Goal: Information Seeking & Learning: Learn about a topic

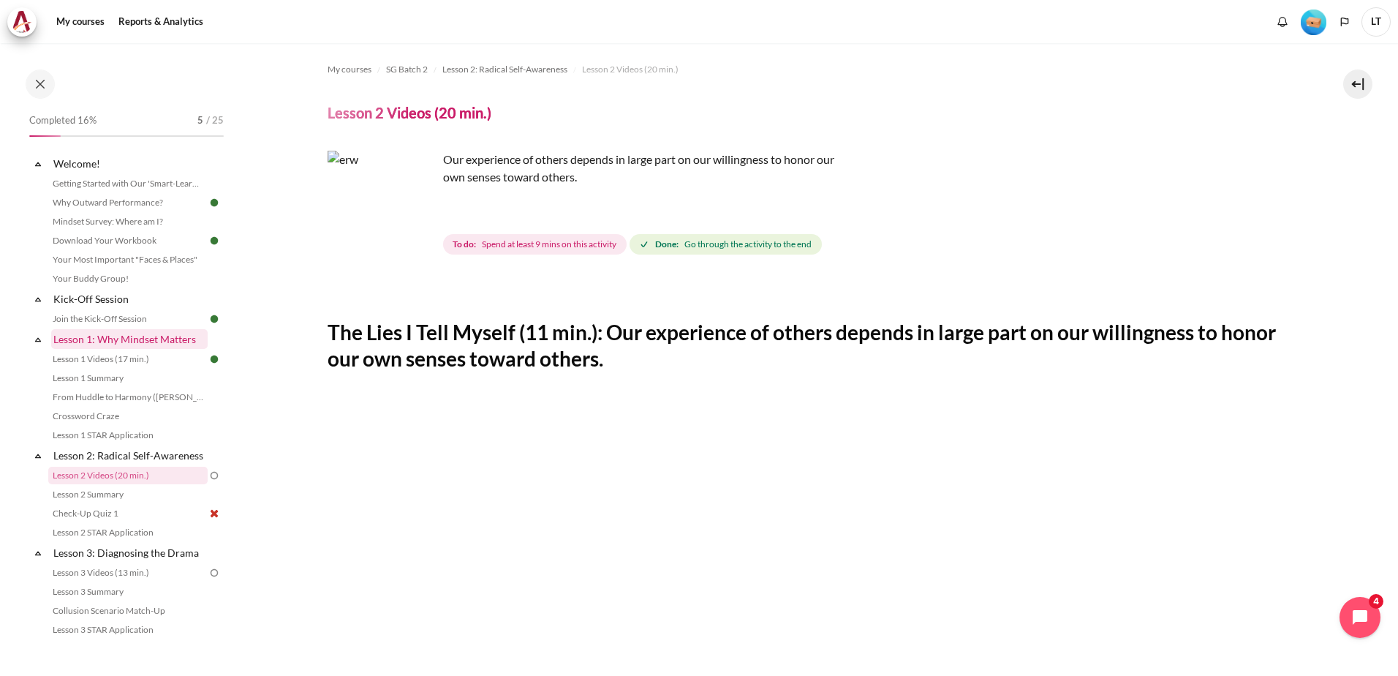
scroll to position [581, 0]
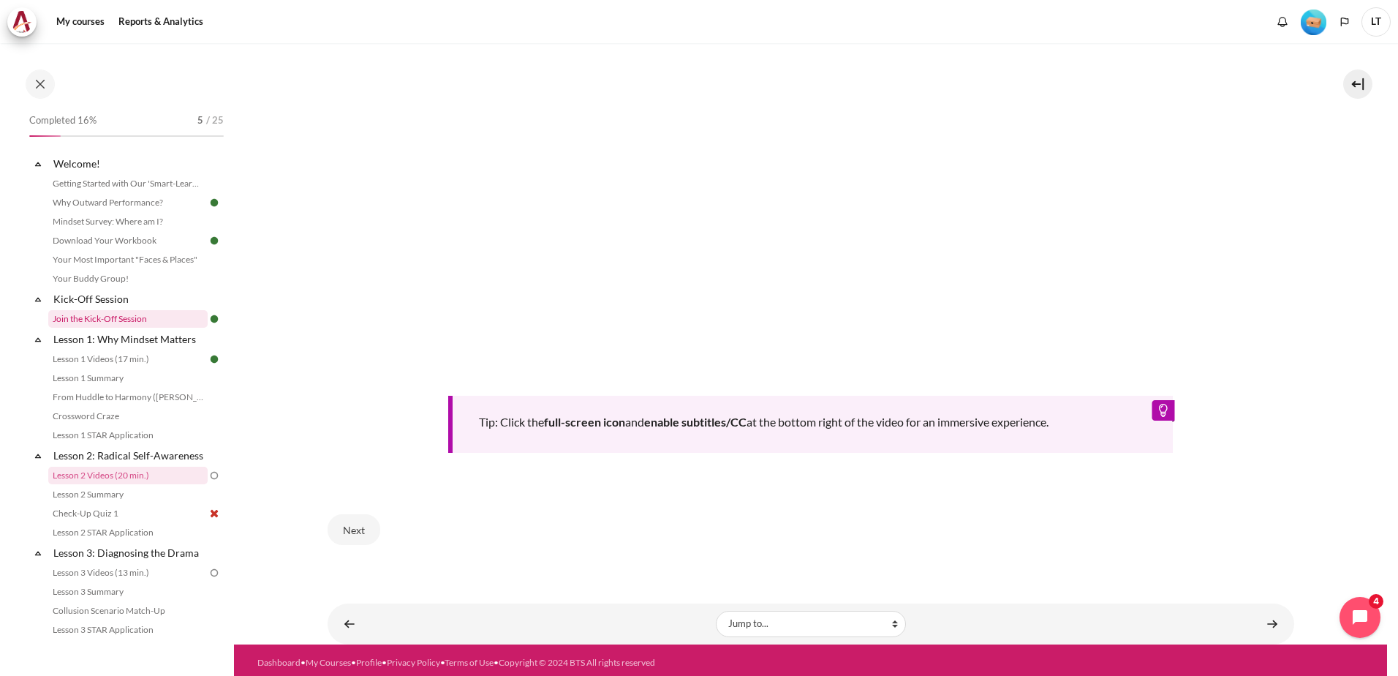
click at [97, 312] on link "Join the Kick-Off Session" at bounding box center [127, 319] width 159 height 18
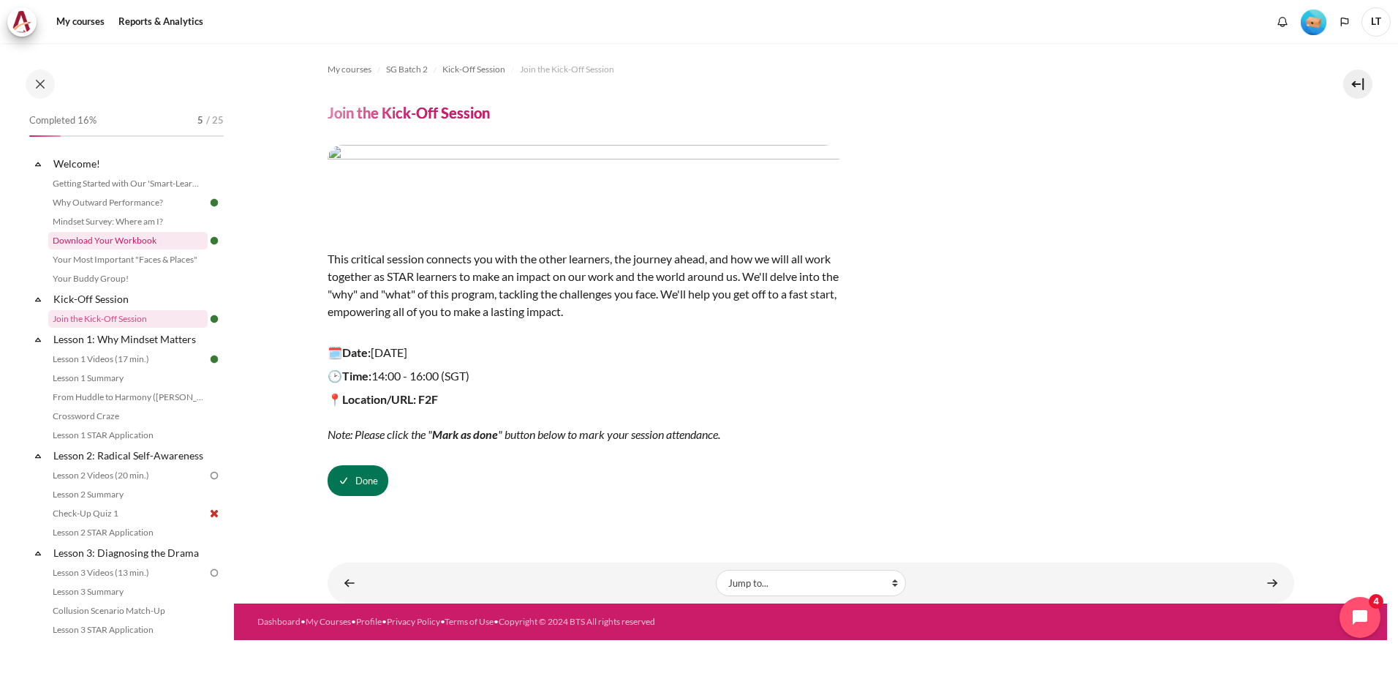
click at [97, 244] on link "Download Your Workbook" at bounding box center [127, 241] width 159 height 18
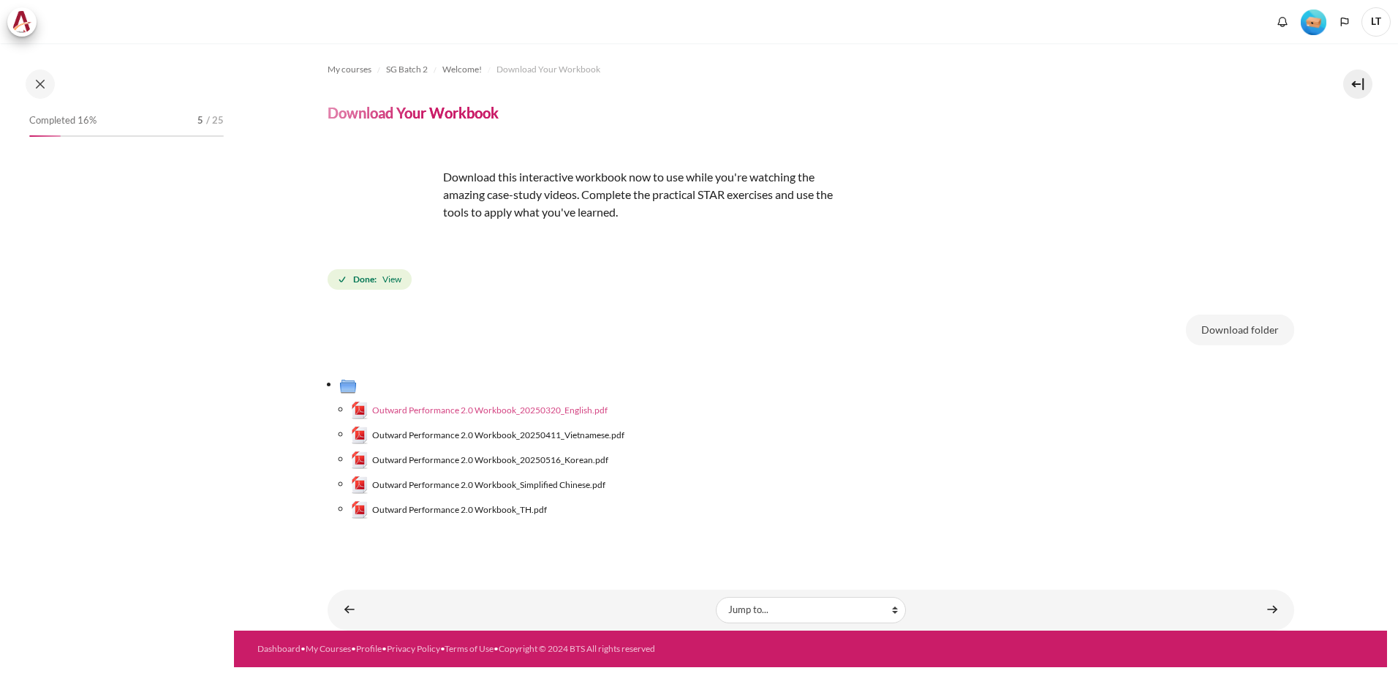
click at [536, 409] on span "Outward Performance 2.0 Workbook_20250320_English.pdf" at bounding box center [489, 410] width 235 height 13
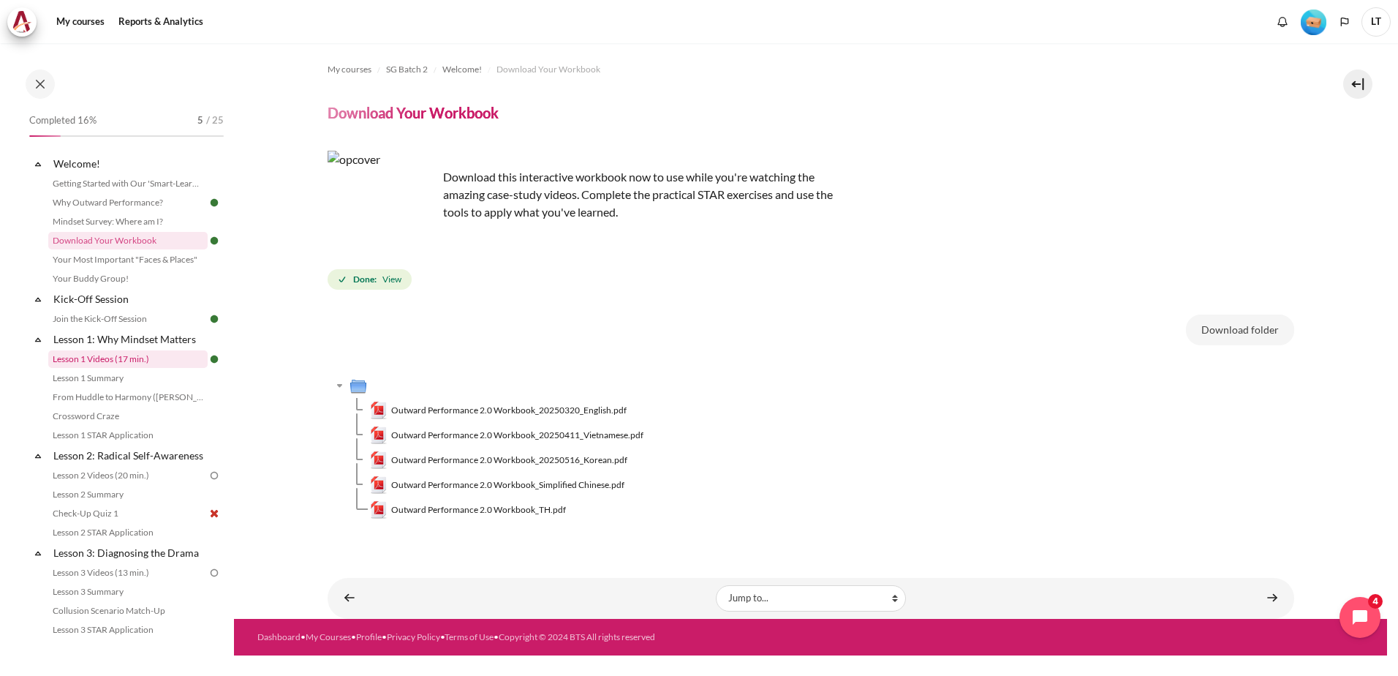
click at [77, 365] on link "Lesson 1 Videos (17 min.)" at bounding box center [127, 359] width 159 height 18
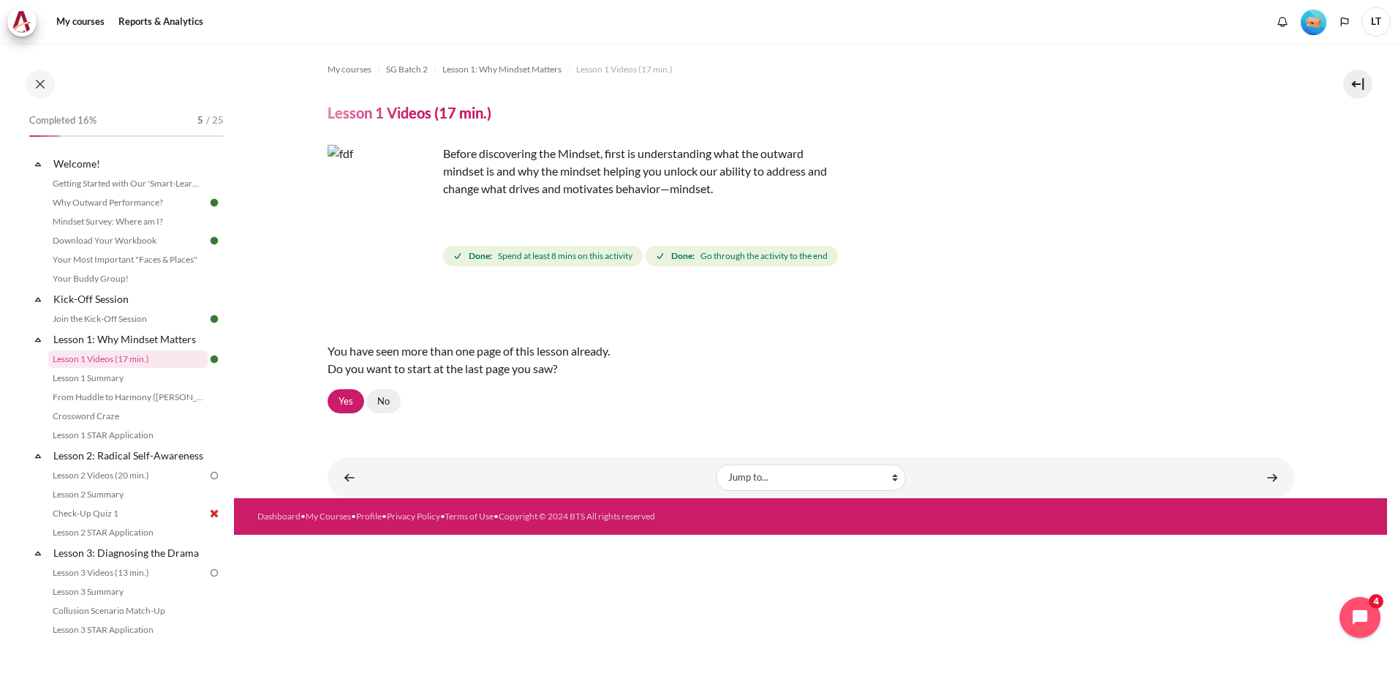
click at [374, 401] on link "No" at bounding box center [383, 401] width 34 height 25
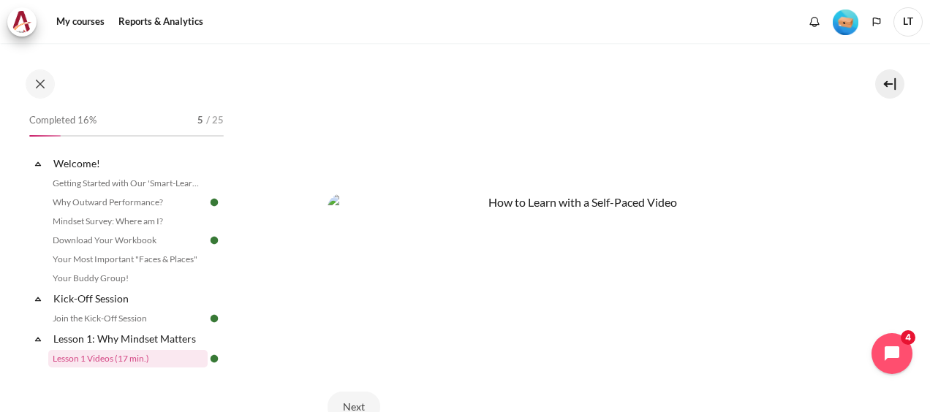
scroll to position [600, 0]
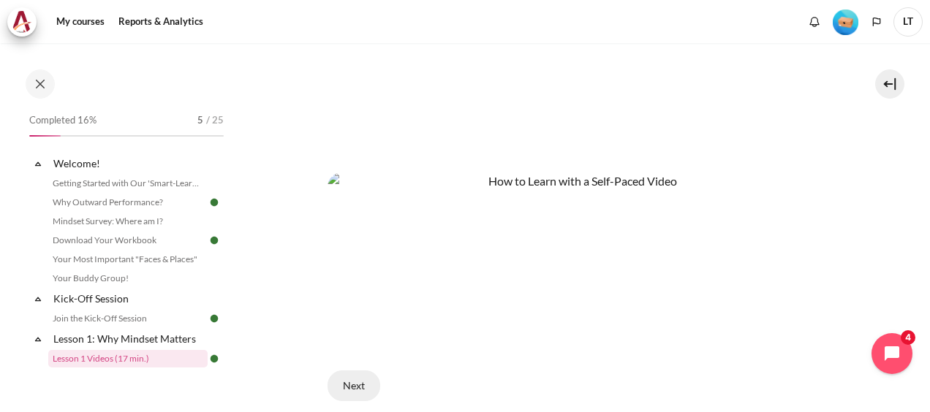
click at [350, 381] on button "Next" at bounding box center [354, 386] width 53 height 31
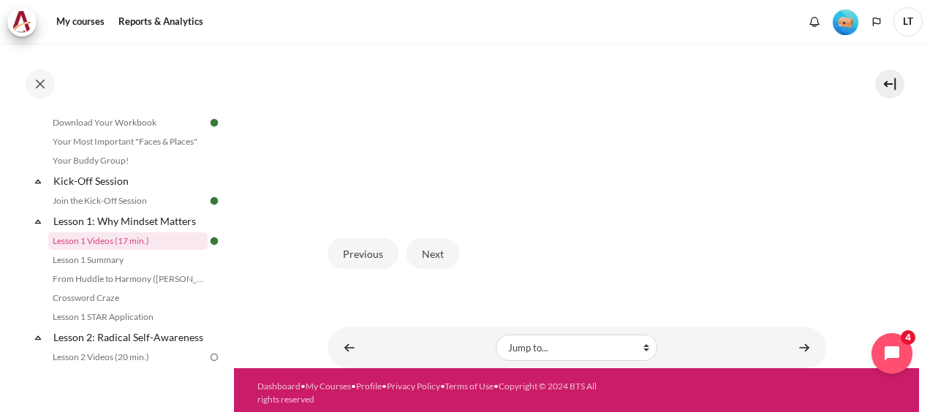
scroll to position [480, 0]
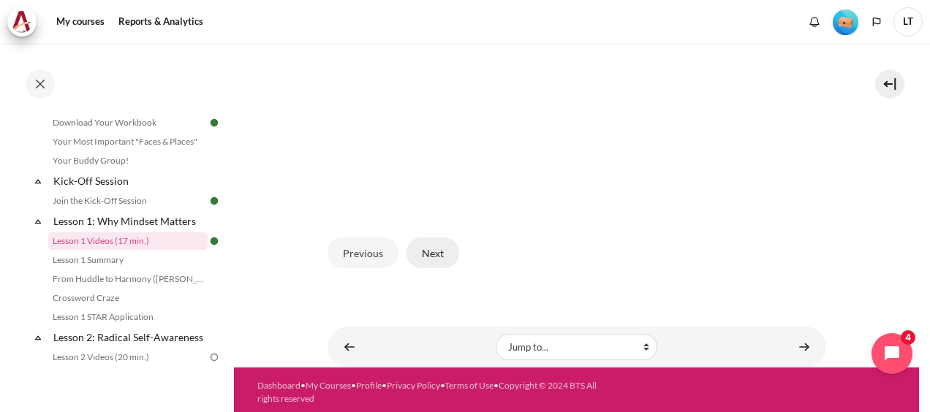
click at [431, 252] on button "Next" at bounding box center [433, 253] width 53 height 31
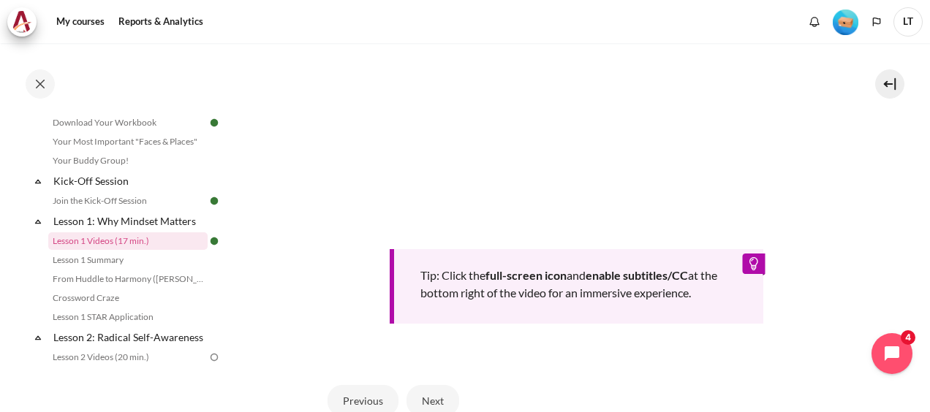
scroll to position [585, 0]
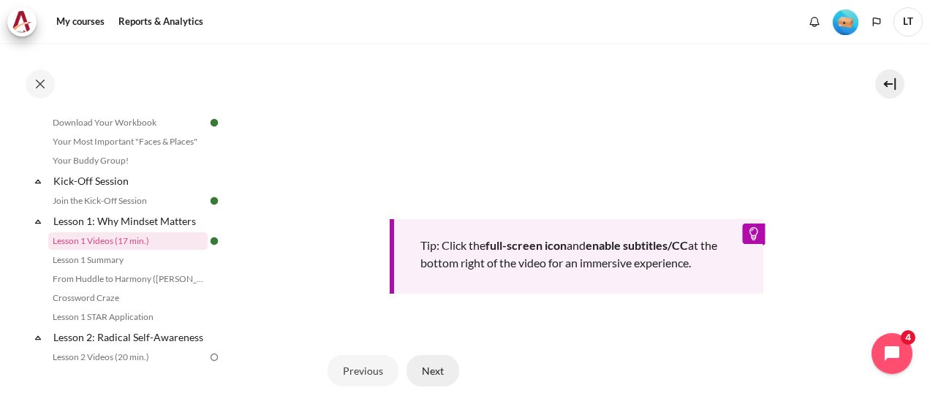
click at [427, 365] on button "Next" at bounding box center [433, 370] width 53 height 31
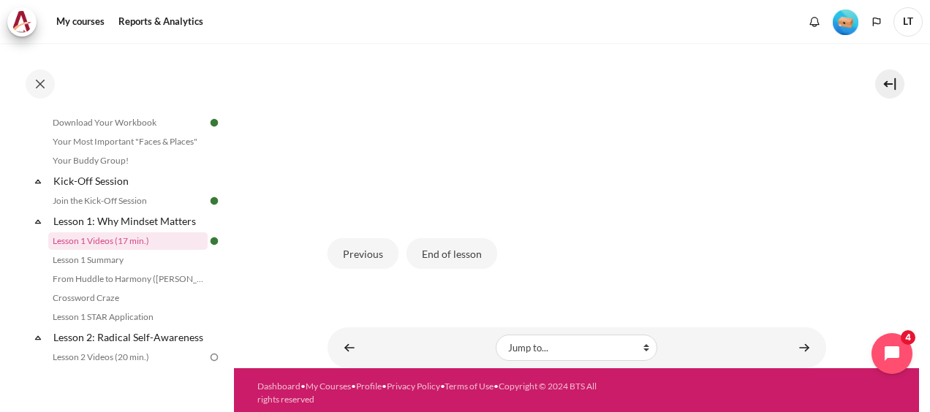
scroll to position [480, 0]
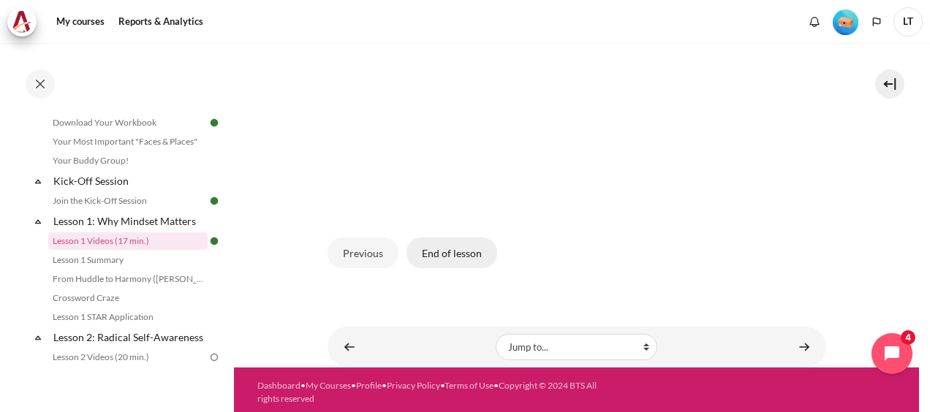
click at [451, 252] on button "End of lesson" at bounding box center [452, 253] width 91 height 31
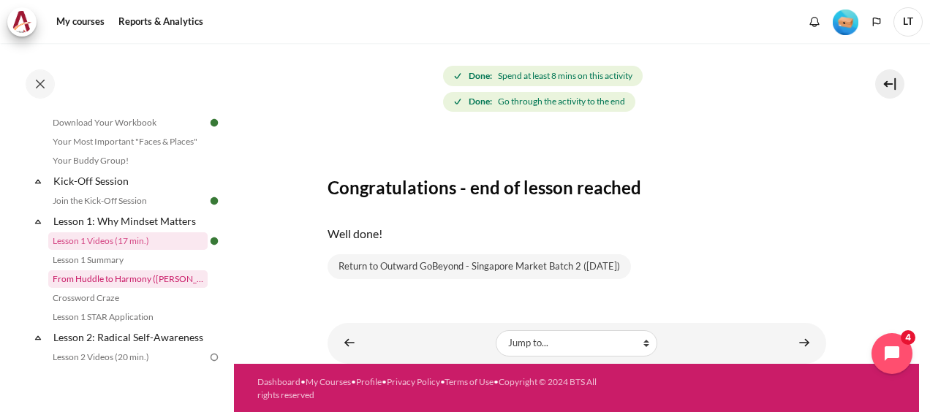
scroll to position [191, 0]
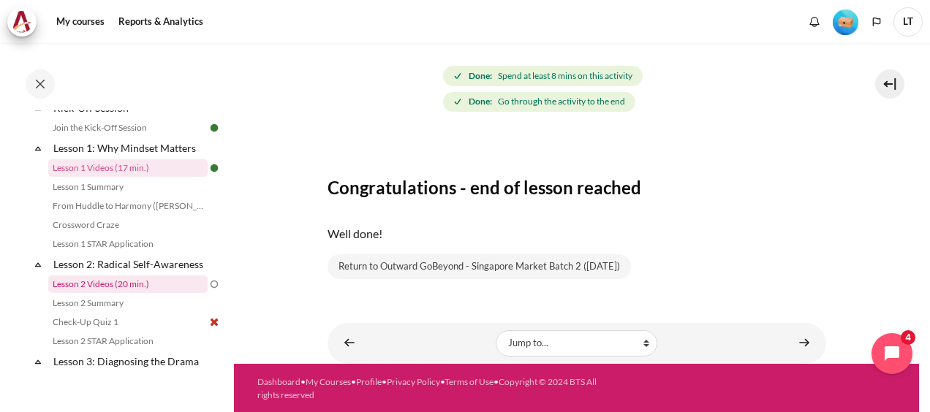
click at [106, 293] on link "Lesson 2 Videos (20 min.)" at bounding box center [127, 285] width 159 height 18
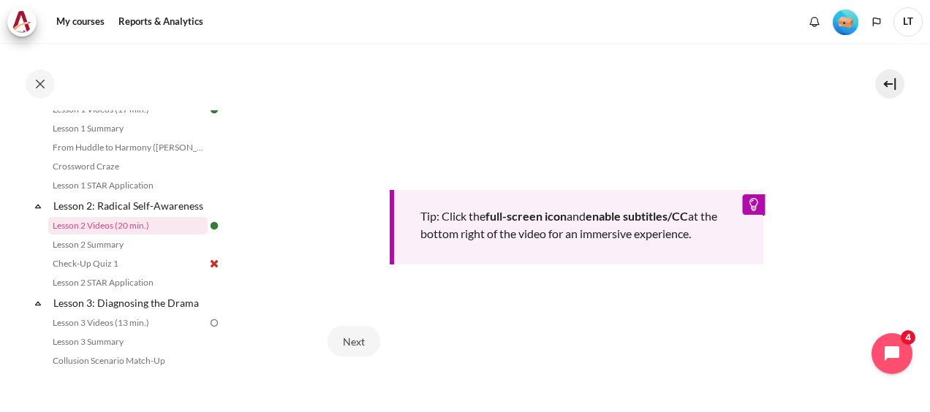
scroll to position [585, 0]
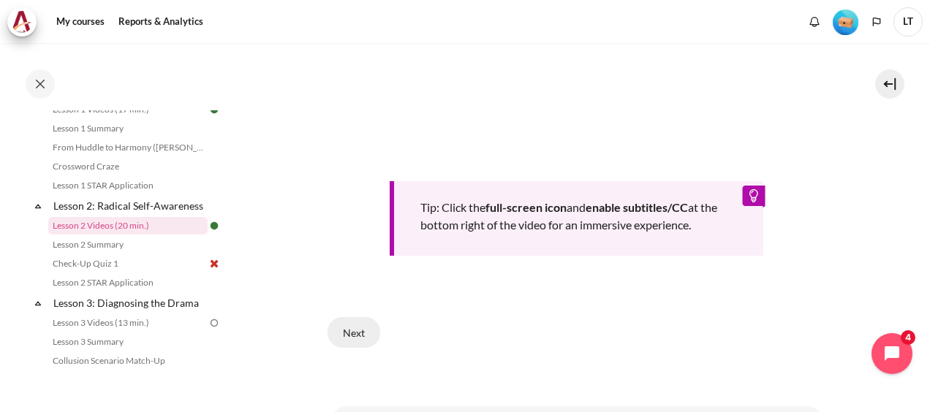
click at [350, 325] on button "Next" at bounding box center [354, 332] width 53 height 31
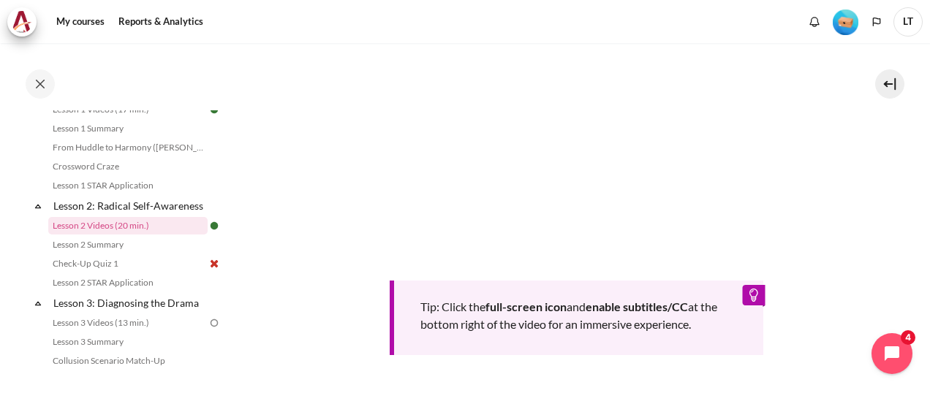
scroll to position [692, 0]
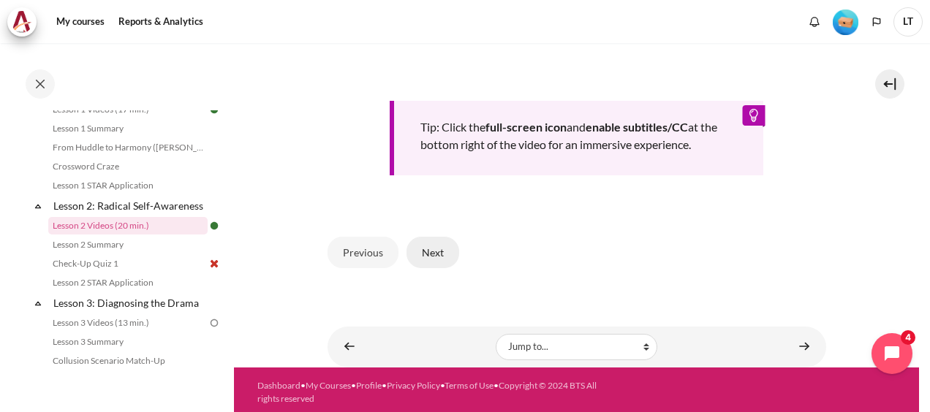
click at [427, 253] on button "Next" at bounding box center [433, 252] width 53 height 31
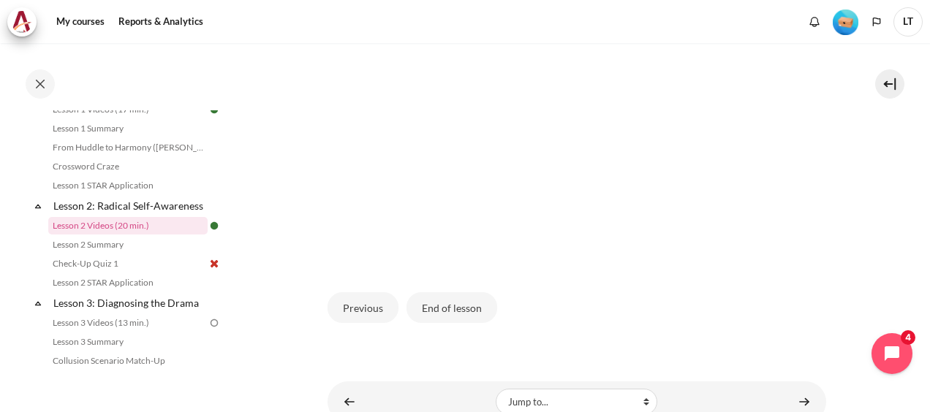
scroll to position [469, 0]
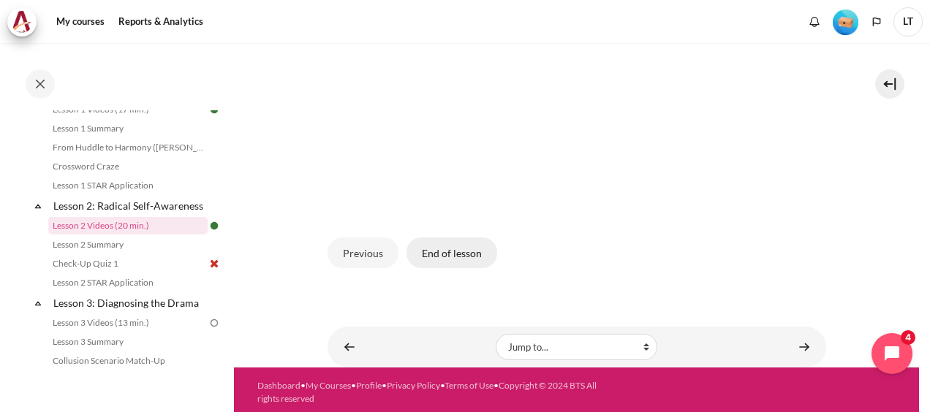
click at [462, 256] on button "End of lesson" at bounding box center [452, 253] width 91 height 31
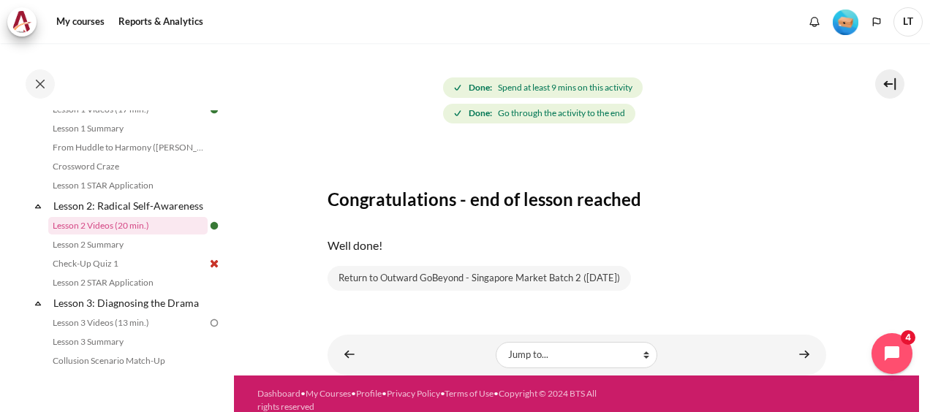
scroll to position [168, 0]
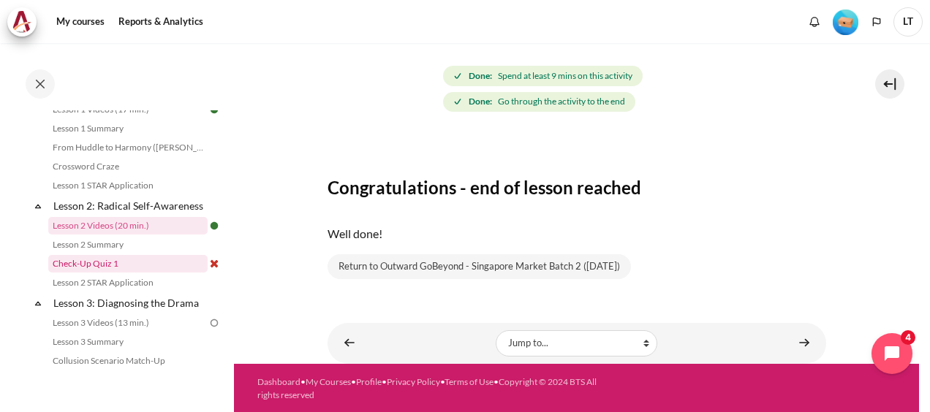
click at [143, 273] on link "Check-Up Quiz 1" at bounding box center [127, 264] width 159 height 18
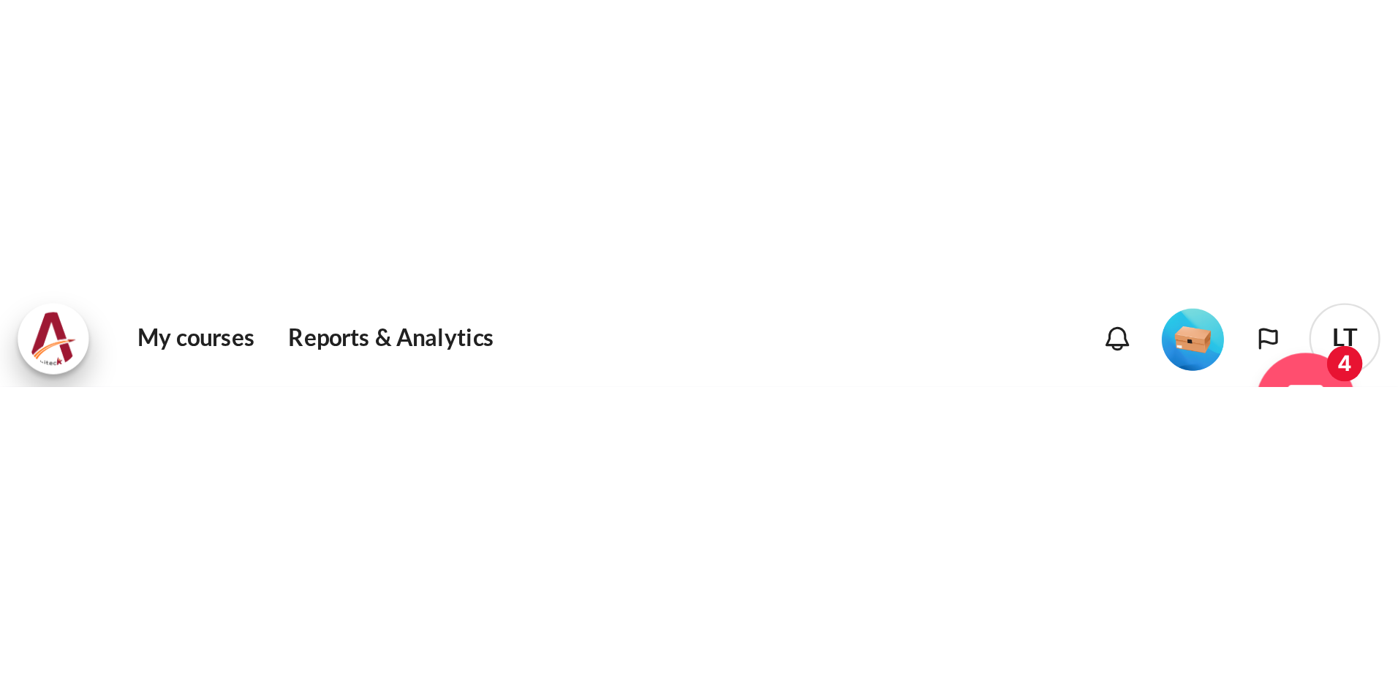
scroll to position [146, 0]
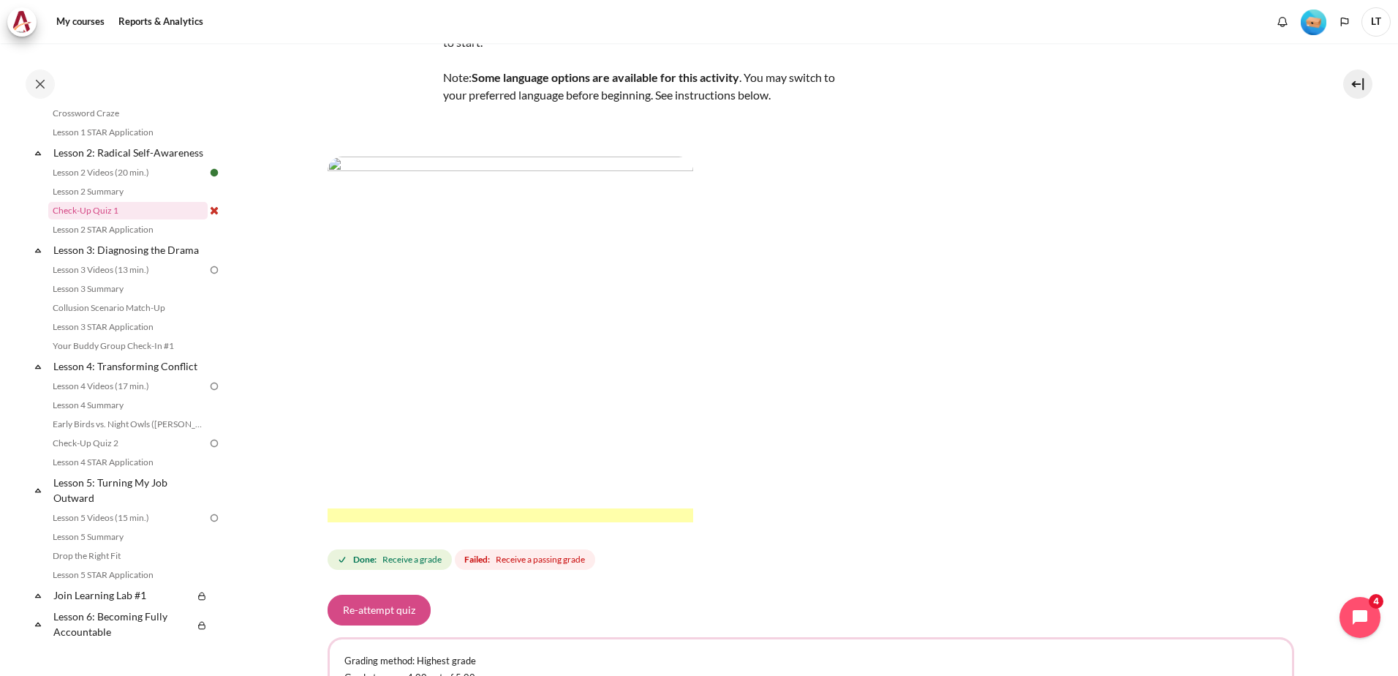
click at [417, 412] on button "Re-attempt quiz" at bounding box center [379, 610] width 103 height 31
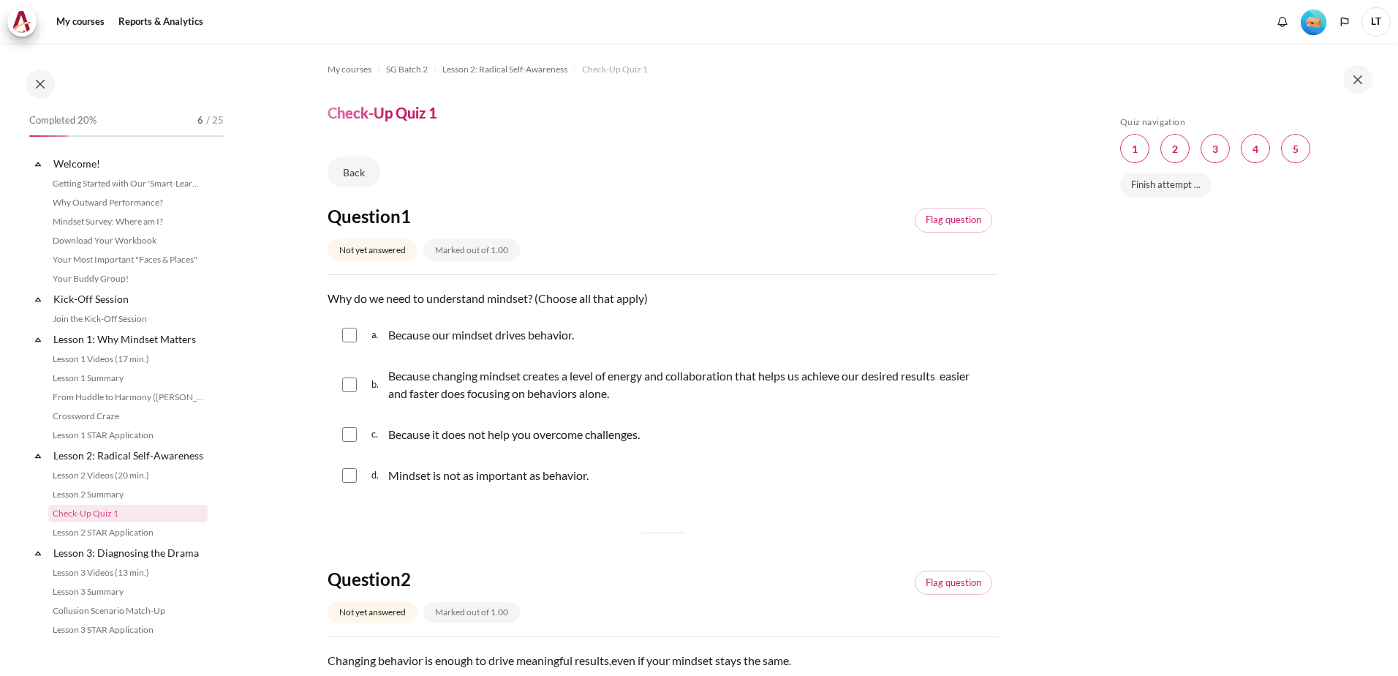
scroll to position [156, 0]
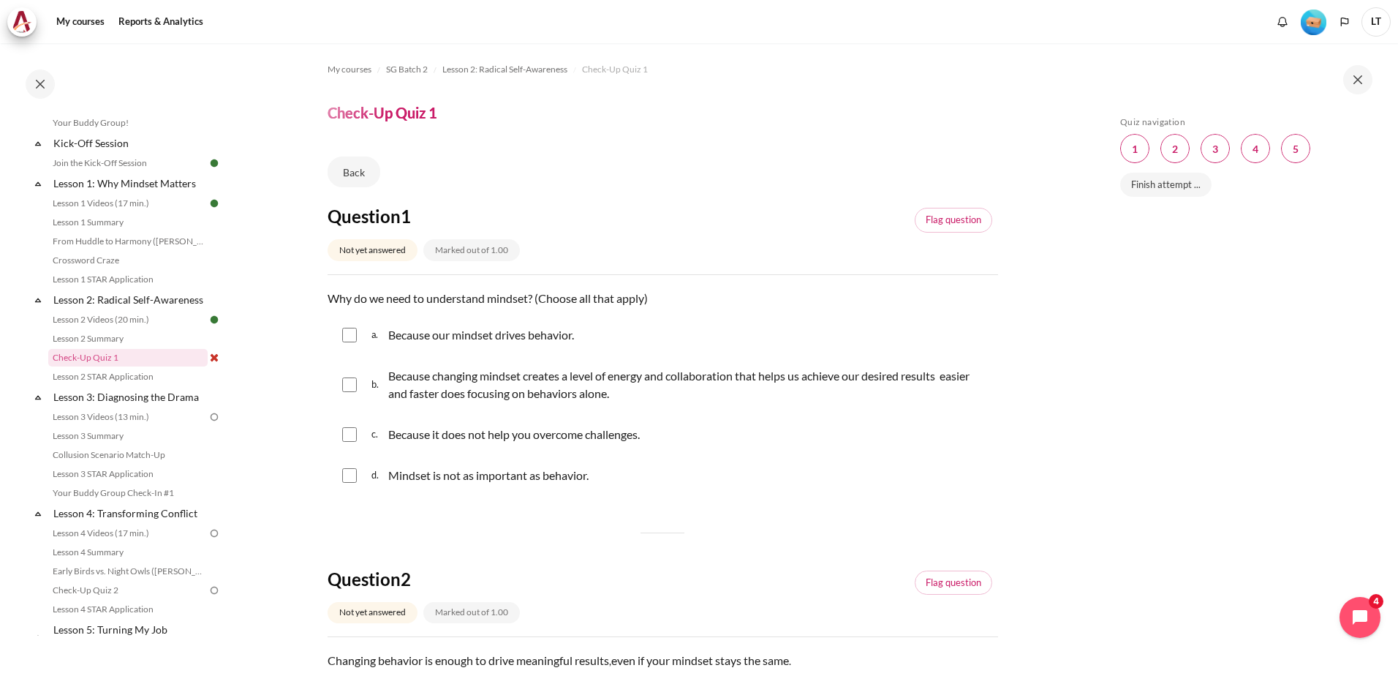
click at [350, 328] on input "Content" at bounding box center [349, 335] width 15 height 15
checkbox input "true"
click at [348, 387] on input "Content" at bounding box center [349, 384] width 15 height 15
checkbox input "true"
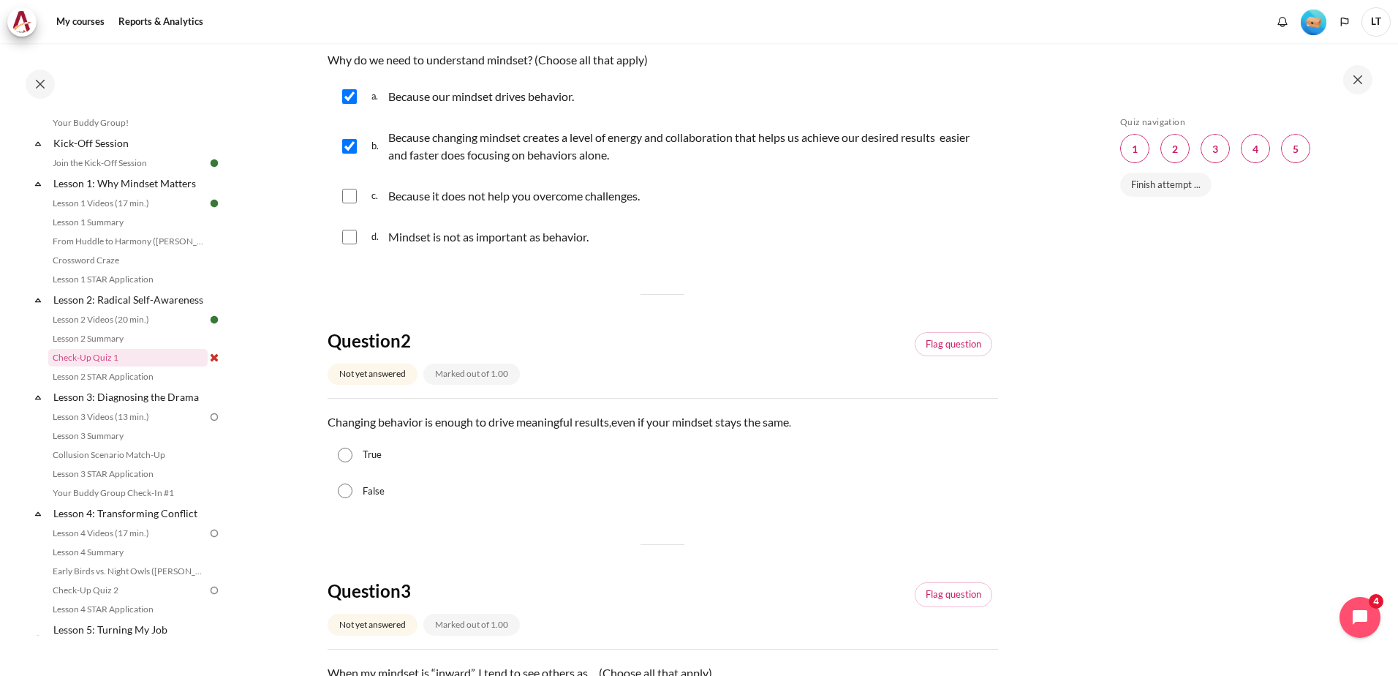
scroll to position [293, 0]
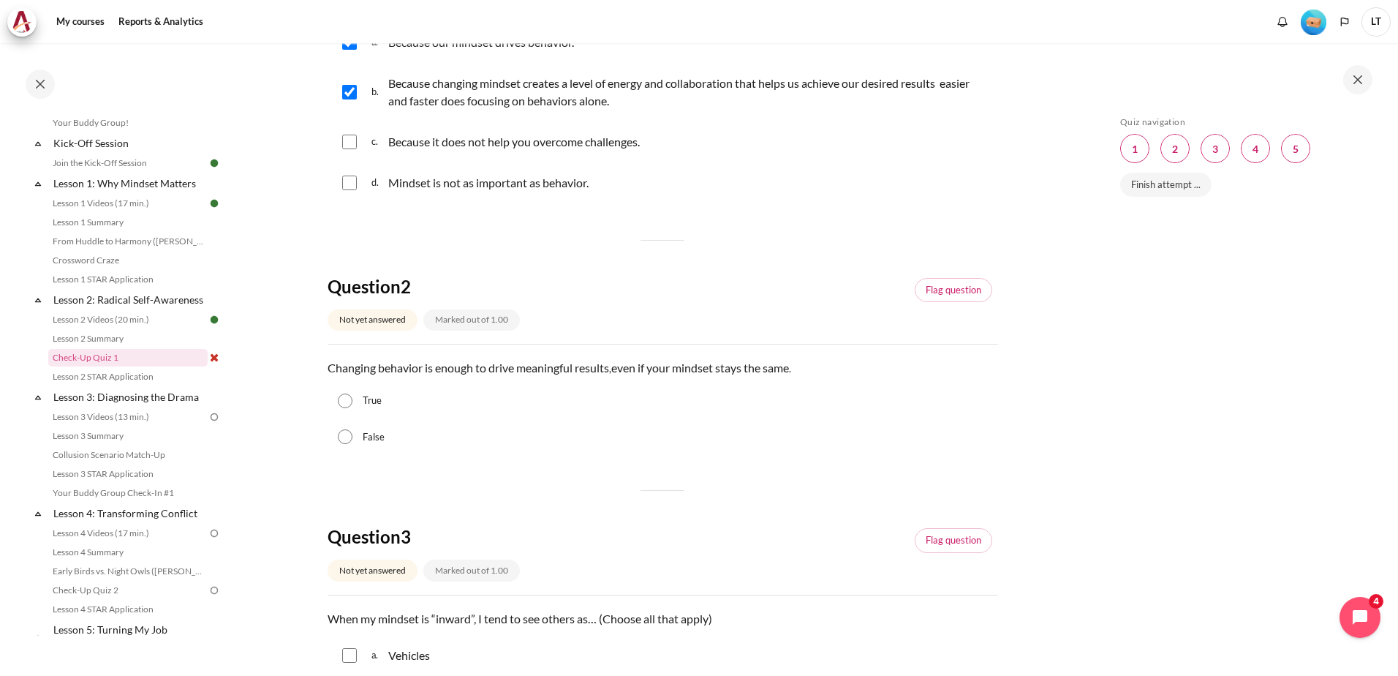
click at [343, 399] on input "True" at bounding box center [345, 400] width 15 height 15
radio input "true"
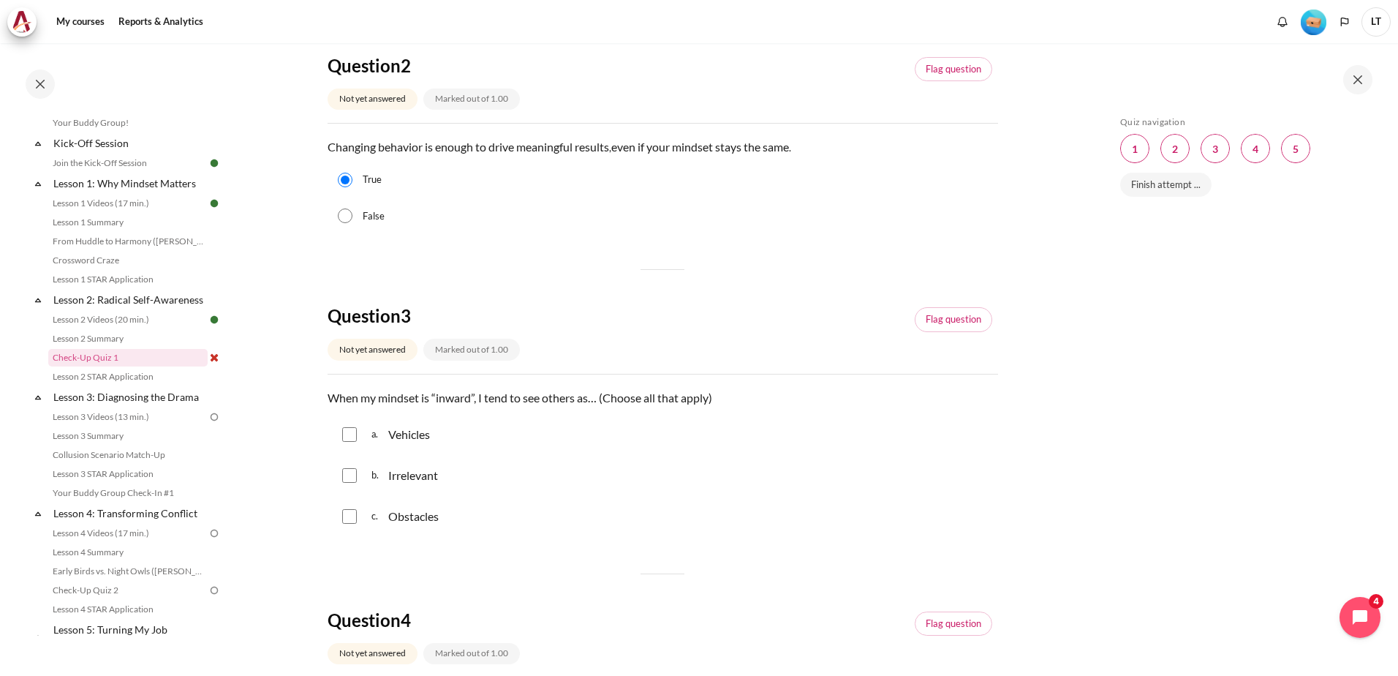
scroll to position [585, 0]
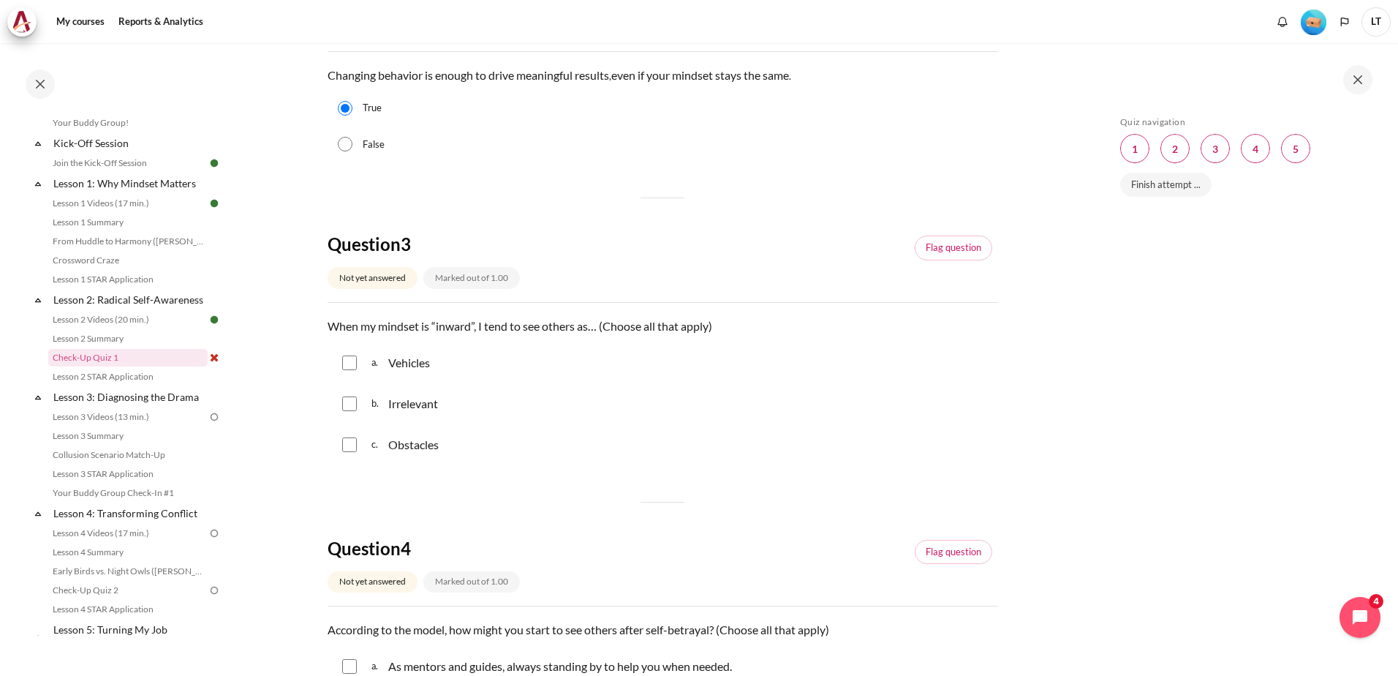
click at [340, 364] on div "a. Vehicles" at bounding box center [663, 363] width 671 height 38
click at [350, 365] on input "Content" at bounding box center [349, 362] width 15 height 15
checkbox input "true"
click at [352, 407] on input "Content" at bounding box center [349, 403] width 15 height 15
checkbox input "true"
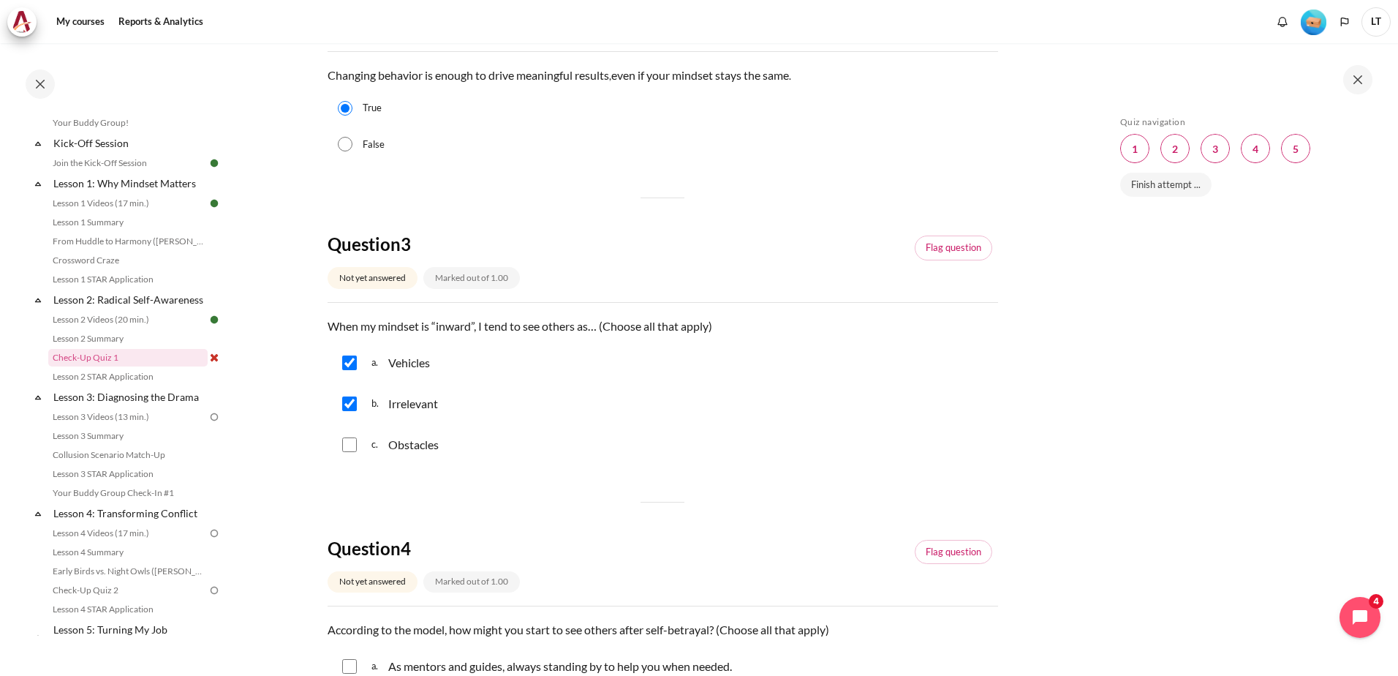
click at [349, 445] on input "Content" at bounding box center [349, 444] width 15 height 15
checkbox input "true"
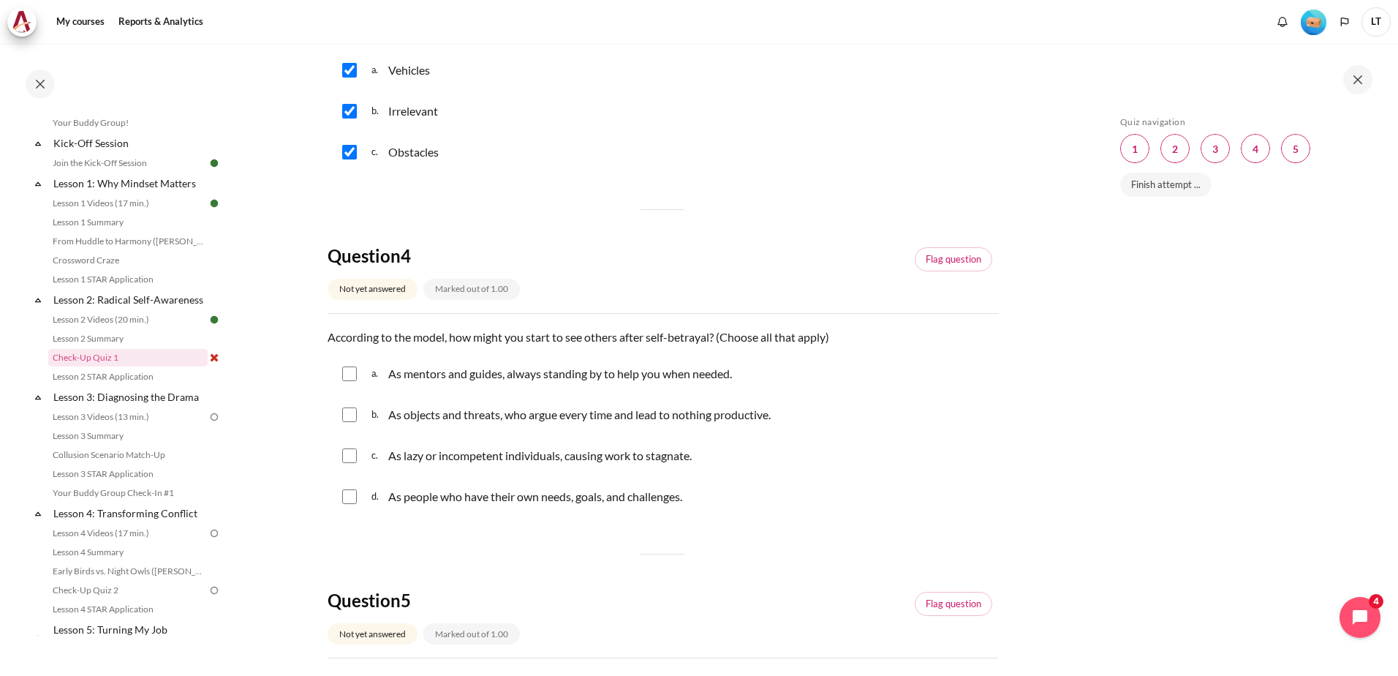
click at [351, 374] on input "Content" at bounding box center [349, 373] width 15 height 15
checkbox input "true"
click at [352, 419] on input "Content" at bounding box center [349, 414] width 15 height 15
checkbox input "true"
click at [349, 455] on input "Content" at bounding box center [349, 455] width 15 height 15
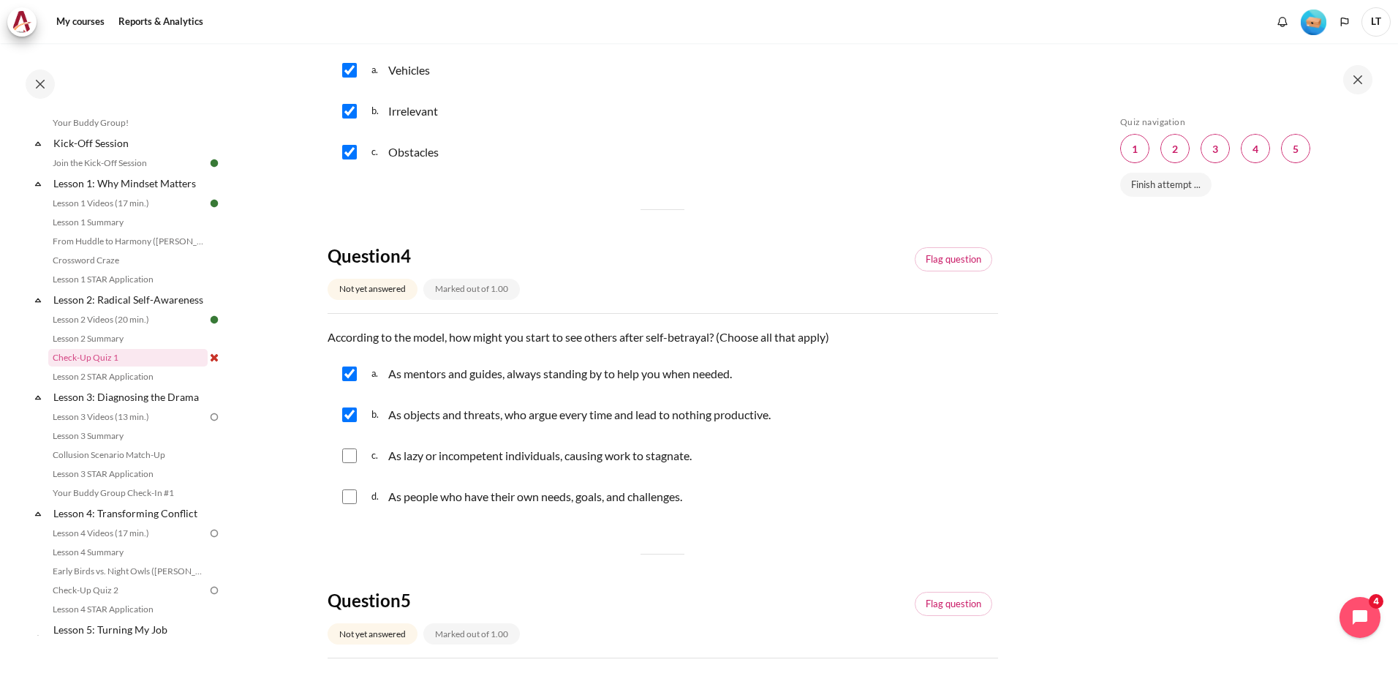
checkbox input "true"
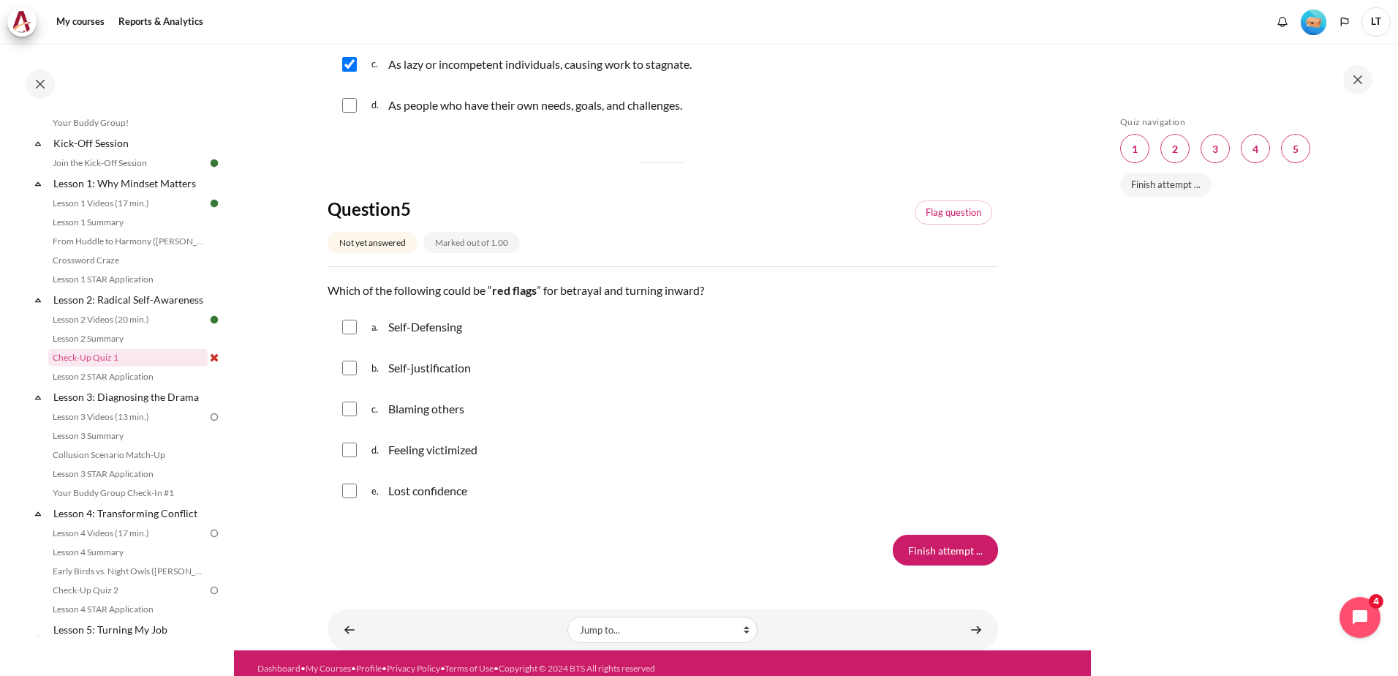
scroll to position [1280, 0]
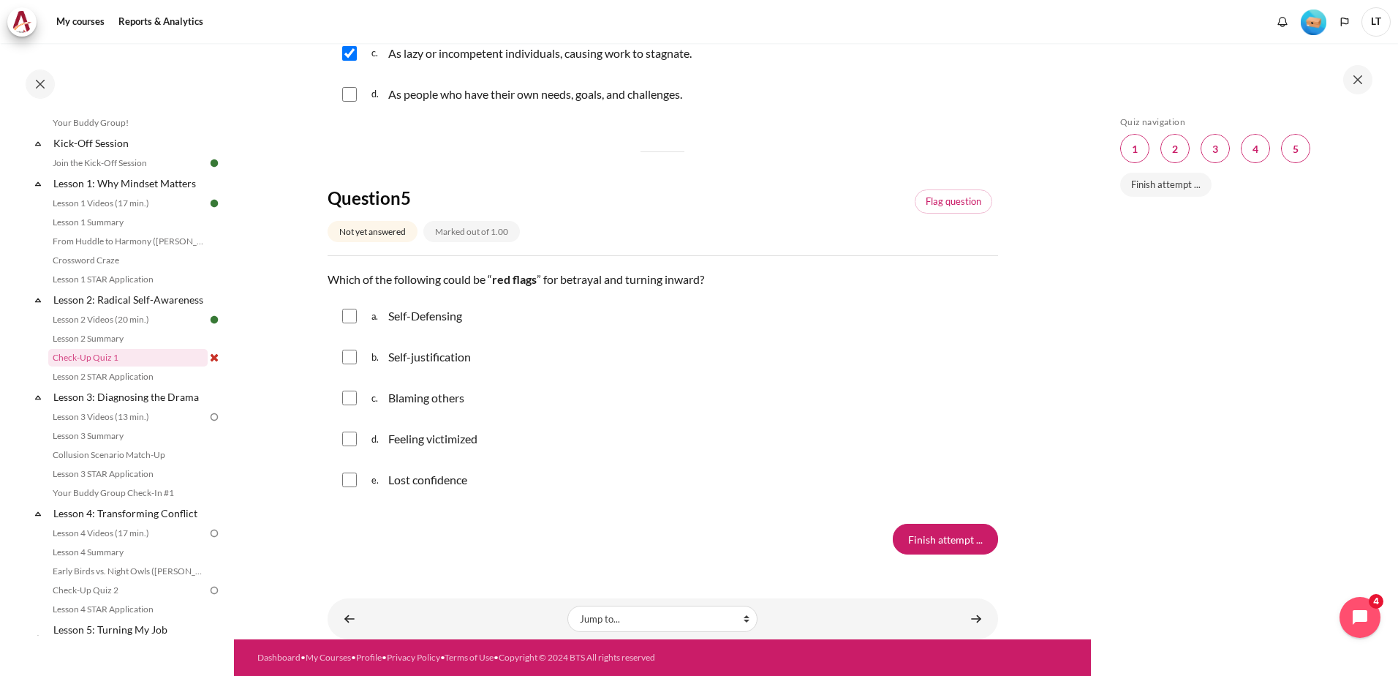
click at [349, 316] on input "Content" at bounding box center [349, 316] width 15 height 15
checkbox input "true"
click at [352, 361] on input "Content" at bounding box center [349, 357] width 15 height 15
checkbox input "true"
click at [350, 402] on input "Content" at bounding box center [349, 398] width 15 height 15
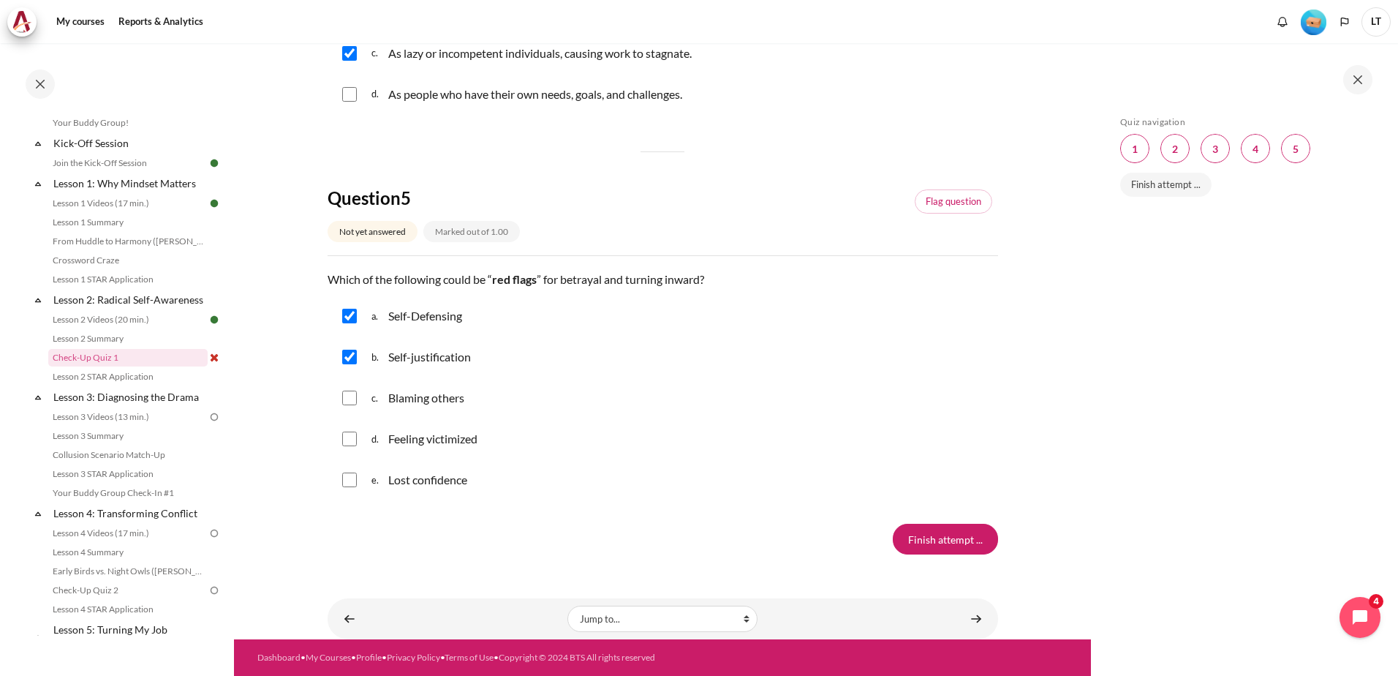
checkbox input "true"
click at [354, 442] on input "Content" at bounding box center [349, 438] width 15 height 15
checkbox input "true"
click at [355, 483] on input "Content" at bounding box center [349, 479] width 15 height 15
checkbox input "true"
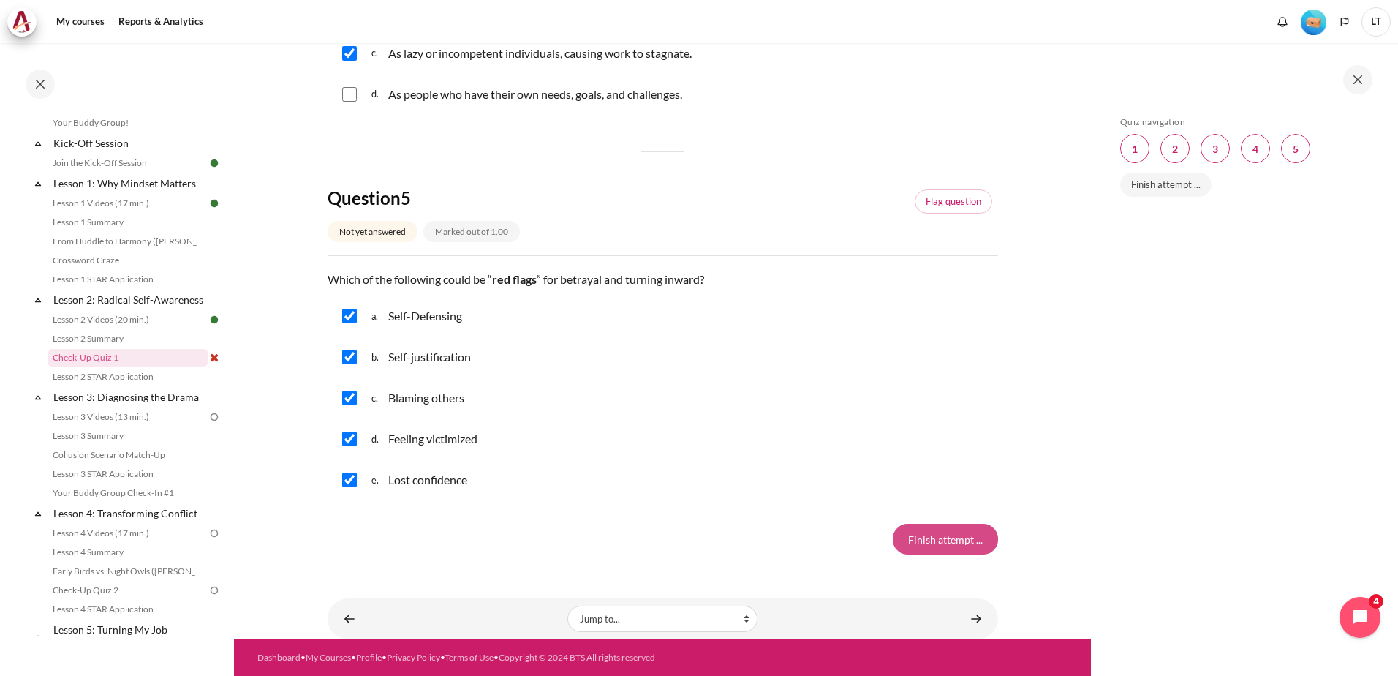
click at [935, 532] on input "Finish attempt ..." at bounding box center [945, 539] width 105 height 31
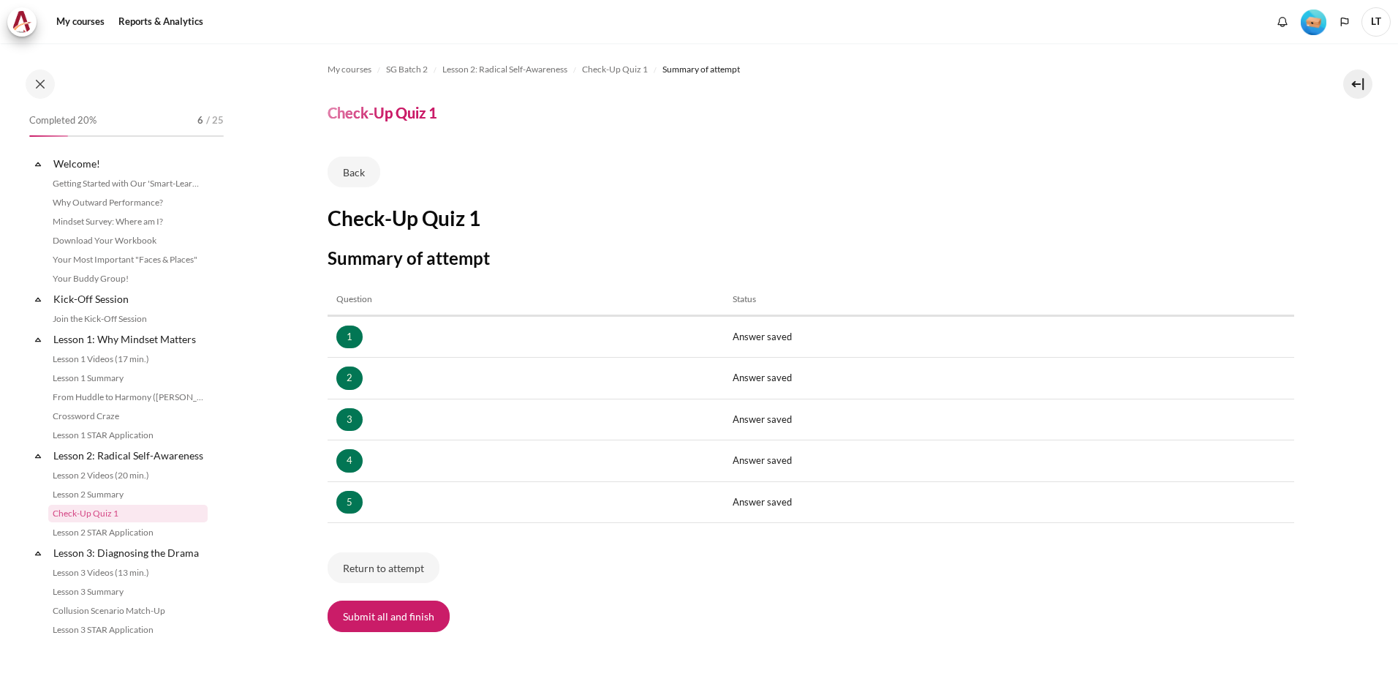
scroll to position [156, 0]
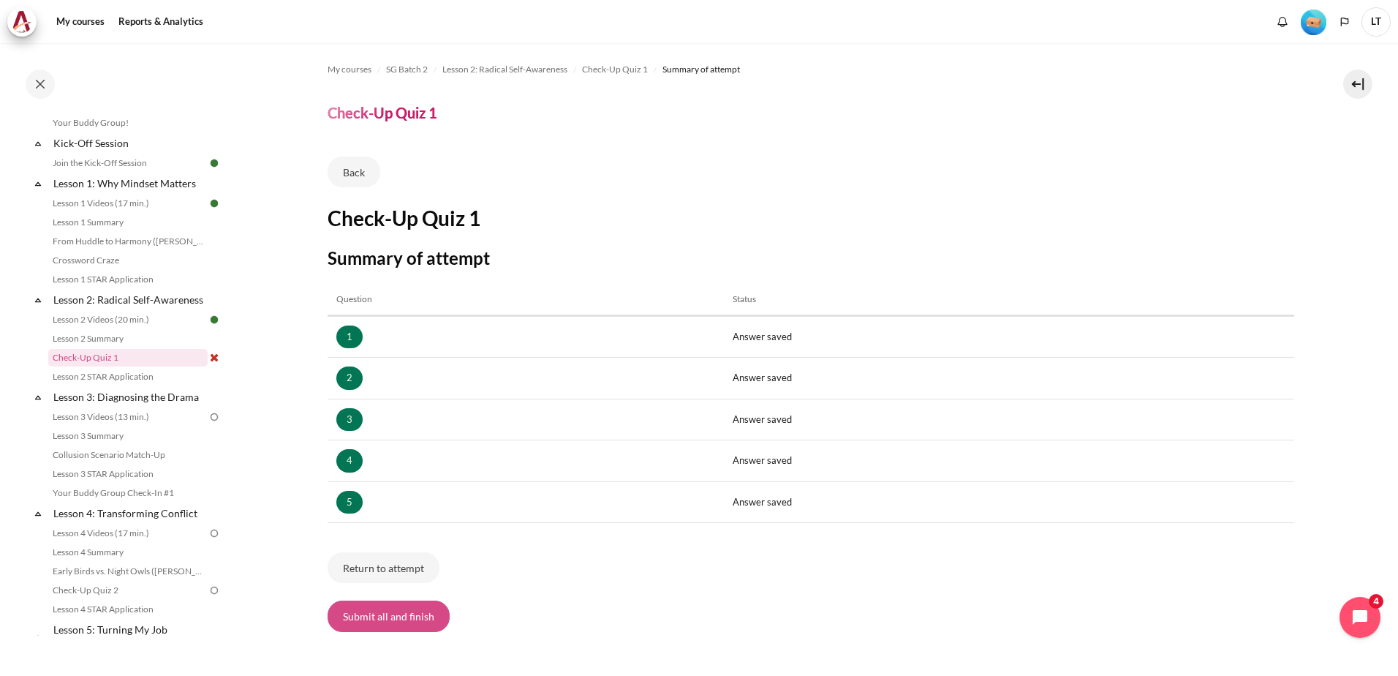
click at [374, 628] on button "Submit all and finish" at bounding box center [389, 615] width 122 height 31
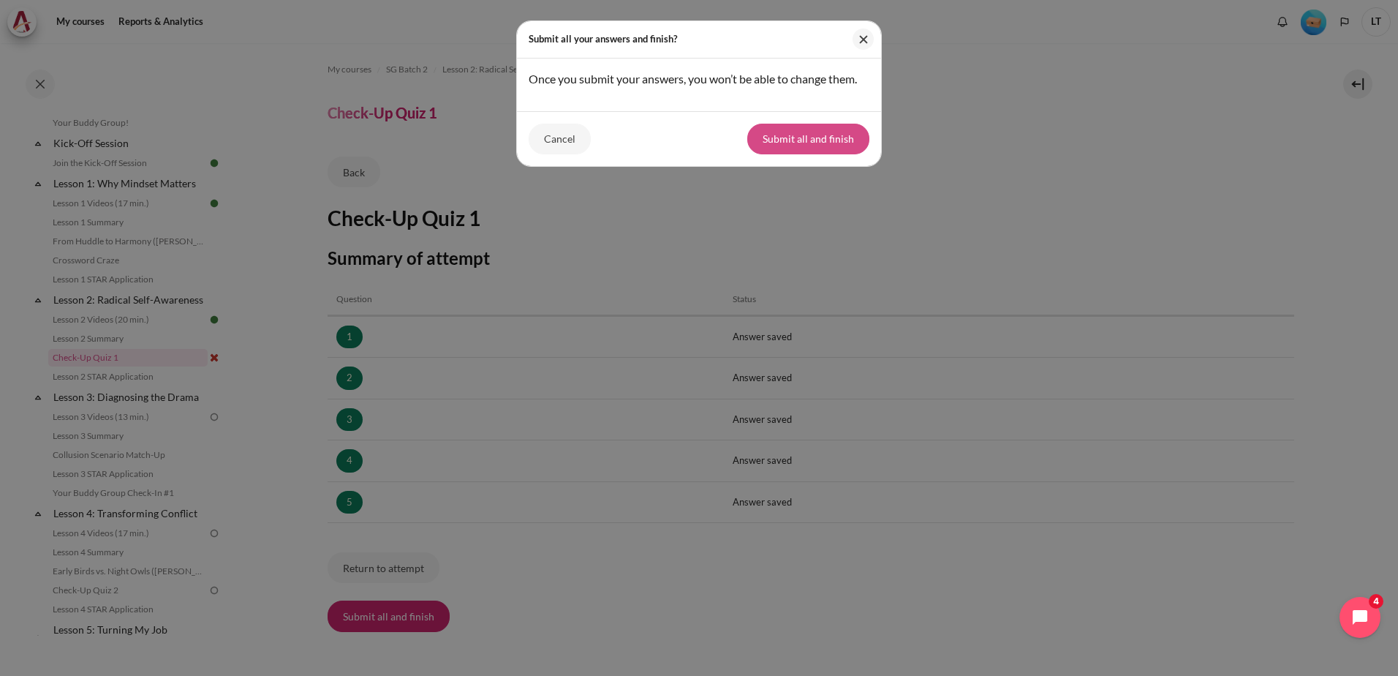
click at [799, 143] on button "Submit all and finish" at bounding box center [808, 139] width 122 height 31
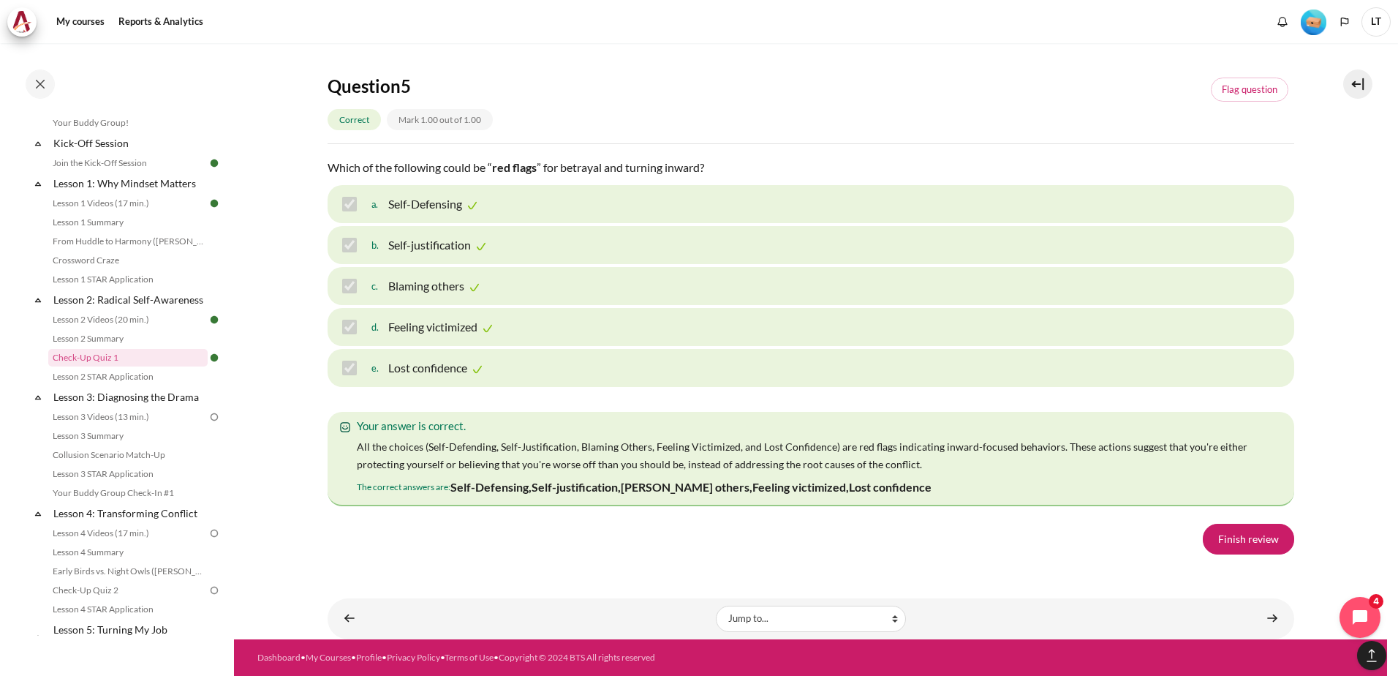
scroll to position [2355, 0]
click at [1223, 546] on link "Finish review" at bounding box center [1248, 539] width 91 height 31
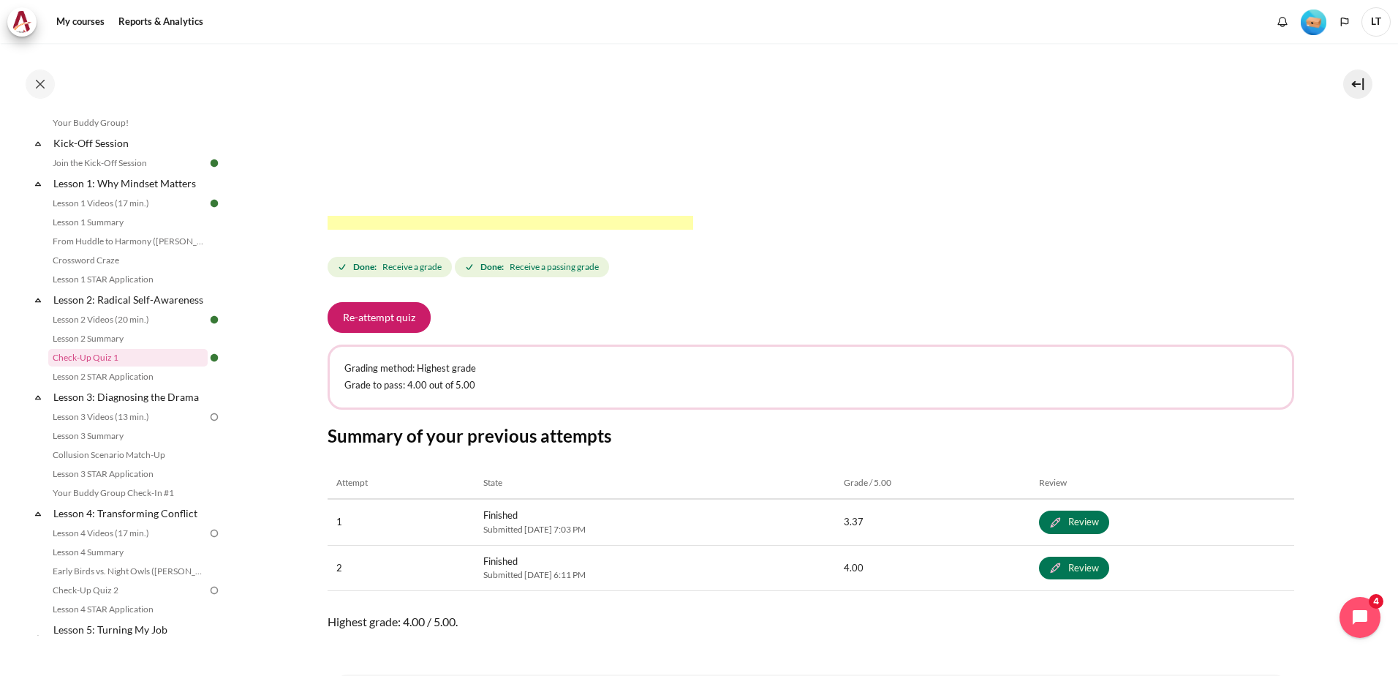
scroll to position [515, 0]
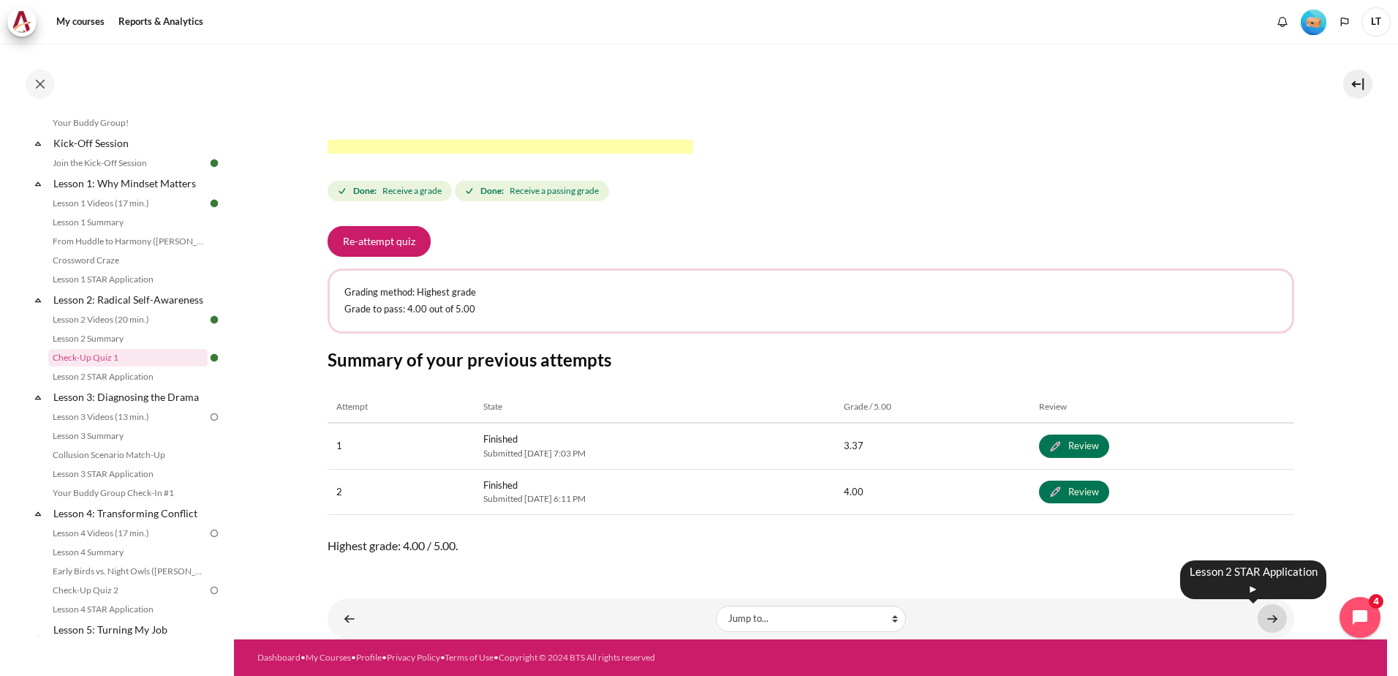
click at [1267, 618] on link "Content" at bounding box center [1272, 618] width 29 height 29
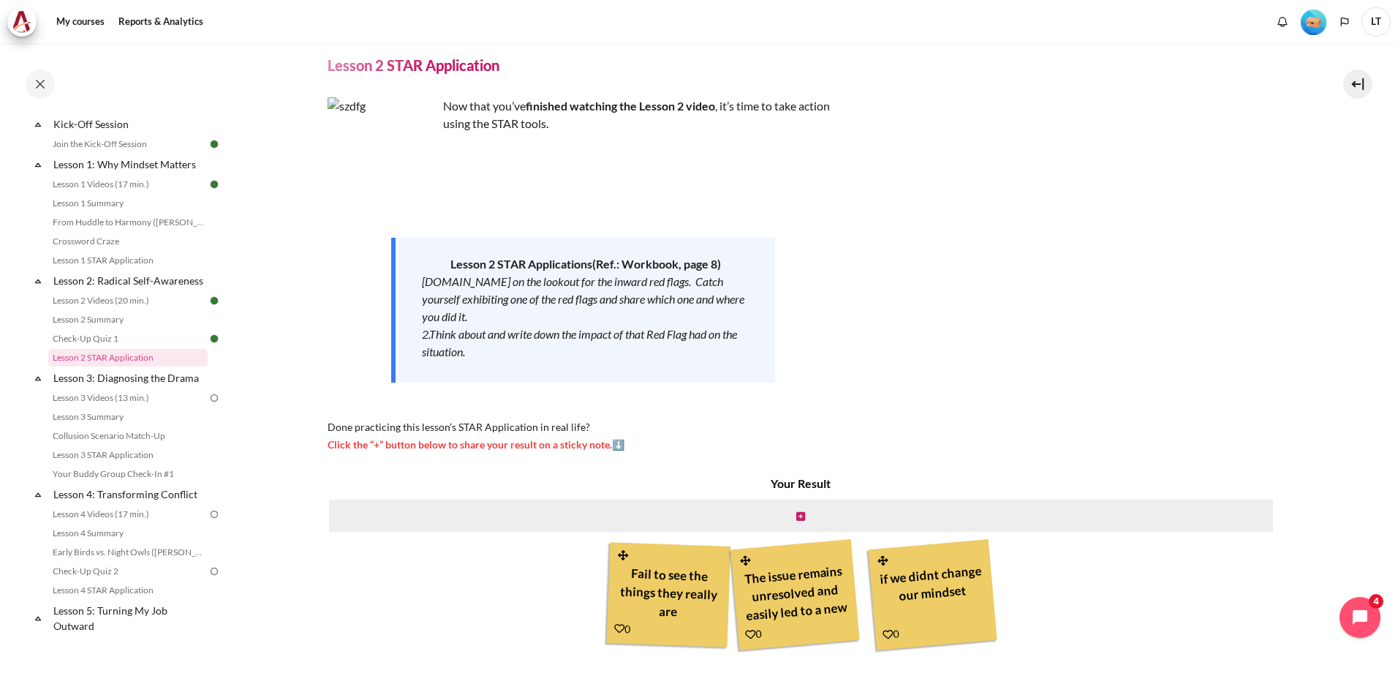
scroll to position [73, 0]
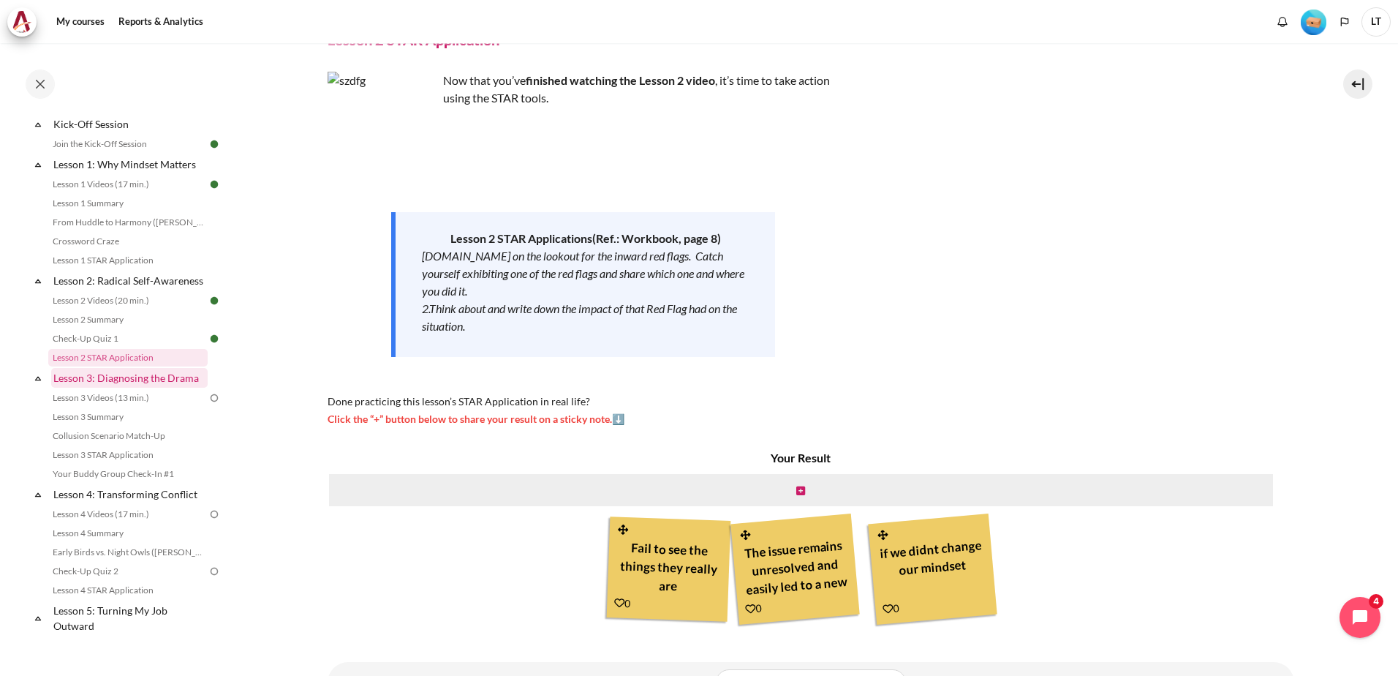
click at [113, 388] on link "Lesson 3: Diagnosing the Drama" at bounding box center [129, 378] width 156 height 20
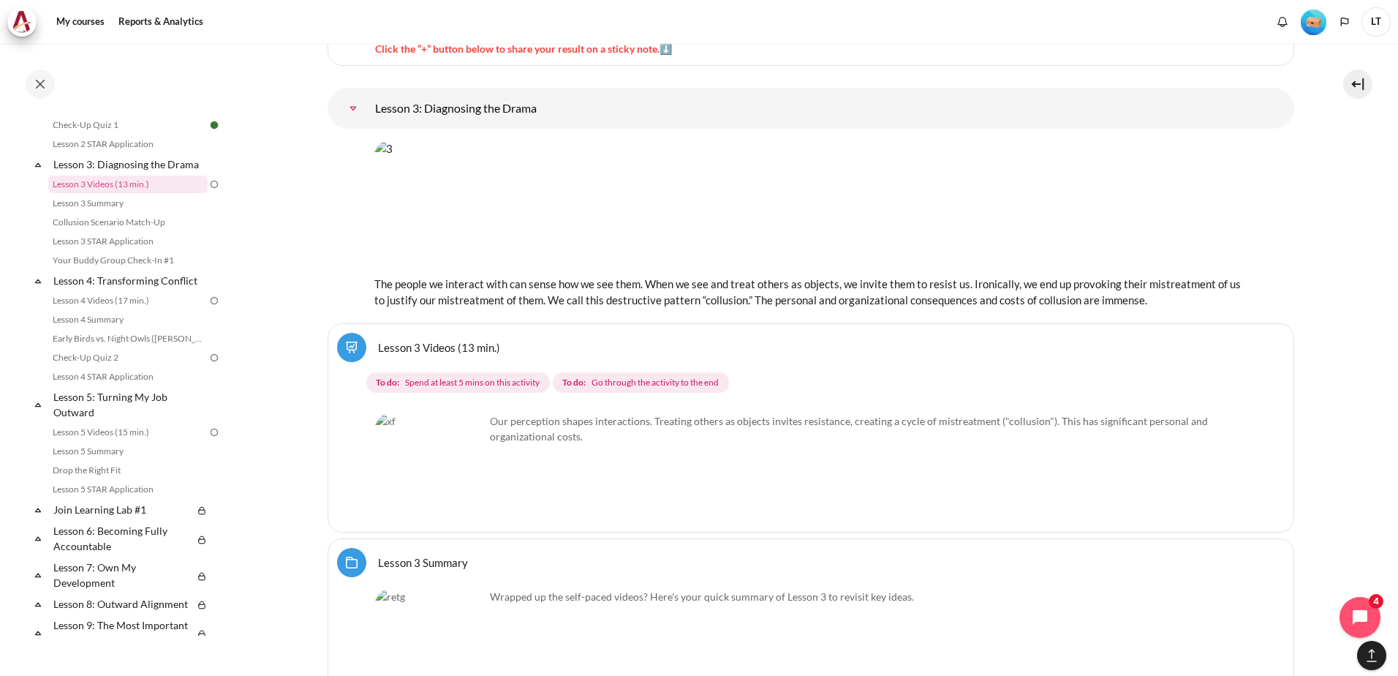
scroll to position [5137, 0]
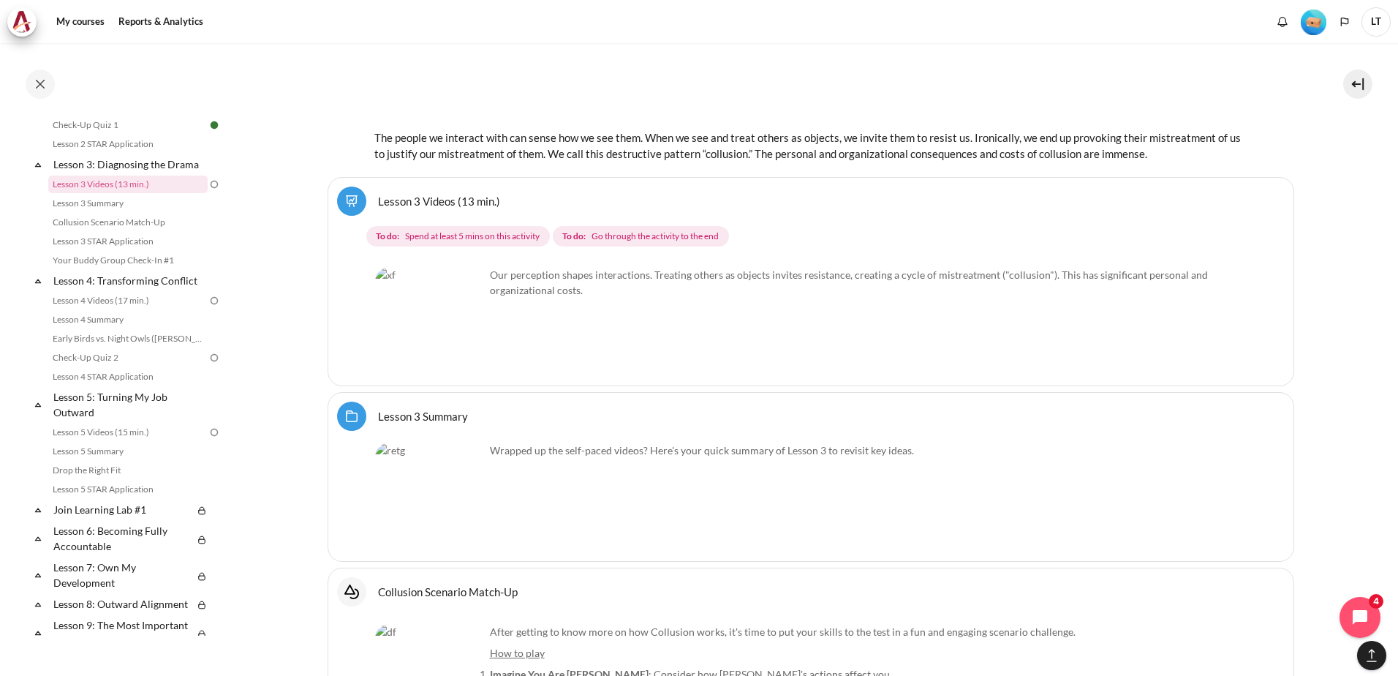
click at [425, 200] on link "Lesson 3 Videos (13 min.)" at bounding box center [439, 201] width 122 height 14
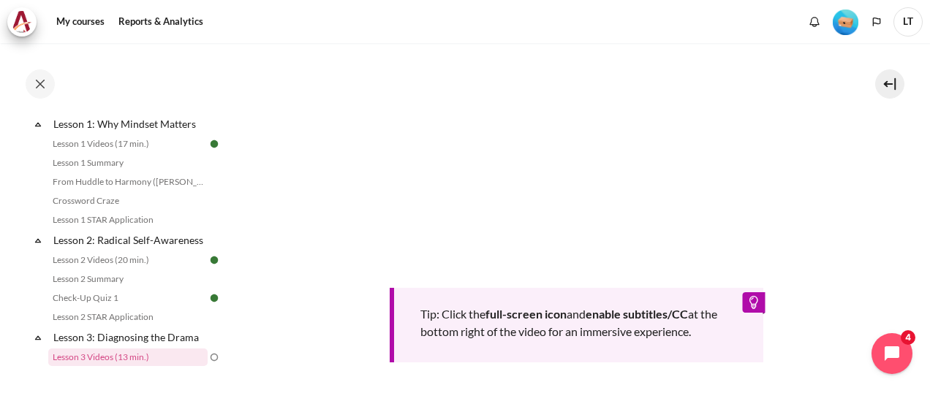
scroll to position [585, 0]
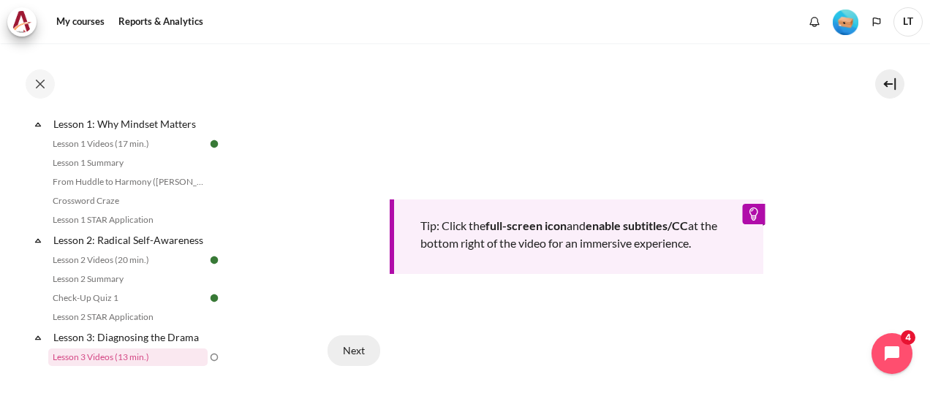
click at [352, 366] on button "Next" at bounding box center [354, 351] width 53 height 31
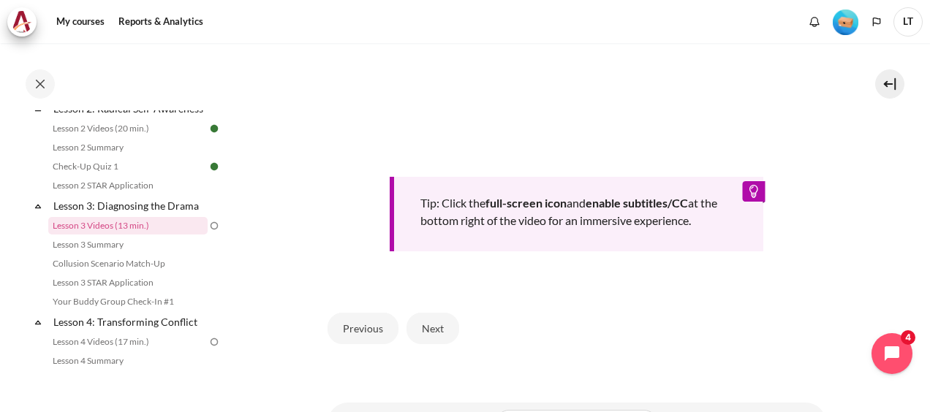
scroll to position [585, 0]
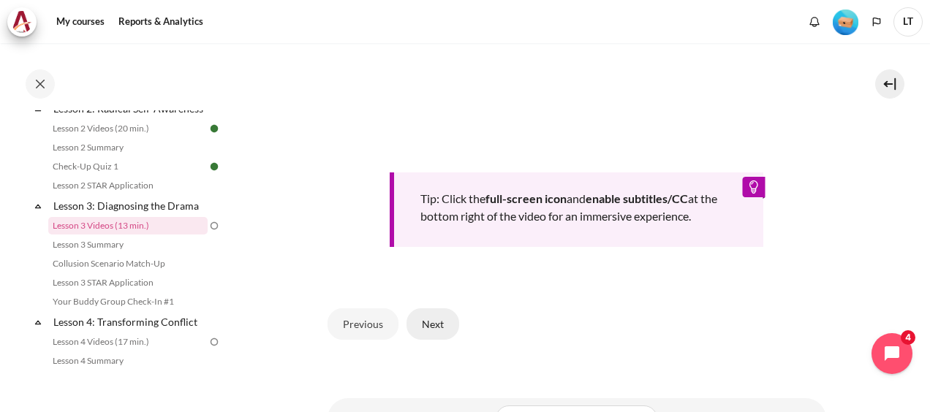
click at [433, 339] on button "Next" at bounding box center [433, 324] width 53 height 31
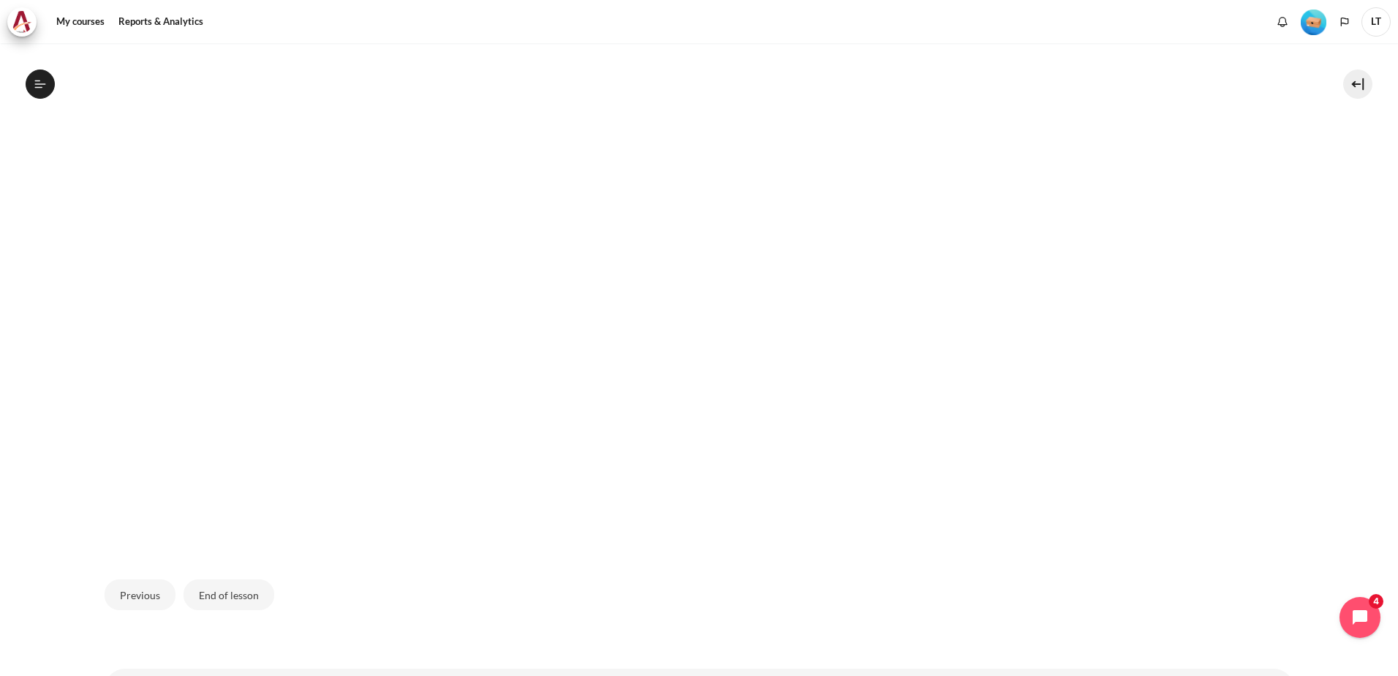
scroll to position [435, 0]
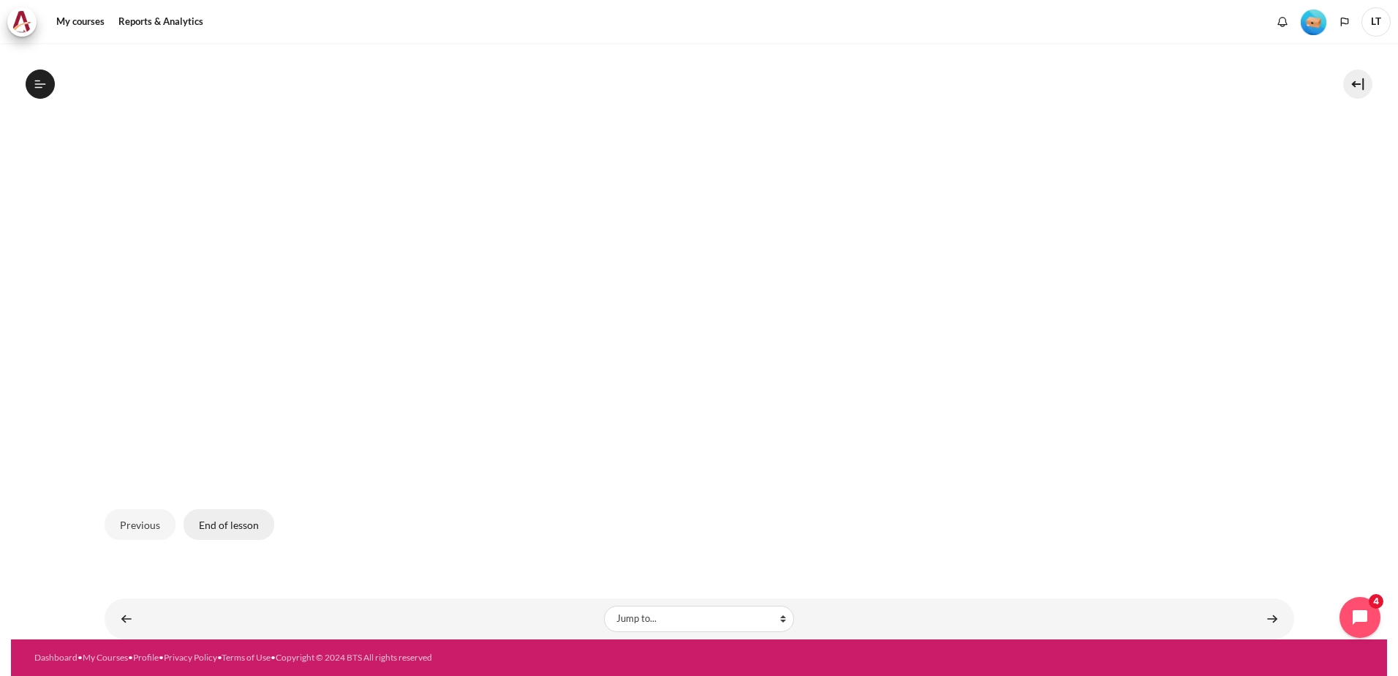
click at [222, 412] on button "End of lesson" at bounding box center [229, 524] width 91 height 31
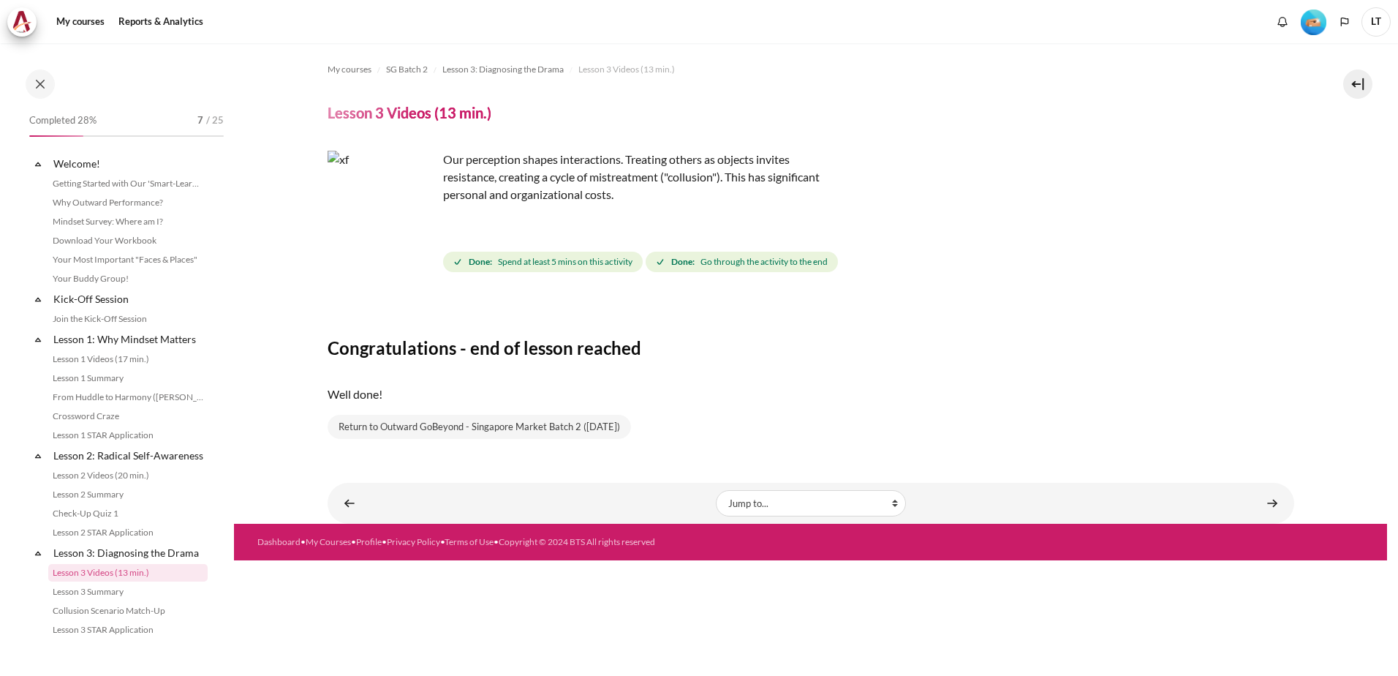
scroll to position [215, 0]
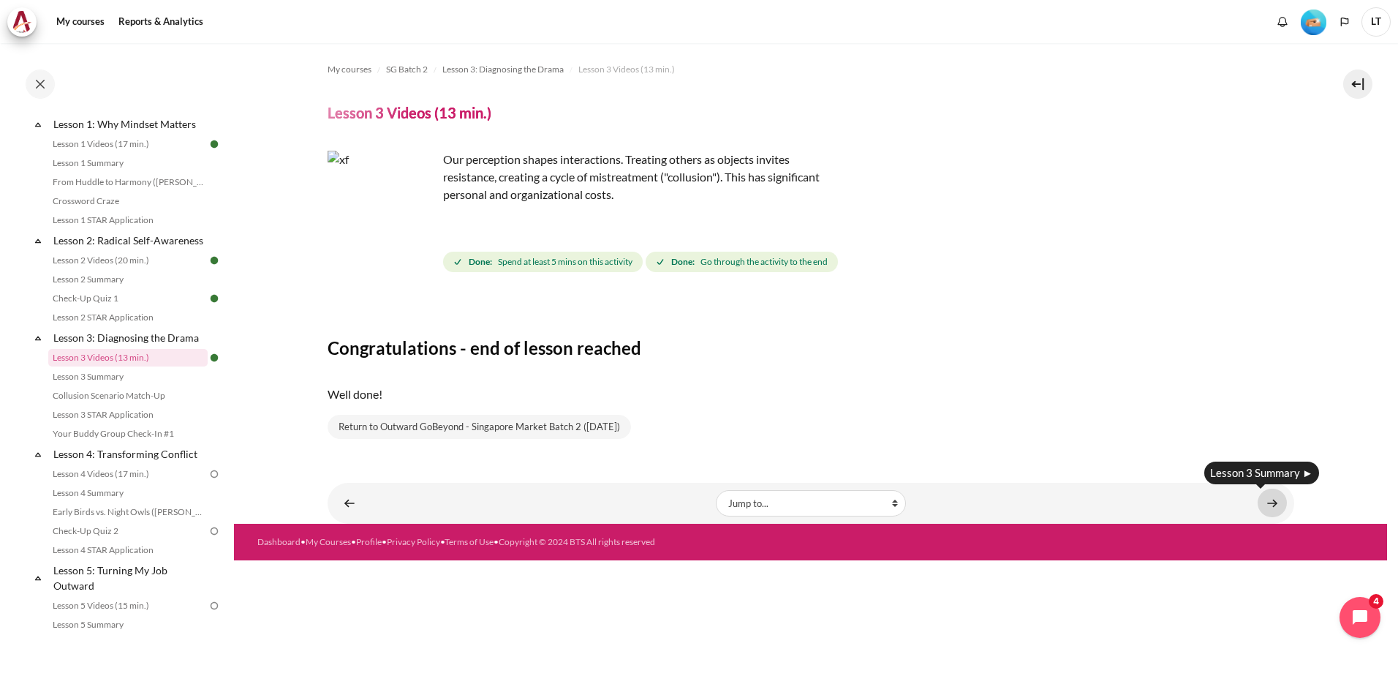
click at [1278, 502] on link "Content" at bounding box center [1272, 502] width 29 height 29
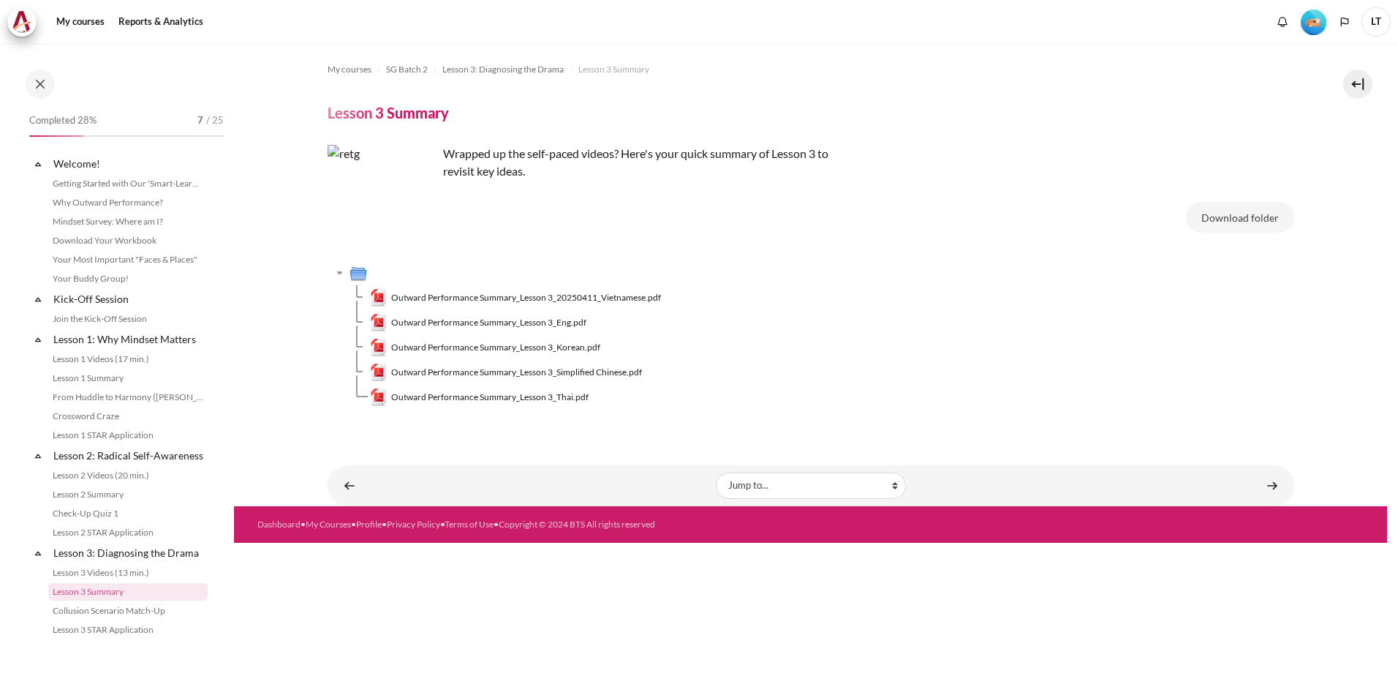
scroll to position [234, 0]
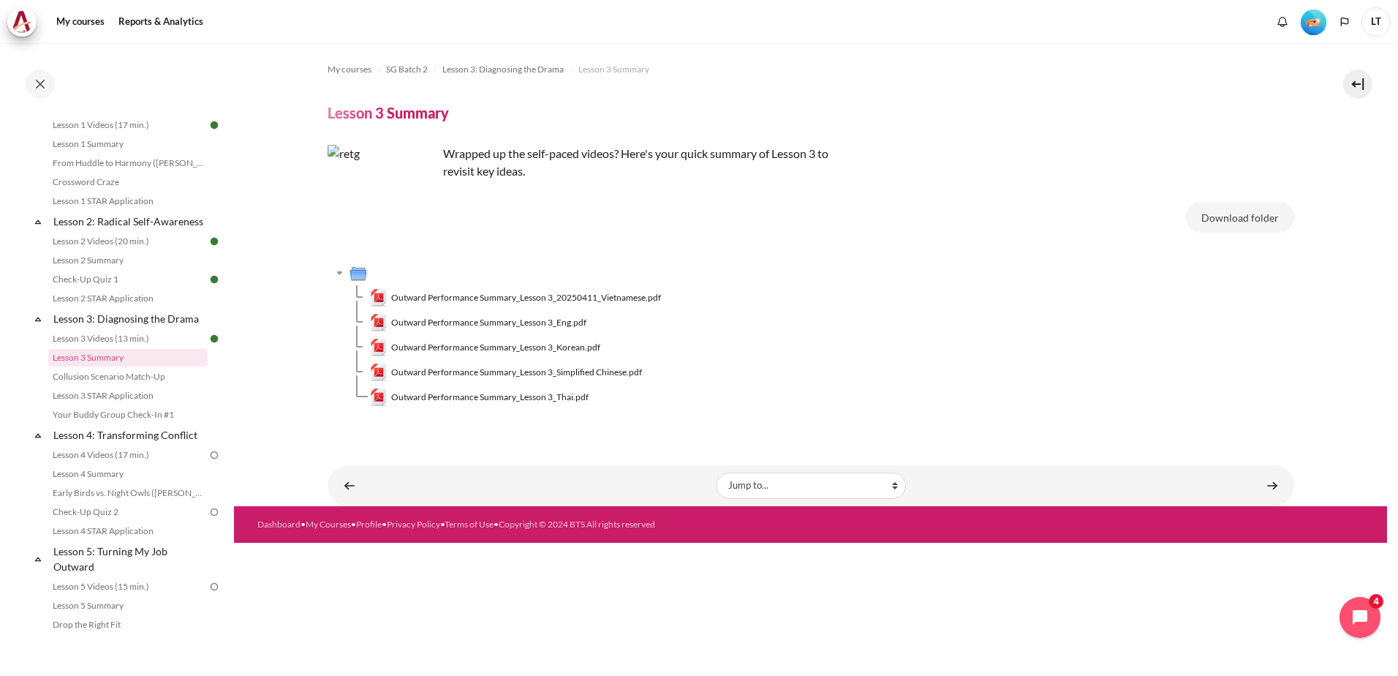
click at [528, 327] on span "Outward Performance Summary_Lesson 3_Eng.pdf" at bounding box center [488, 322] width 195 height 13
click at [1263, 483] on link "Content" at bounding box center [1272, 485] width 29 height 29
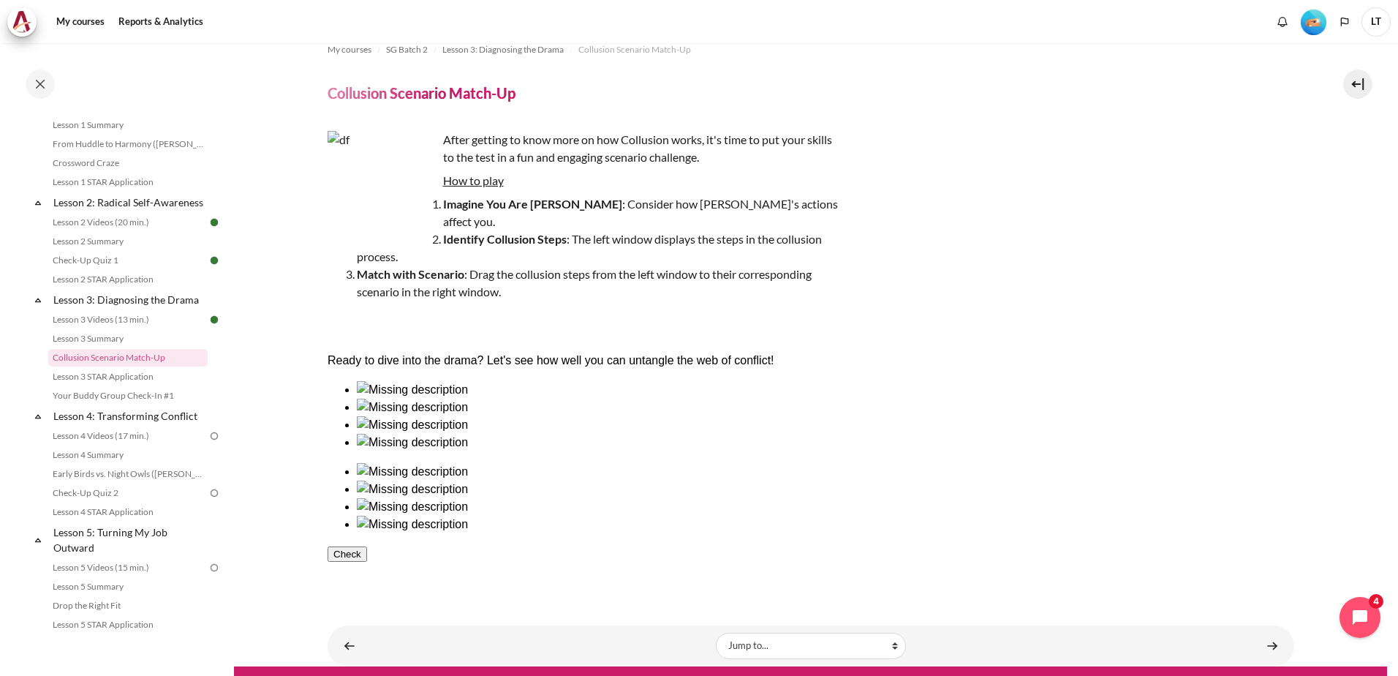
scroll to position [29, 0]
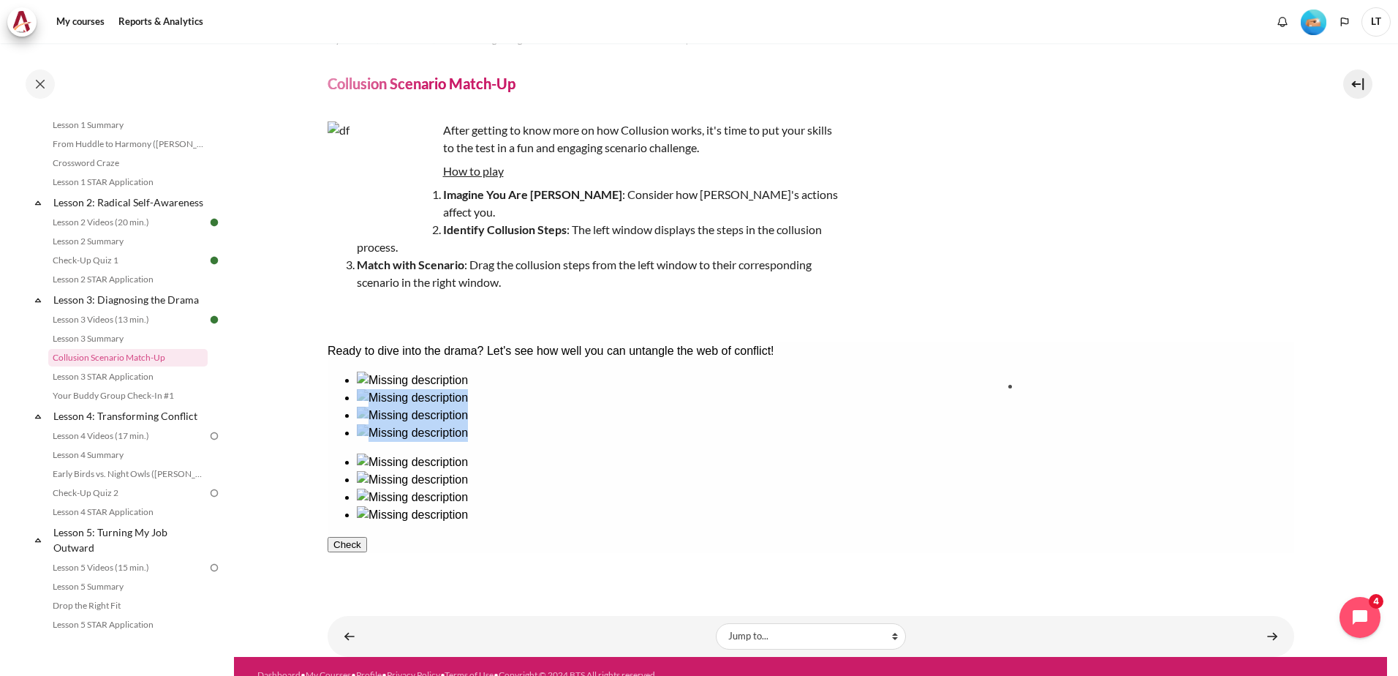
drag, startPoint x: 379, startPoint y: 453, endPoint x: 1060, endPoint y: 435, distance: 681.1
drag, startPoint x: 568, startPoint y: 431, endPoint x: 848, endPoint y: 431, distance: 279.3
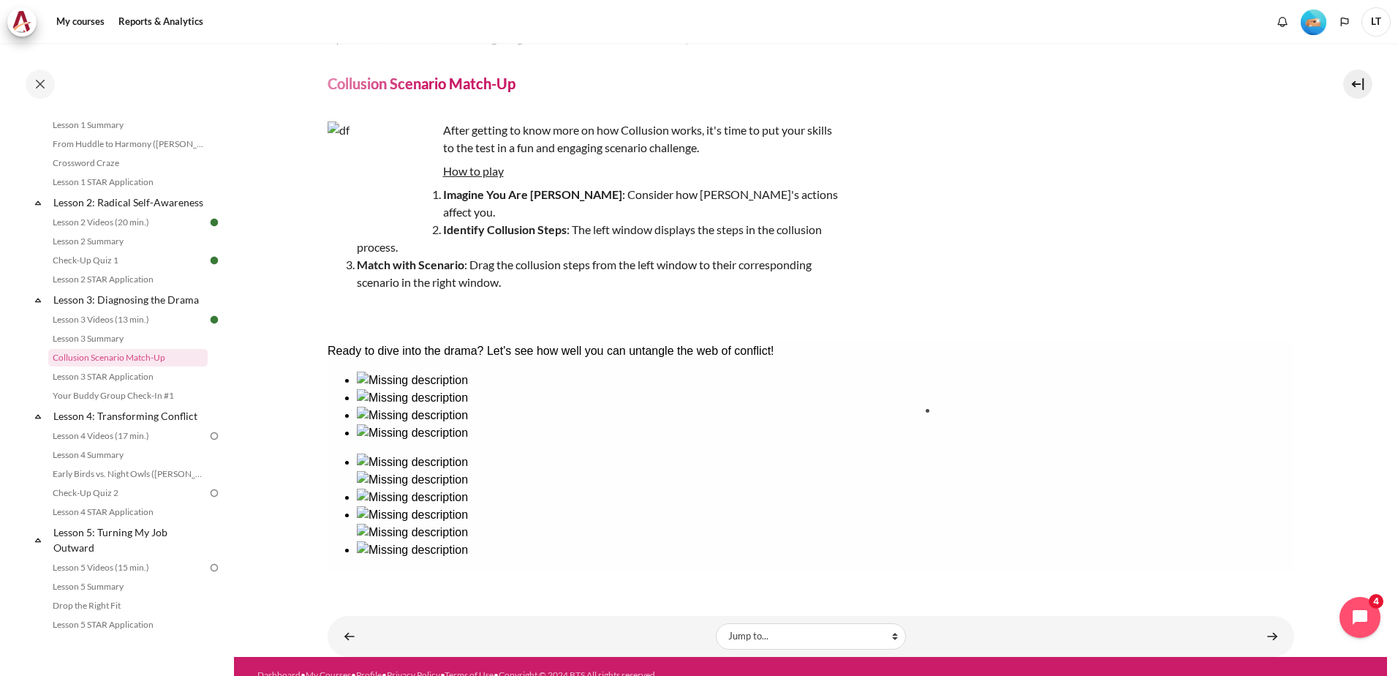
drag, startPoint x: 483, startPoint y: 449, endPoint x: 981, endPoint y: 453, distance: 498.7
drag, startPoint x: 698, startPoint y: 464, endPoint x: 1229, endPoint y: 474, distance: 530.3
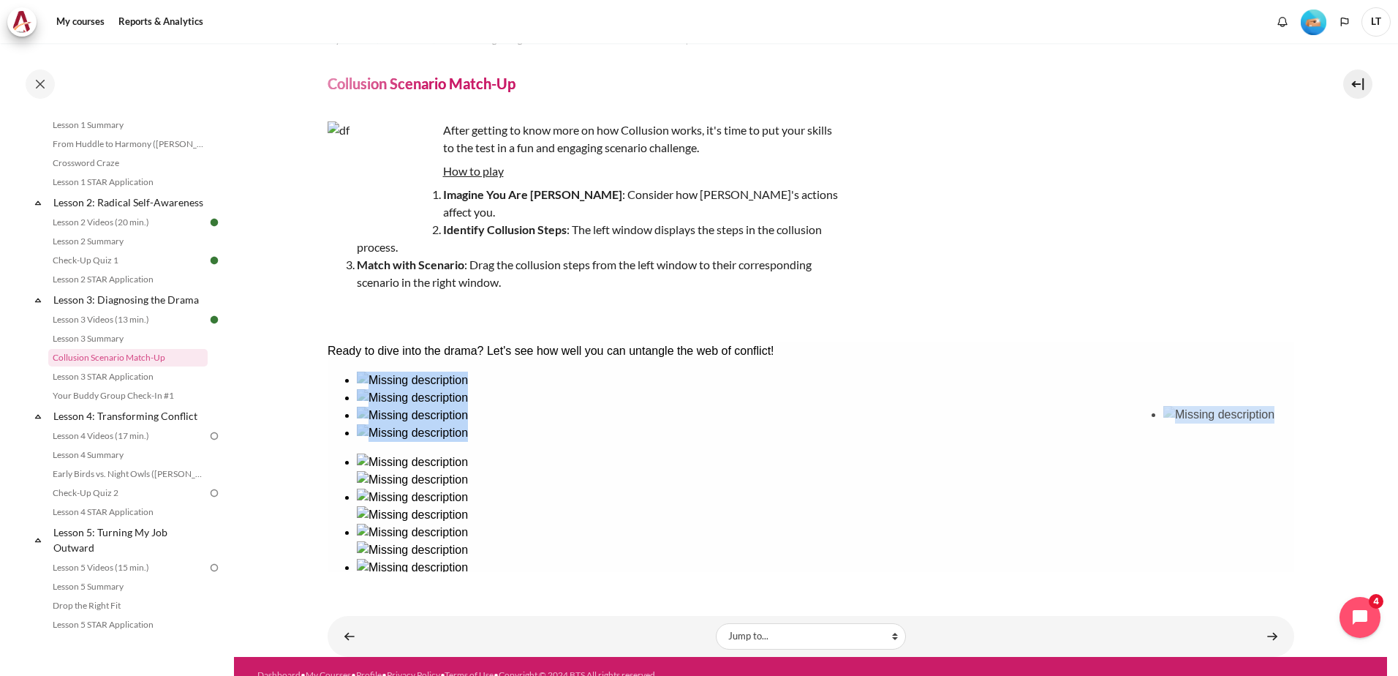
click at [1229, 442] on ul at bounding box center [810, 406] width 967 height 70
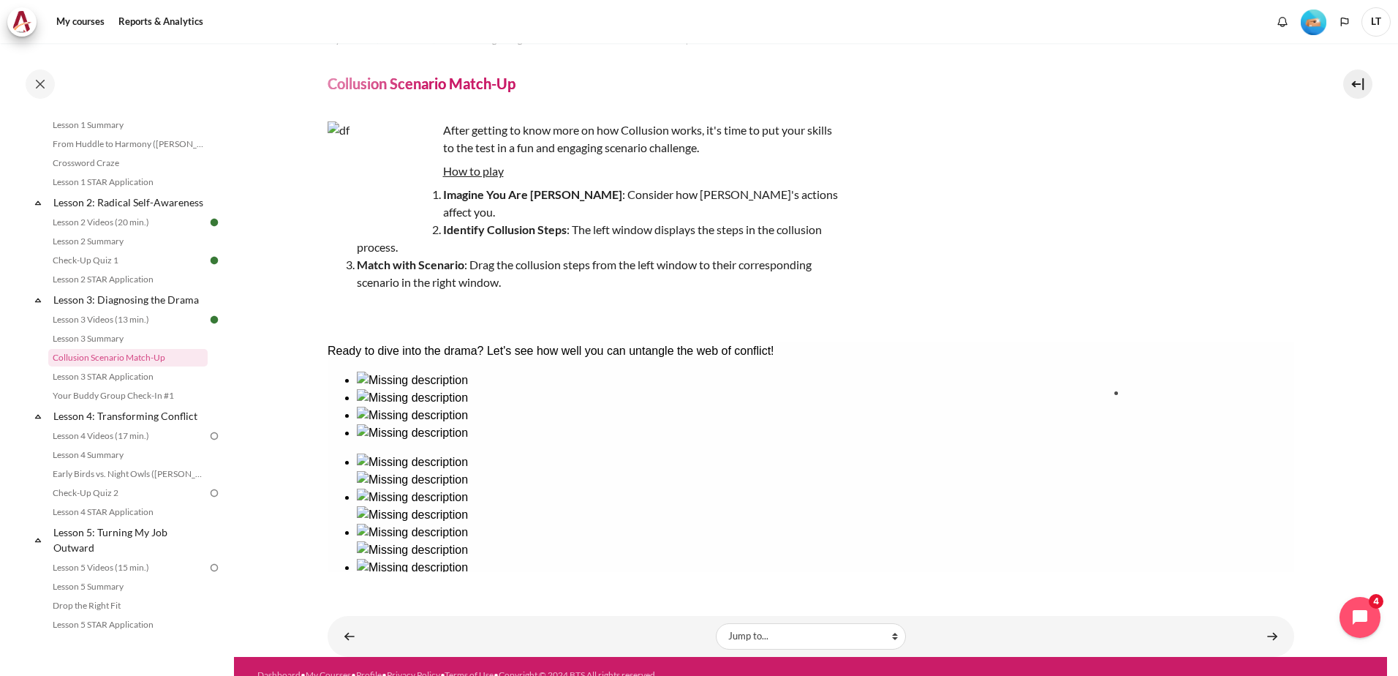
drag, startPoint x: 674, startPoint y: 455, endPoint x: 1164, endPoint y: 443, distance: 490.1
click at [366, 607] on button "Check" at bounding box center [346, 614] width 39 height 15
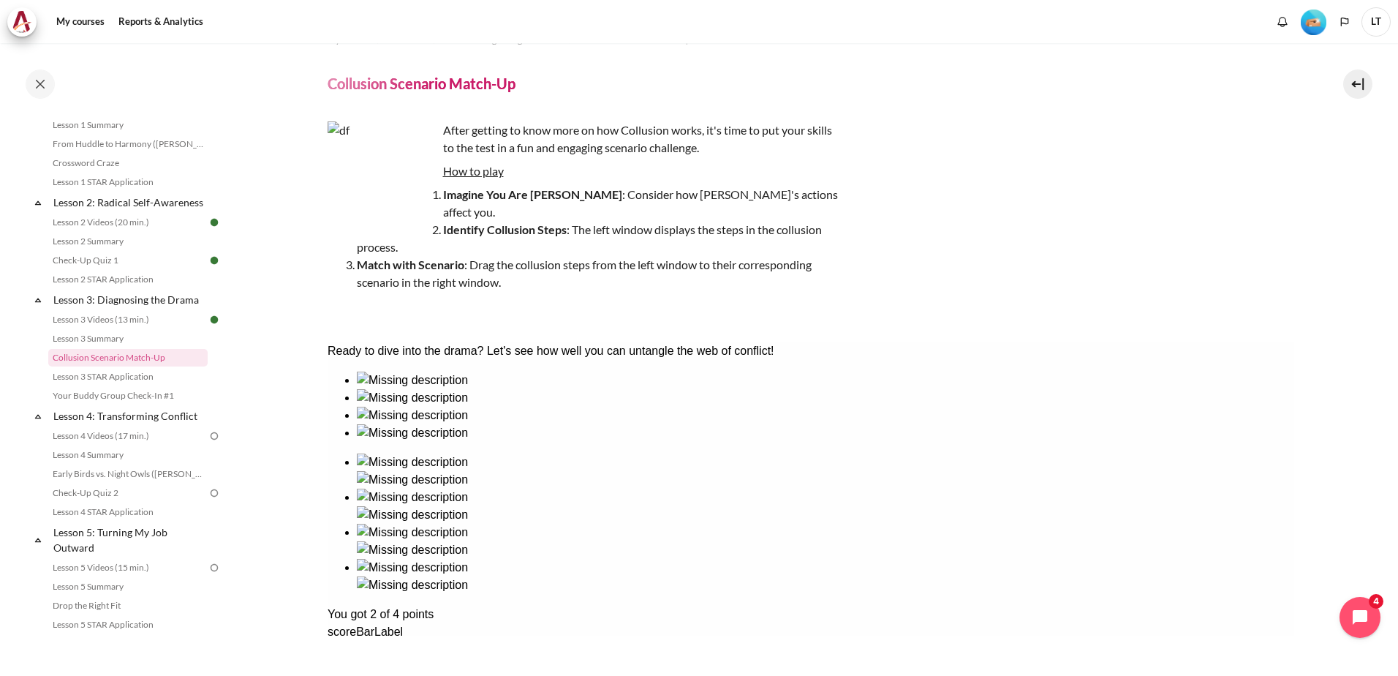
scroll to position [93, 0]
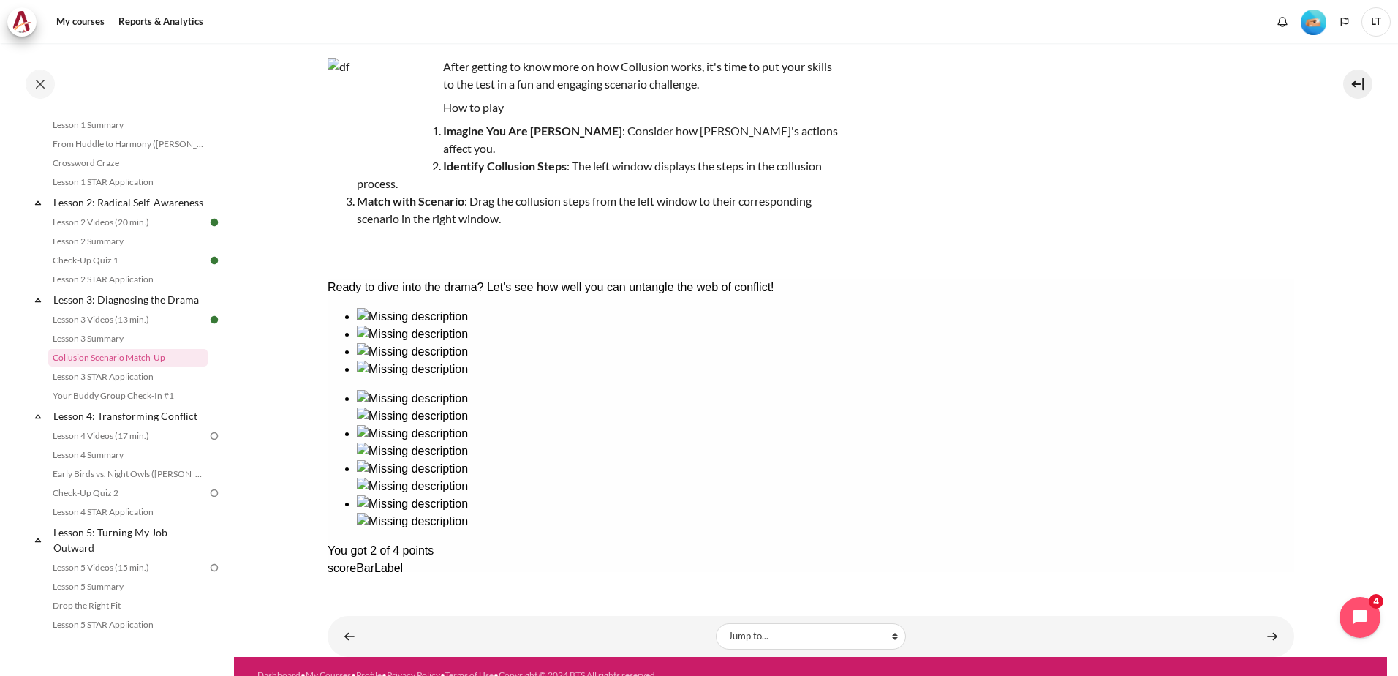
click at [410, 559] on div "scoreBarLabel" at bounding box center [810, 568] width 967 height 18
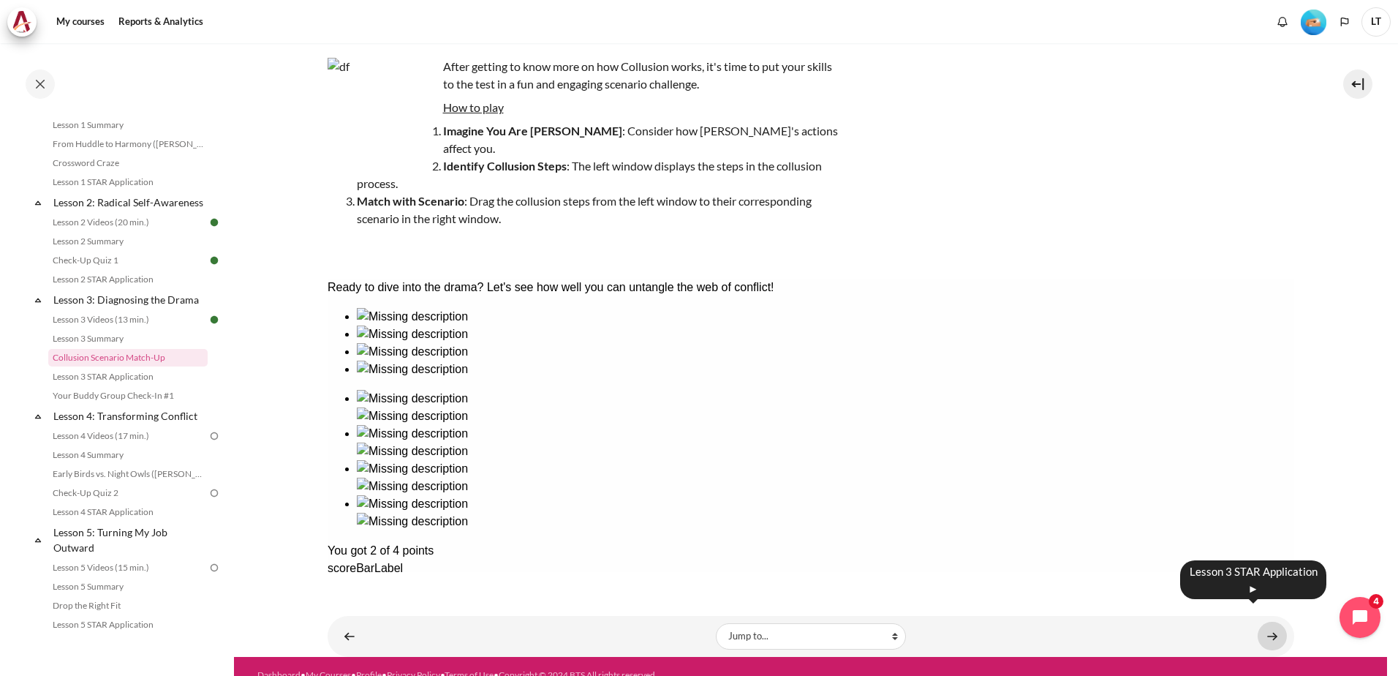
click at [1260, 622] on link "Content" at bounding box center [1272, 636] width 29 height 29
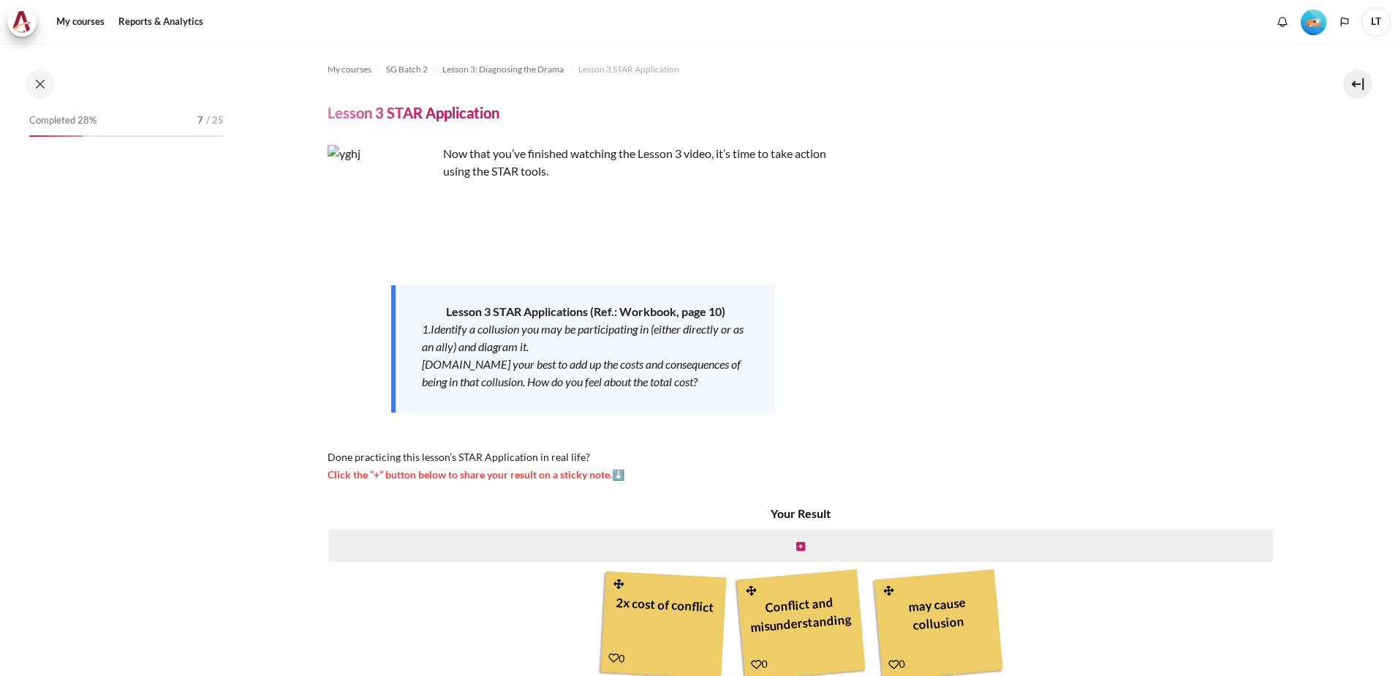
scroll to position [272, 0]
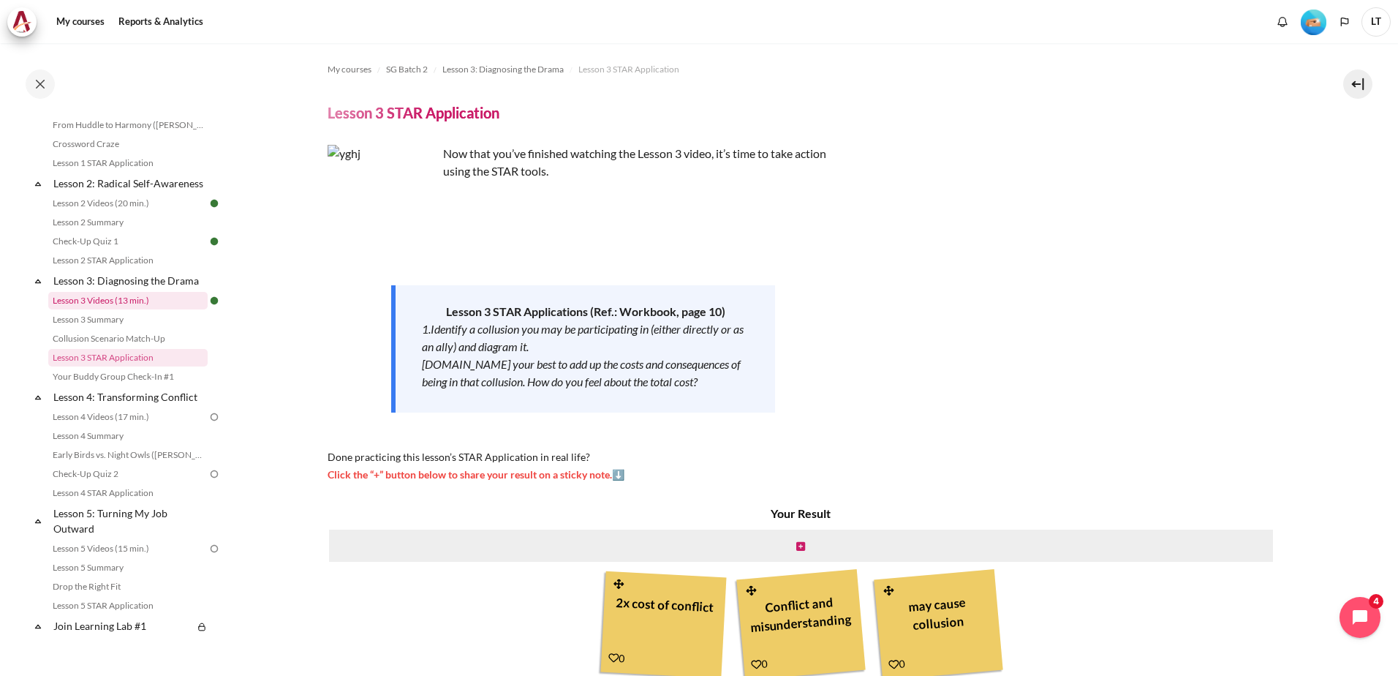
click at [97, 309] on link "Lesson 3 Videos (13 min.)" at bounding box center [127, 301] width 159 height 18
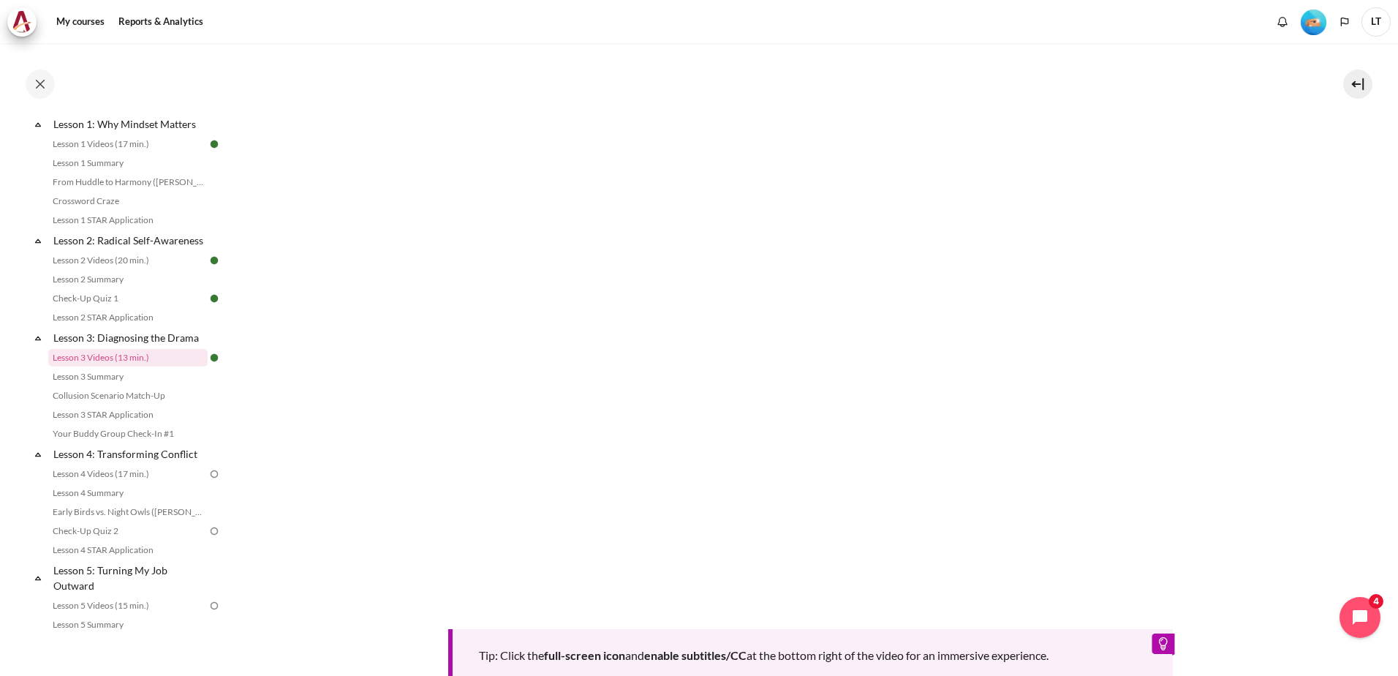
scroll to position [585, 0]
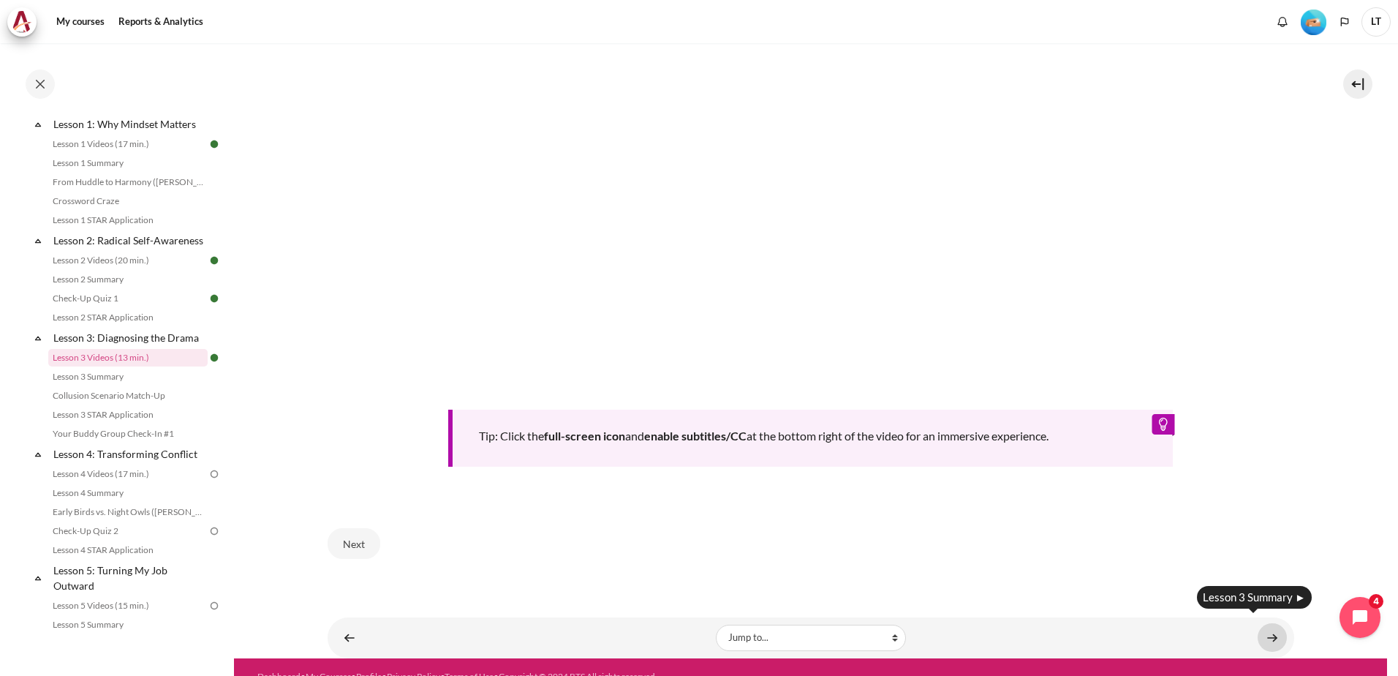
click at [1264, 634] on link "Content" at bounding box center [1272, 637] width 29 height 29
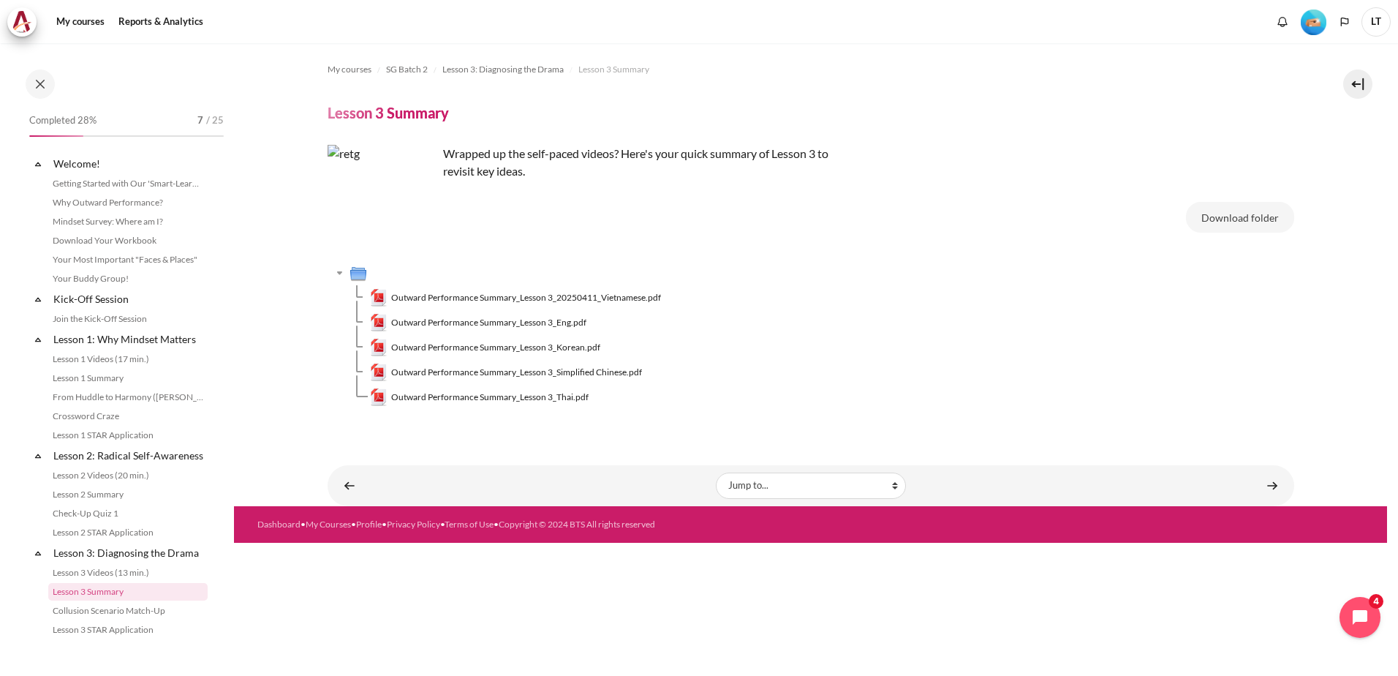
scroll to position [234, 0]
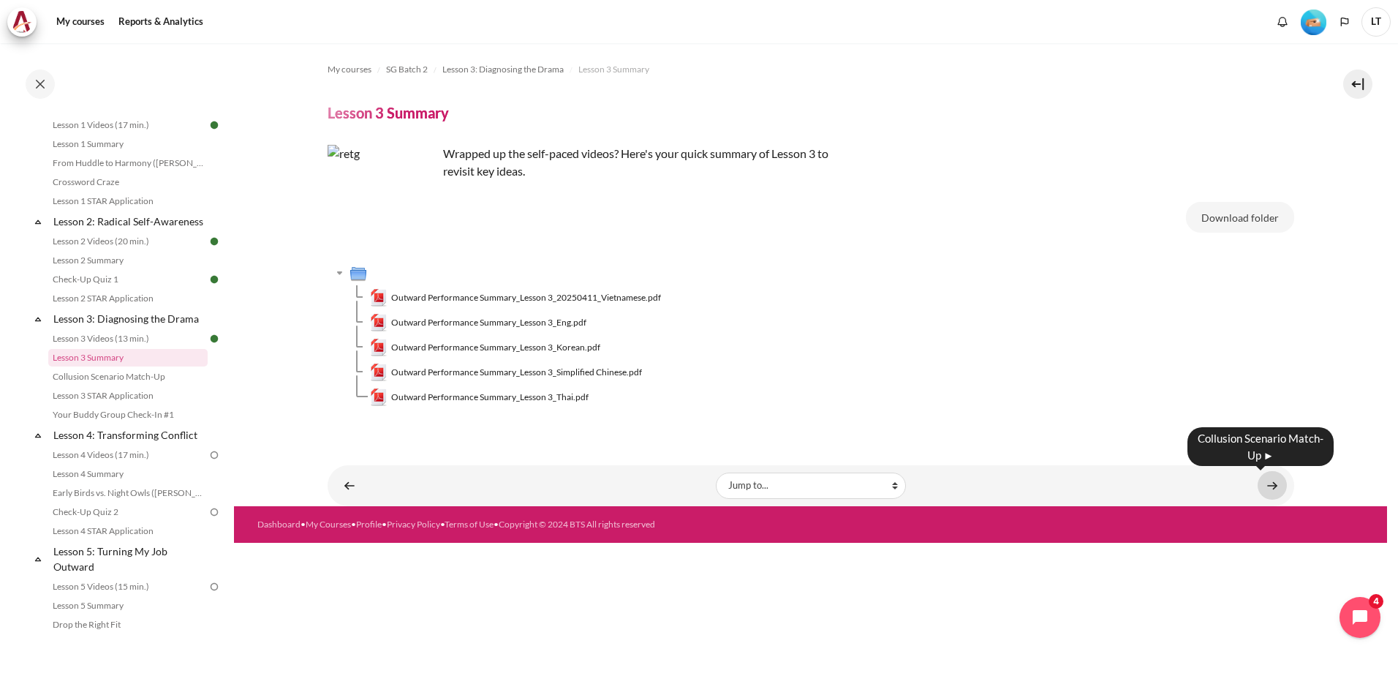
click at [1278, 487] on link "Content" at bounding box center [1272, 485] width 29 height 29
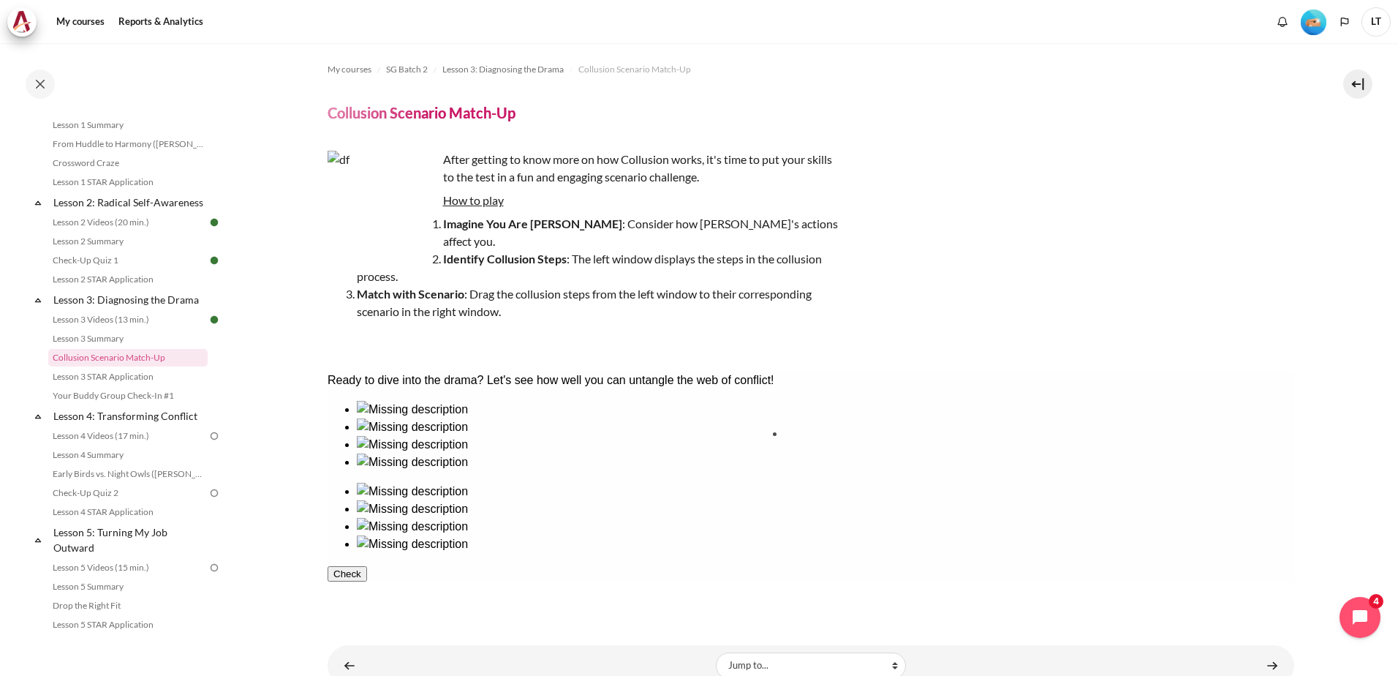
drag, startPoint x: 584, startPoint y: 463, endPoint x: 834, endPoint y: 463, distance: 249.4
drag, startPoint x: 488, startPoint y: 473, endPoint x: 938, endPoint y: 450, distance: 451.1
drag, startPoint x: 393, startPoint y: 491, endPoint x: 571, endPoint y: 511, distance: 179.6
click at [571, 471] on ul at bounding box center [810, 436] width 967 height 70
drag, startPoint x: 950, startPoint y: 462, endPoint x: 452, endPoint y: 478, distance: 498.3
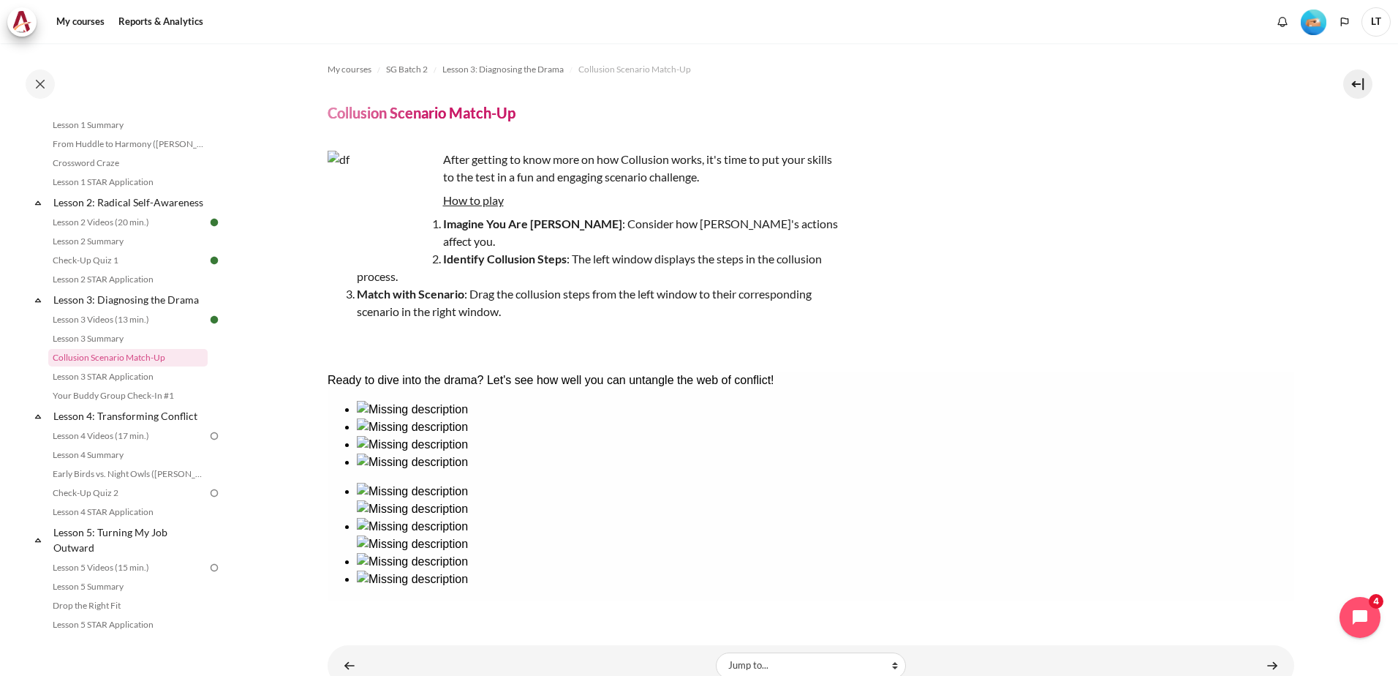
click at [452, 478] on div at bounding box center [810, 494] width 967 height 187
click at [352, 651] on link "Content" at bounding box center [349, 665] width 29 height 29
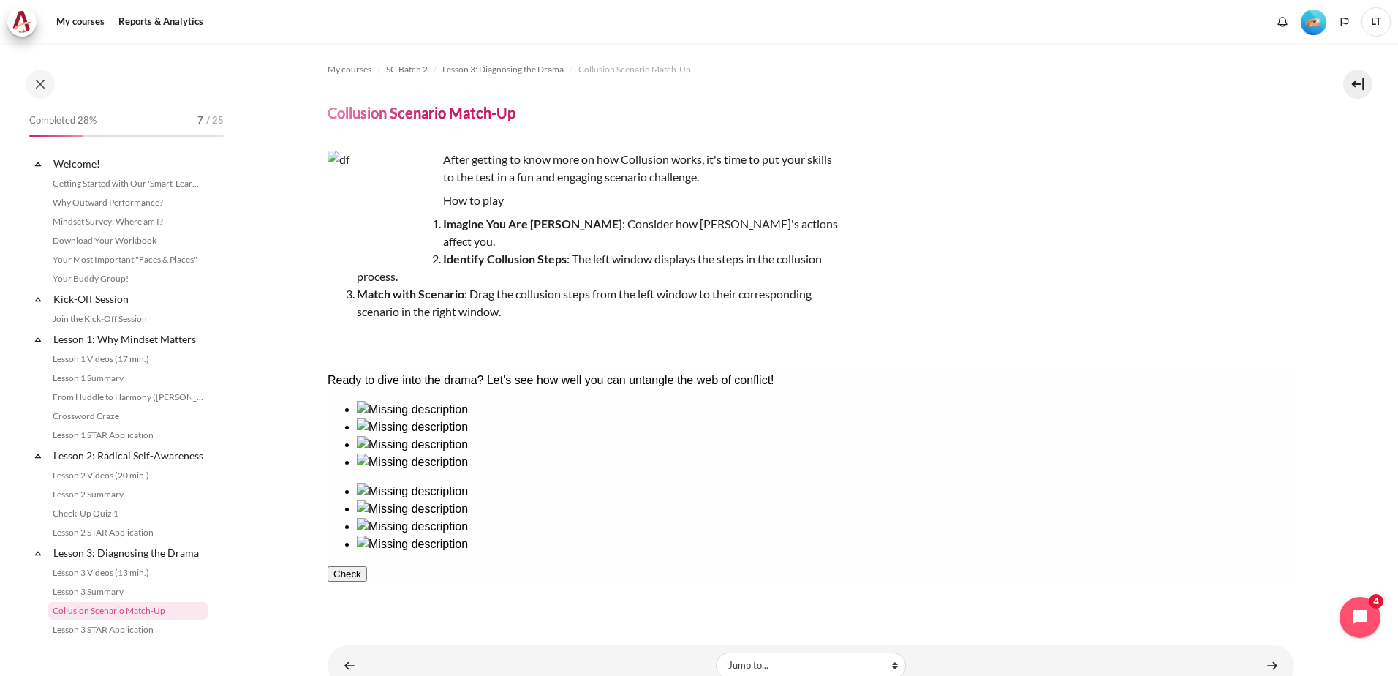
scroll to position [253, 0]
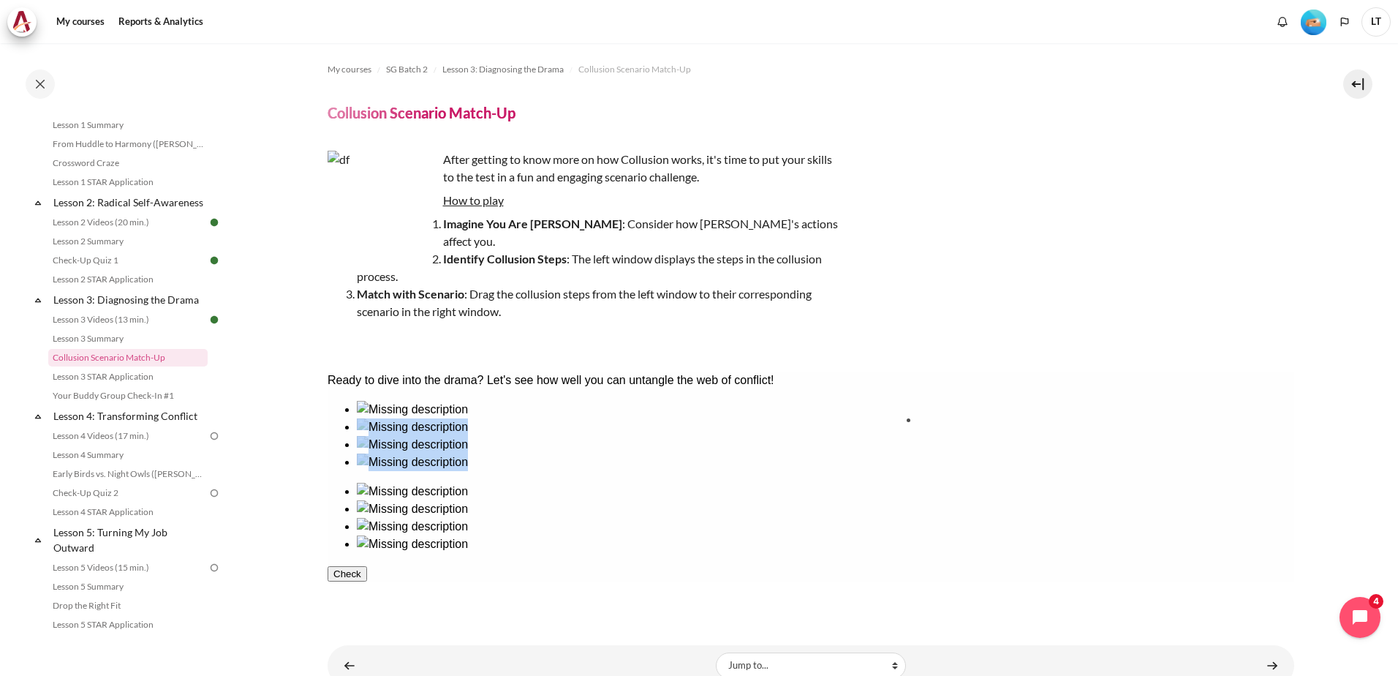
drag, startPoint x: 391, startPoint y: 482, endPoint x: 970, endPoint y: 468, distance: 579.3
drag, startPoint x: 583, startPoint y: 477, endPoint x: 1172, endPoint y: 474, distance: 589.4
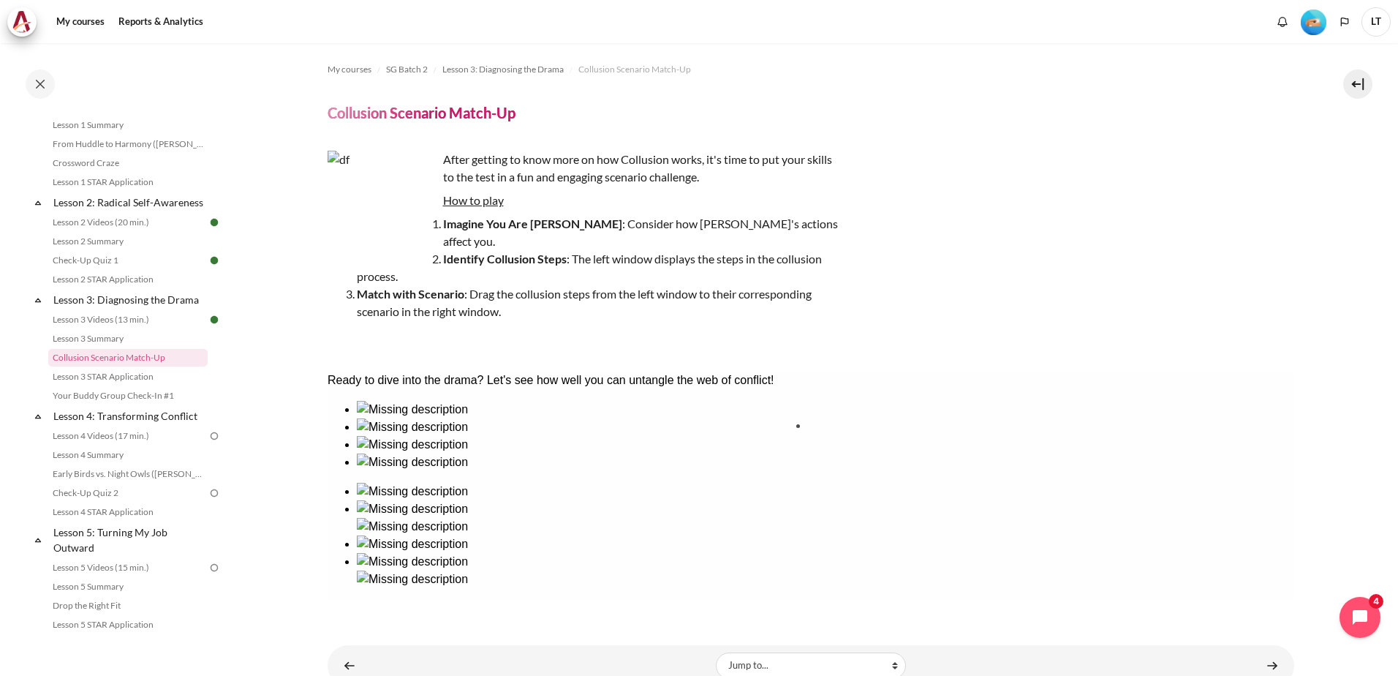
drag, startPoint x: 697, startPoint y: 476, endPoint x: 872, endPoint y: 468, distance: 175.0
drag, startPoint x: 488, startPoint y: 478, endPoint x: 1093, endPoint y: 461, distance: 605.0
click at [366, 636] on button "Check" at bounding box center [346, 643] width 39 height 15
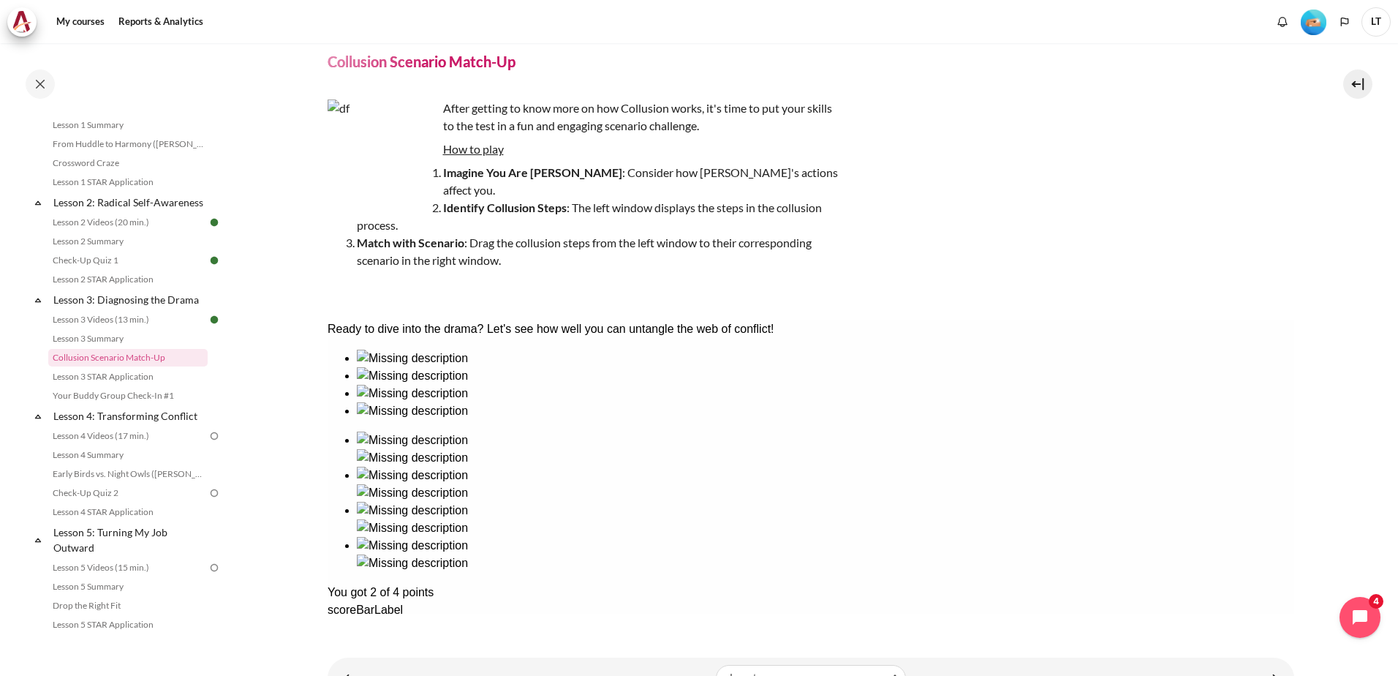
scroll to position [93, 0]
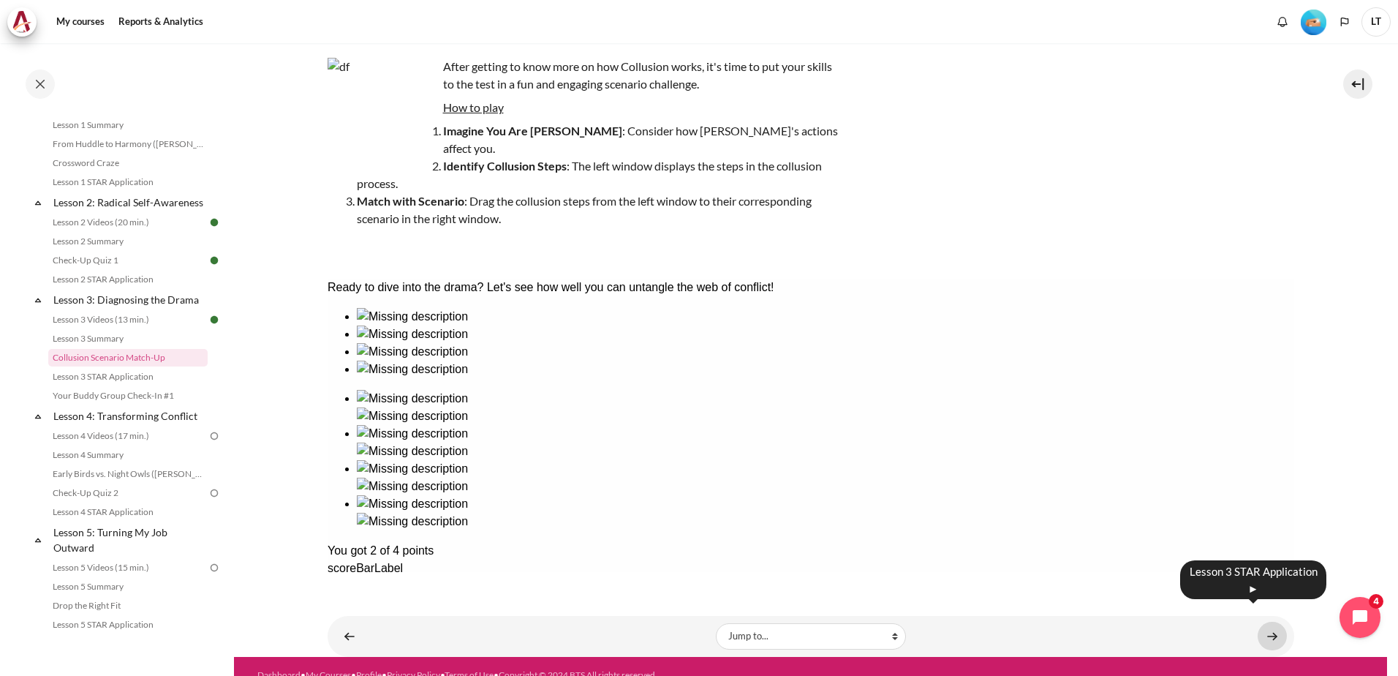
click at [1262, 622] on link "Content" at bounding box center [1272, 636] width 29 height 29
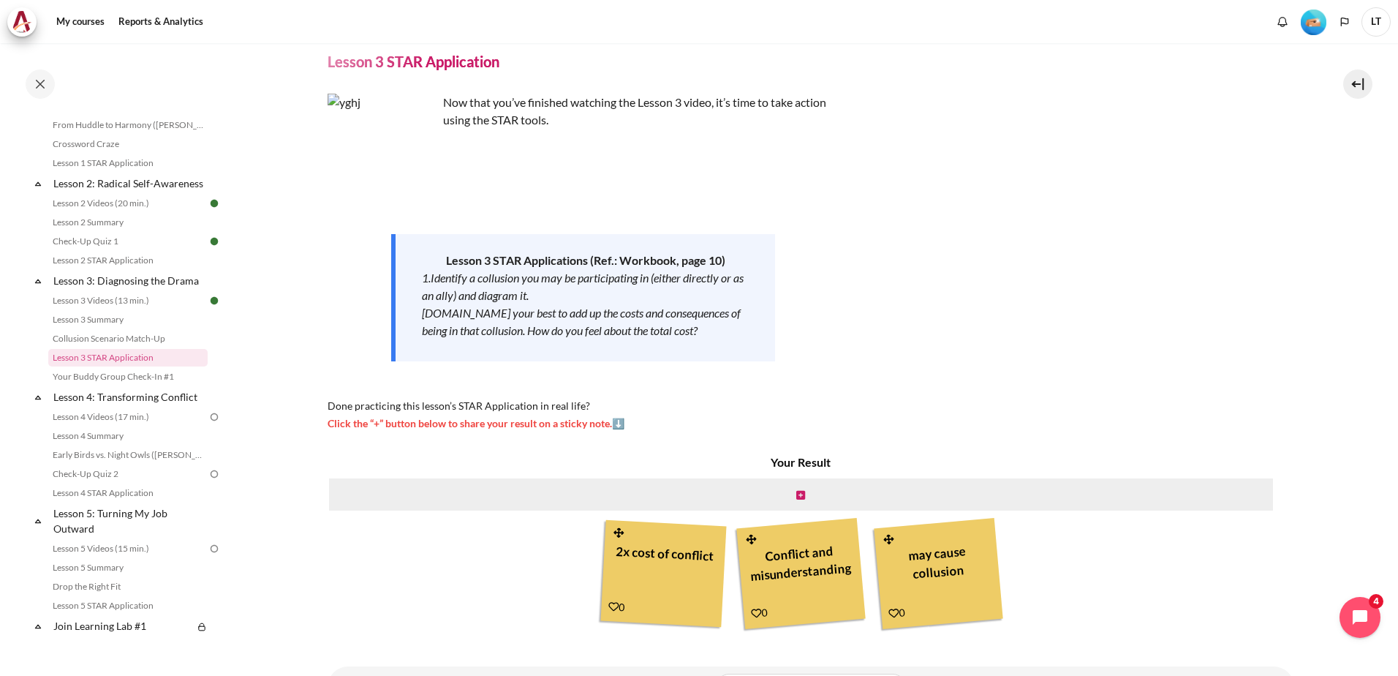
scroll to position [119, 0]
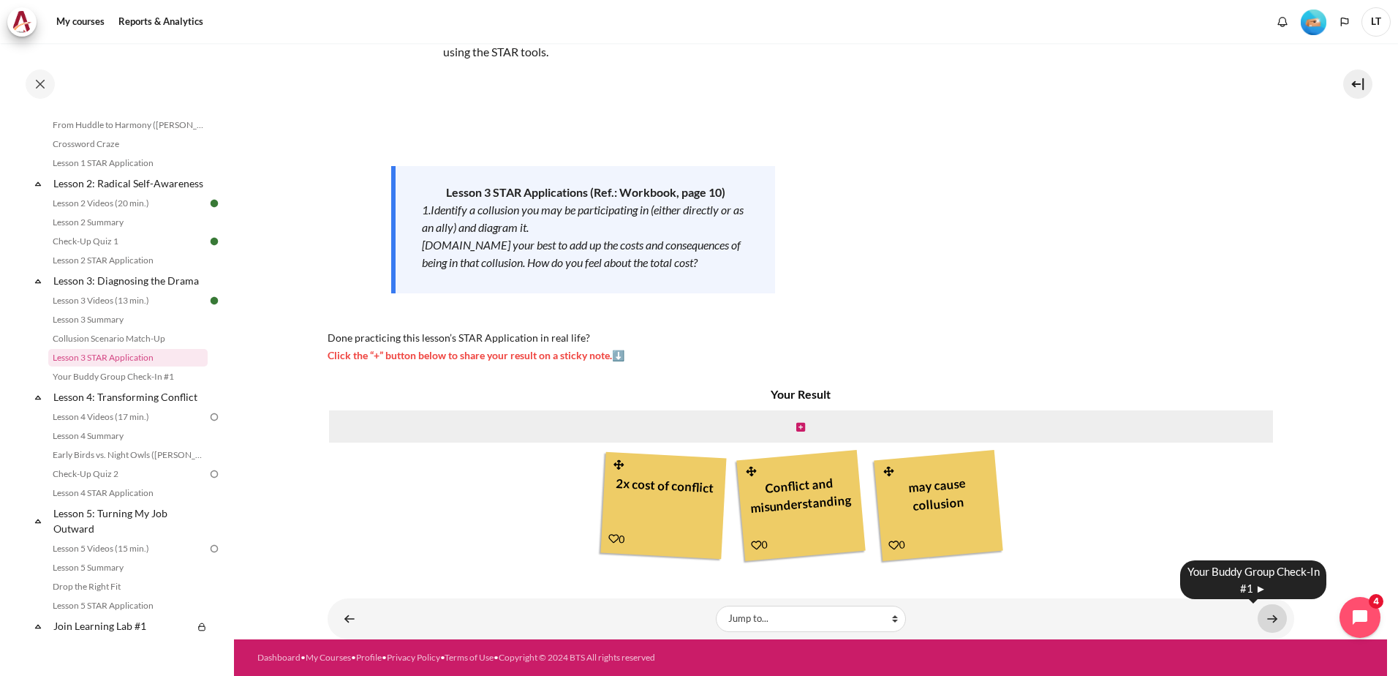
click at [1266, 622] on link "Content" at bounding box center [1272, 618] width 29 height 29
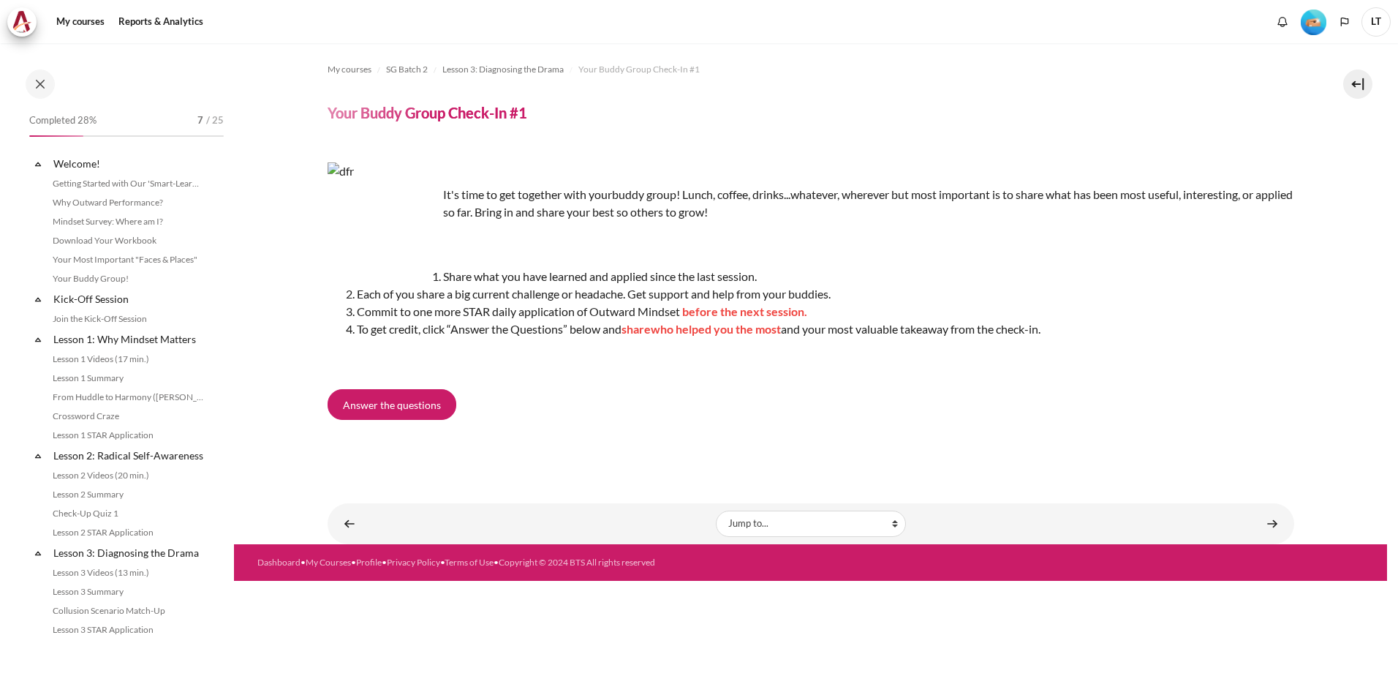
scroll to position [291, 0]
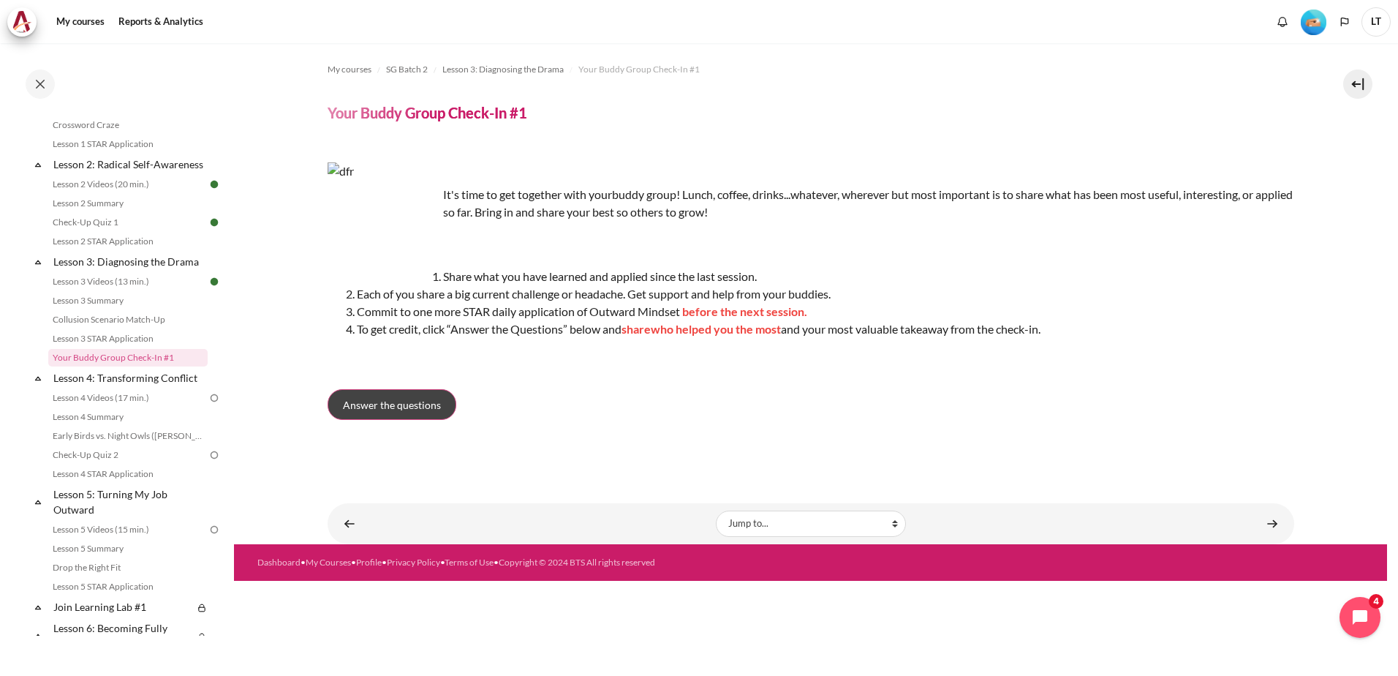
click at [385, 407] on span "Answer the questions" at bounding box center [392, 404] width 98 height 15
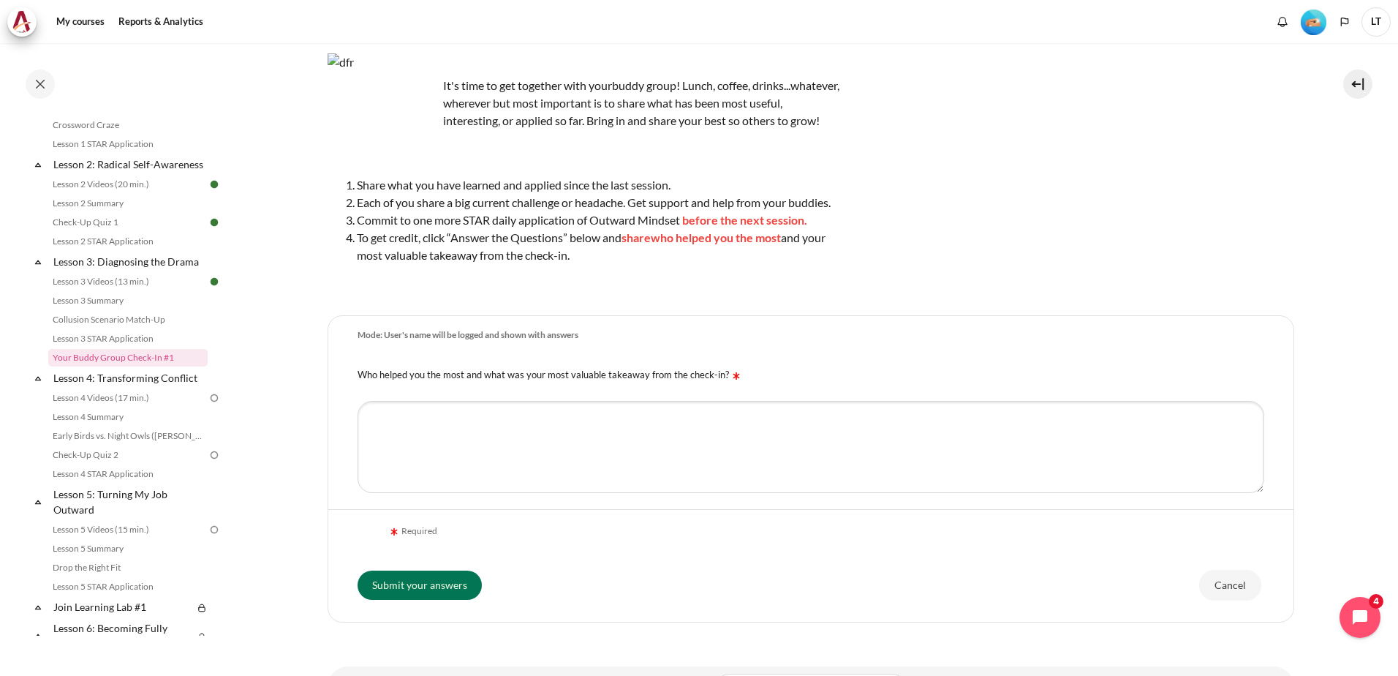
scroll to position [183, 0]
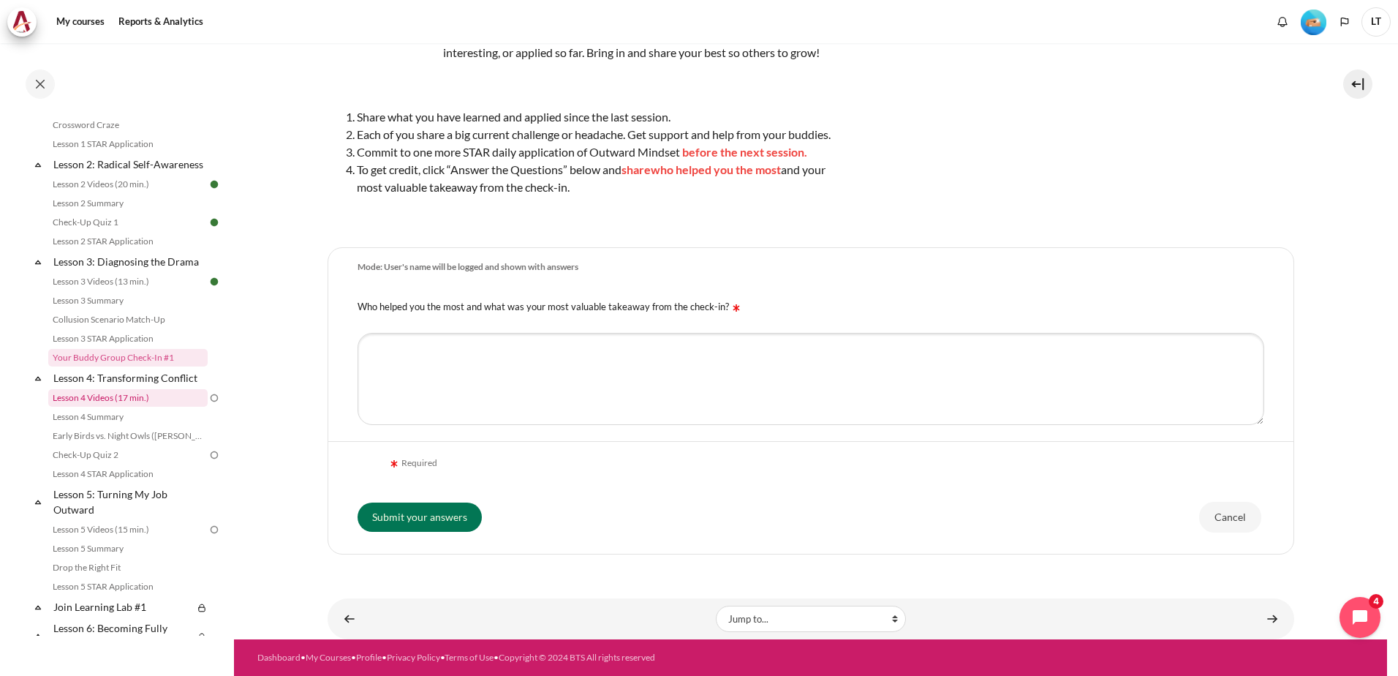
click at [98, 407] on link "Lesson 4 Videos (17 min.)" at bounding box center [127, 398] width 159 height 18
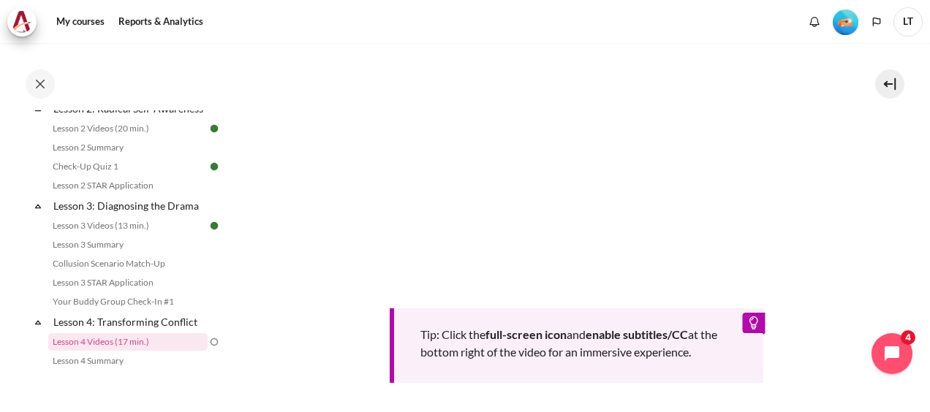
scroll to position [639, 0]
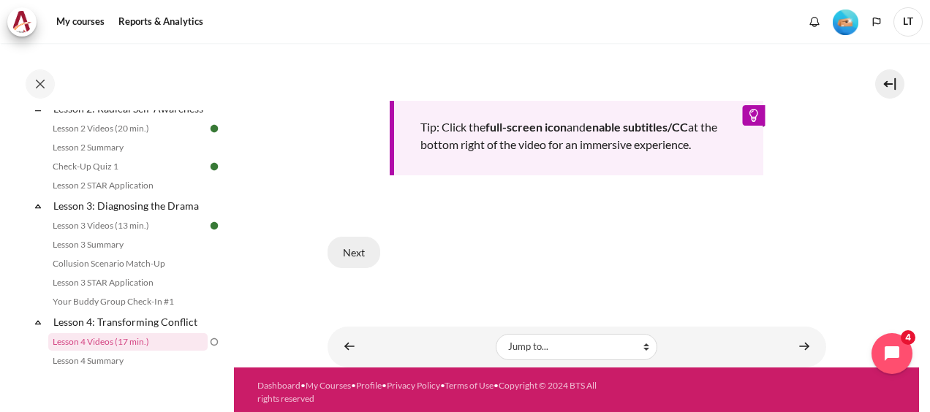
click at [352, 250] on button "Next" at bounding box center [354, 252] width 53 height 31
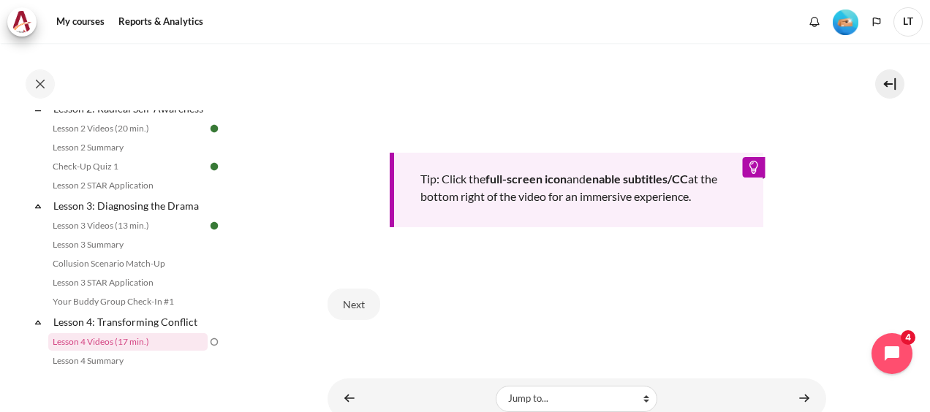
scroll to position [566, 0]
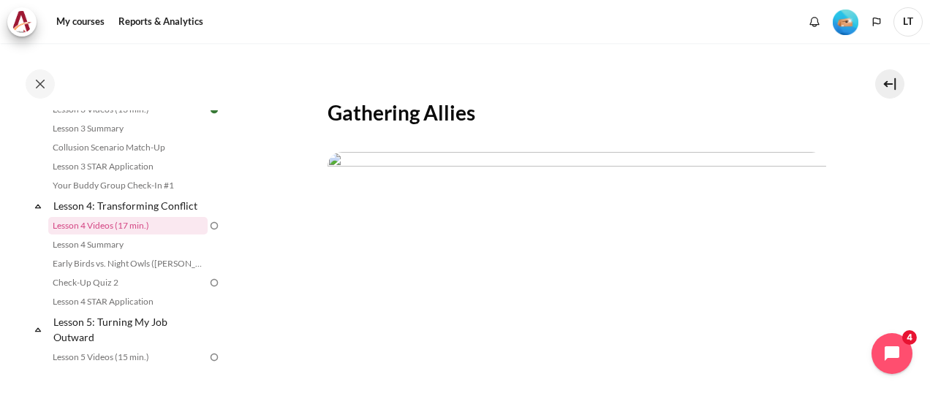
scroll to position [366, 0]
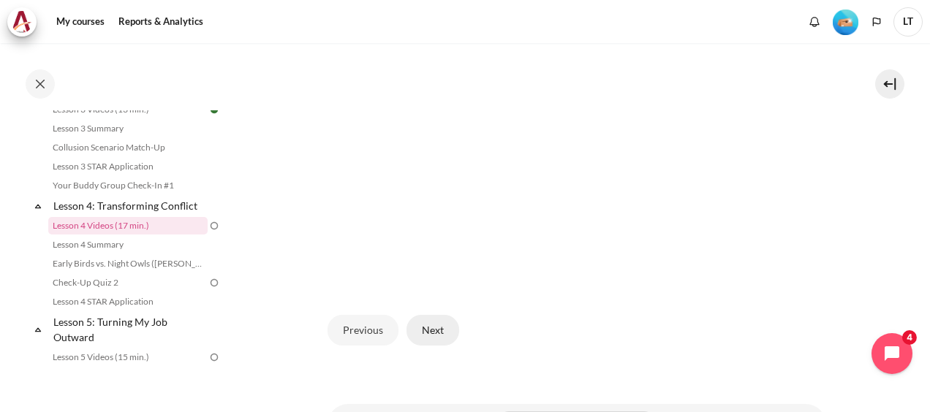
click at [431, 346] on button "Next" at bounding box center [433, 330] width 53 height 31
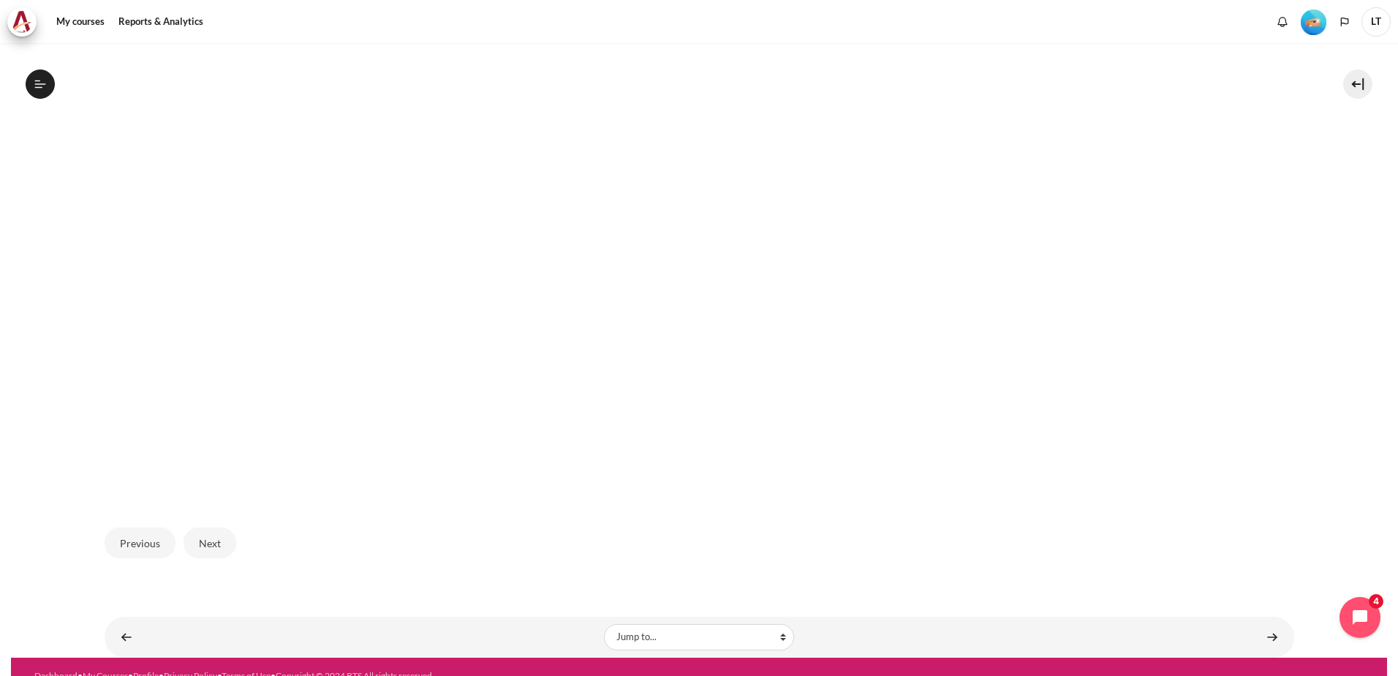
scroll to position [418, 0]
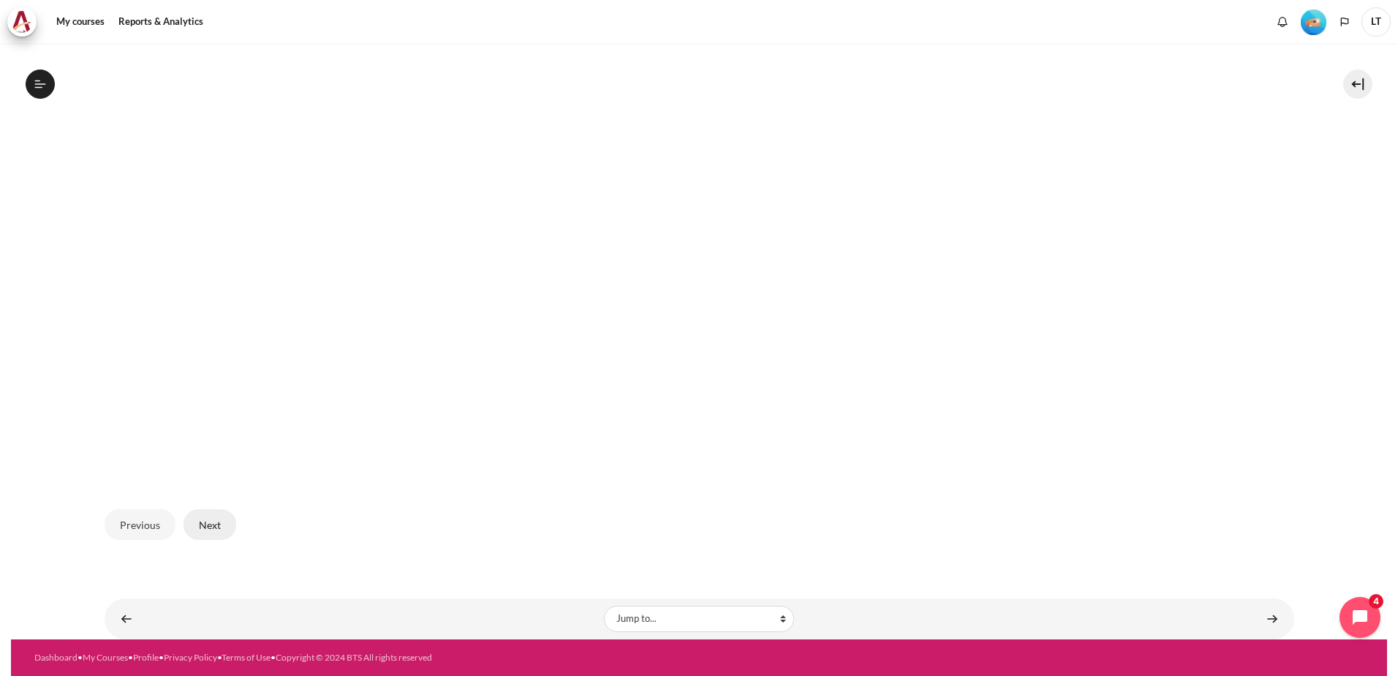
click at [201, 412] on button "Next" at bounding box center [210, 524] width 53 height 31
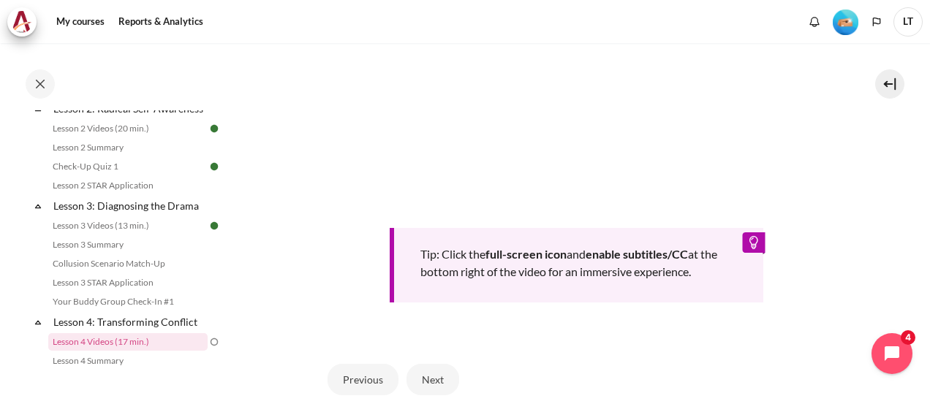
scroll to position [665, 0]
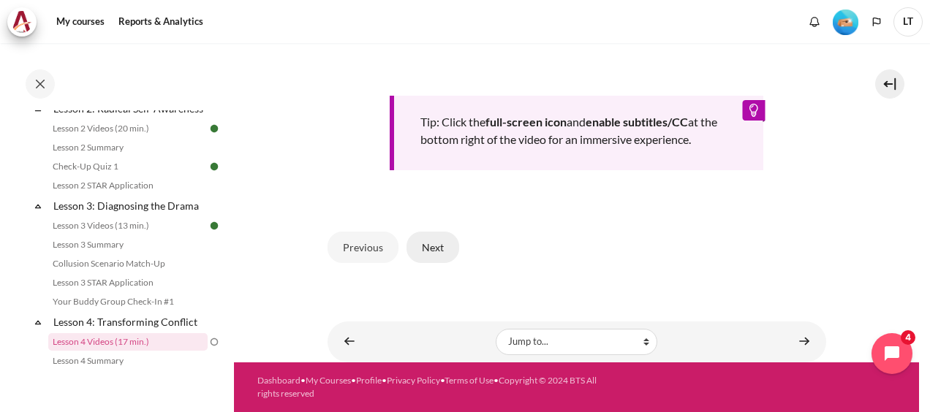
click at [436, 246] on button "Next" at bounding box center [433, 247] width 53 height 31
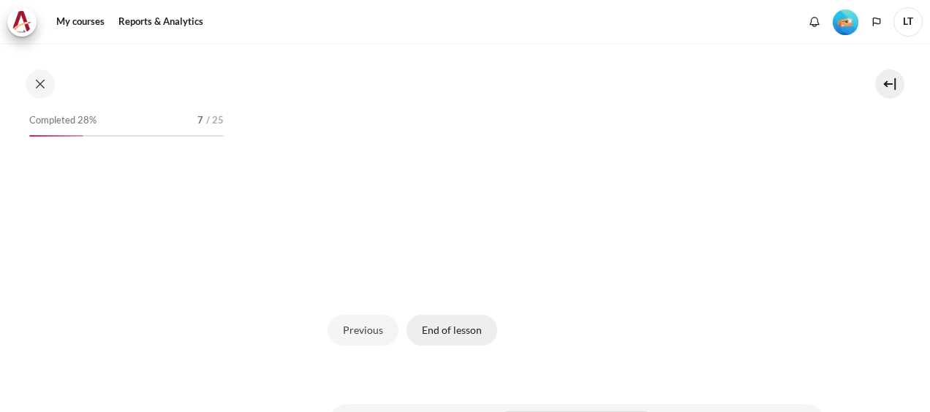
scroll to position [463, 0]
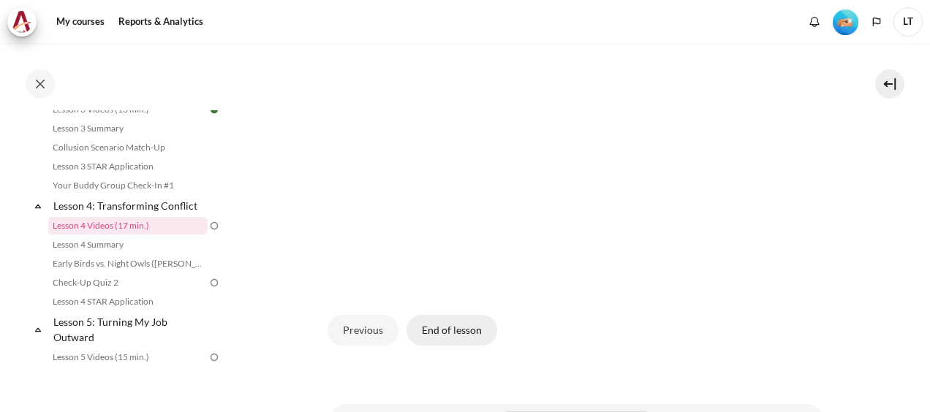
click at [441, 346] on button "End of lesson" at bounding box center [452, 330] width 91 height 31
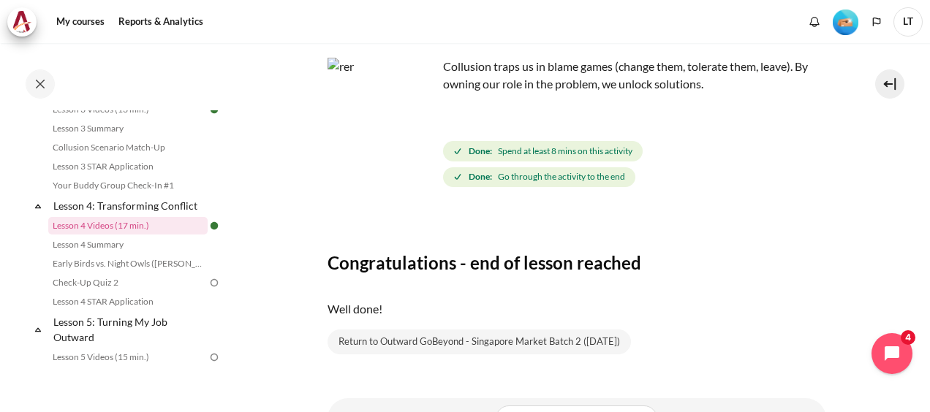
scroll to position [146, 0]
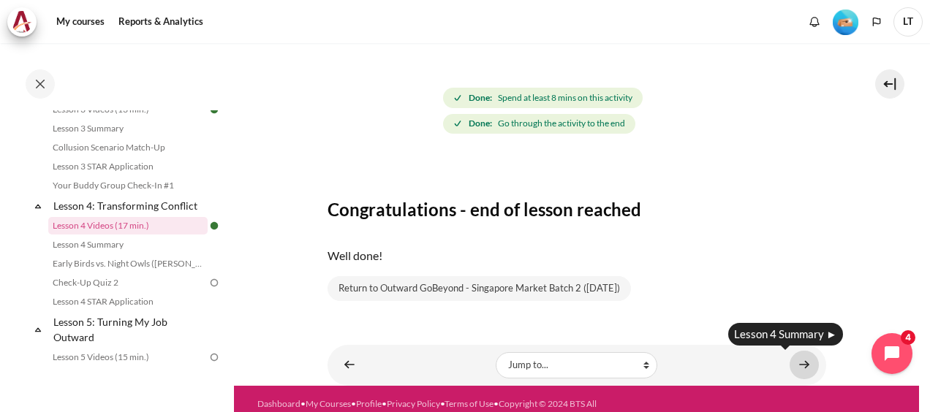
click at [793, 363] on link "Content" at bounding box center [804, 365] width 29 height 29
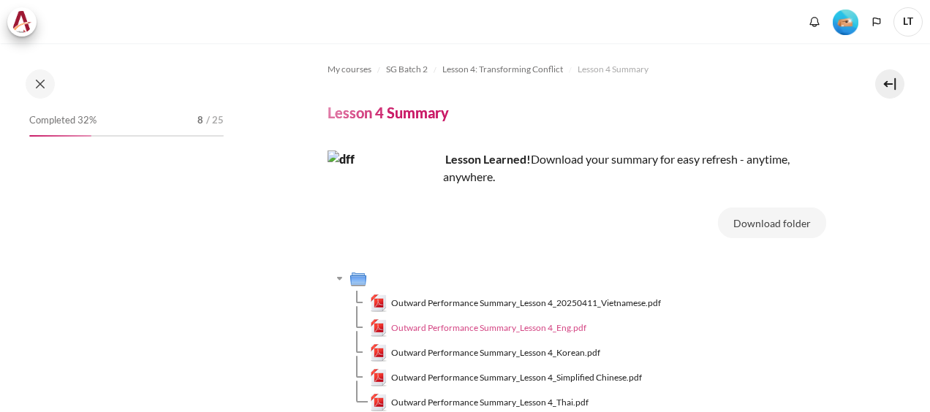
drag, startPoint x: 0, startPoint y: 0, endPoint x: 483, endPoint y: 329, distance: 584.2
click at [483, 329] on span "Outward Performance Summary_Lesson 4_Eng.pdf" at bounding box center [488, 328] width 195 height 13
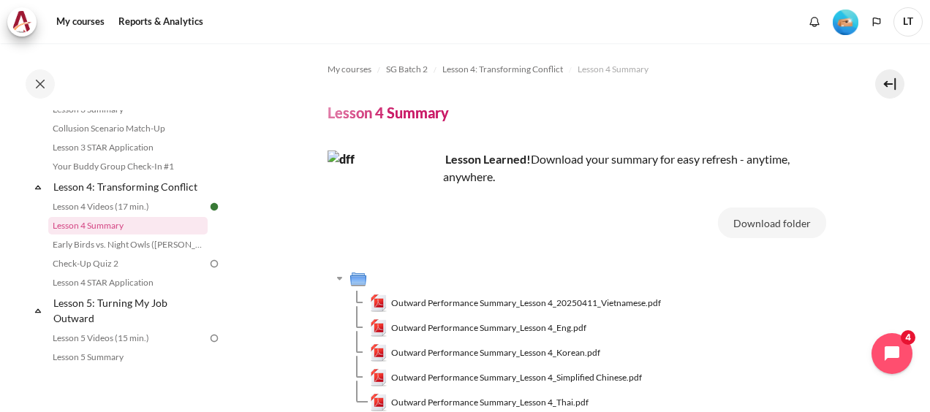
scroll to position [146, 0]
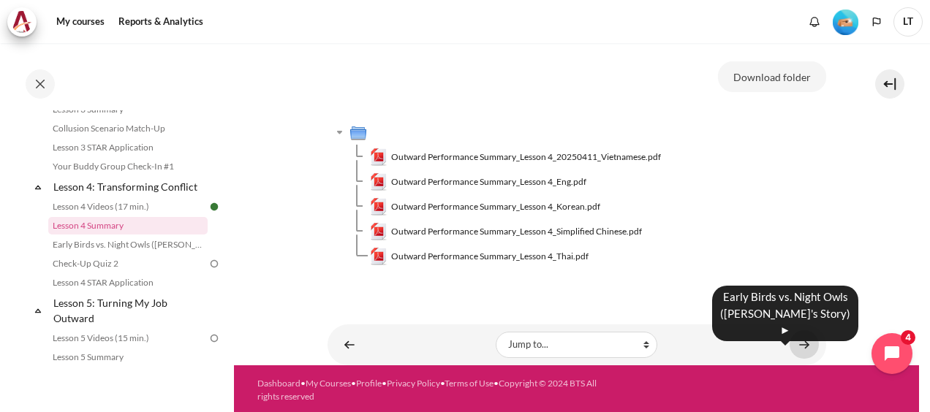
click at [804, 346] on link "Content" at bounding box center [804, 345] width 29 height 29
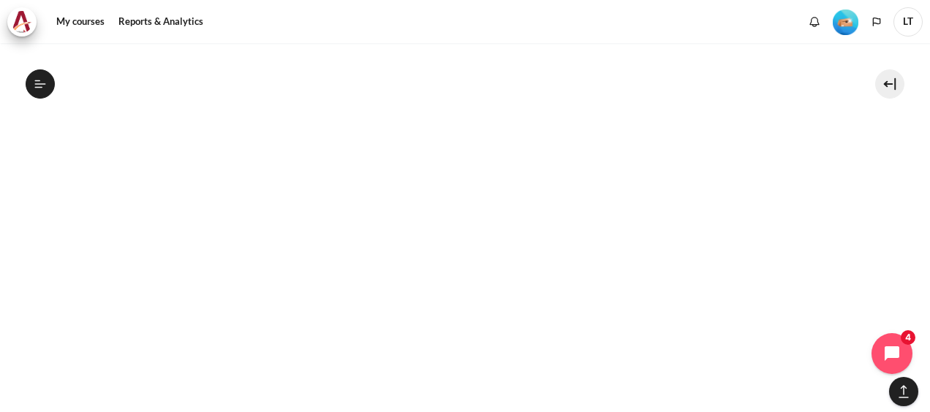
scroll to position [1194, 0]
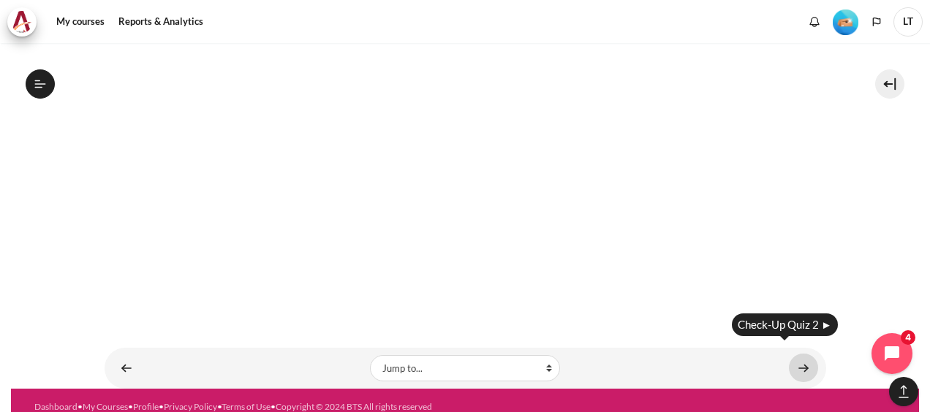
click at [801, 354] on link "Content" at bounding box center [803, 368] width 29 height 29
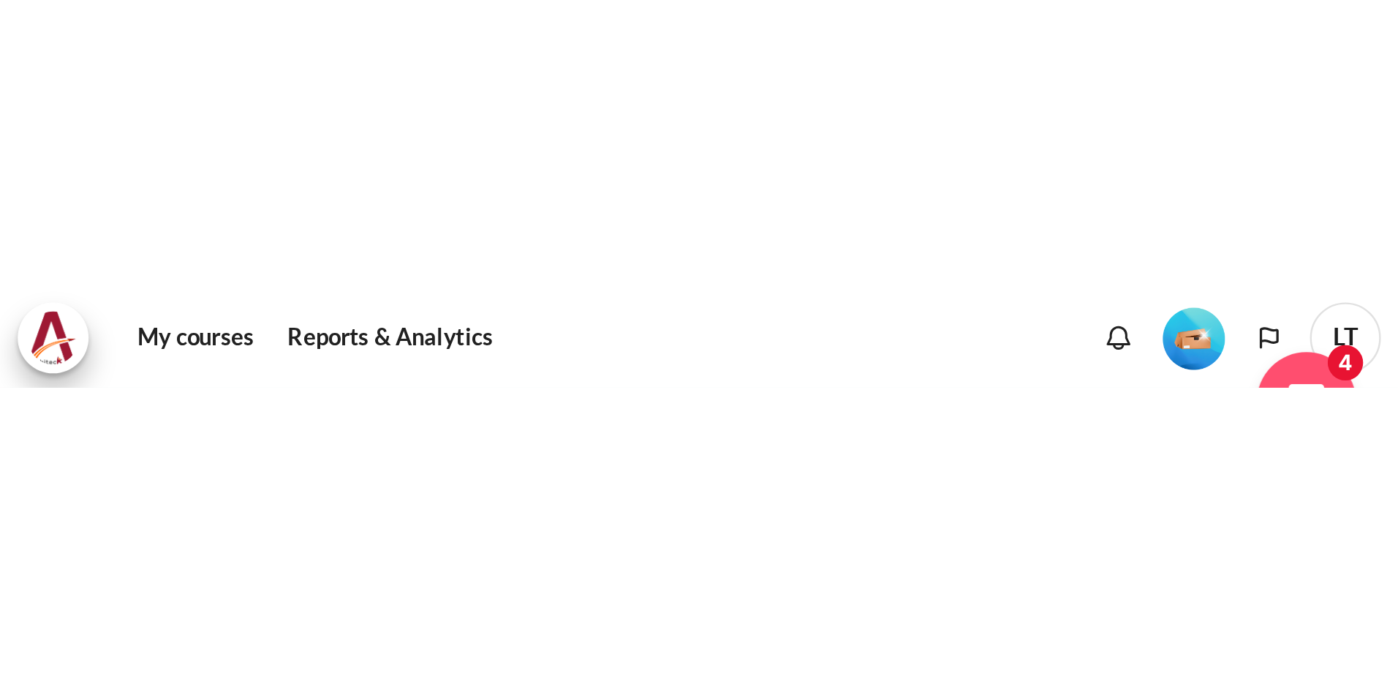
scroll to position [551, 0]
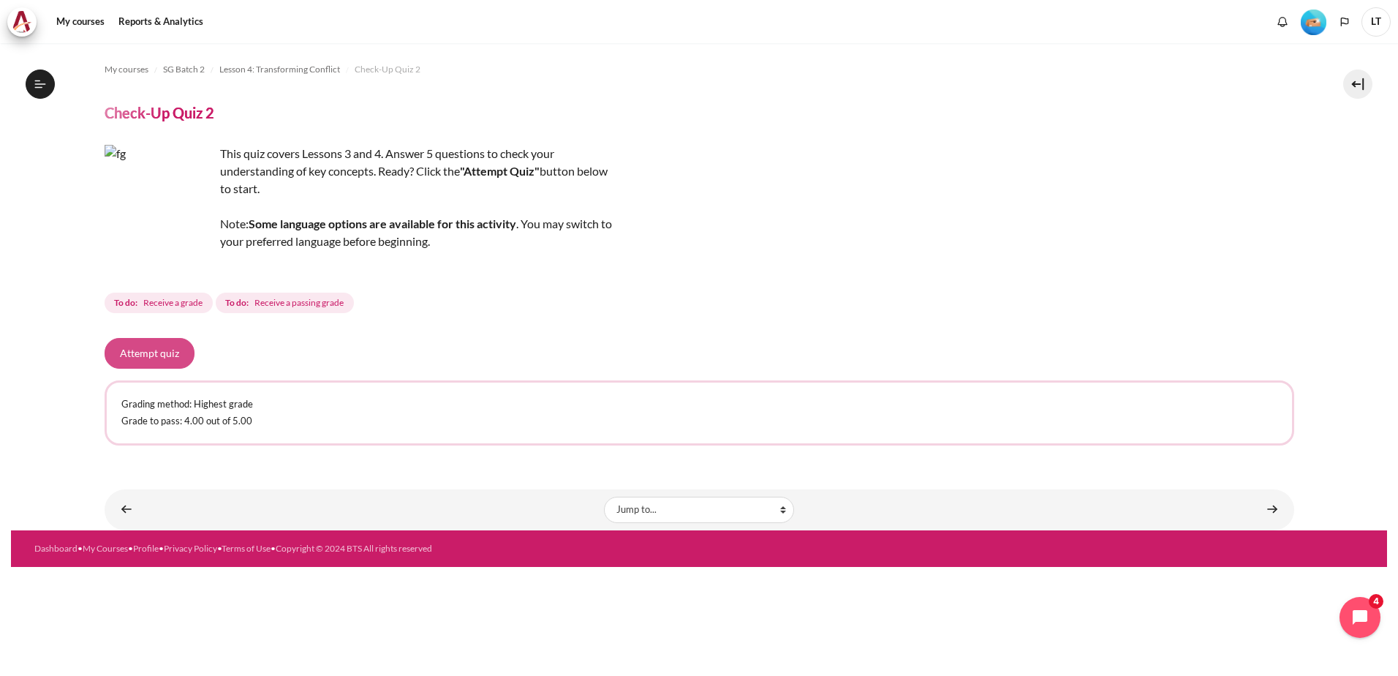
click at [157, 350] on button "Attempt quiz" at bounding box center [150, 353] width 90 height 31
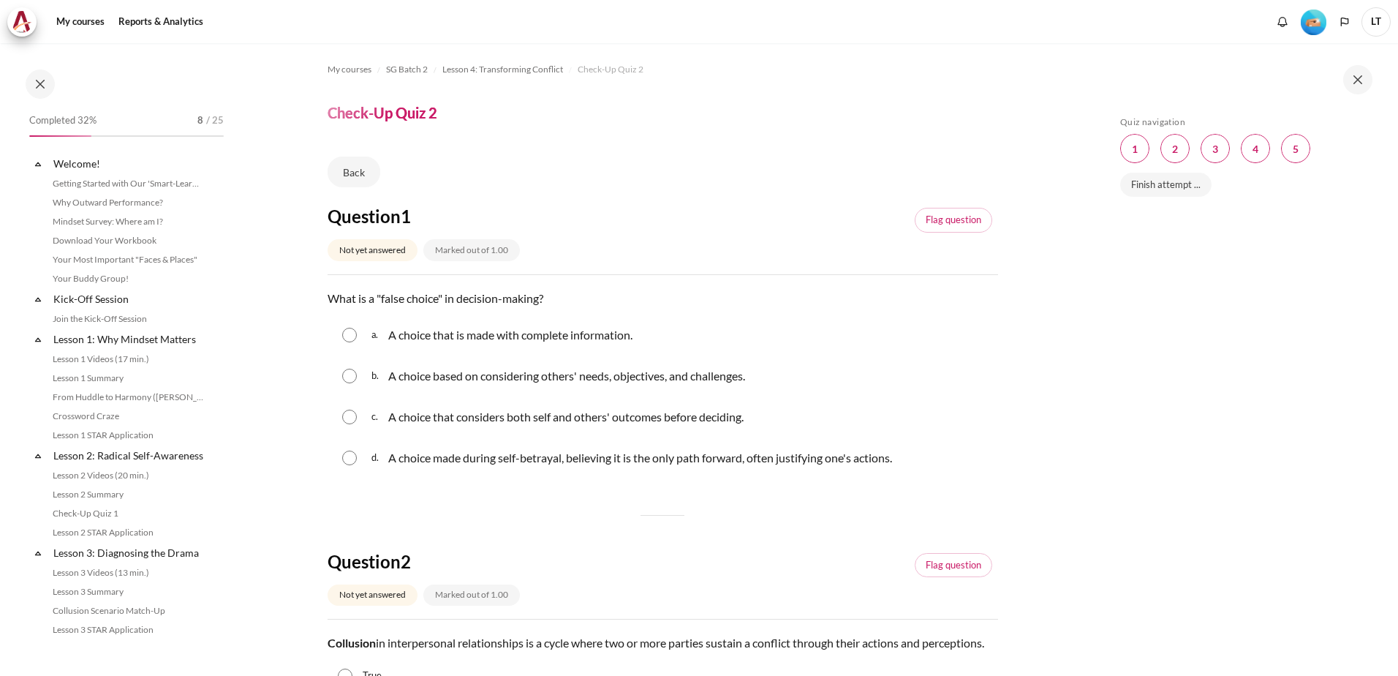
scroll to position [388, 0]
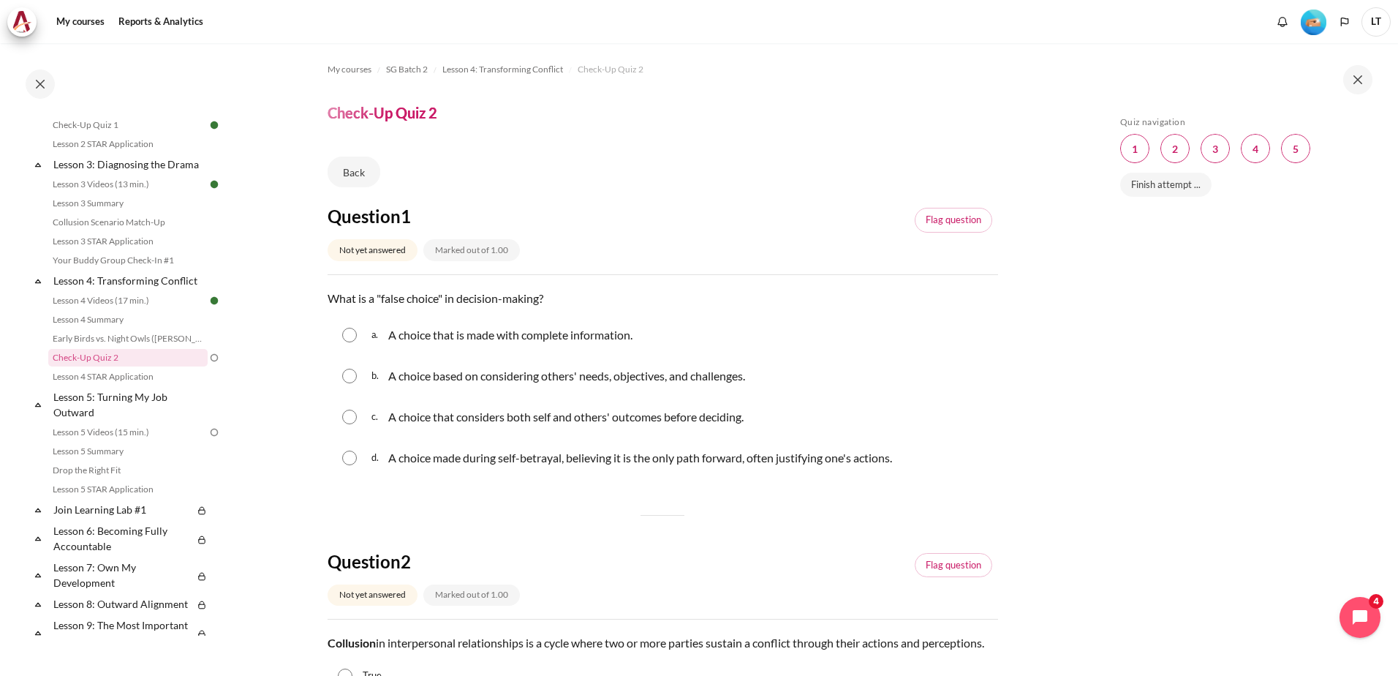
click at [350, 465] on div "d. A choice made during self-betrayal, believing it is the only path forward, o…" at bounding box center [663, 458] width 671 height 38
click at [351, 457] on input "Content" at bounding box center [349, 457] width 15 height 15
radio input "true"
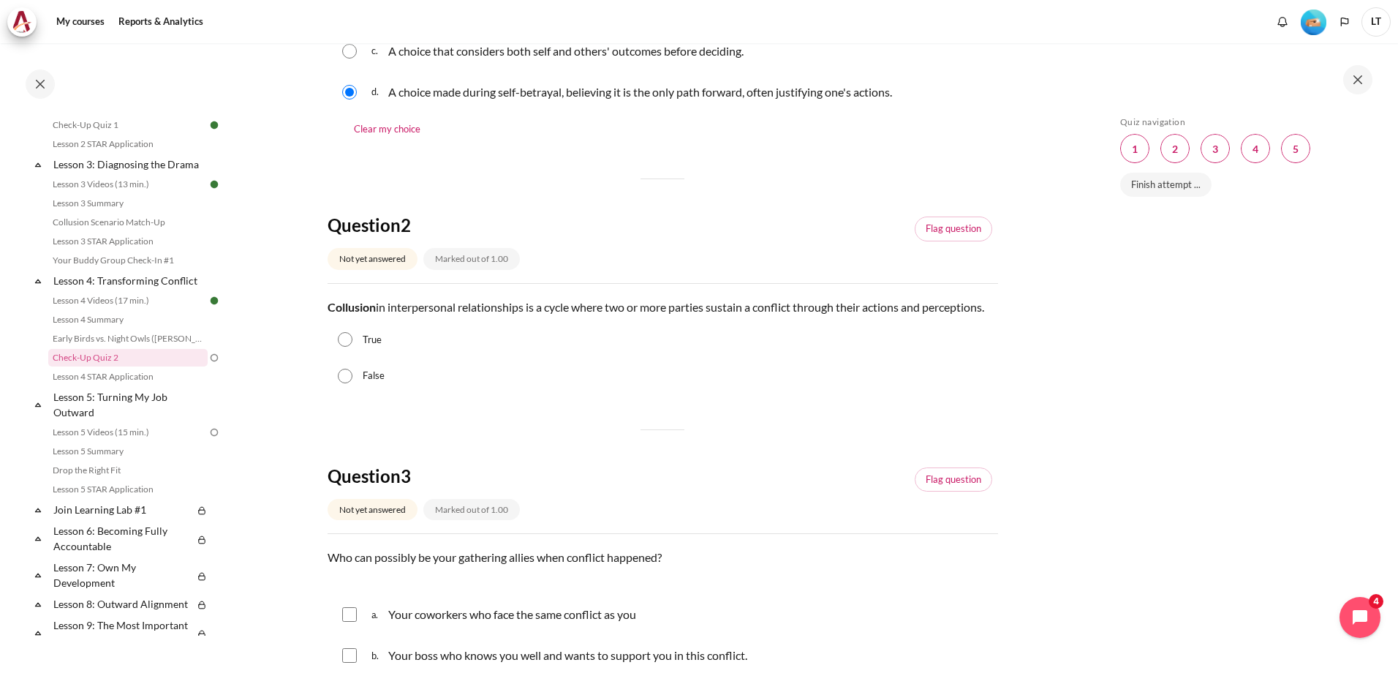
scroll to position [439, 0]
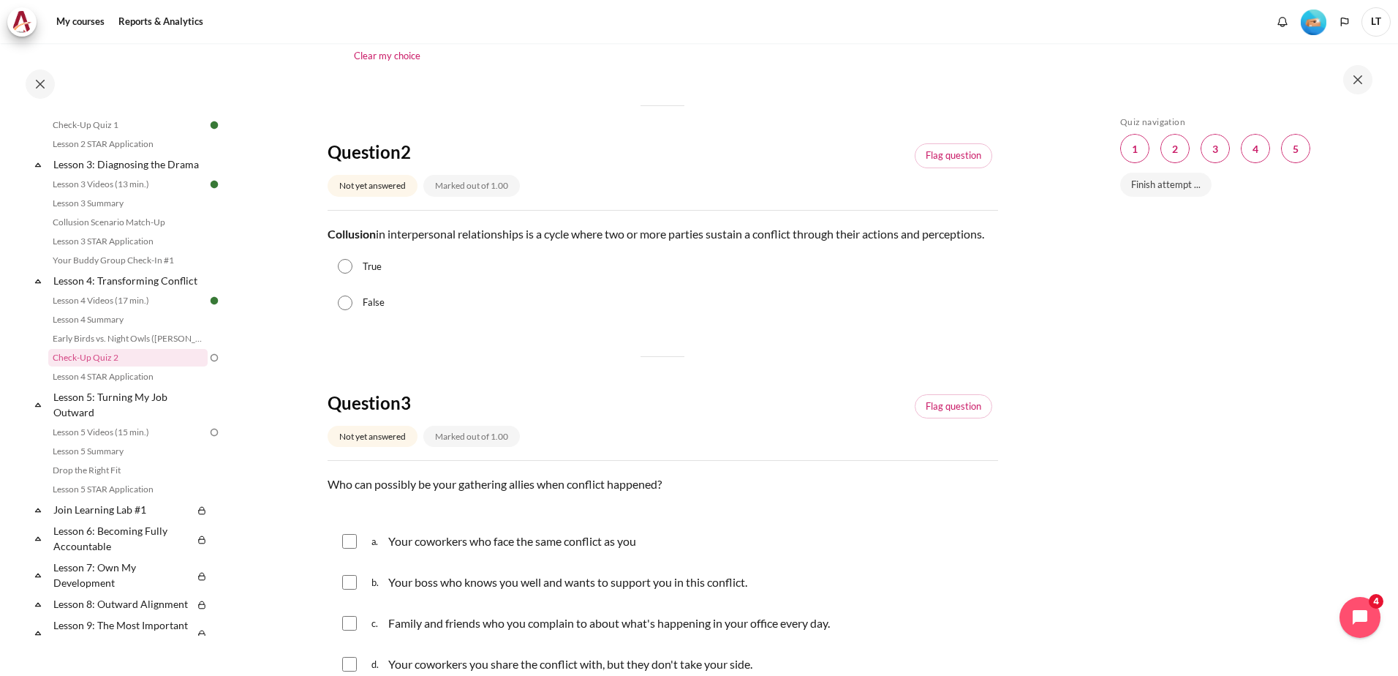
click at [345, 273] on input "True" at bounding box center [345, 266] width 15 height 15
radio input "true"
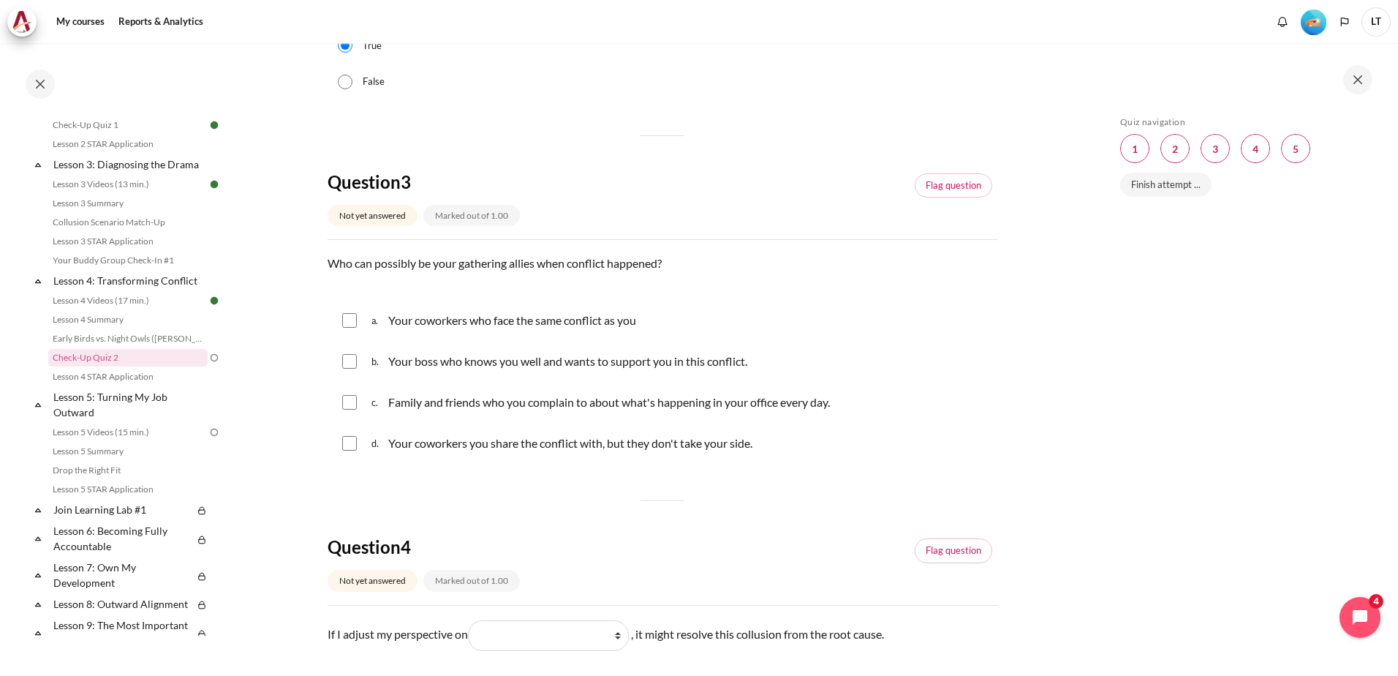
scroll to position [804, 0]
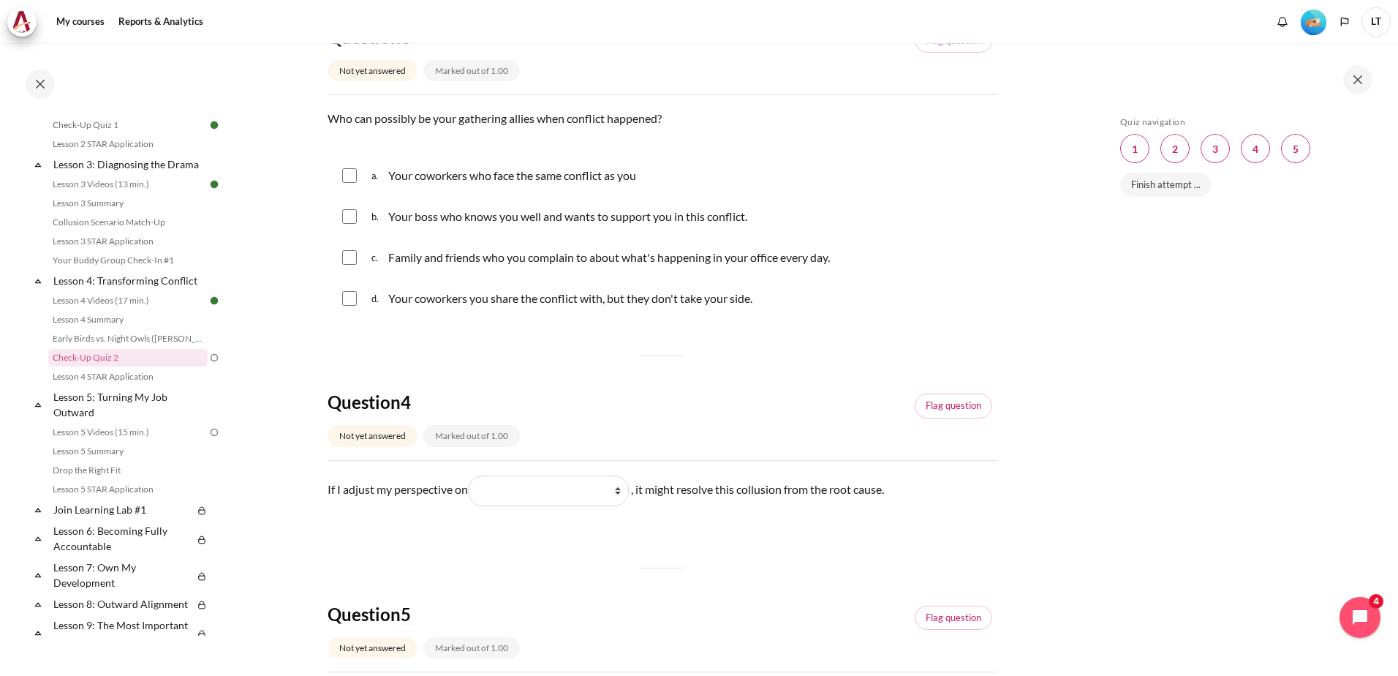
click at [347, 183] on input "Content" at bounding box center [349, 175] width 15 height 15
checkbox input "true"
click at [350, 224] on input "Content" at bounding box center [349, 216] width 15 height 15
checkbox input "true"
click at [352, 265] on input "Content" at bounding box center [349, 257] width 15 height 15
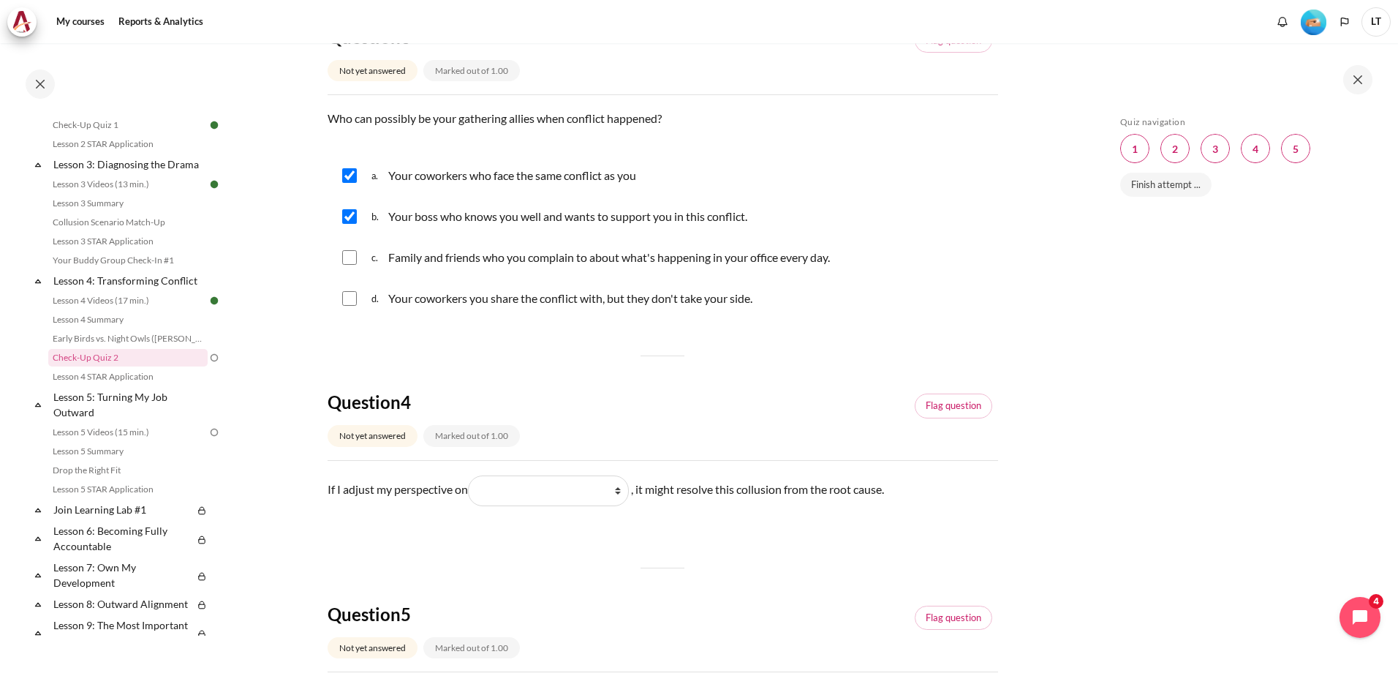
checkbox input "true"
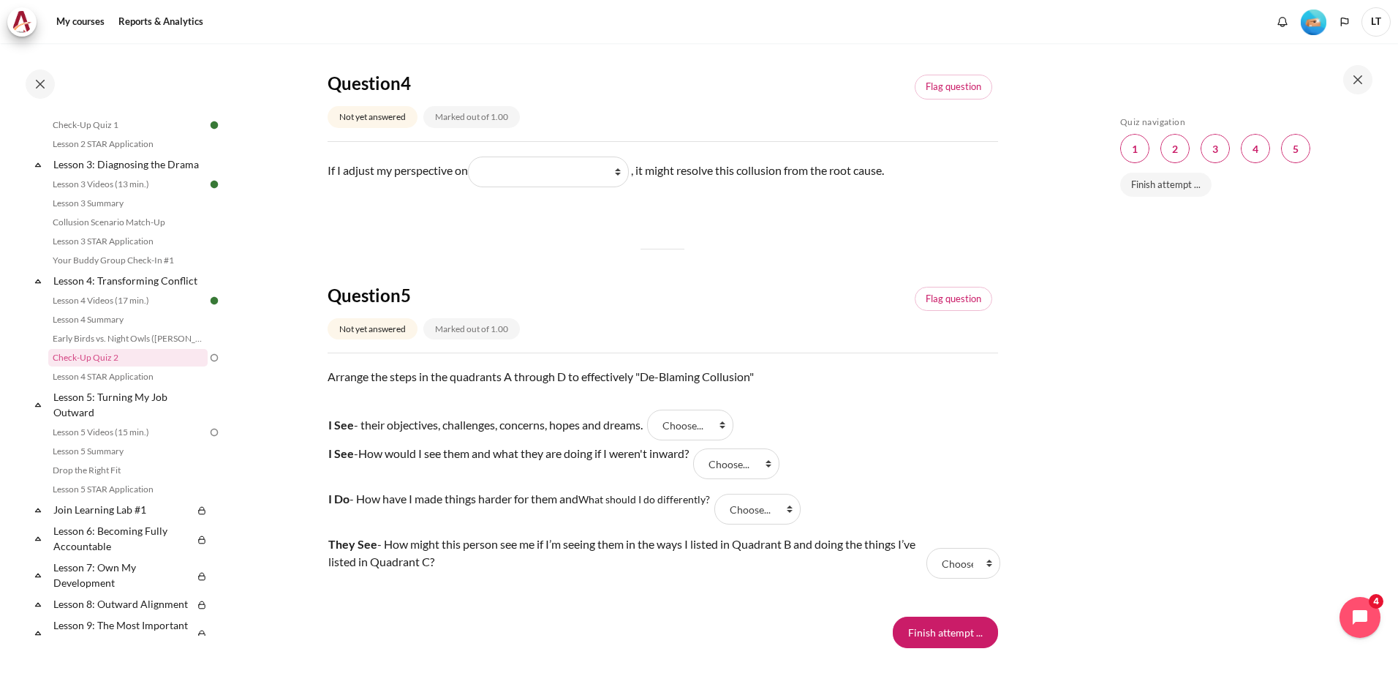
scroll to position [1097, 0]
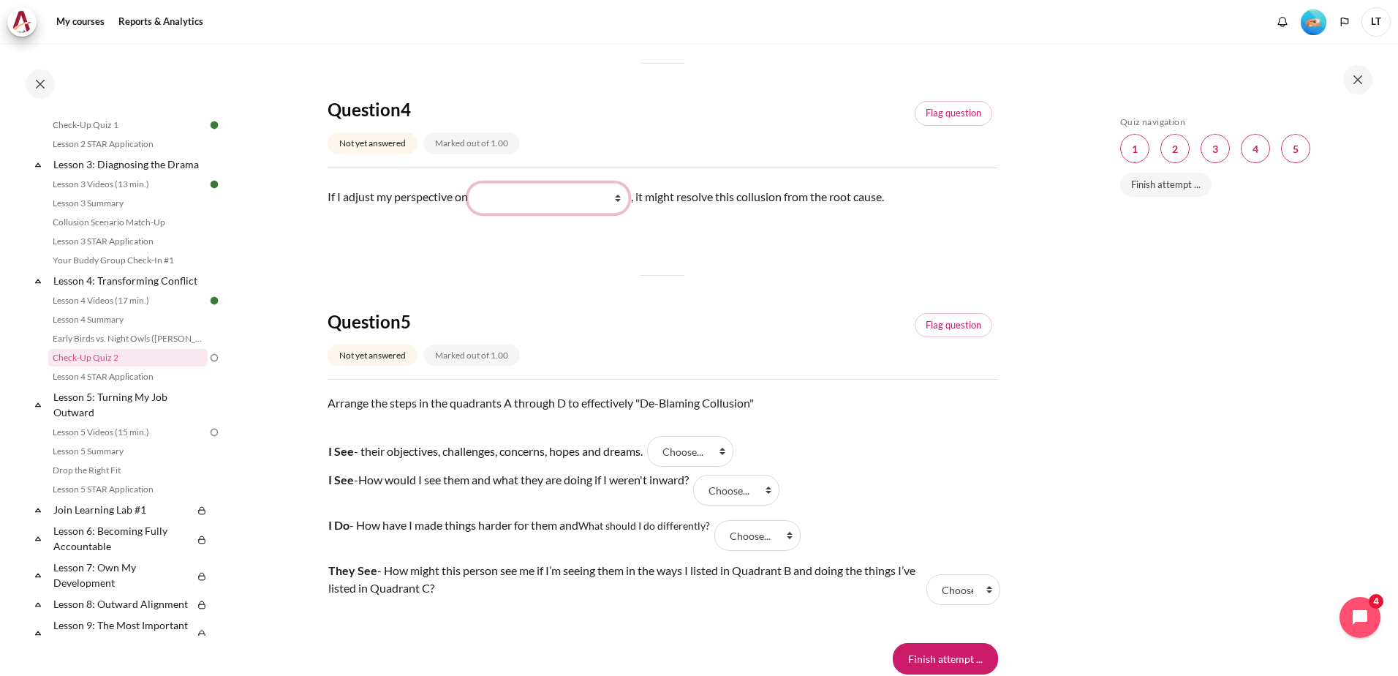
click at [619, 214] on select "What they do What I see and feel about what they do What I do What they see and…" at bounding box center [548, 198] width 161 height 31
select select "2"
click at [473, 200] on select "What they do What I see and feel about what they do What I do What they see and…" at bounding box center [548, 198] width 161 height 31
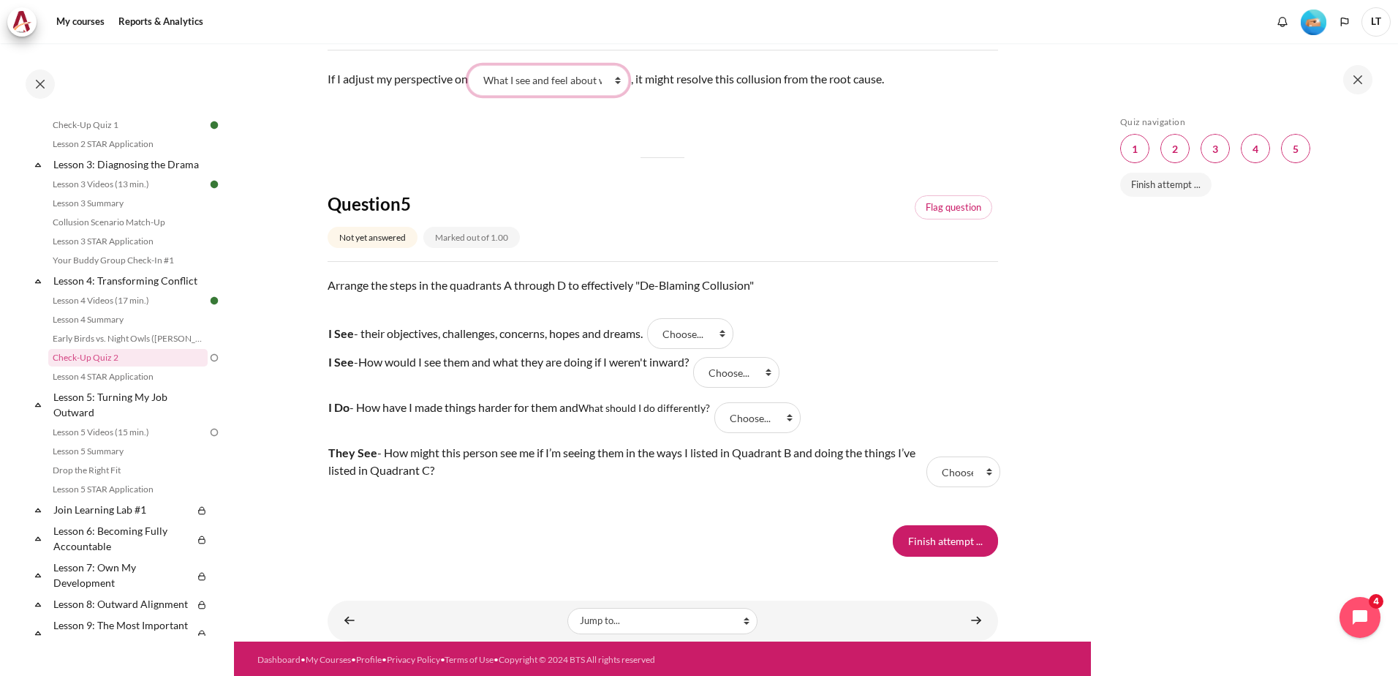
scroll to position [1234, 0]
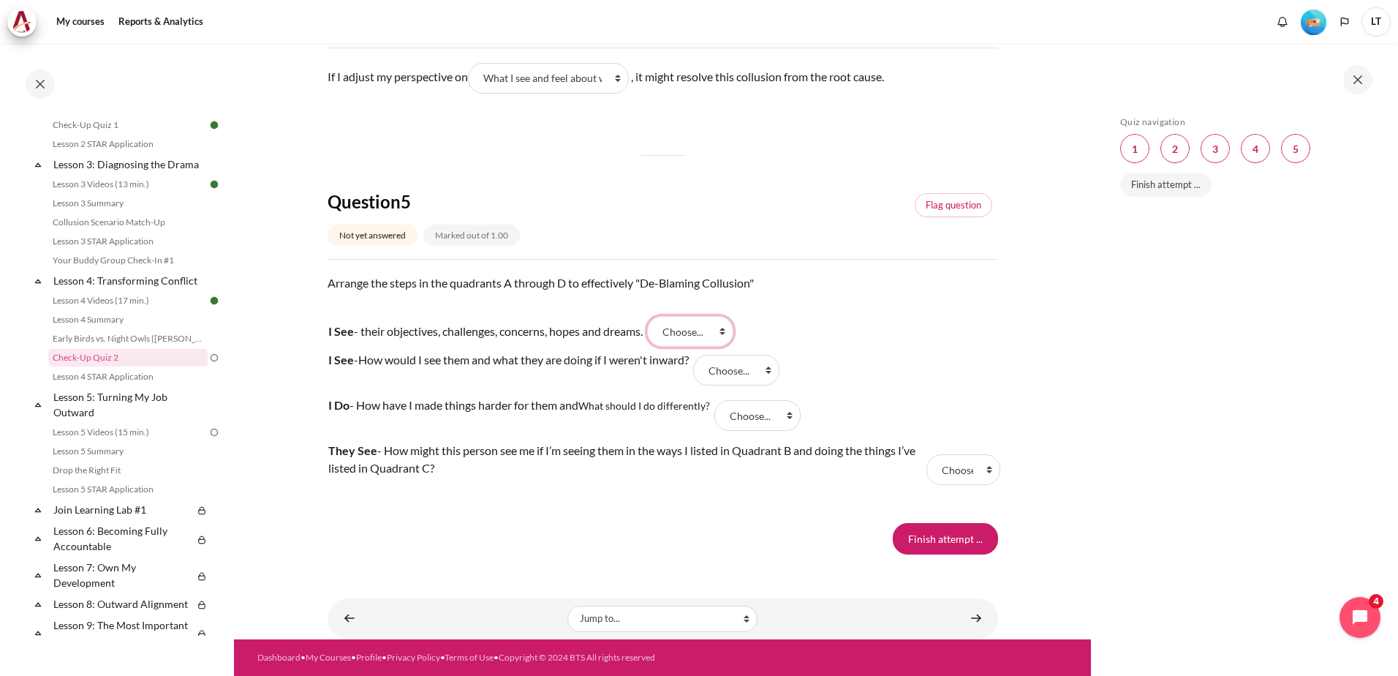
click at [727, 330] on select "Choose... D A B C" at bounding box center [690, 331] width 86 height 31
click at [817, 291] on p "Arrange the steps in the quadrants A through D to effectively "De-Blaming Collu…" at bounding box center [663, 291] width 671 height 35
click at [729, 326] on select "Choose... D A B C" at bounding box center [690, 331] width 86 height 31
select select "2"
click at [655, 316] on select "Choose... D A B C" at bounding box center [690, 331] width 86 height 31
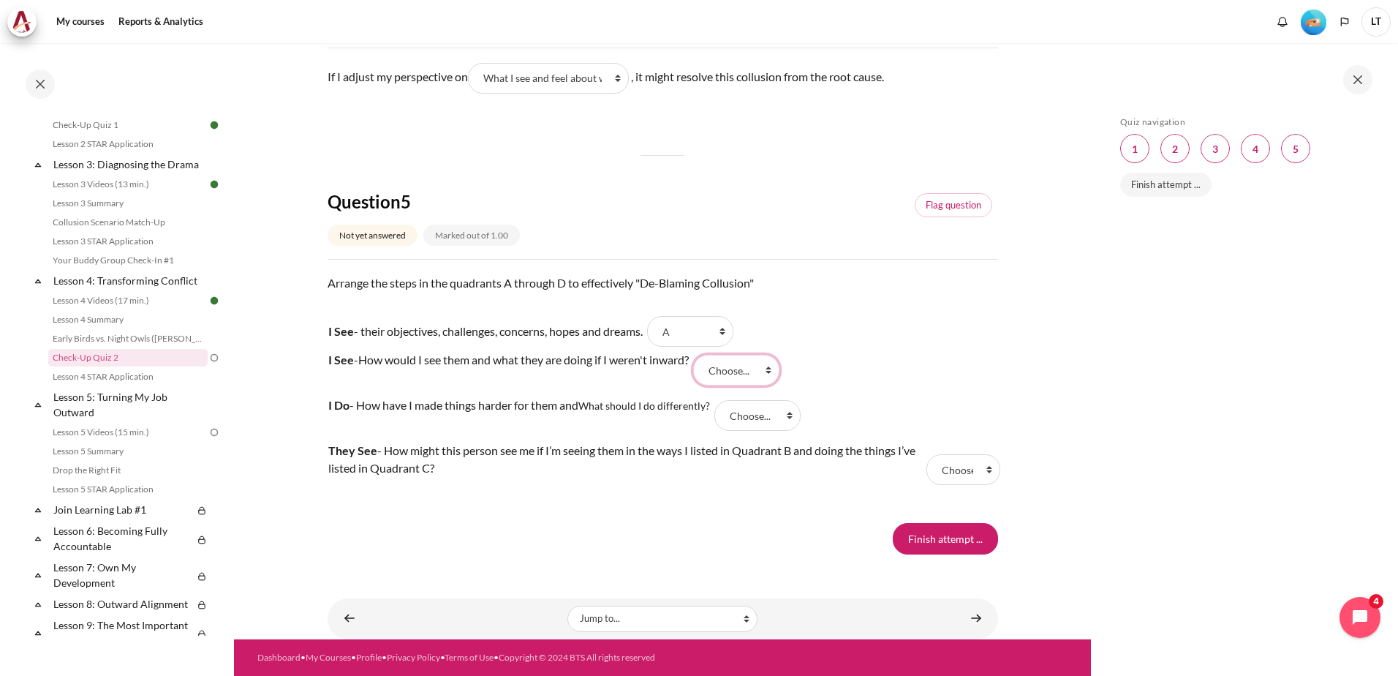
click at [766, 369] on select "Choose... D A B C" at bounding box center [736, 370] width 86 height 31
select select "3"
click at [703, 355] on select "Choose... D A B C" at bounding box center [736, 370] width 86 height 31
click at [767, 416] on select "Choose... D A B C" at bounding box center [757, 415] width 86 height 31
select select "4"
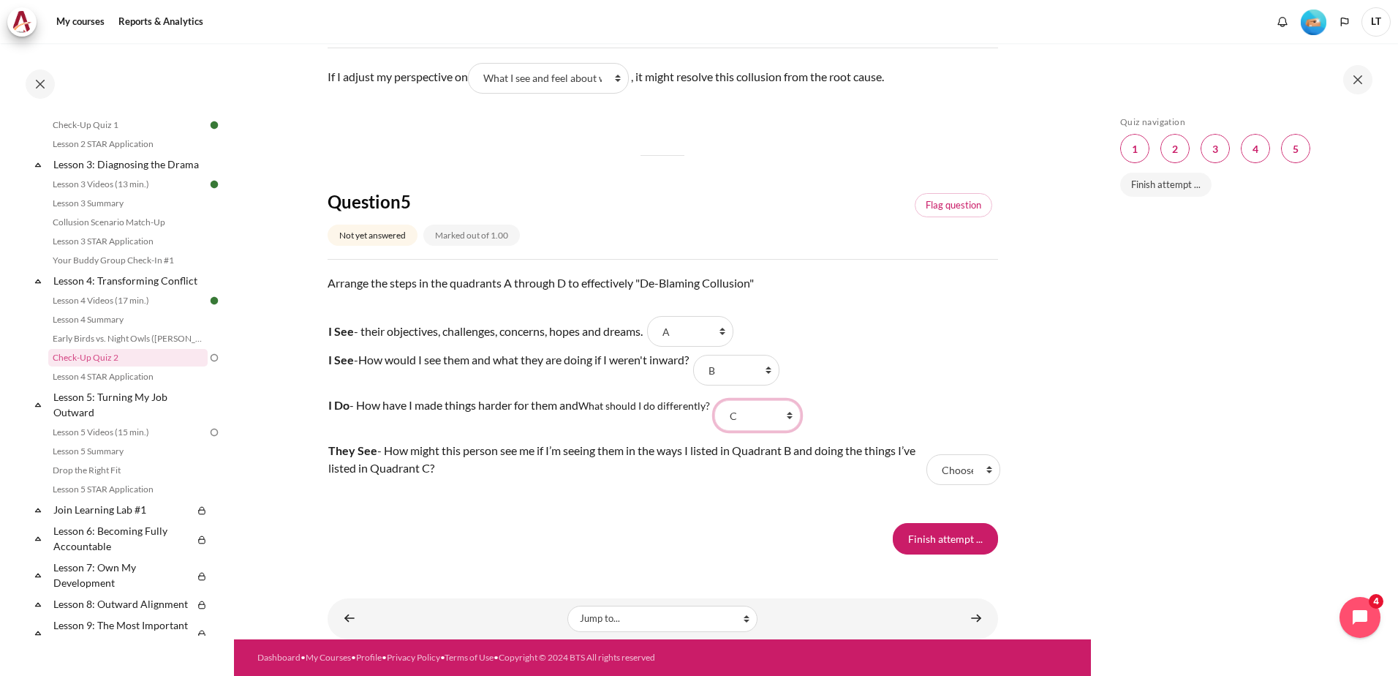
click at [718, 400] on select "Choose... D A B C" at bounding box center [757, 415] width 86 height 31
click at [952, 469] on select "Choose... D A B C" at bounding box center [964, 469] width 74 height 31
select select "1"
click at [927, 454] on select "Choose... D A B C" at bounding box center [964, 469] width 74 height 31
click at [940, 543] on input "Finish attempt ..." at bounding box center [945, 538] width 105 height 31
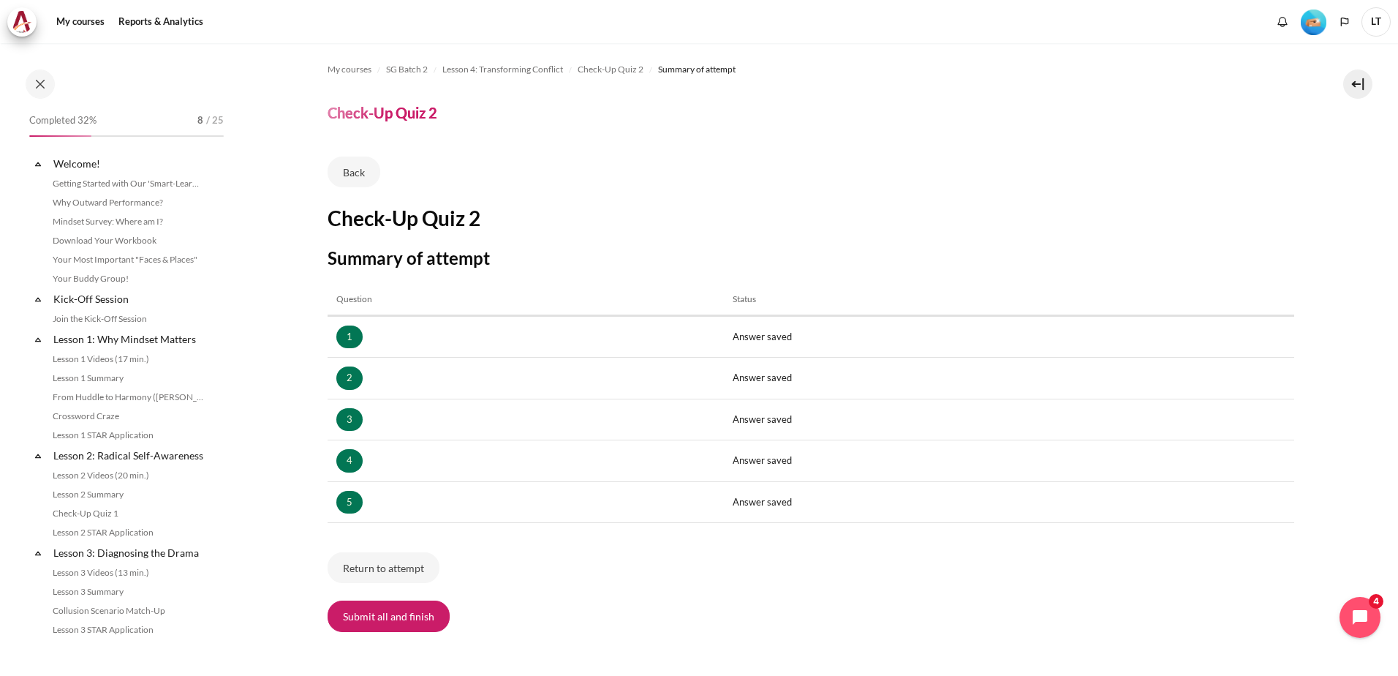
scroll to position [388, 0]
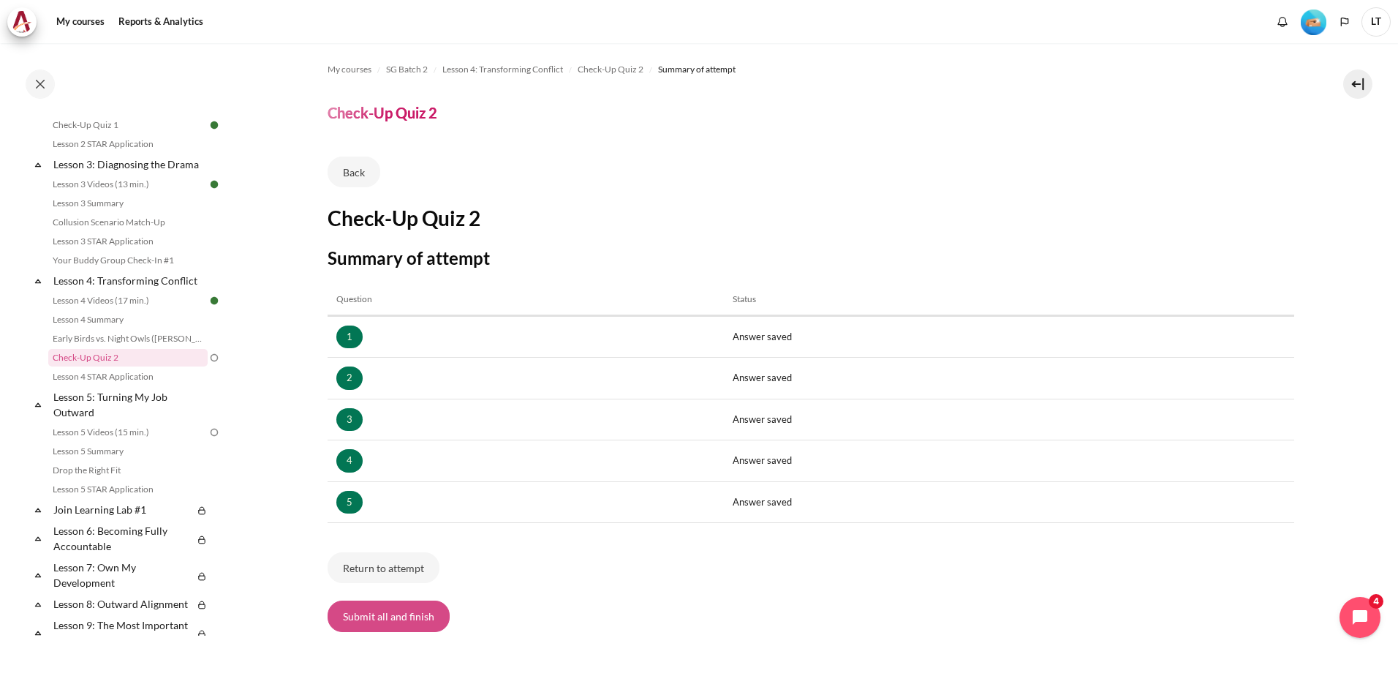
click at [418, 619] on button "Submit all and finish" at bounding box center [389, 615] width 122 height 31
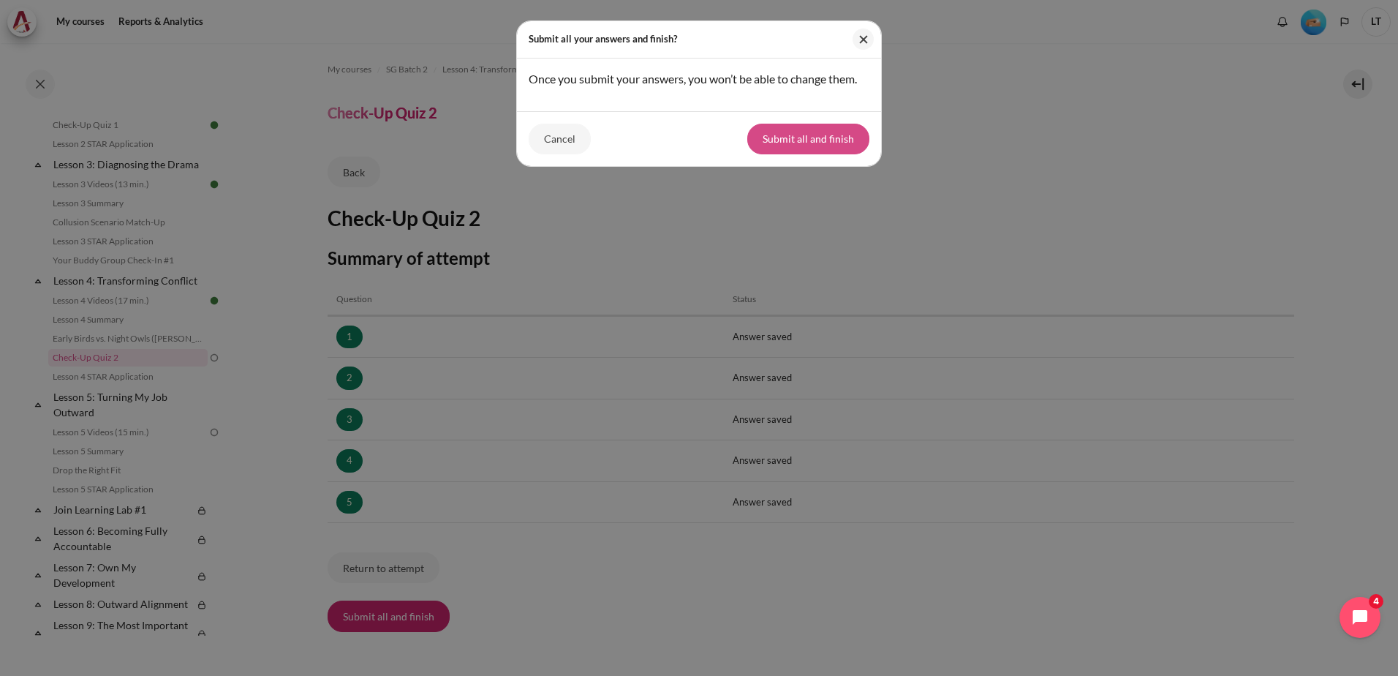
click at [826, 144] on button "Submit all and finish" at bounding box center [808, 139] width 122 height 31
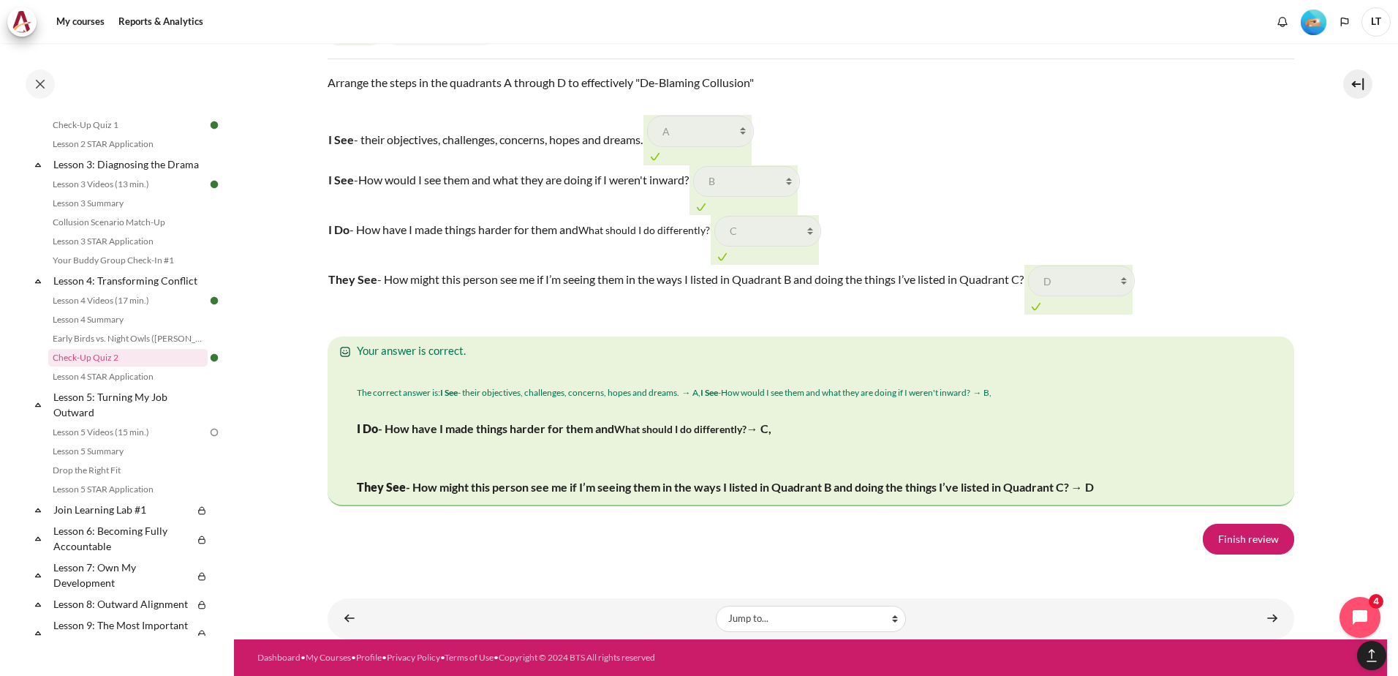
scroll to position [2369, 0]
click at [1231, 533] on link "Finish review" at bounding box center [1248, 539] width 91 height 31
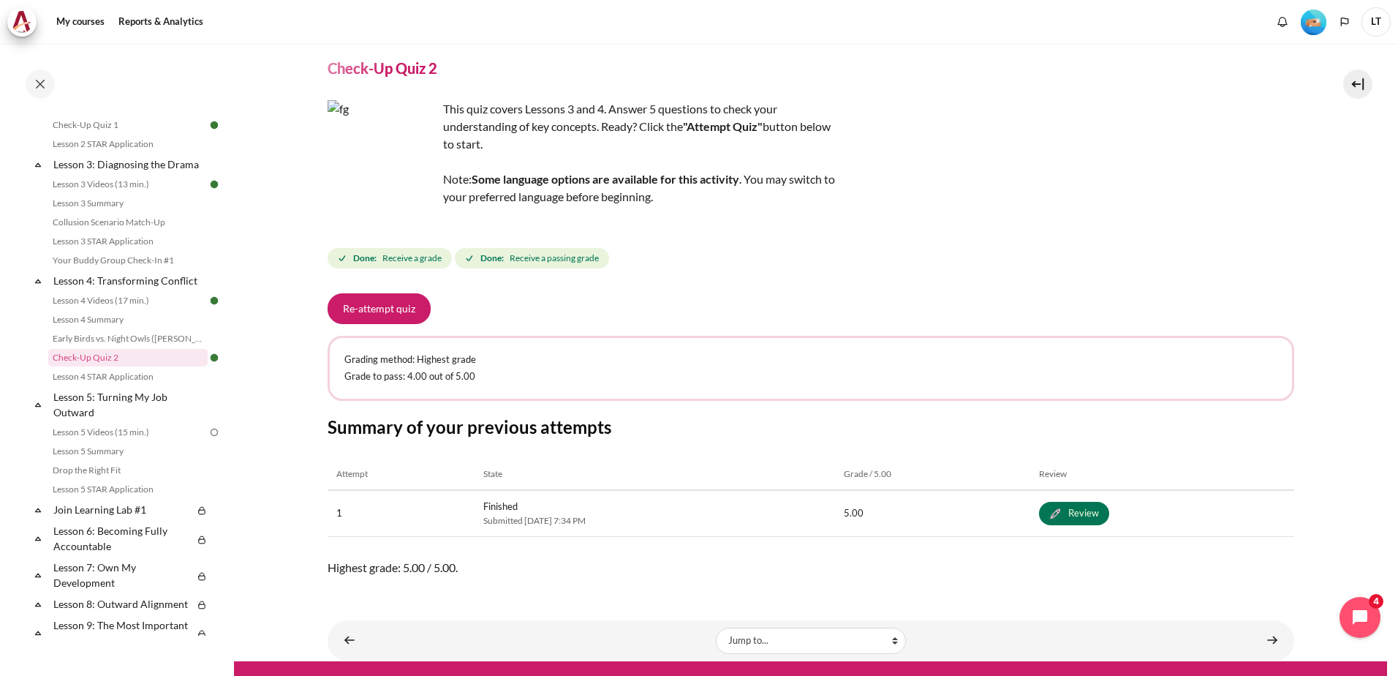
scroll to position [67, 0]
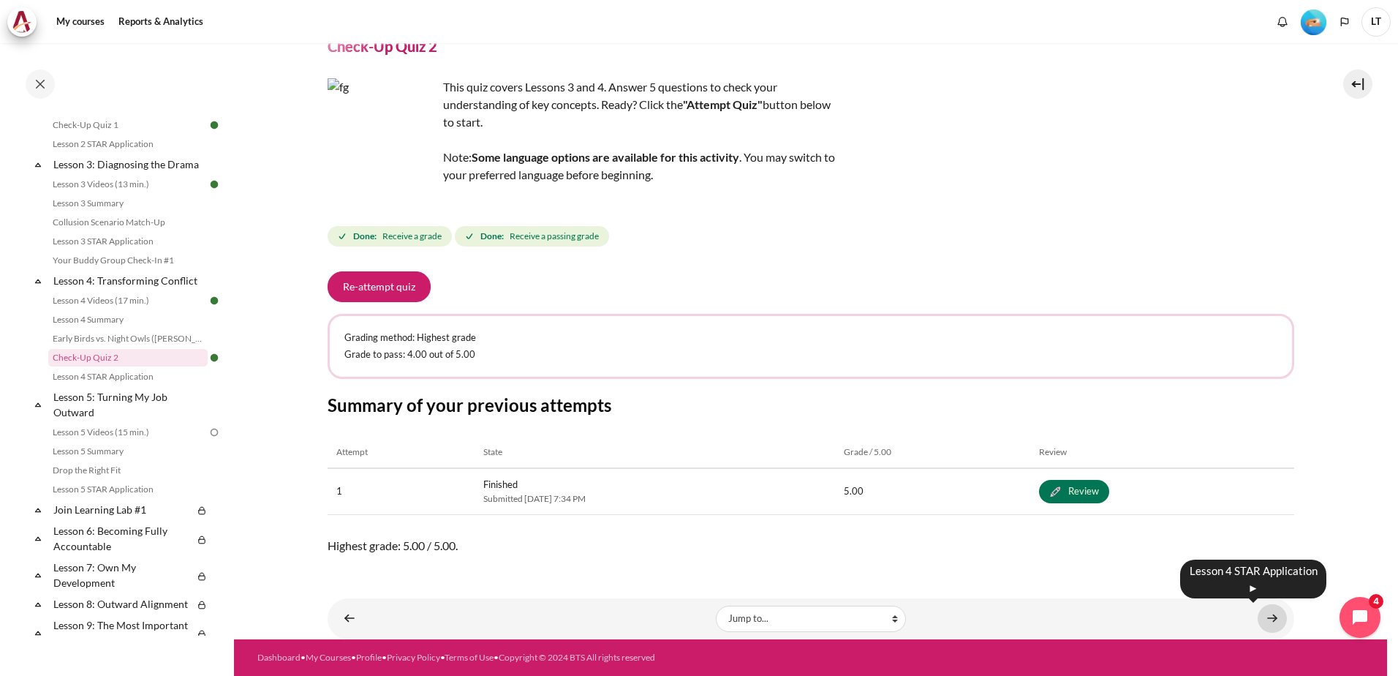
click at [1262, 616] on link "Content" at bounding box center [1272, 618] width 29 height 29
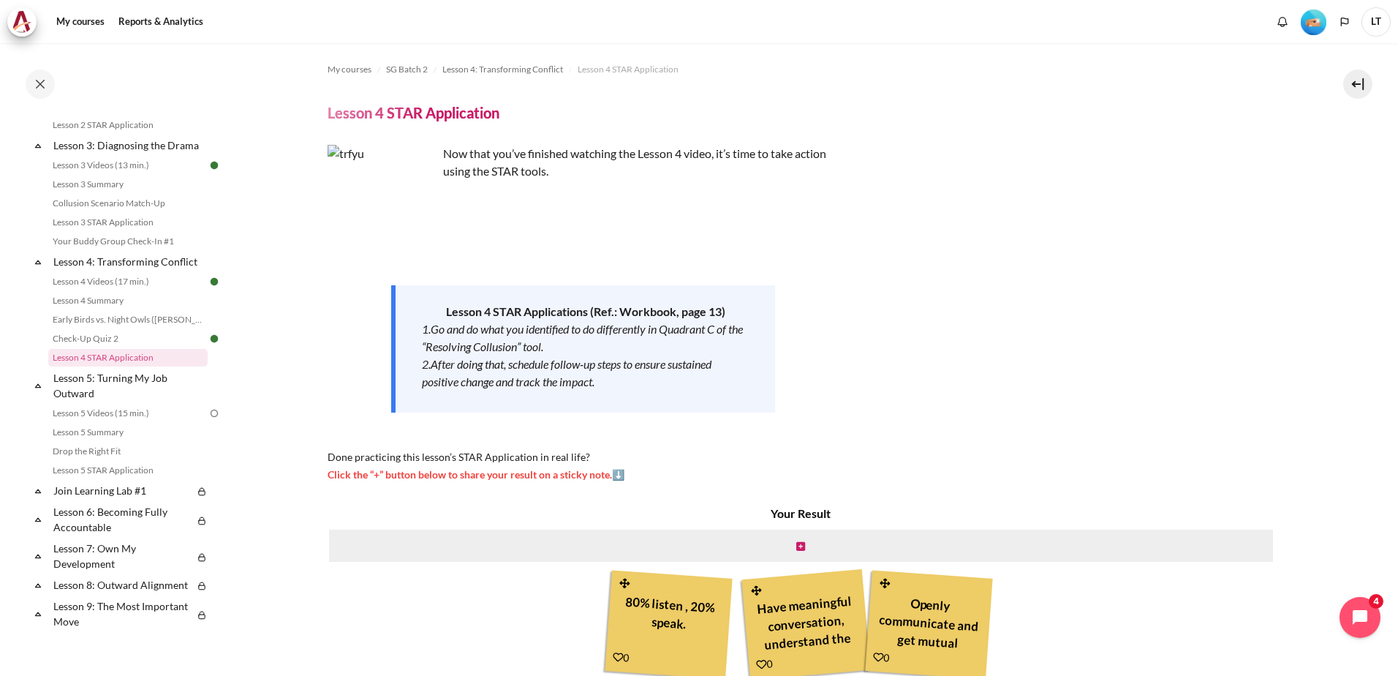
scroll to position [119, 0]
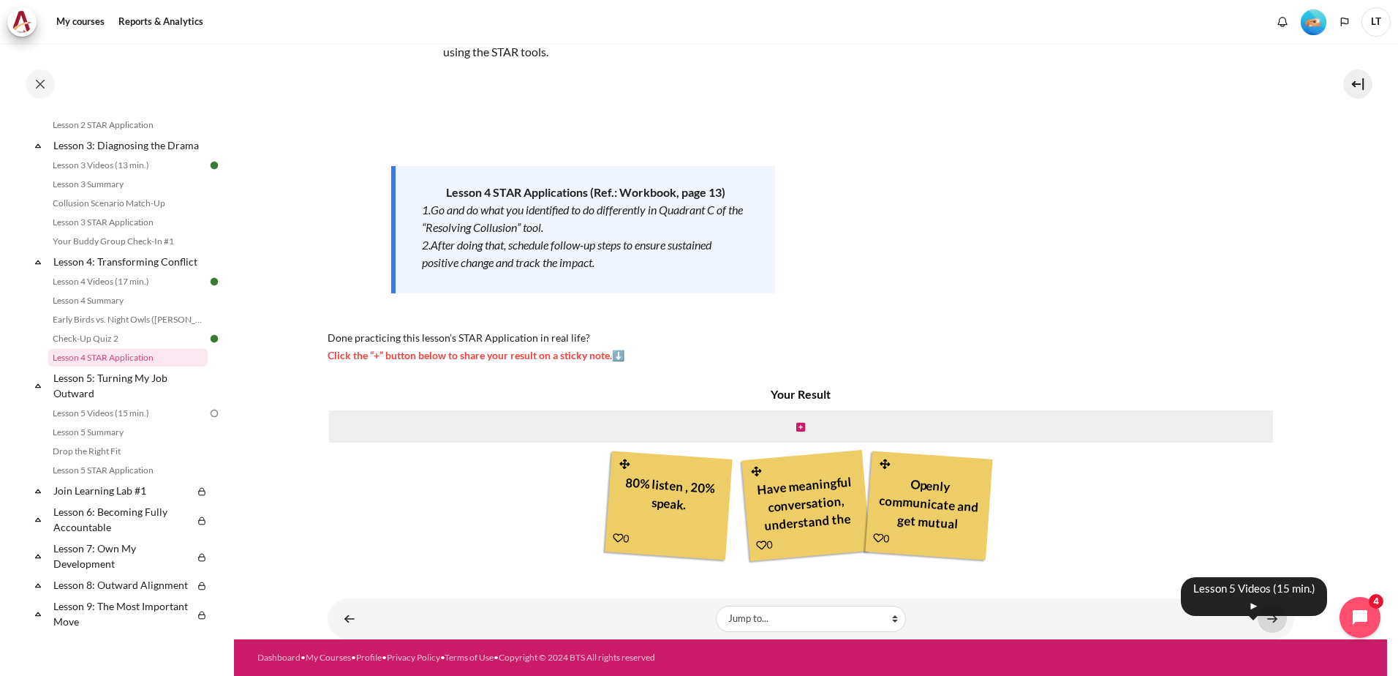
click at [1265, 619] on link "Content" at bounding box center [1272, 618] width 29 height 29
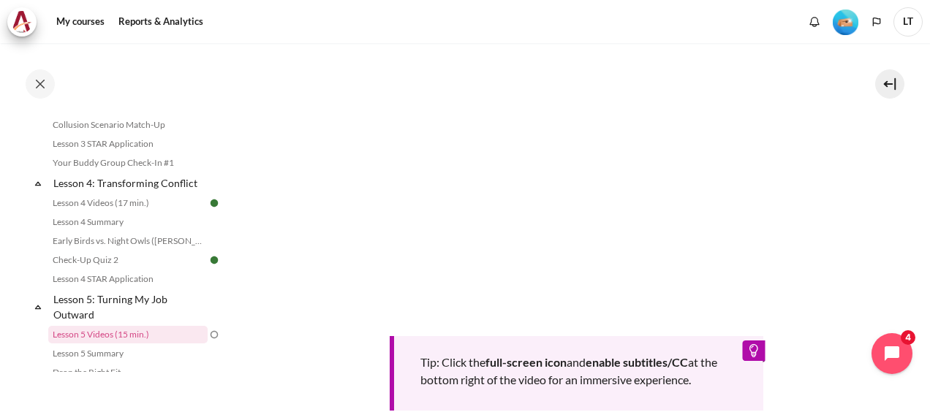
scroll to position [423, 0]
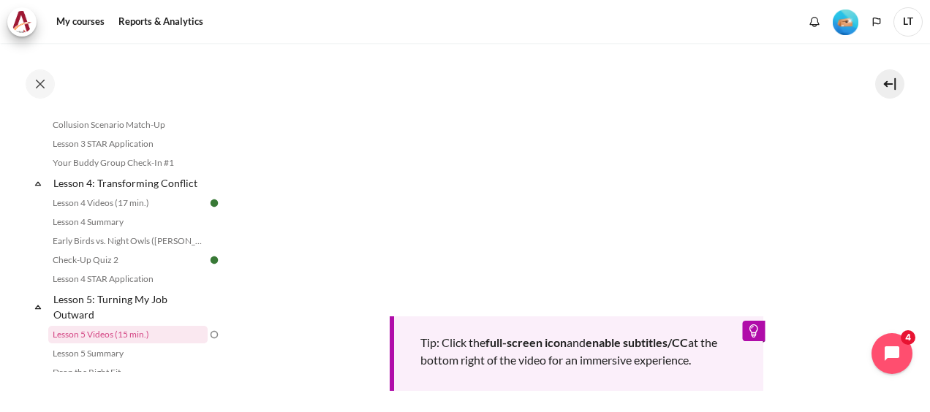
click at [876, 148] on section "My courses SG Batch 2 Lesson 5: Turning My Job Outward Lesson 5 Videos (15 min.…" at bounding box center [576, 102] width 685 height 964
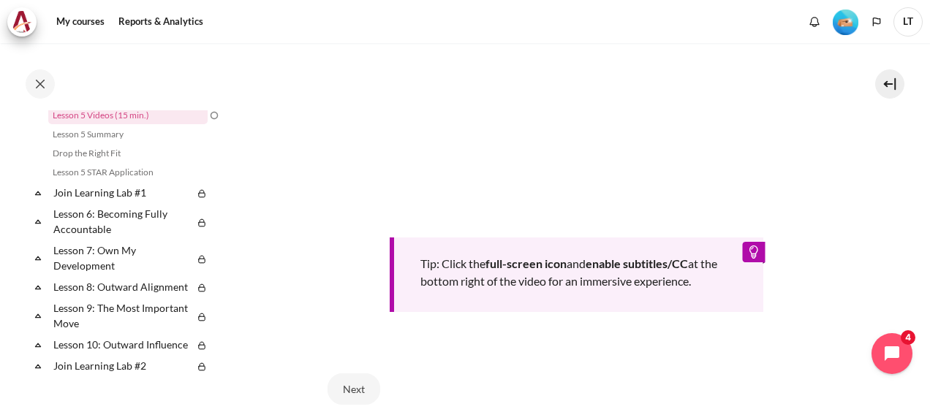
scroll to position [570, 0]
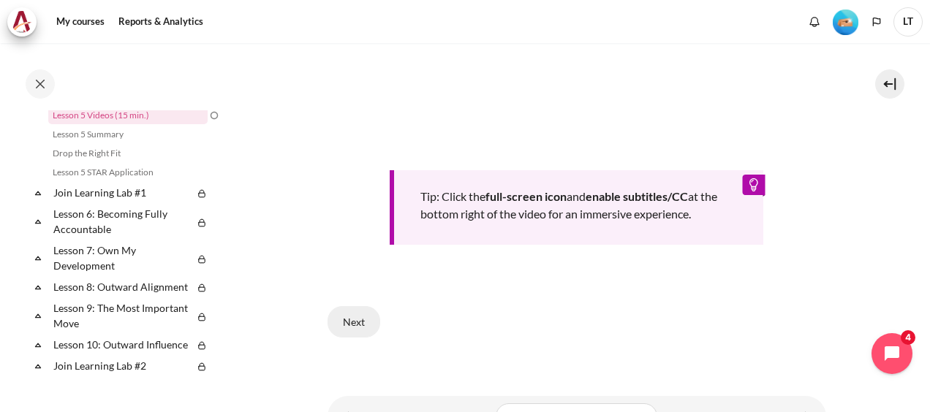
click at [345, 317] on button "Next" at bounding box center [354, 321] width 53 height 31
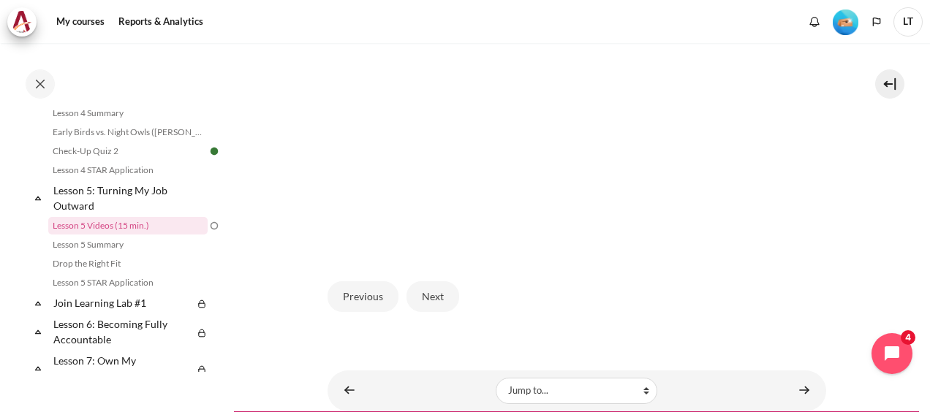
scroll to position [469, 0]
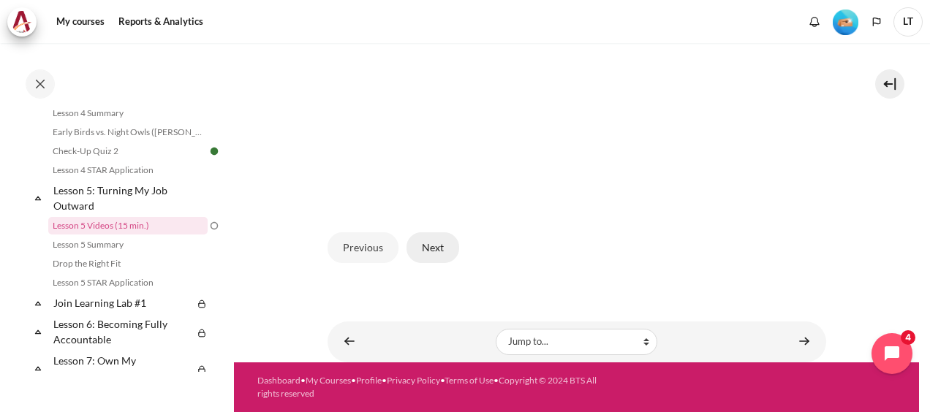
click at [437, 248] on button "Next" at bounding box center [433, 248] width 53 height 31
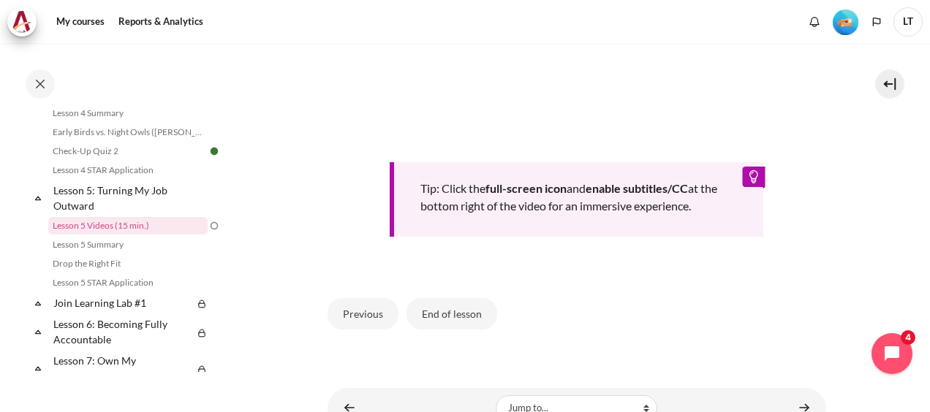
scroll to position [658, 0]
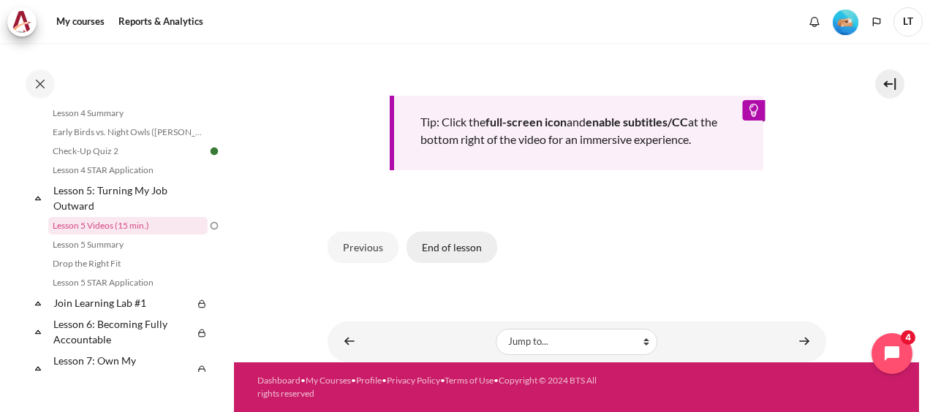
click at [458, 259] on button "End of lesson" at bounding box center [452, 247] width 91 height 31
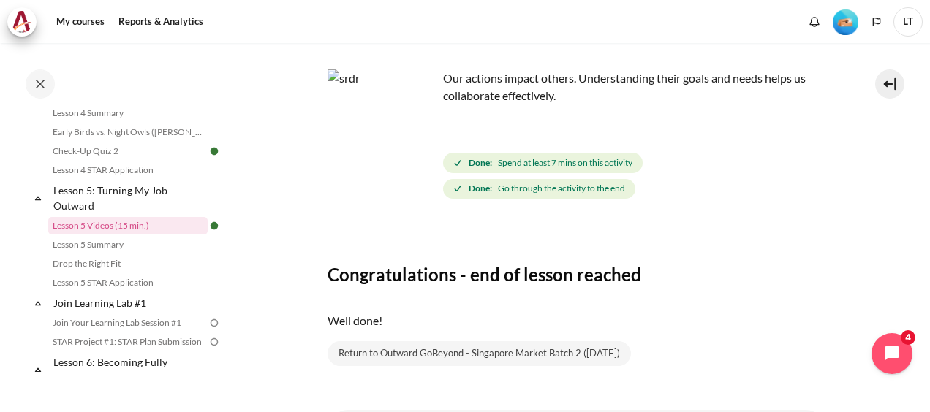
scroll to position [146, 0]
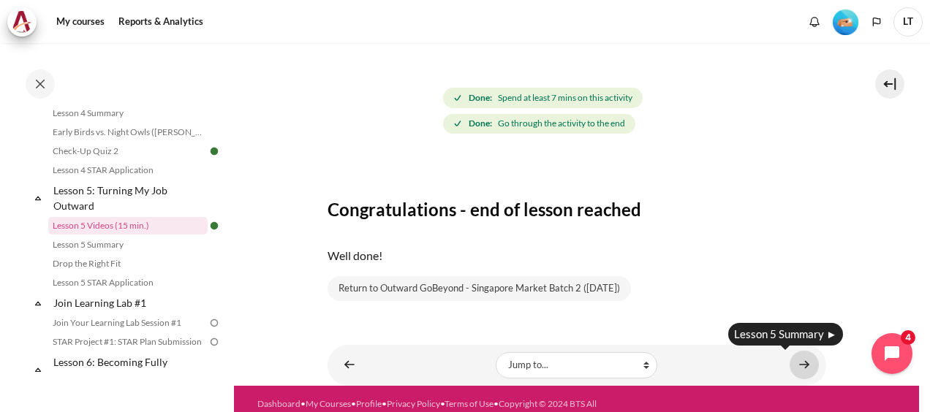
click at [791, 365] on link "Content" at bounding box center [804, 365] width 29 height 29
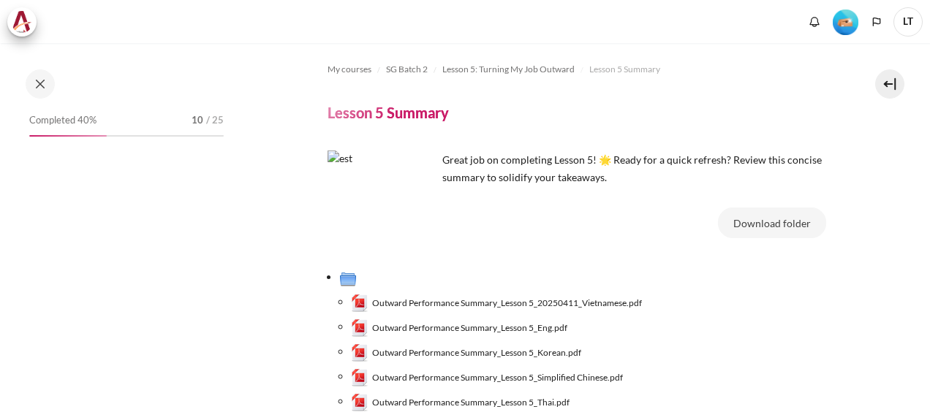
click at [512, 324] on span "Outward Performance Summary_Lesson 5_Eng.pdf" at bounding box center [469, 328] width 195 height 13
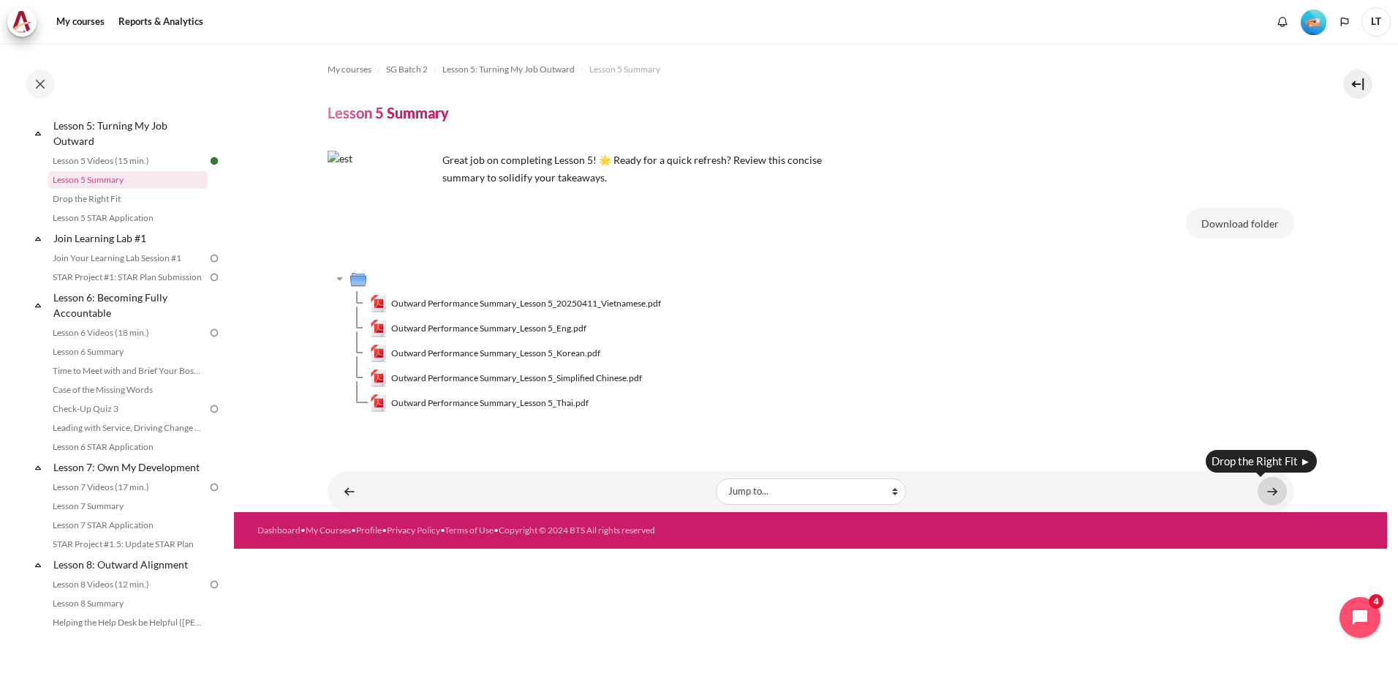
click at [929, 412] on link "Content" at bounding box center [1272, 491] width 29 height 29
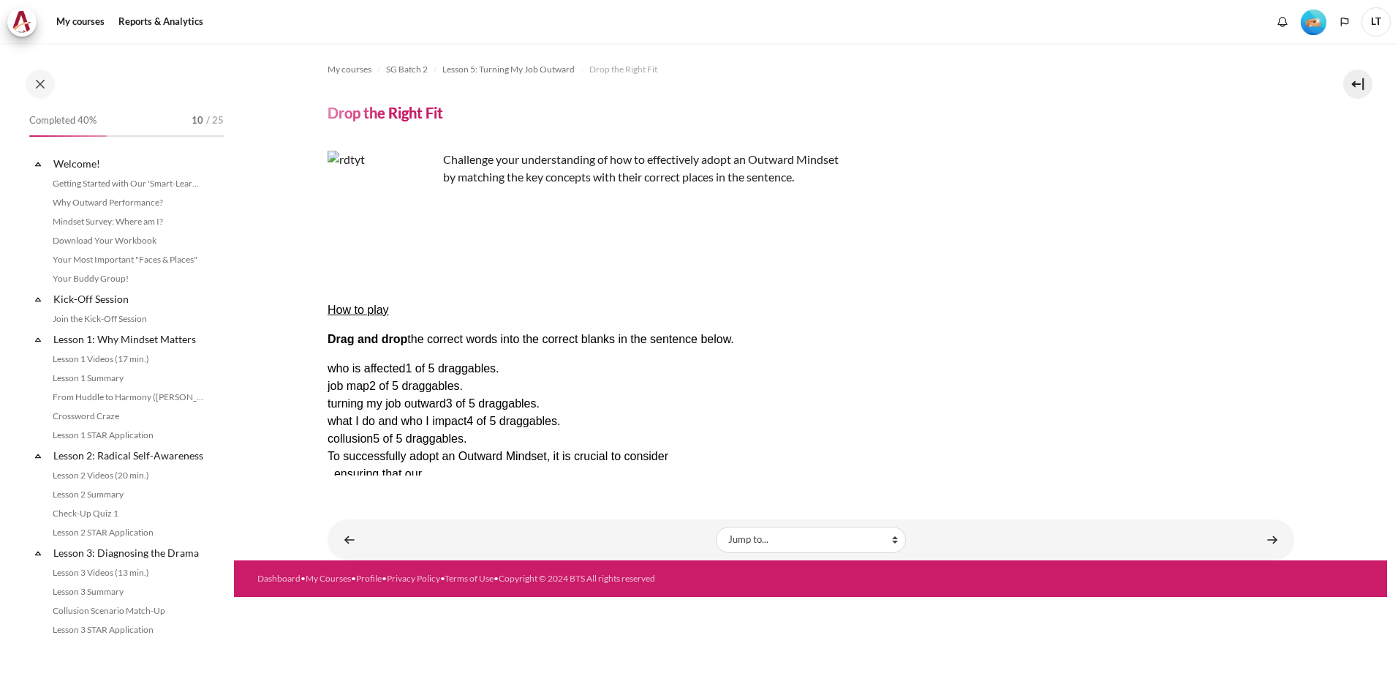
scroll to position [501, 0]
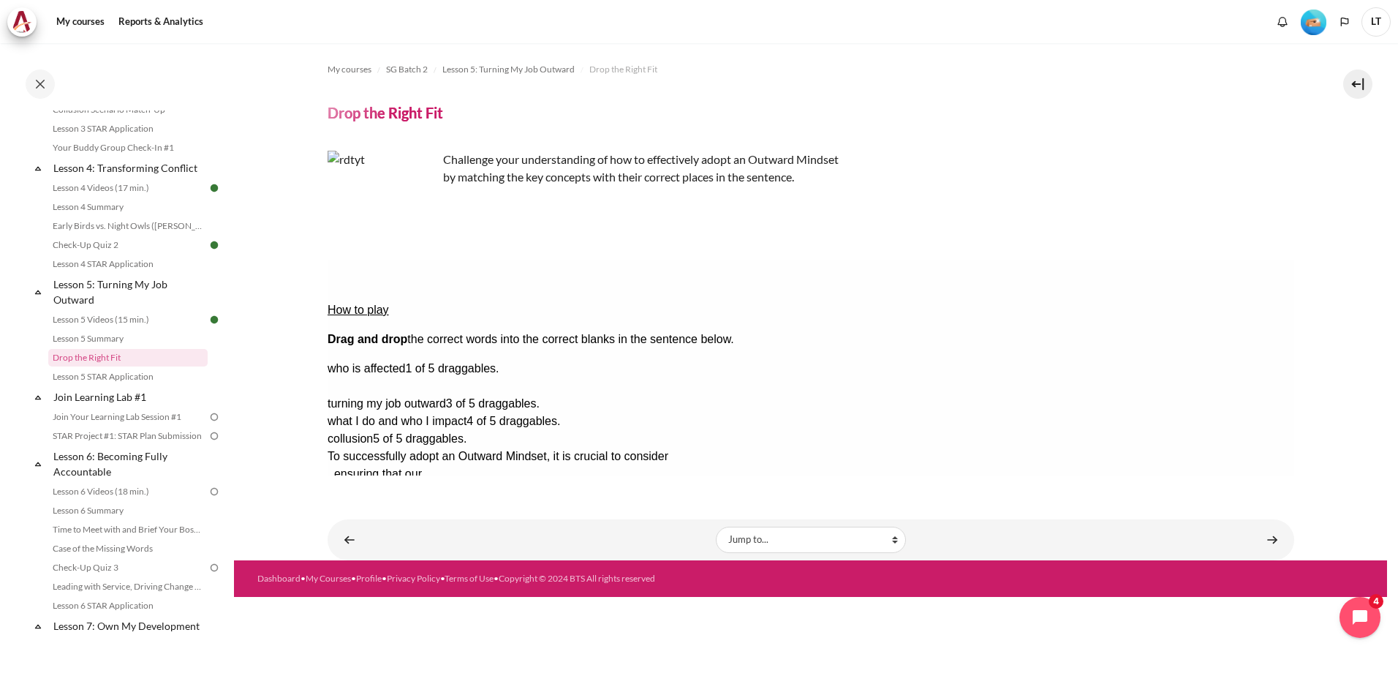
drag, startPoint x: 1173, startPoint y: 346, endPoint x: 949, endPoint y: 314, distance: 226.0
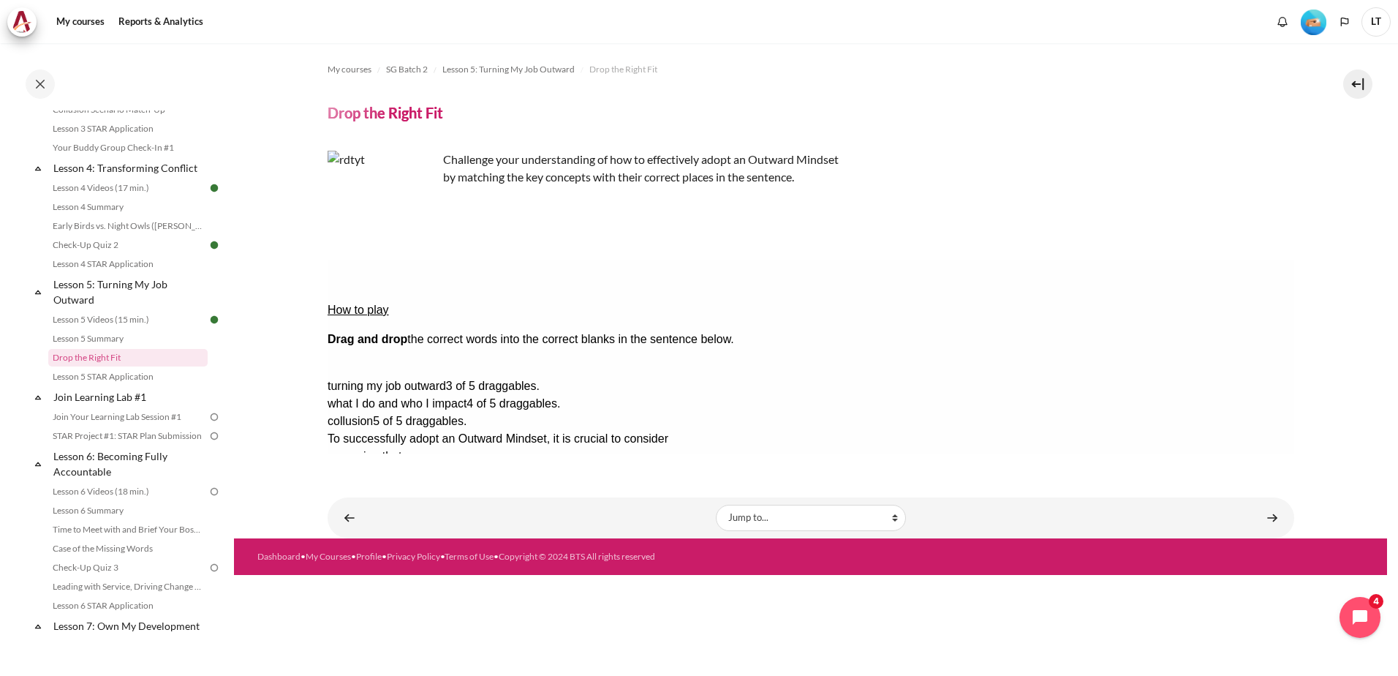
drag, startPoint x: 1161, startPoint y: 330, endPoint x: 695, endPoint y: 328, distance: 466.6
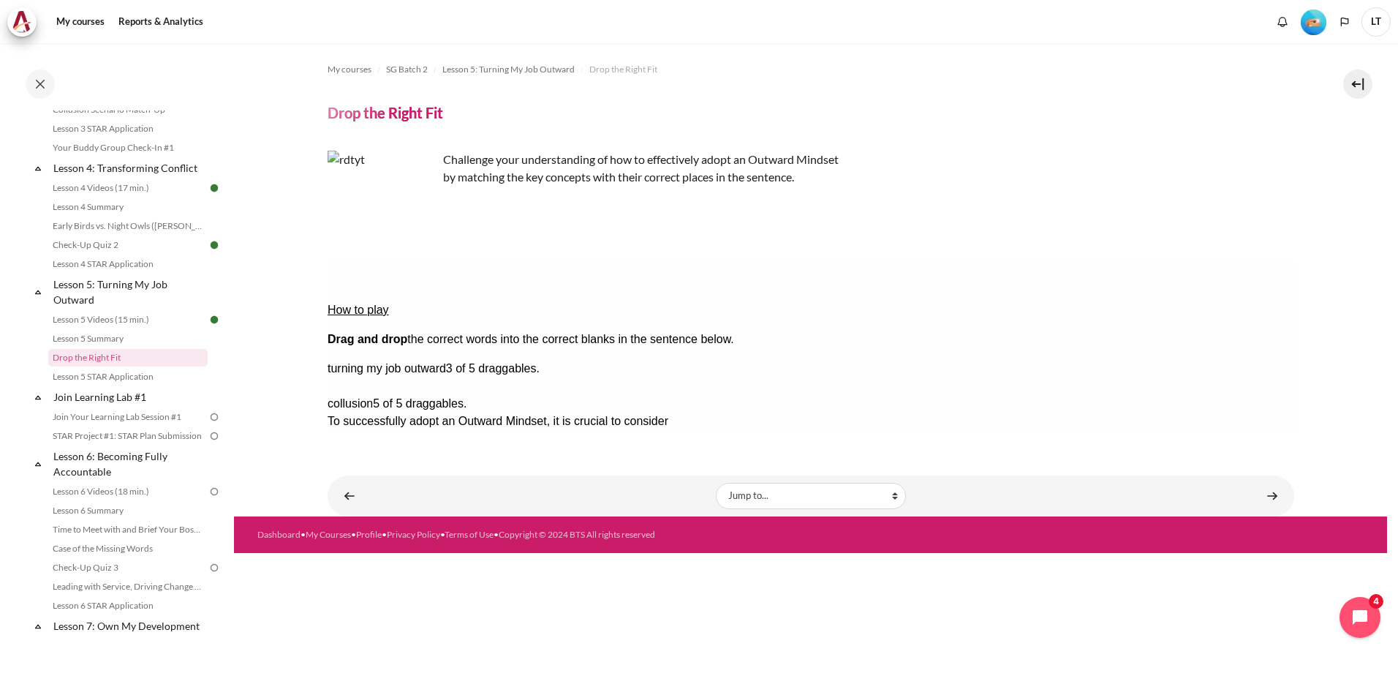
drag, startPoint x: 1161, startPoint y: 342, endPoint x: 605, endPoint y: 343, distance: 555.8
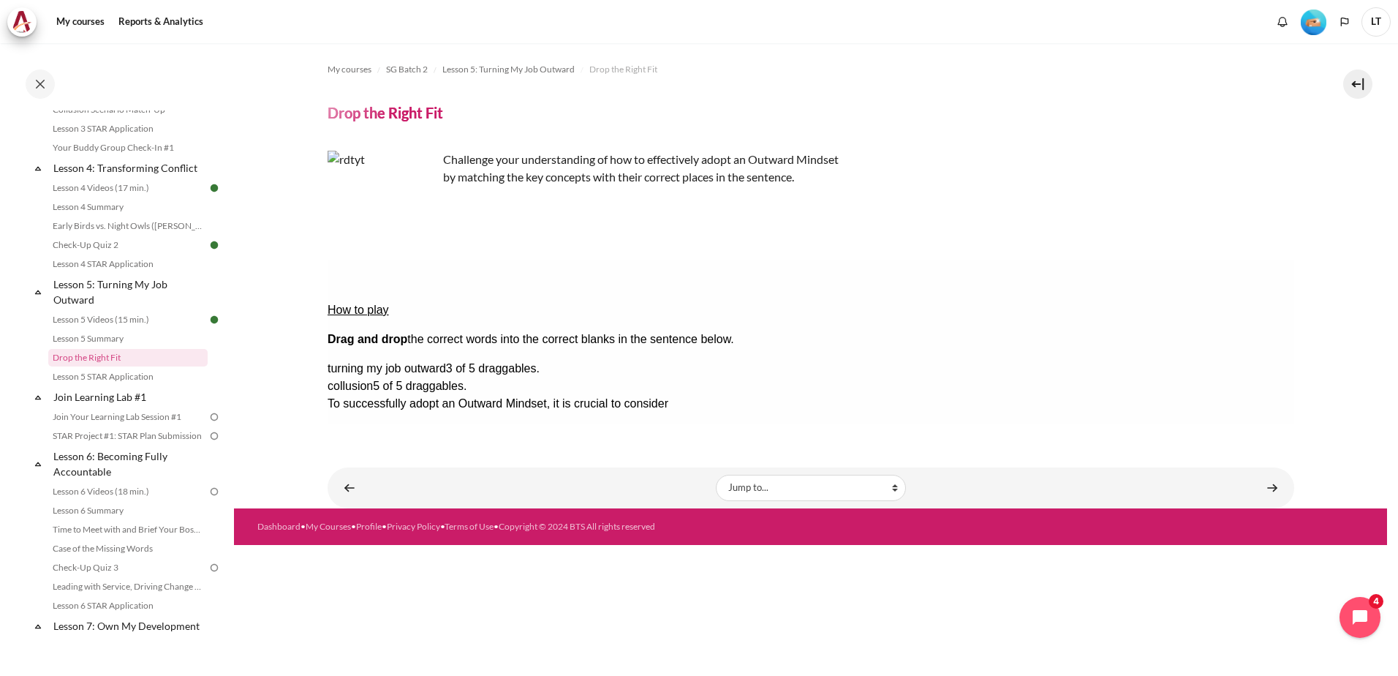
drag, startPoint x: 750, startPoint y: 324, endPoint x: 933, endPoint y: 348, distance: 185.1
drag, startPoint x: 1211, startPoint y: 325, endPoint x: 723, endPoint y: 320, distance: 488.5
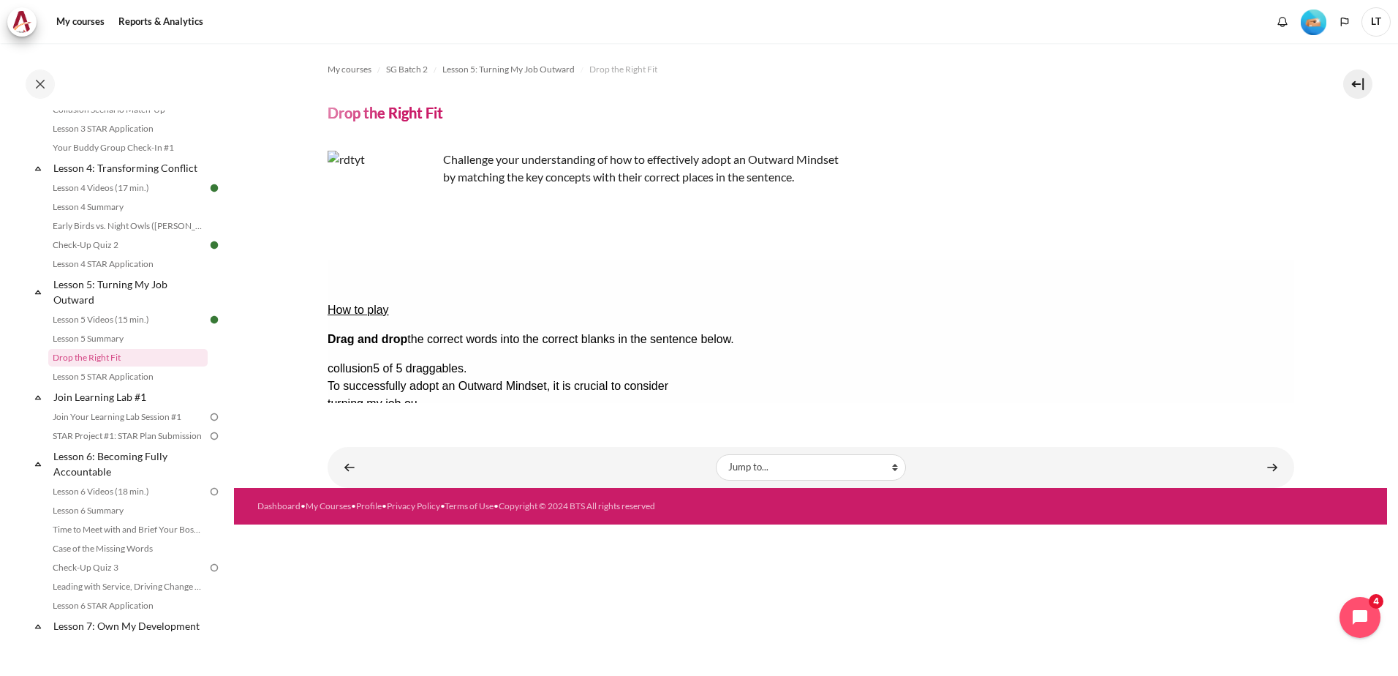
click at [366, 537] on button "Check Check the answers. The responses will be marked as correct, incorrect, or…" at bounding box center [346, 544] width 39 height 15
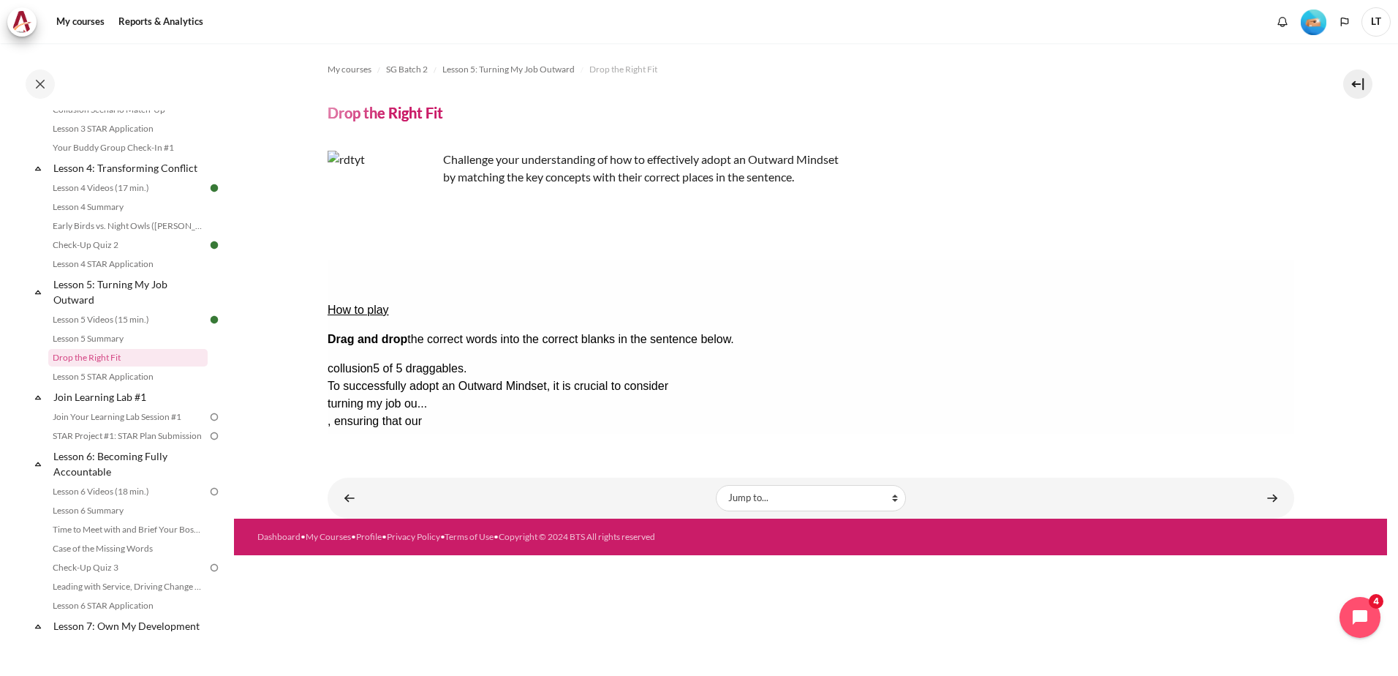
click at [399, 581] on button "Show solution Show the solution. The task will be marked with its correct solut…" at bounding box center [363, 588] width 72 height 15
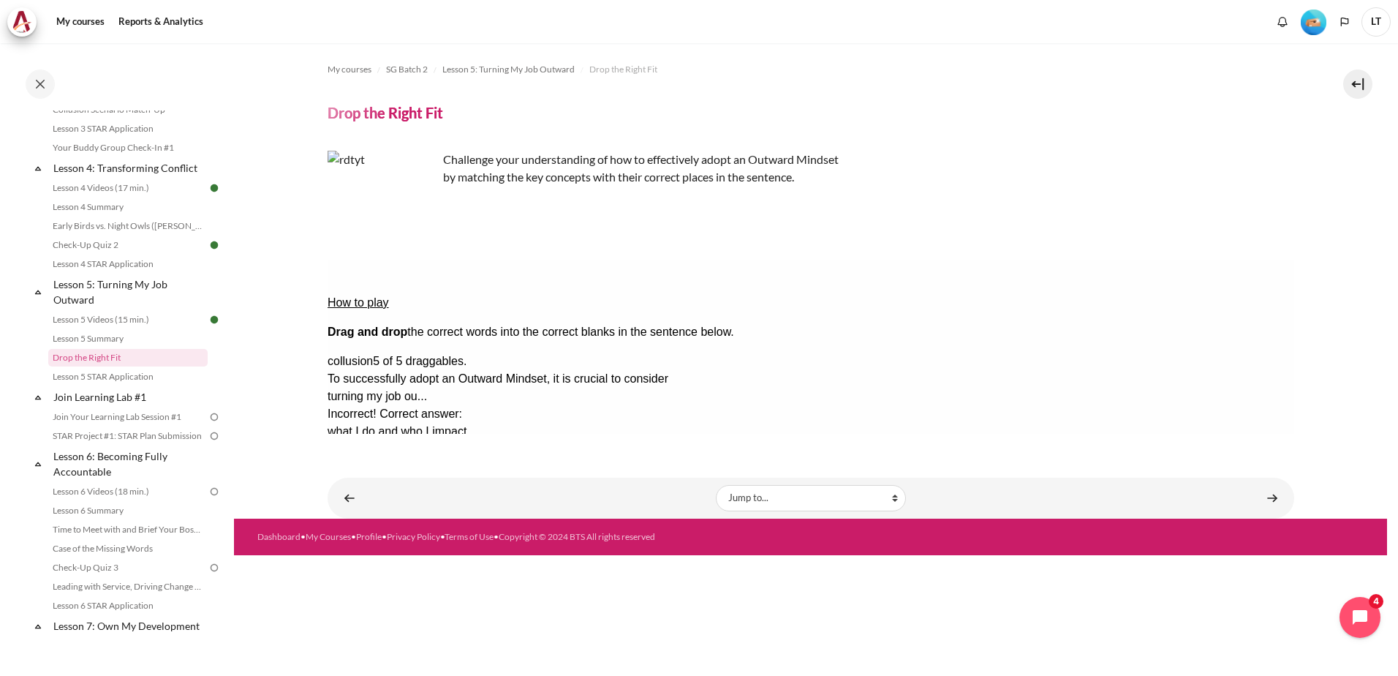
scroll to position [0, 0]
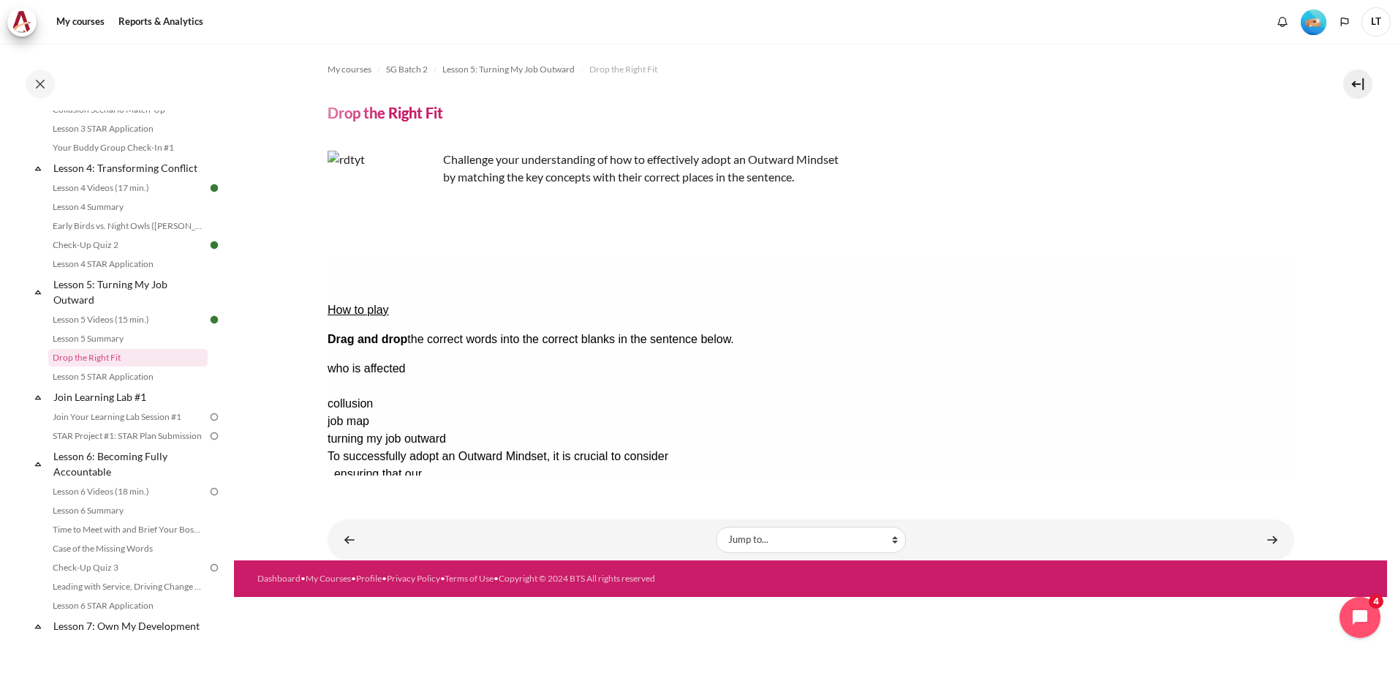
drag, startPoint x: 1196, startPoint y: 347, endPoint x: 736, endPoint y: 322, distance: 459.9
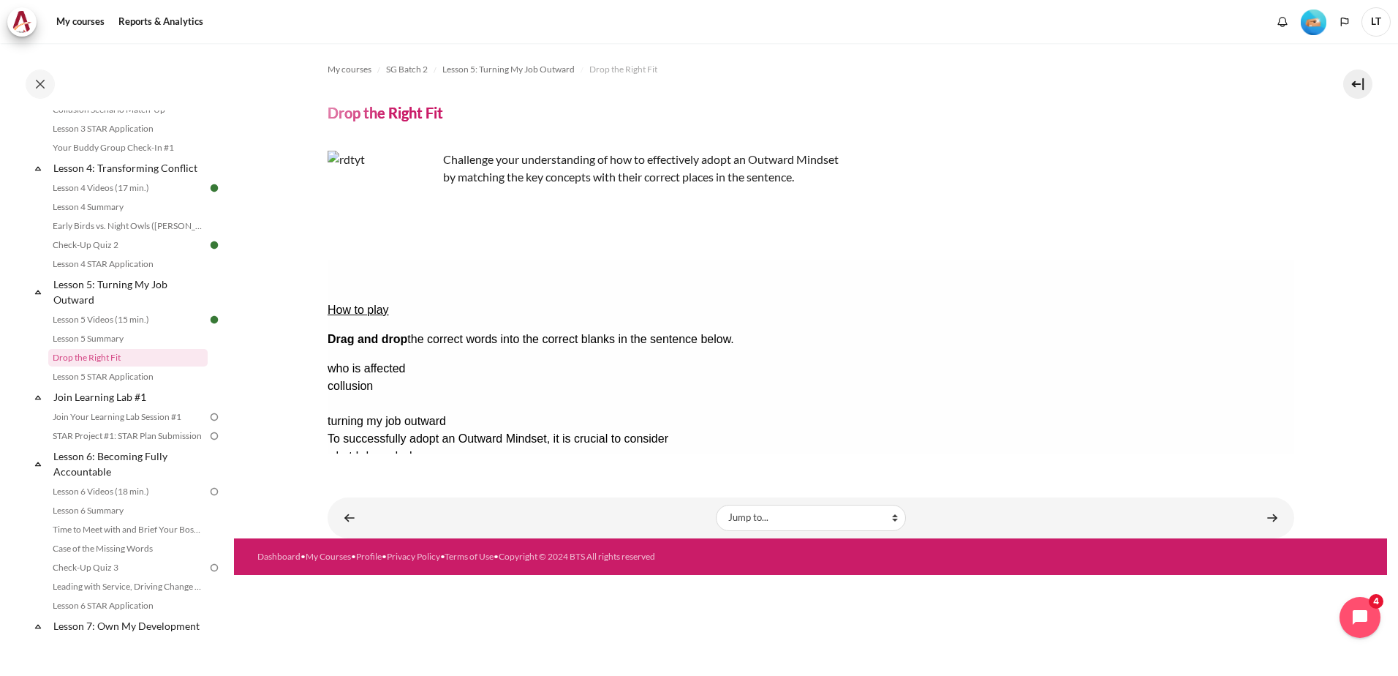
drag, startPoint x: 1221, startPoint y: 363, endPoint x: 977, endPoint y: 313, distance: 249.4
drag, startPoint x: 1192, startPoint y: 320, endPoint x: 950, endPoint y: 310, distance: 242.3
drag, startPoint x: 1250, startPoint y: 323, endPoint x: 989, endPoint y: 315, distance: 261.2
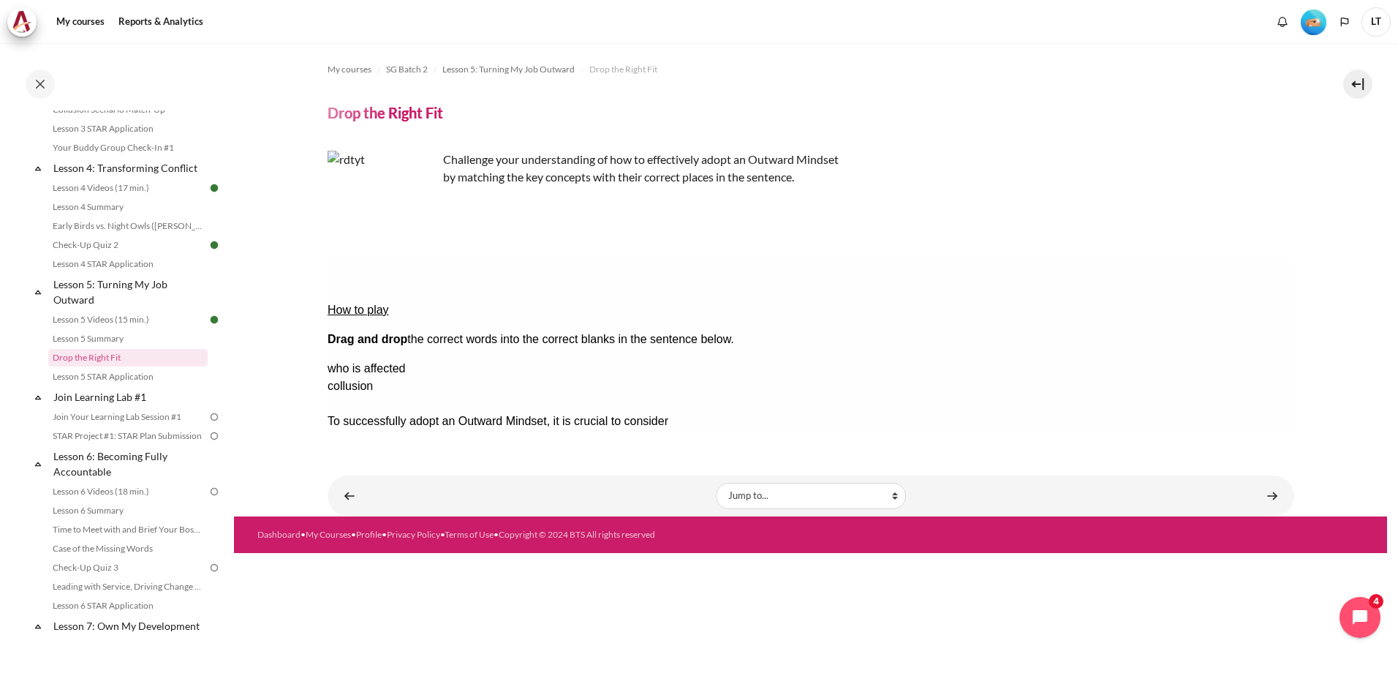
drag, startPoint x: 1196, startPoint y: 374, endPoint x: 622, endPoint y: 346, distance: 575.5
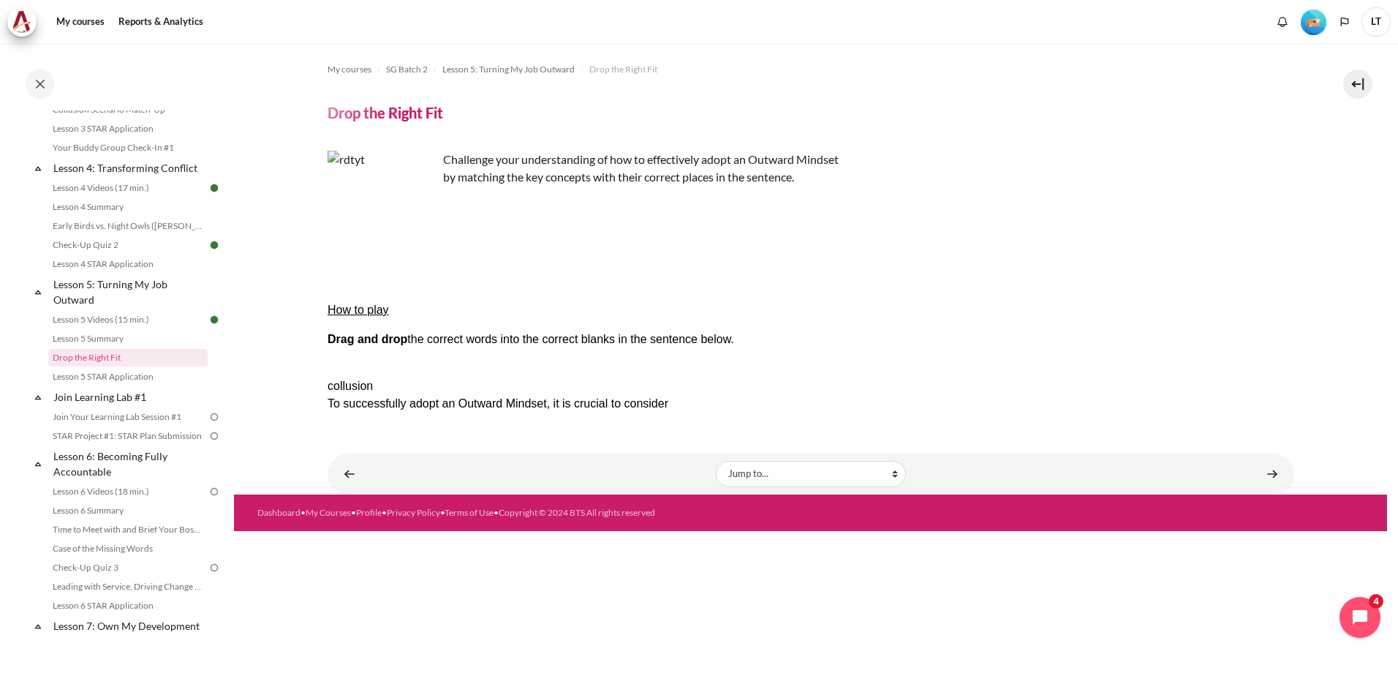
drag, startPoint x: 1250, startPoint y: 322, endPoint x: 894, endPoint y: 344, distance: 357.5
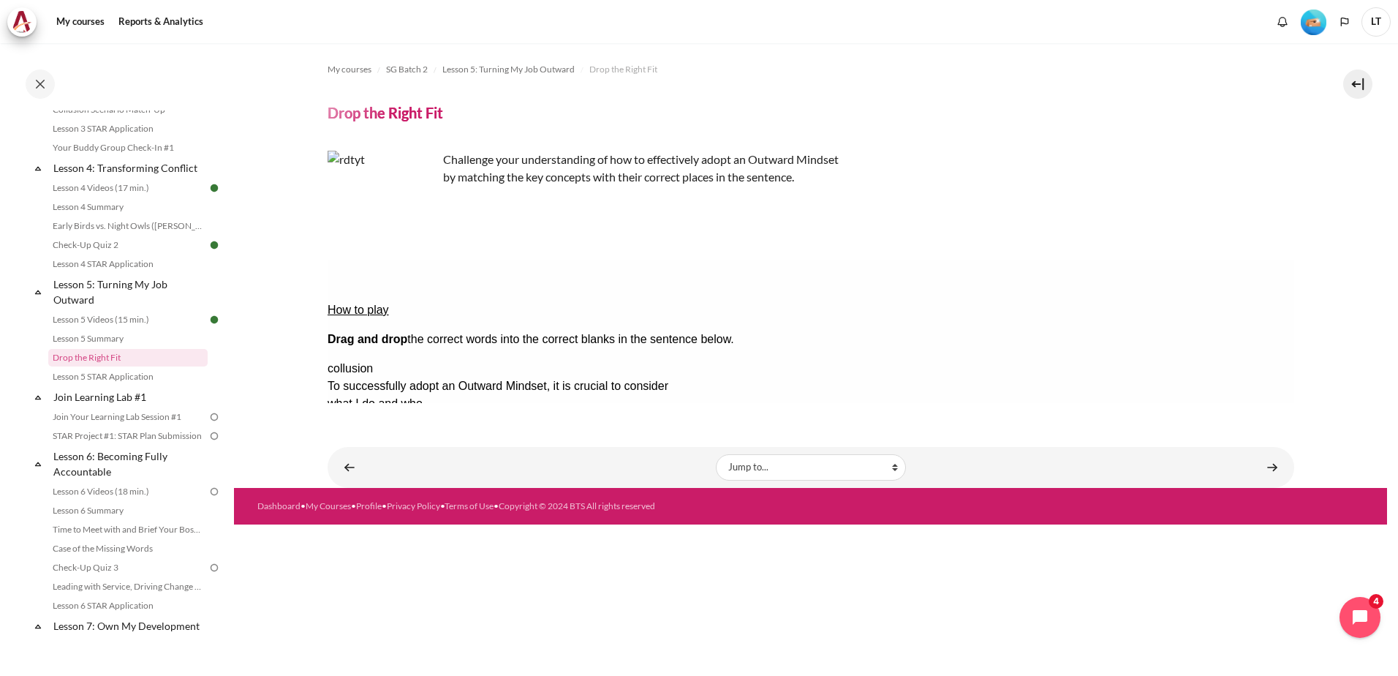
click at [366, 537] on button "Check Check the answers. The responses will be marked as correct, incorrect, or…" at bounding box center [346, 544] width 39 height 15
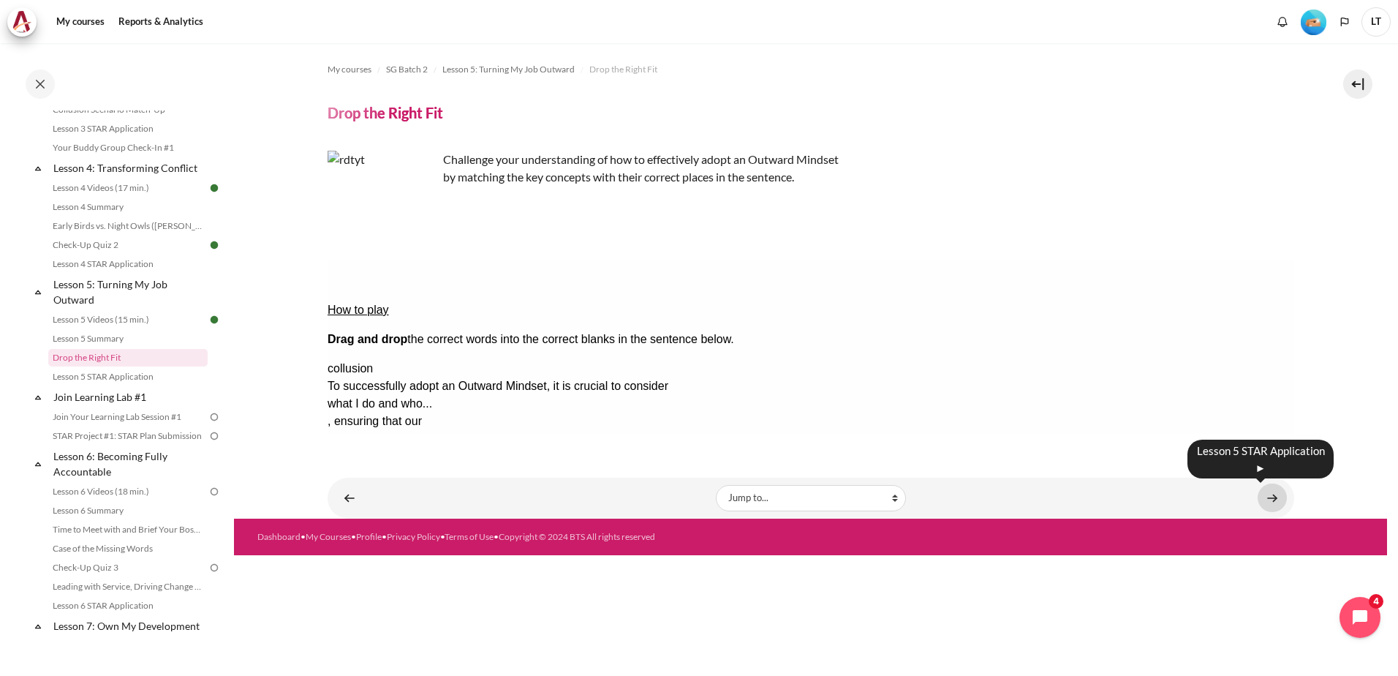
click at [1278, 497] on link "Content" at bounding box center [1272, 497] width 29 height 29
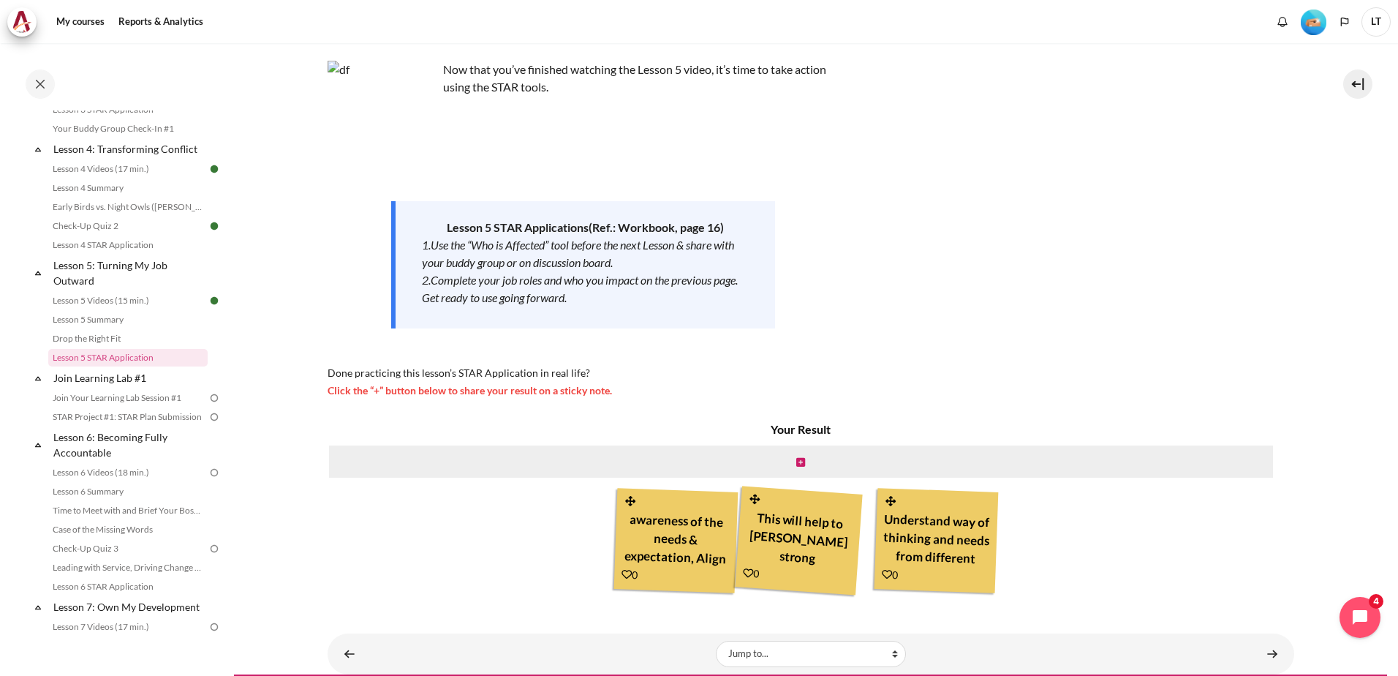
scroll to position [119, 0]
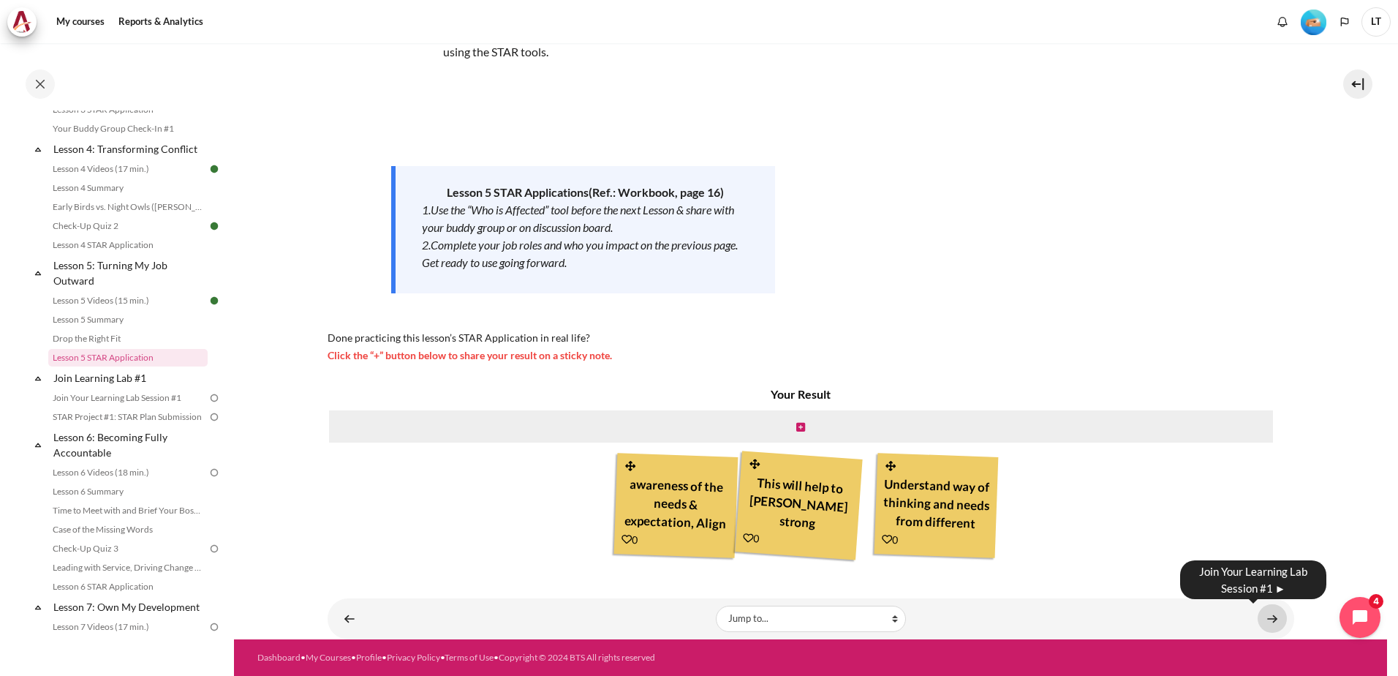
click at [1267, 619] on link "Content" at bounding box center [1272, 618] width 29 height 29
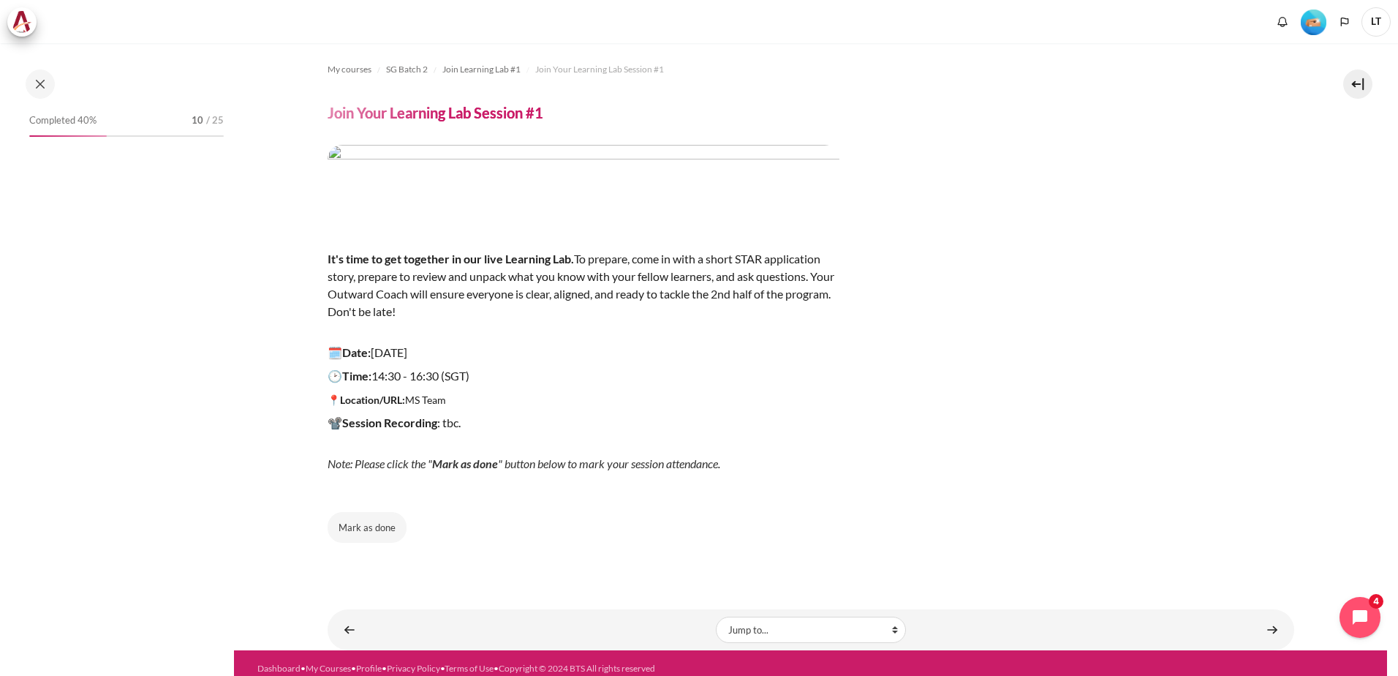
scroll to position [560, 0]
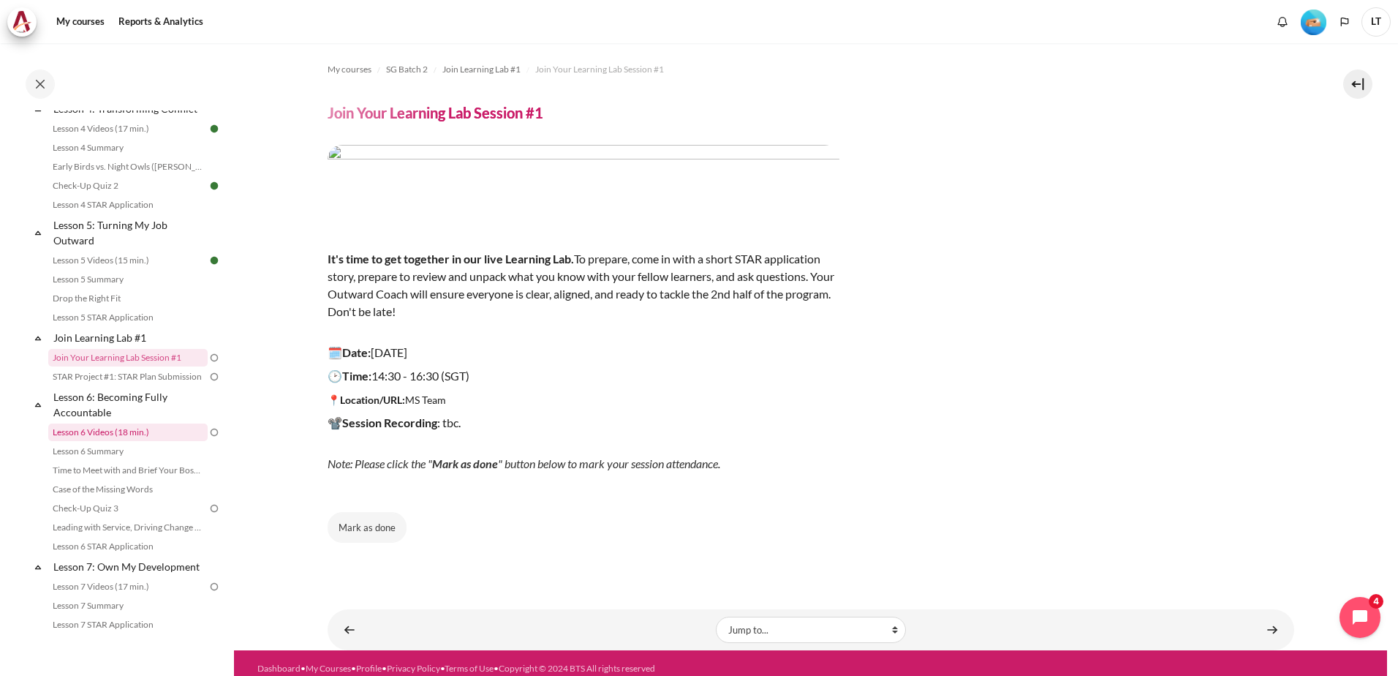
click at [121, 441] on link "Lesson 6 Videos (18 min.)" at bounding box center [127, 432] width 159 height 18
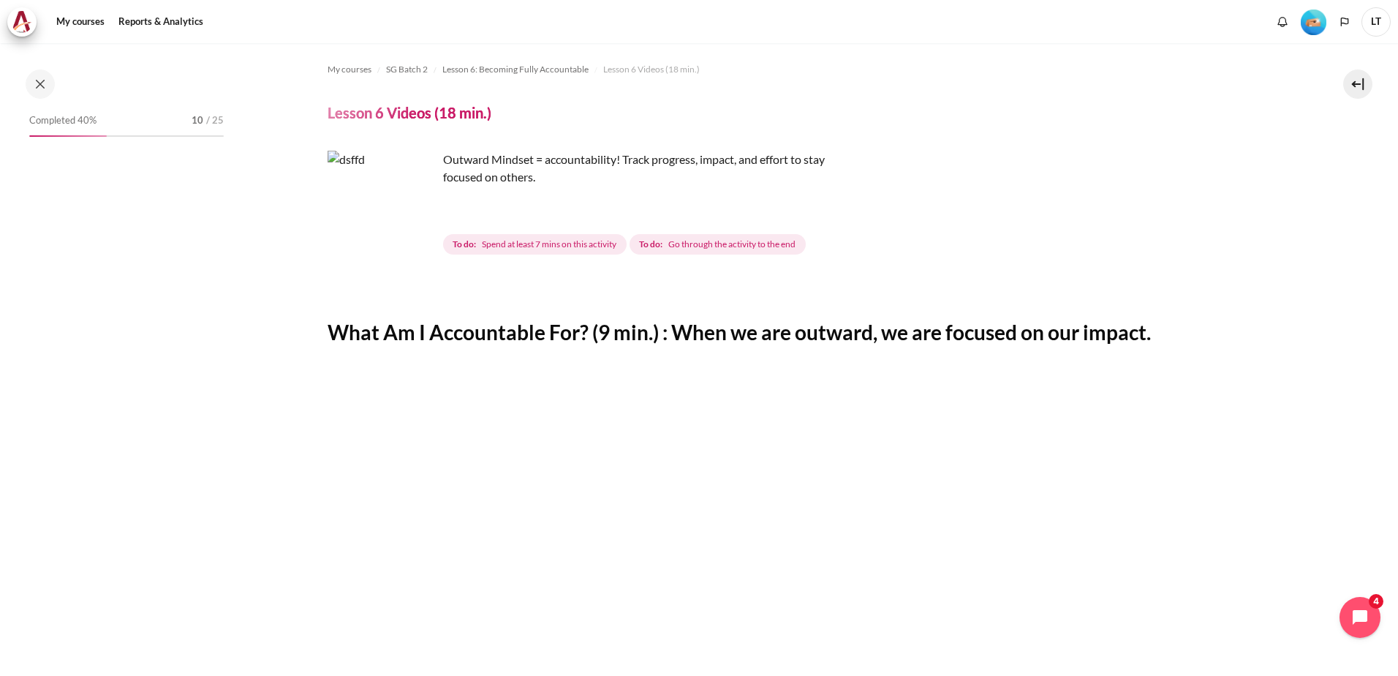
scroll to position [635, 0]
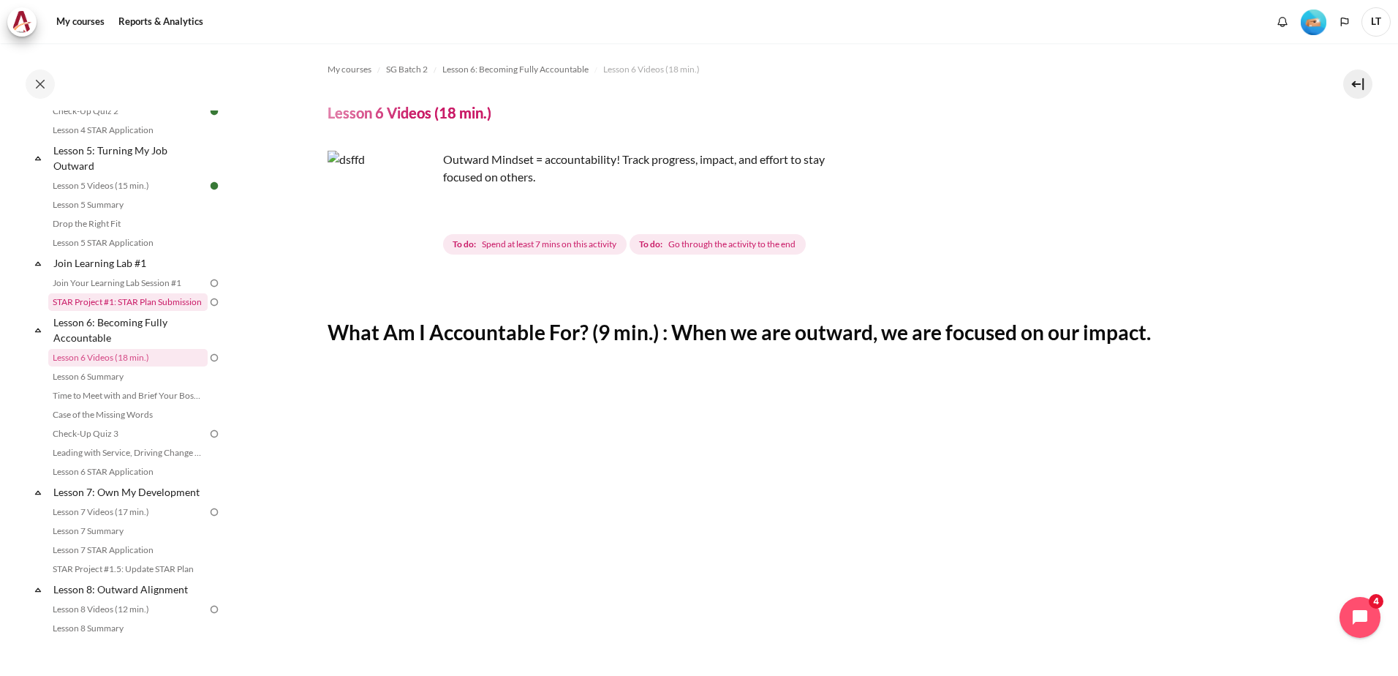
click at [115, 311] on link "STAR Project #1: STAR Plan Submission" at bounding box center [127, 302] width 159 height 18
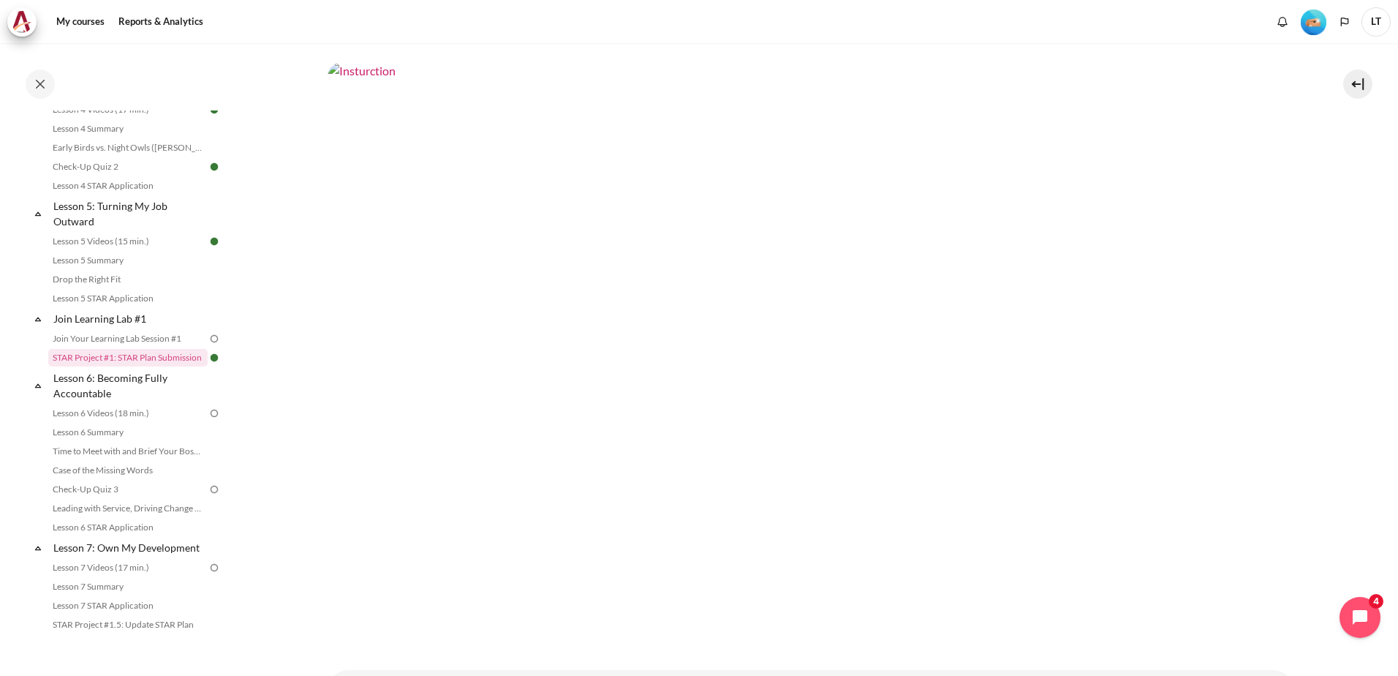
scroll to position [693, 0]
click at [882, 428] on img "Content" at bounding box center [811, 417] width 967 height 544
click at [105, 422] on link "Lesson 6 Videos (18 min.)" at bounding box center [127, 413] width 159 height 18
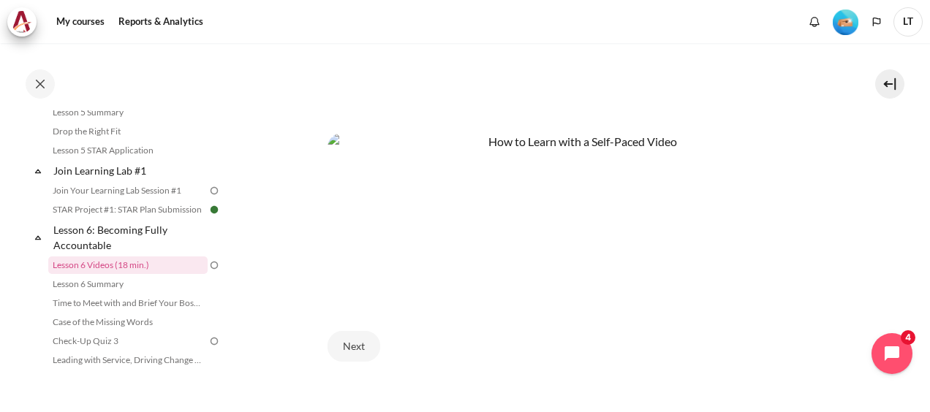
scroll to position [658, 0]
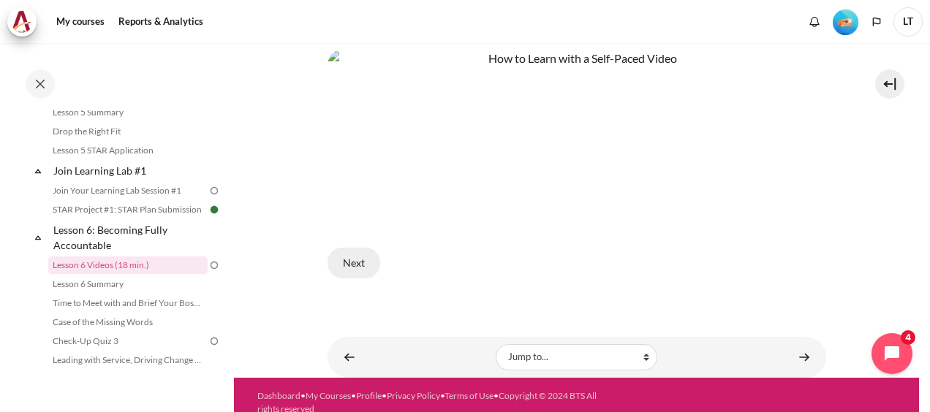
click at [350, 253] on button "Next" at bounding box center [354, 263] width 53 height 31
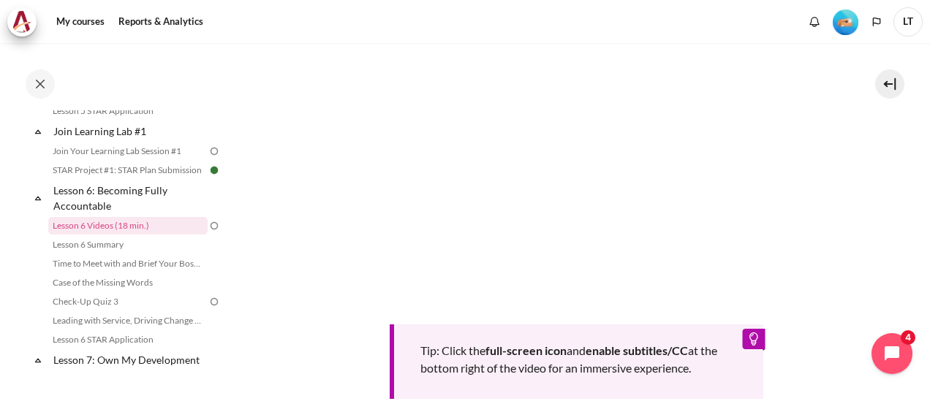
scroll to position [585, 0]
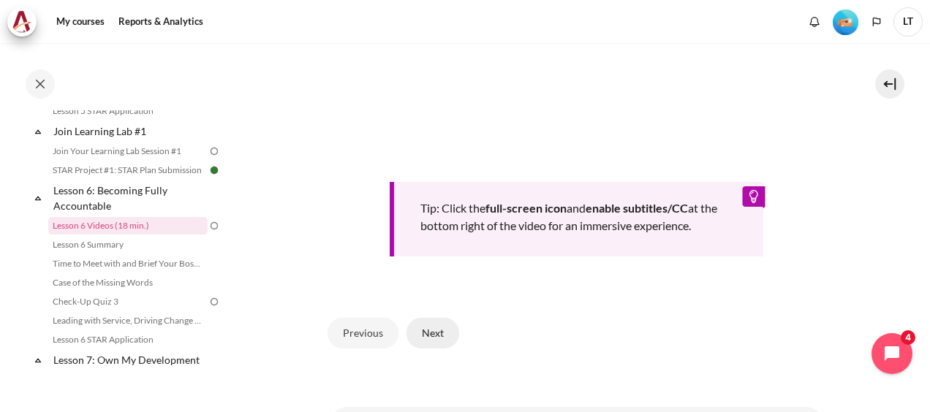
click at [423, 349] on button "Next" at bounding box center [433, 333] width 53 height 31
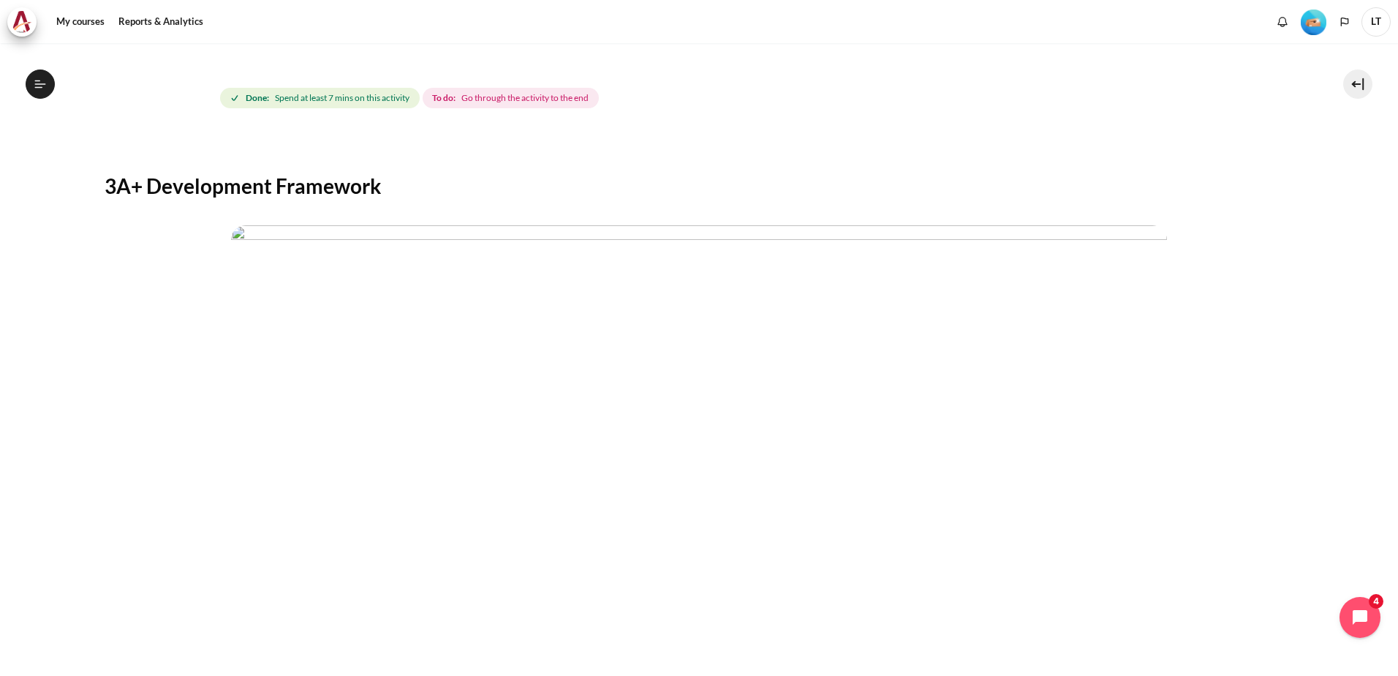
scroll to position [219, 0]
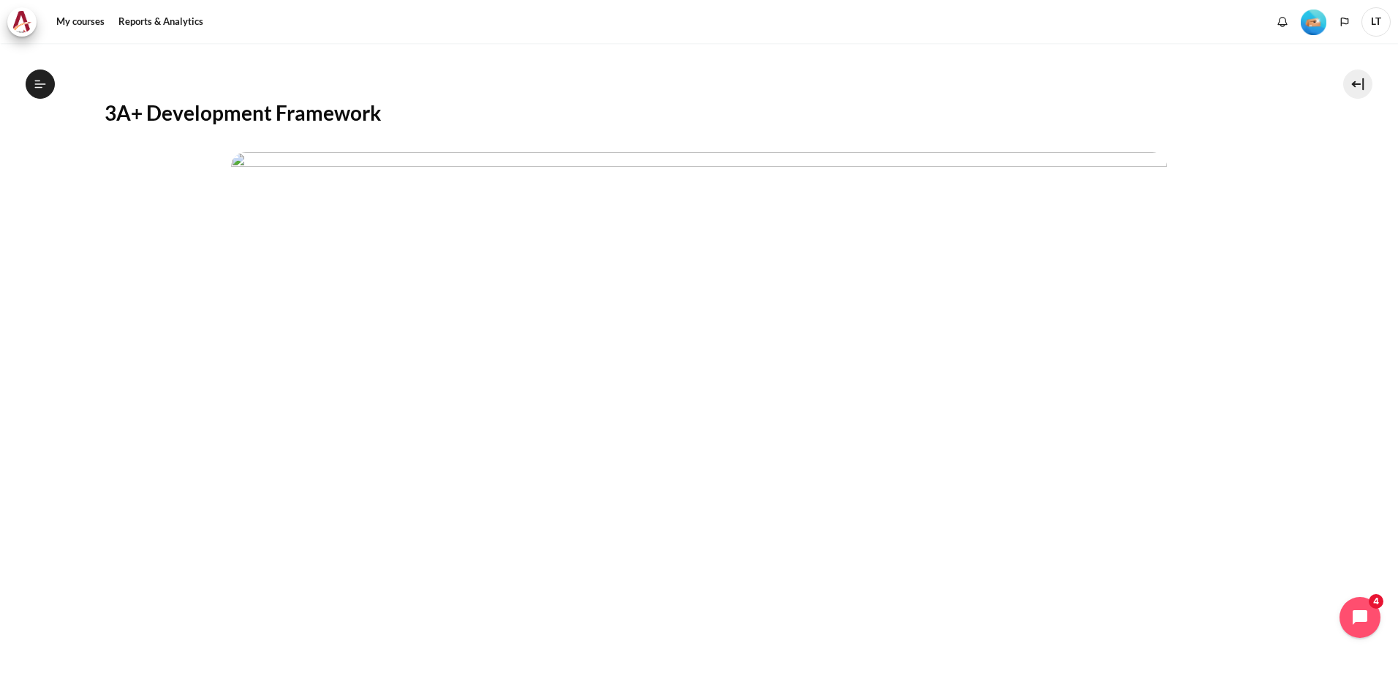
click at [316, 207] on img "Content" at bounding box center [699, 415] width 936 height 527
click at [284, 200] on img "Content" at bounding box center [699, 415] width 936 height 527
click at [143, 118] on h2 "3A+ Development Framework" at bounding box center [700, 112] width 1190 height 26
drag, startPoint x: 107, startPoint y: 111, endPoint x: 459, endPoint y: 110, distance: 352.5
click at [459, 110] on h2 "3A+ Development Framework" at bounding box center [700, 112] width 1190 height 26
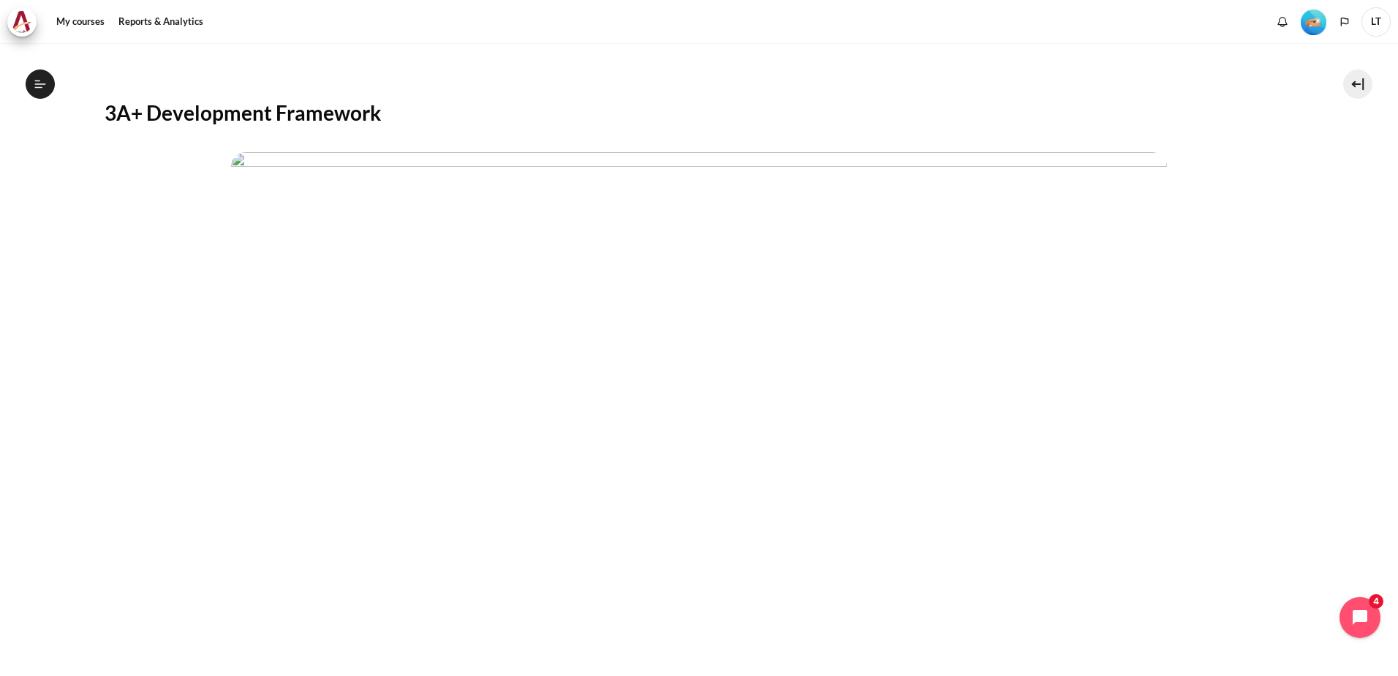
click at [166, 163] on p "Content" at bounding box center [700, 416] width 1190 height 529
click at [113, 116] on h2 "3A+ Development Framework" at bounding box center [700, 112] width 1190 height 26
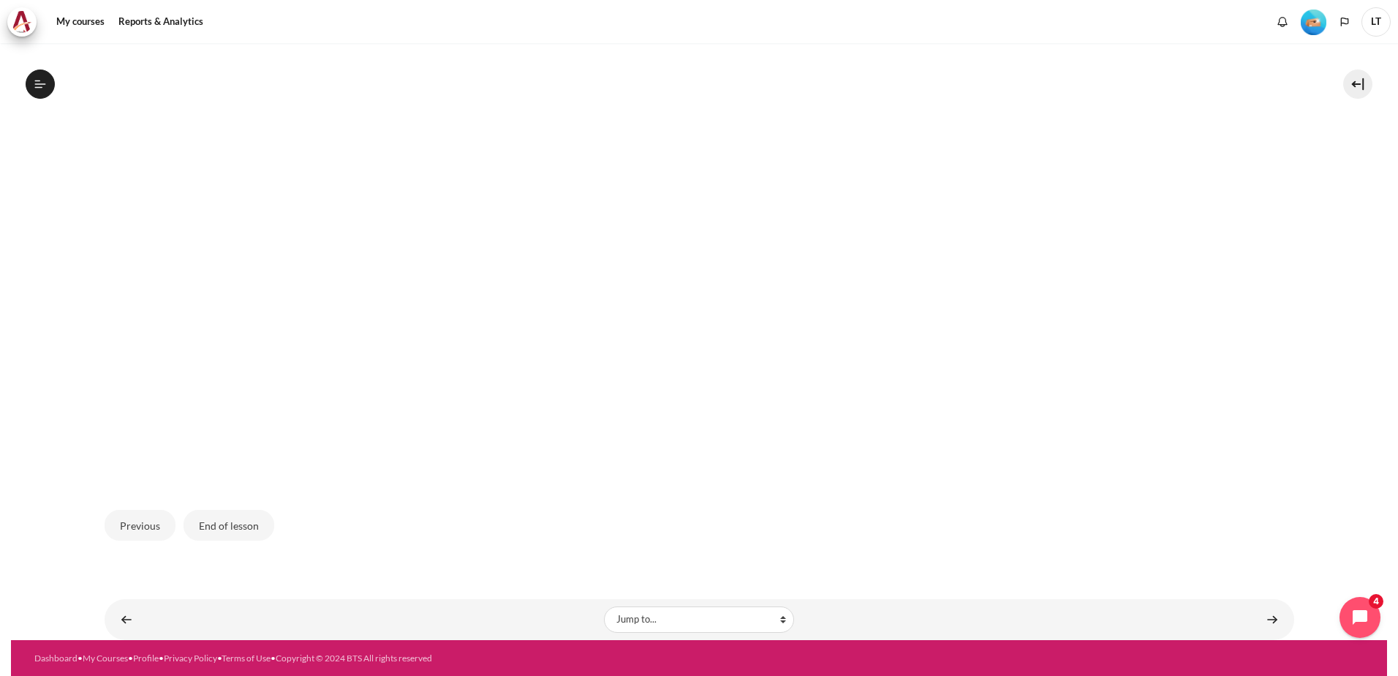
scroll to position [418, 0]
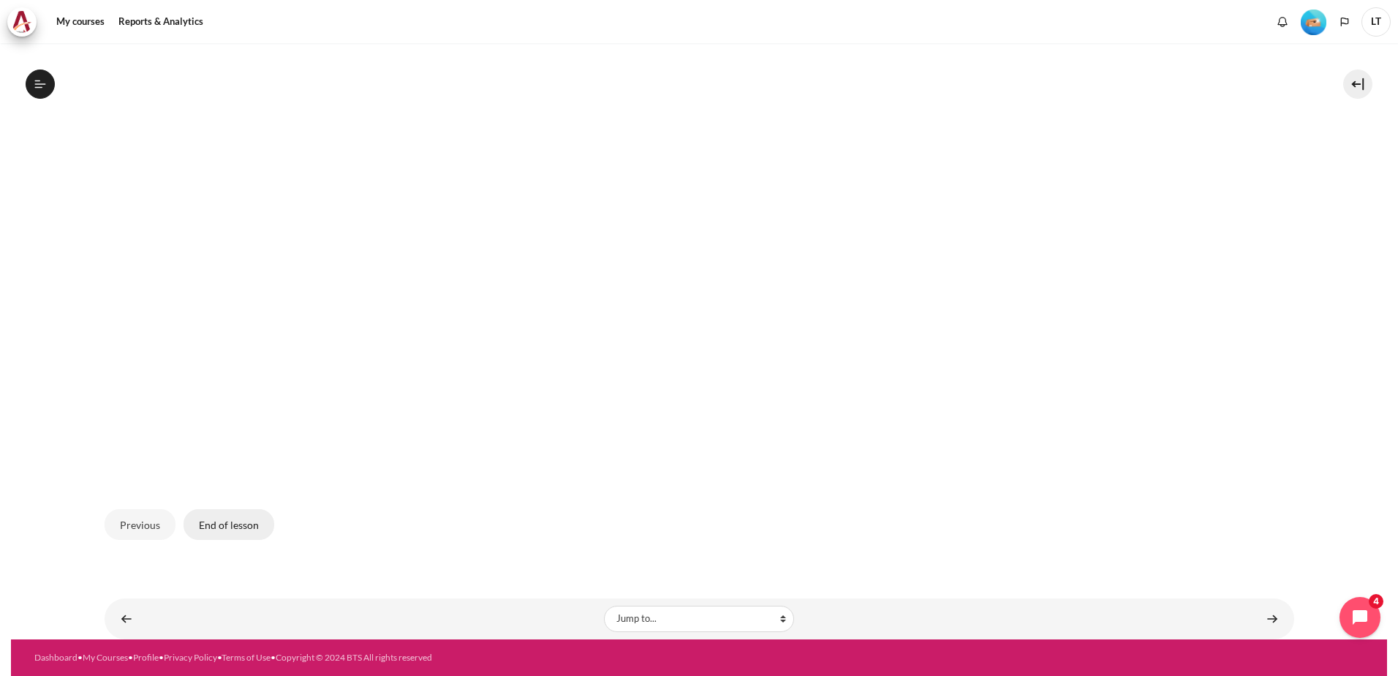
click at [219, 412] on button "End of lesson" at bounding box center [229, 524] width 91 height 31
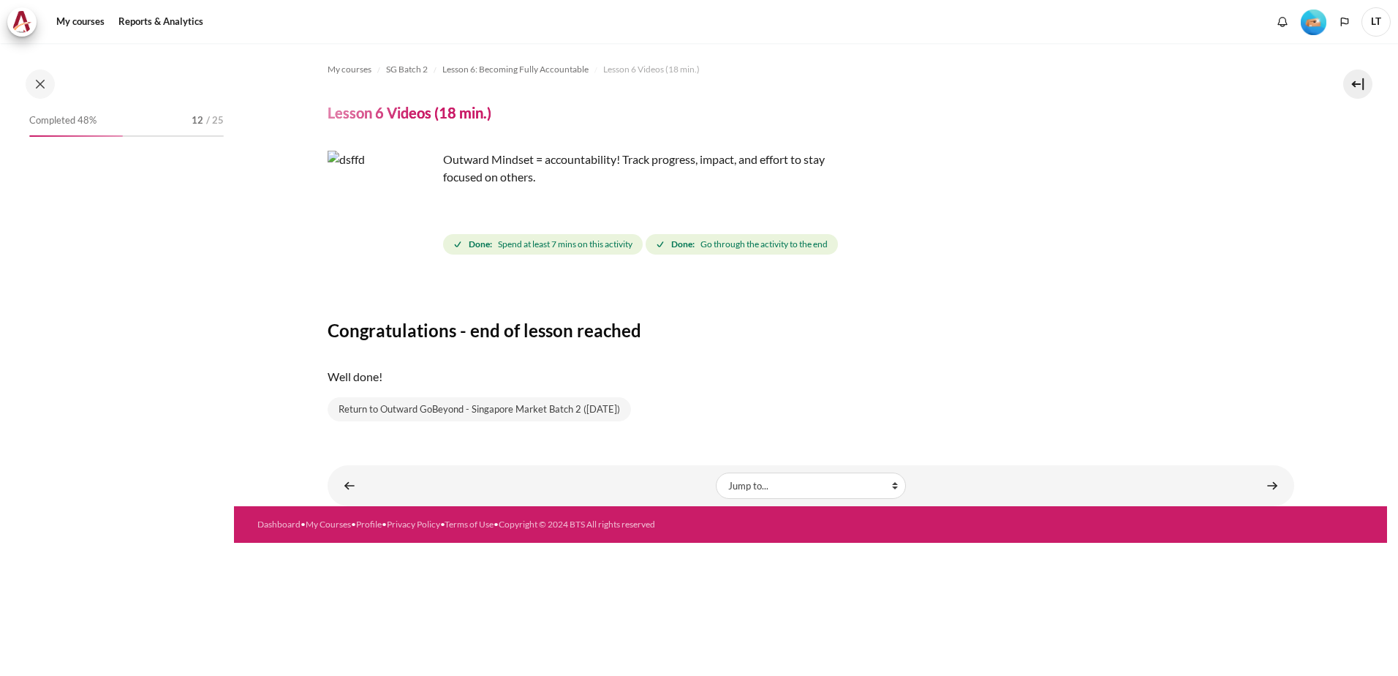
scroll to position [635, 0]
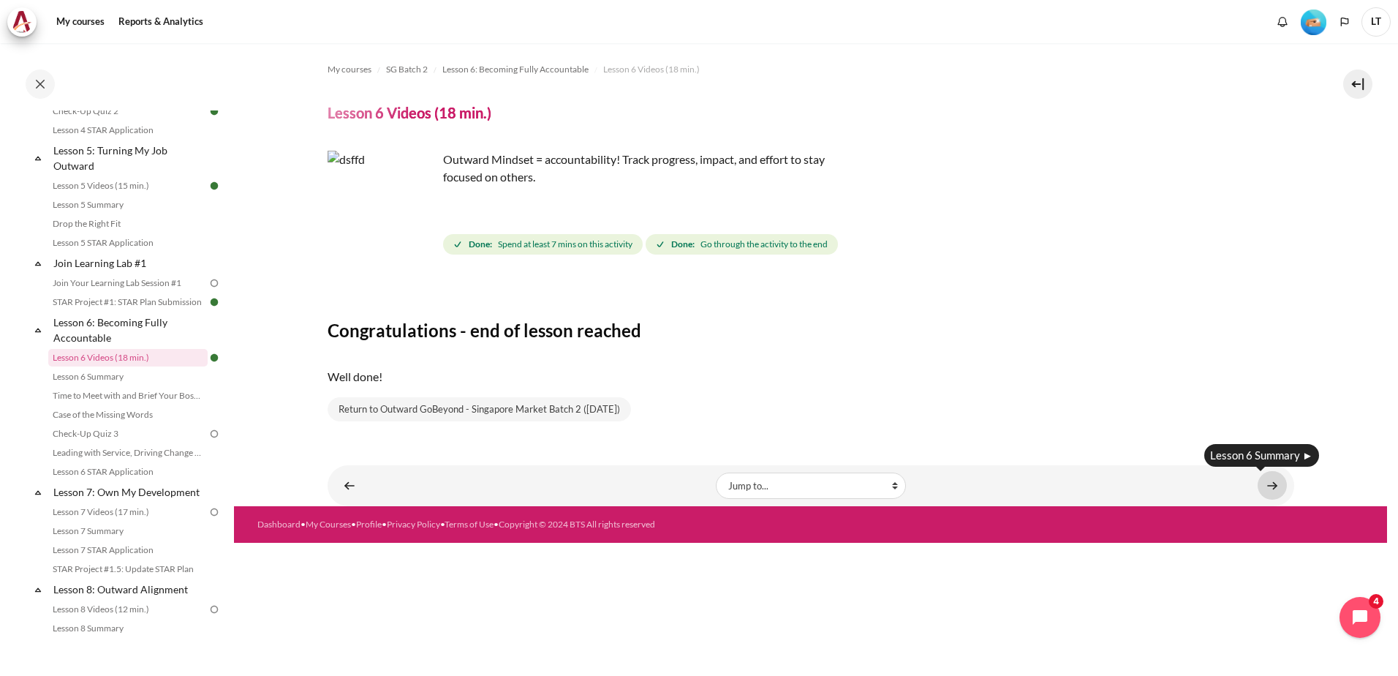
click at [1277, 483] on link "Content" at bounding box center [1272, 485] width 29 height 29
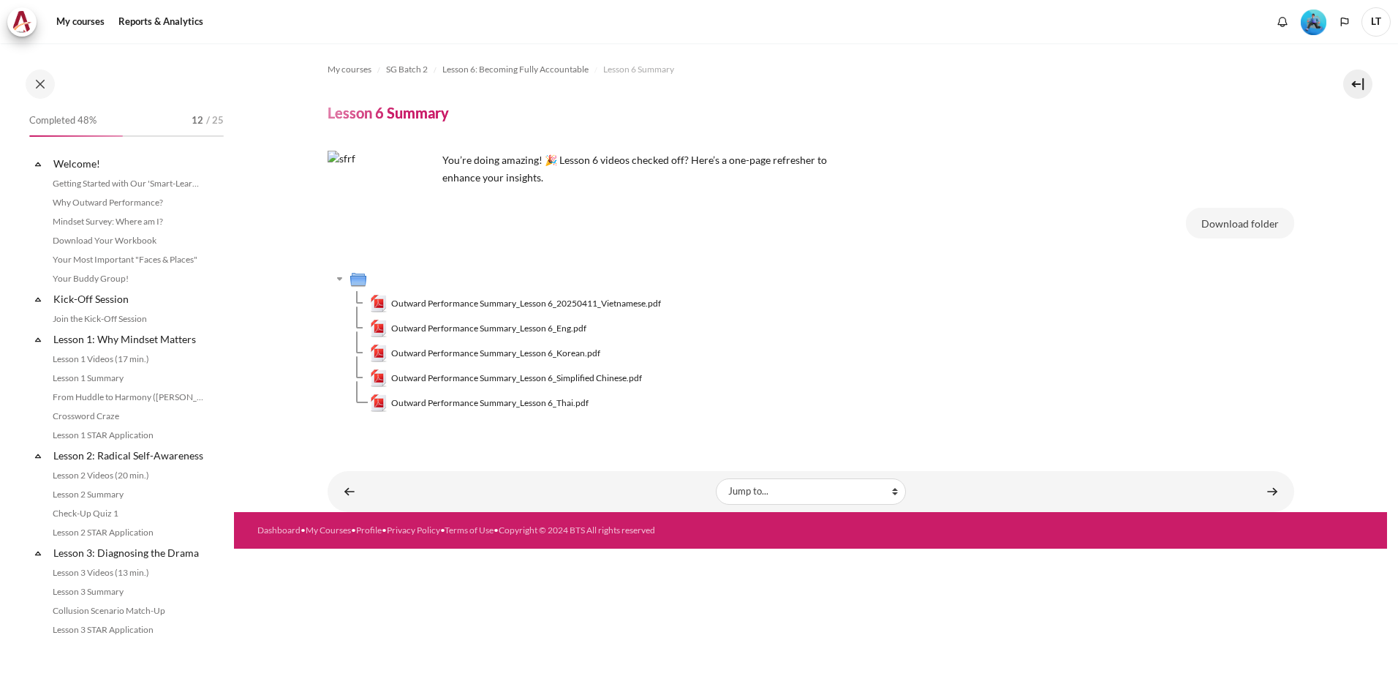
scroll to position [654, 0]
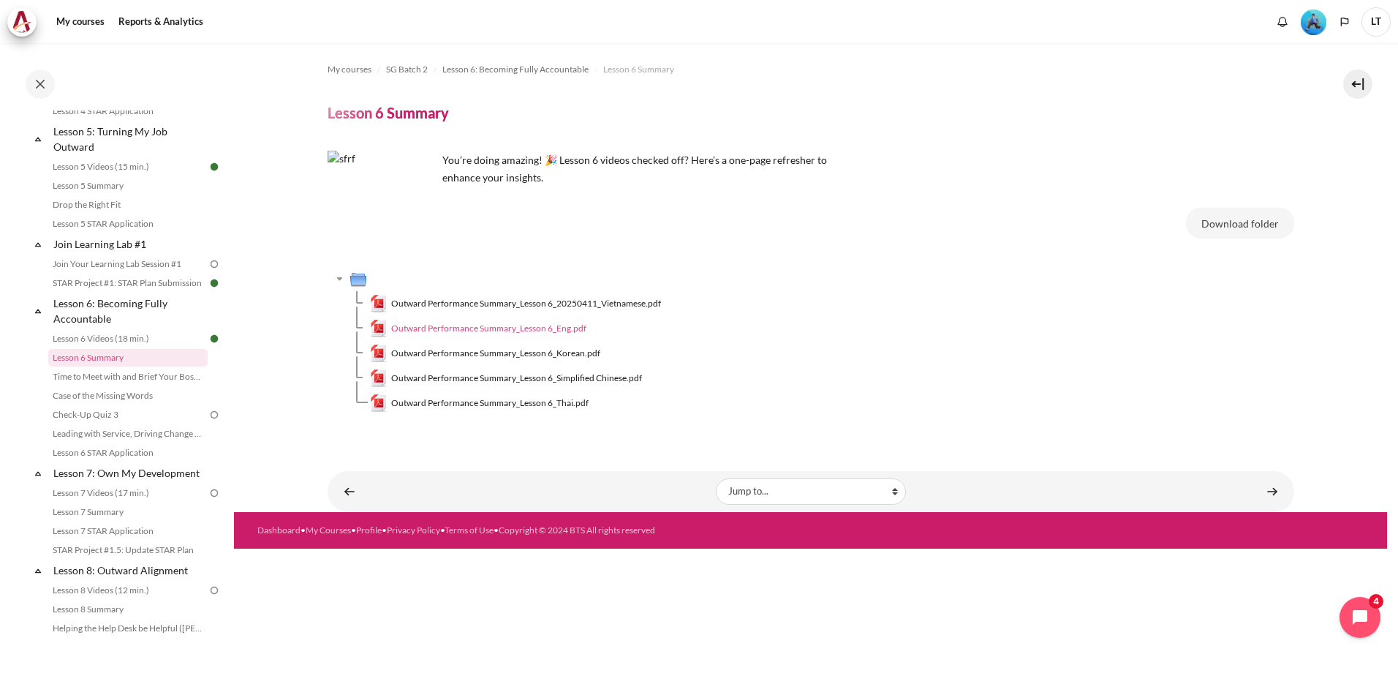
click at [529, 330] on span "Outward Performance Summary_Lesson 6_Eng.pdf" at bounding box center [488, 328] width 195 height 13
click at [1273, 488] on link "Content" at bounding box center [1272, 491] width 29 height 29
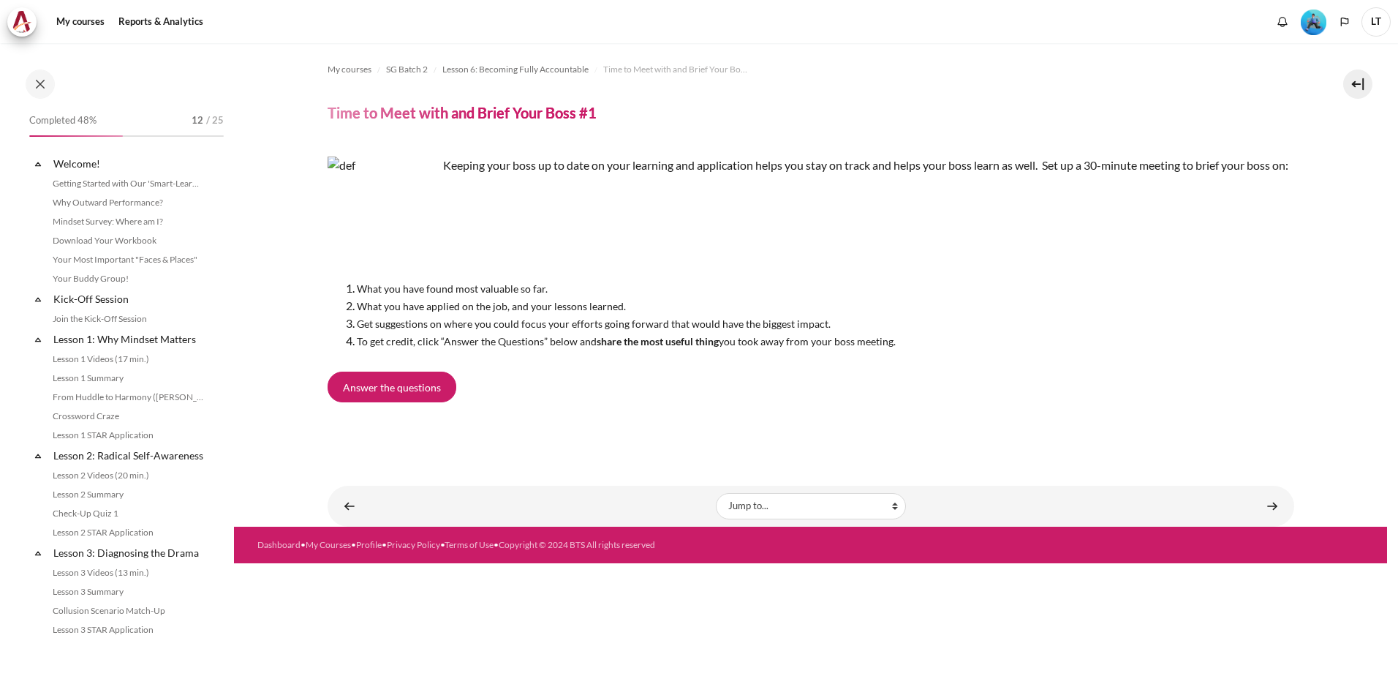
scroll to position [673, 0]
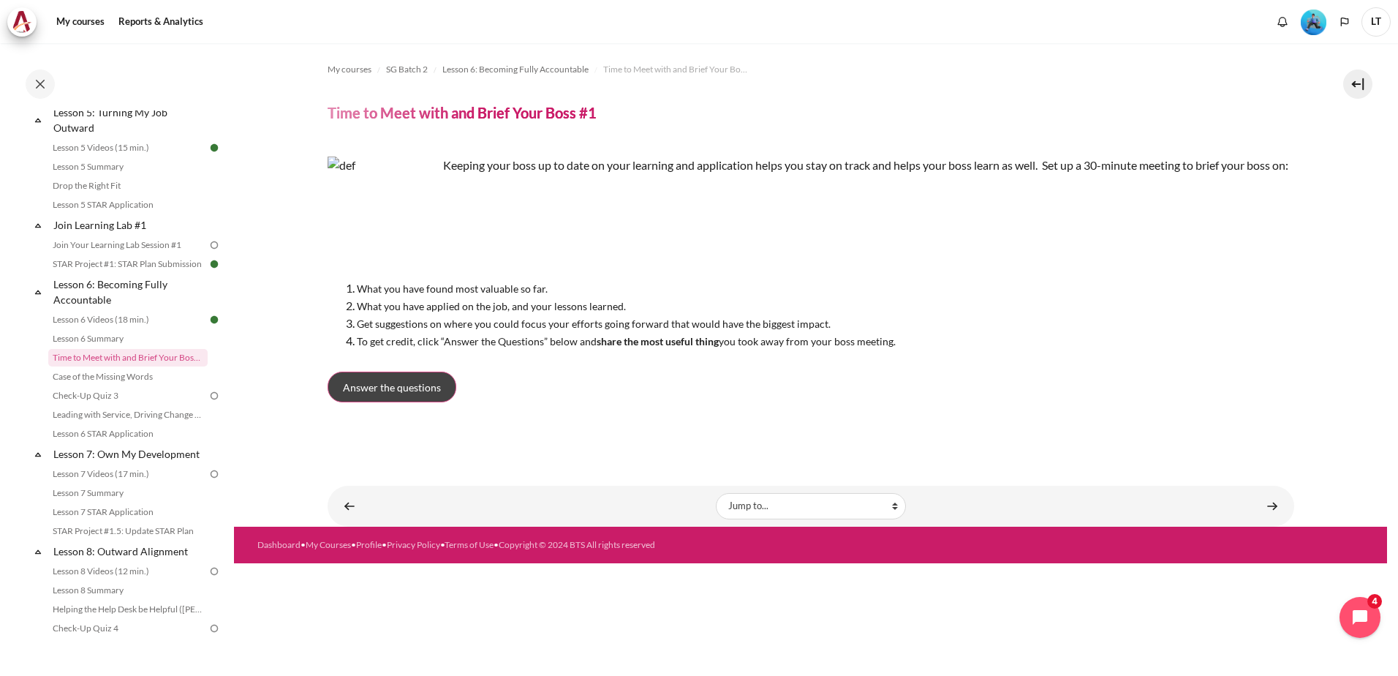
click at [393, 395] on span "Answer the questions" at bounding box center [392, 387] width 98 height 15
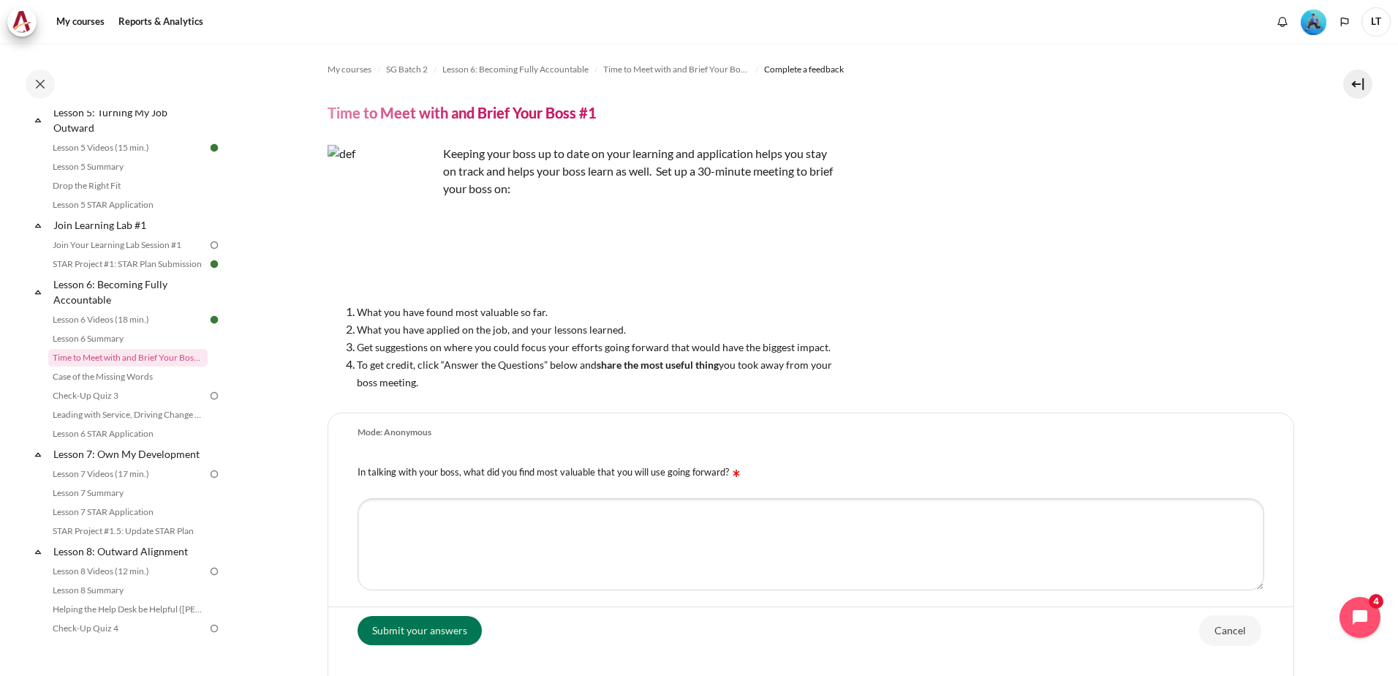
scroll to position [165, 0]
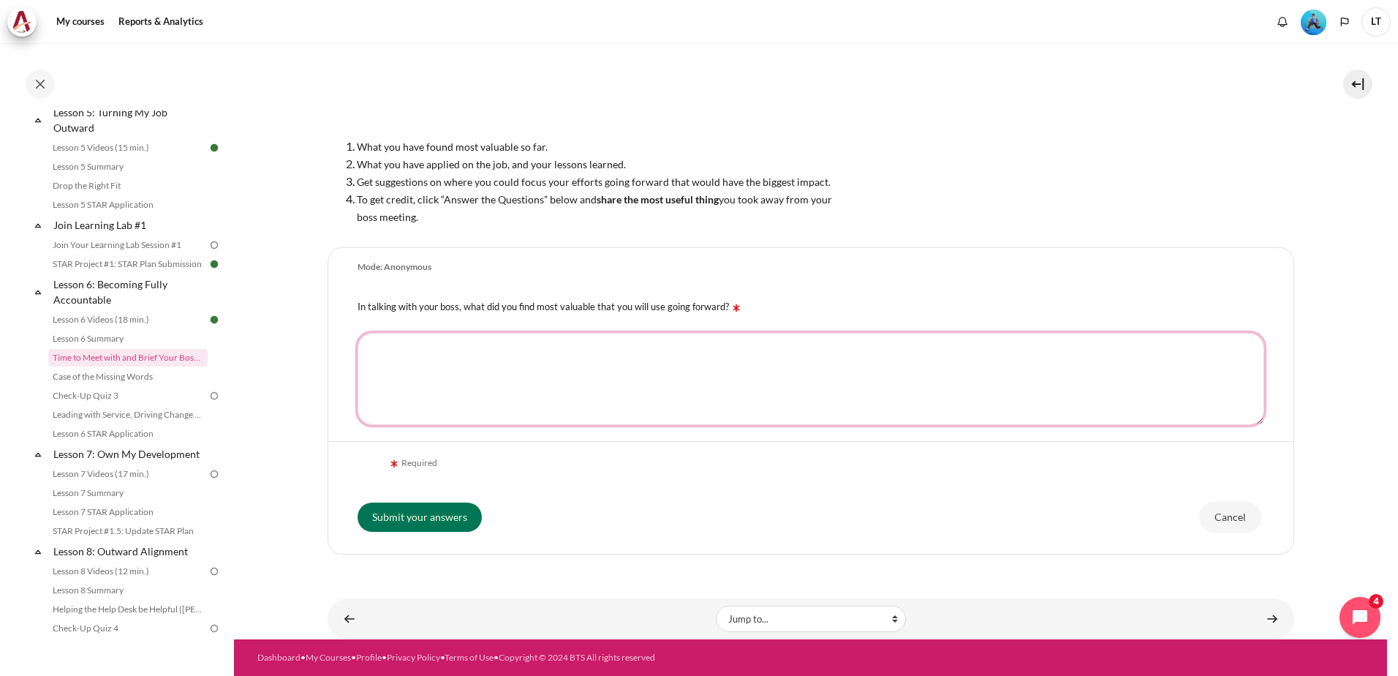
click at [437, 374] on textarea "In talking with your boss, what did you find most valuable that you will use go…" at bounding box center [811, 379] width 907 height 92
click at [371, 353] on textarea "communication is" at bounding box center [811, 379] width 907 height 92
type textarea "open communication"
click at [428, 526] on input "Submit your answers" at bounding box center [420, 516] width 124 height 29
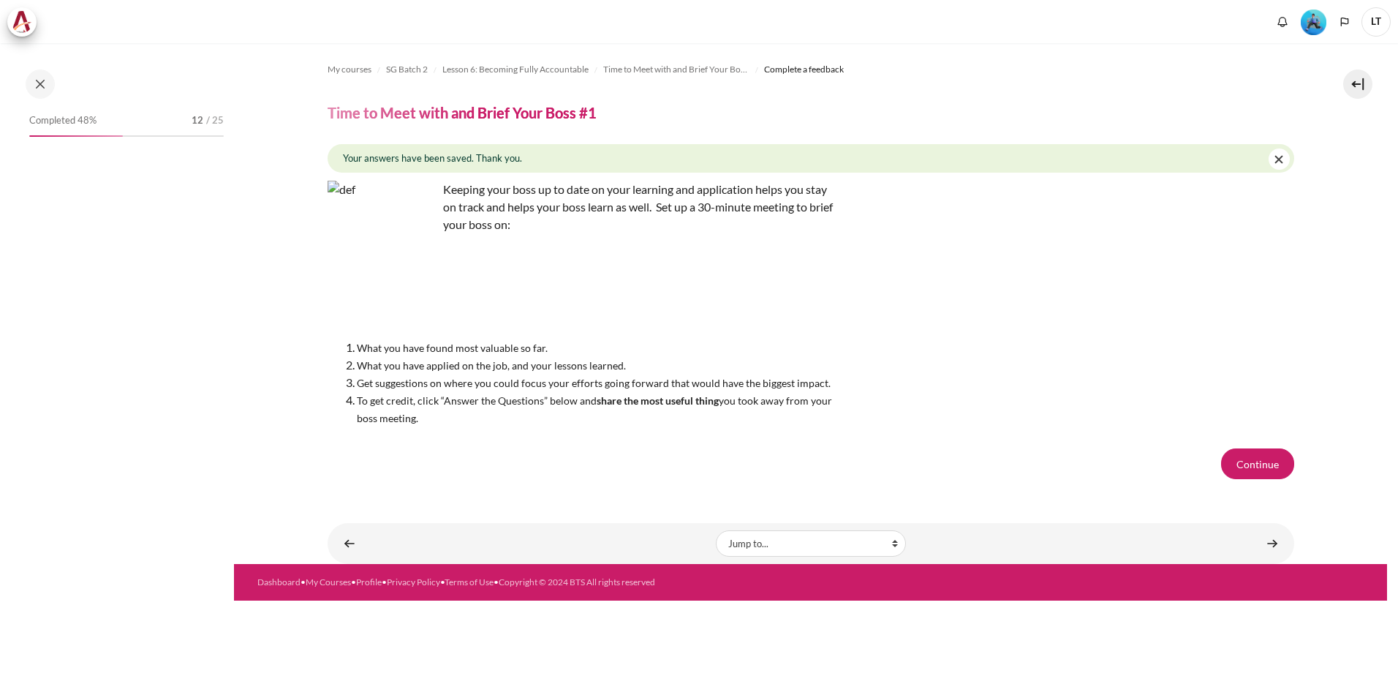
scroll to position [673, 0]
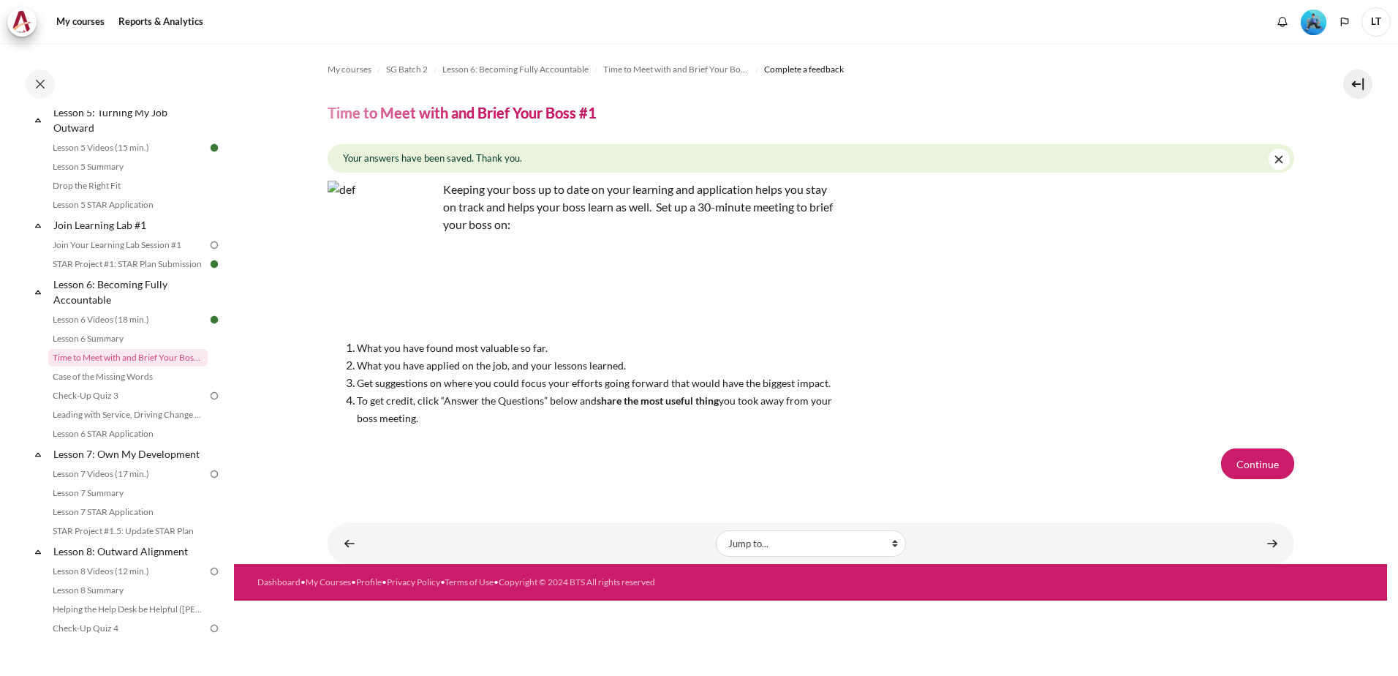
click at [1251, 463] on button "Continue" at bounding box center [1257, 463] width 73 height 31
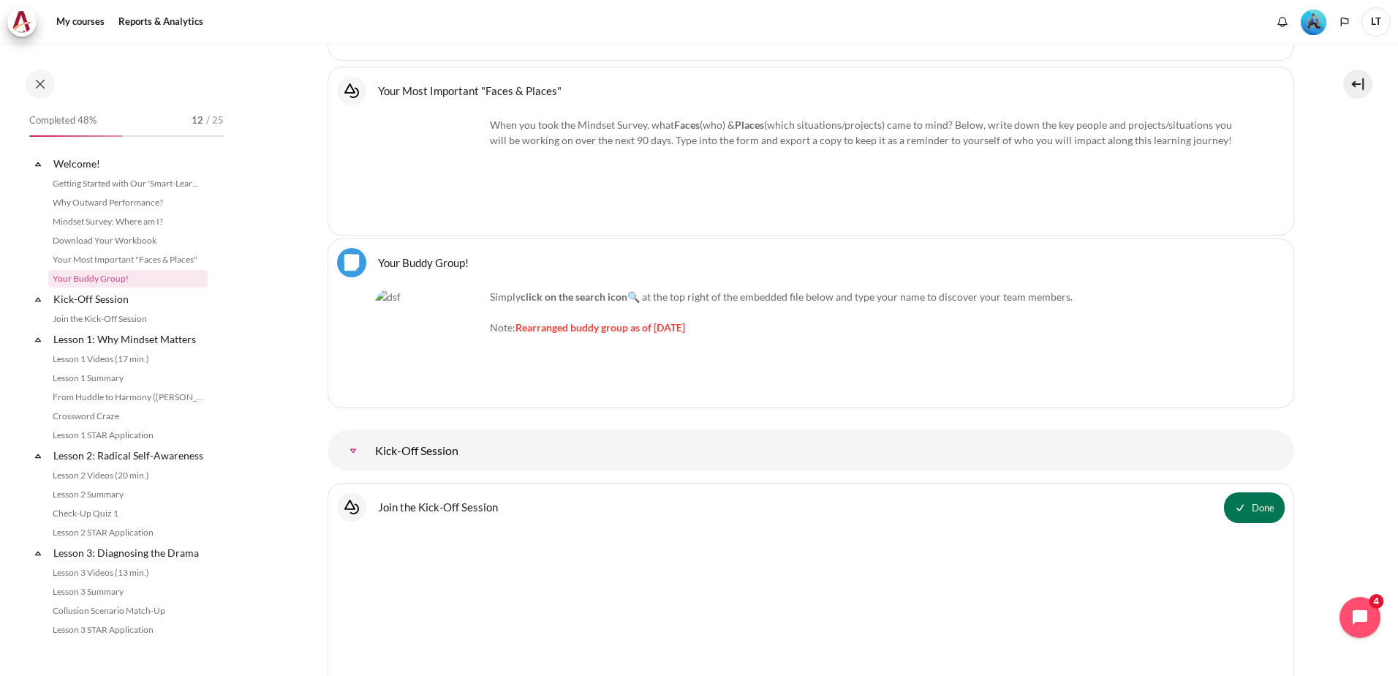
scroll to position [1577, 0]
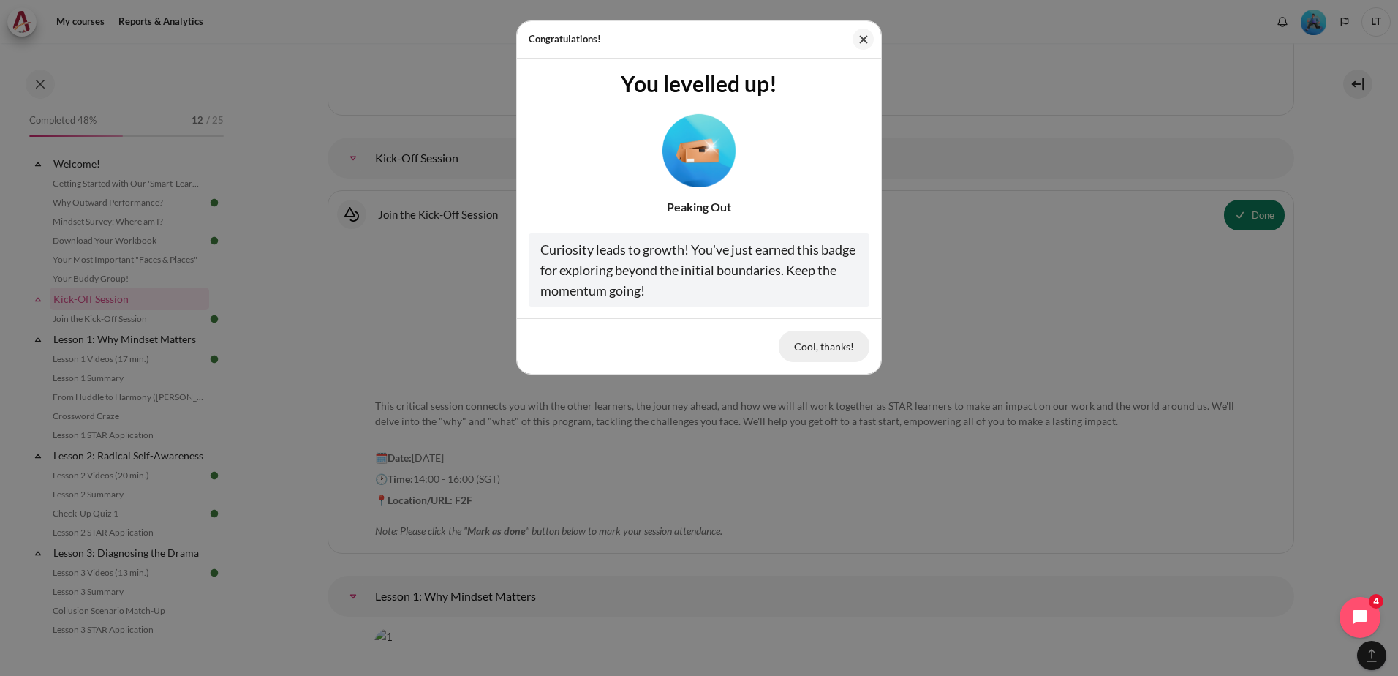
click at [813, 342] on button "Cool, thanks!" at bounding box center [824, 346] width 91 height 31
click at [821, 344] on button "Cool, thanks!" at bounding box center [824, 346] width 91 height 31
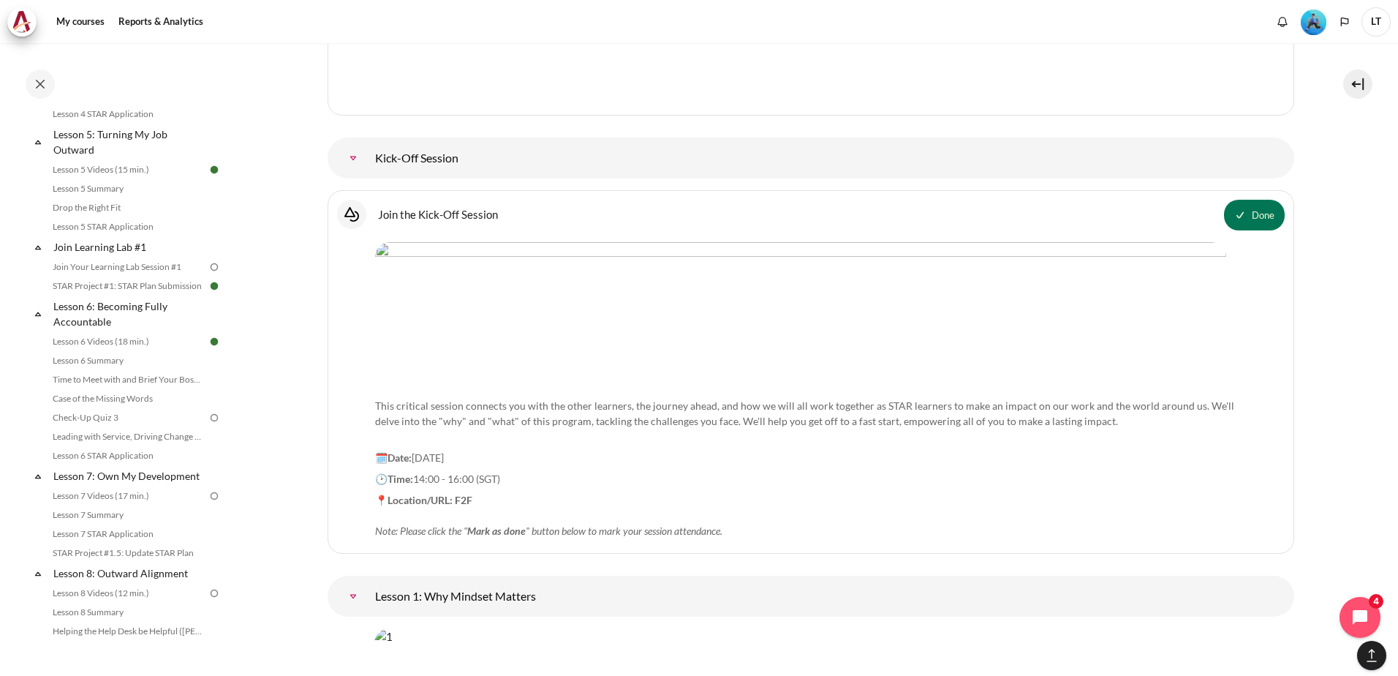
scroll to position [658, 0]
click at [148, 400] on link "Case of the Missing Words" at bounding box center [127, 391] width 159 height 18
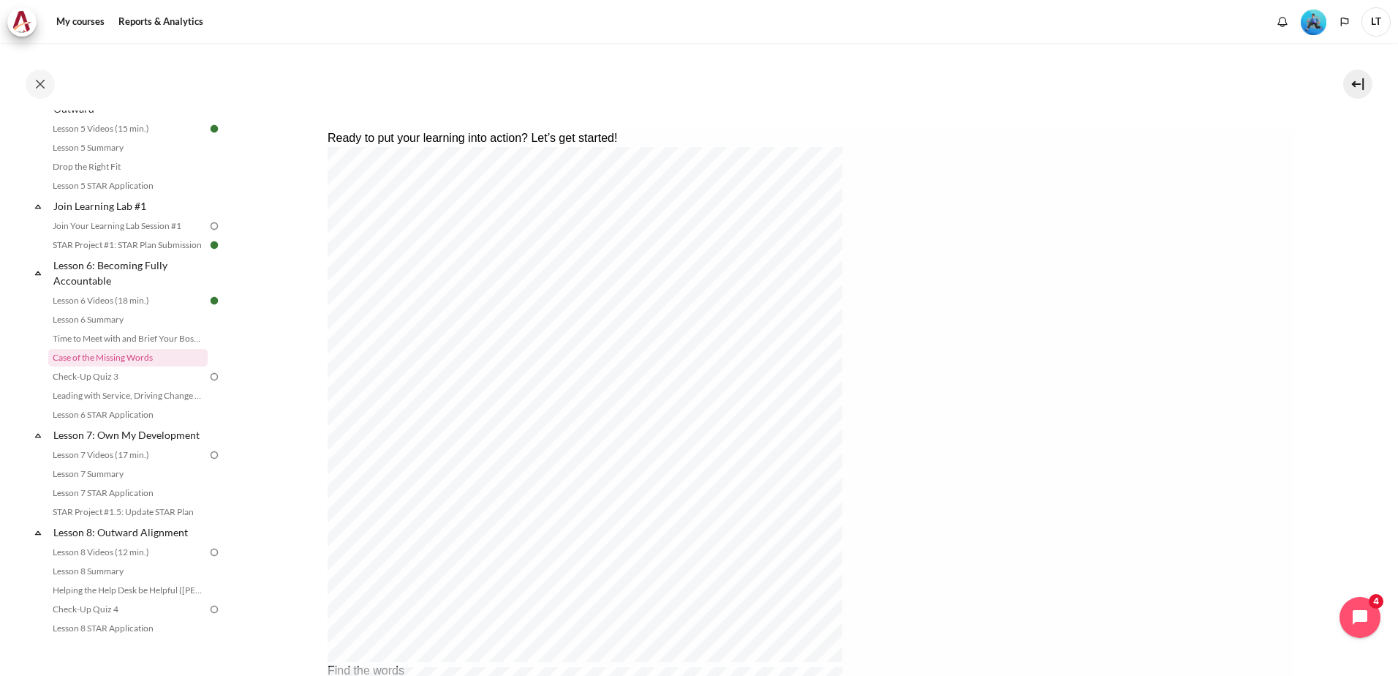
scroll to position [293, 0]
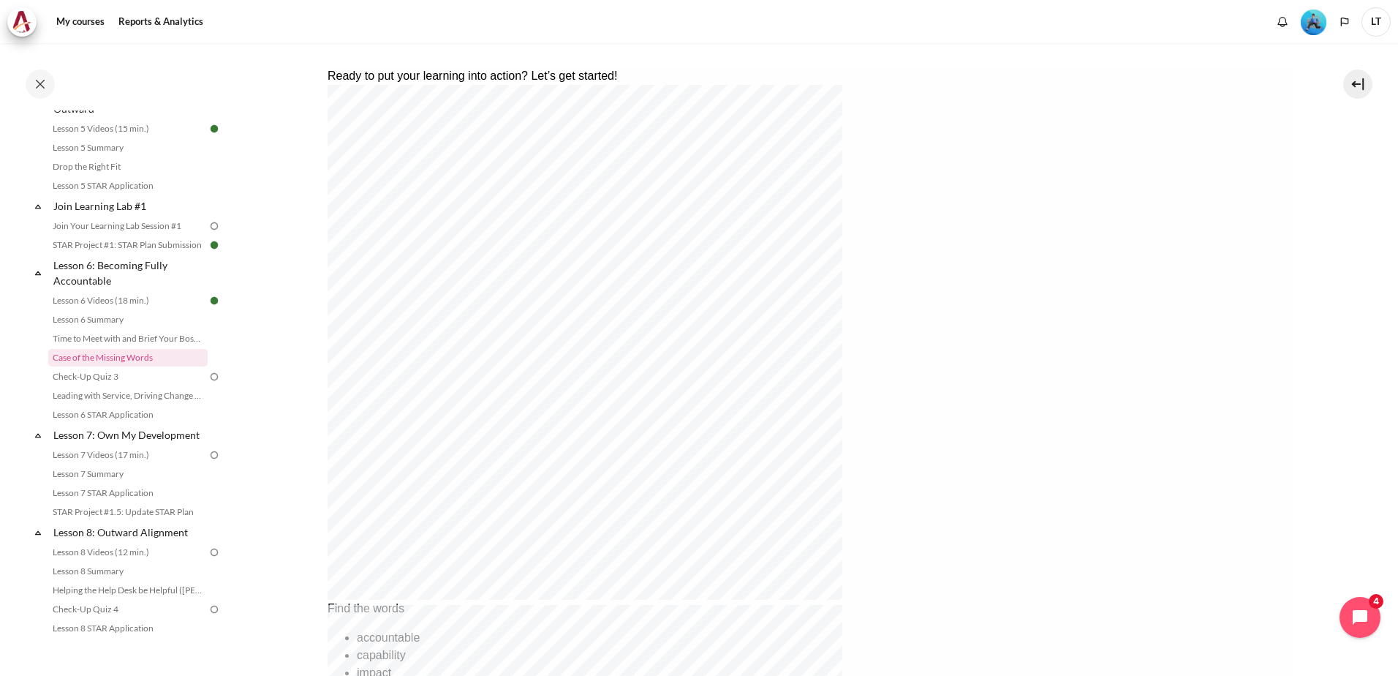
click at [970, 211] on div "Find the words accountable capability impact effort ownership" at bounding box center [649, 401] width 644 height 632
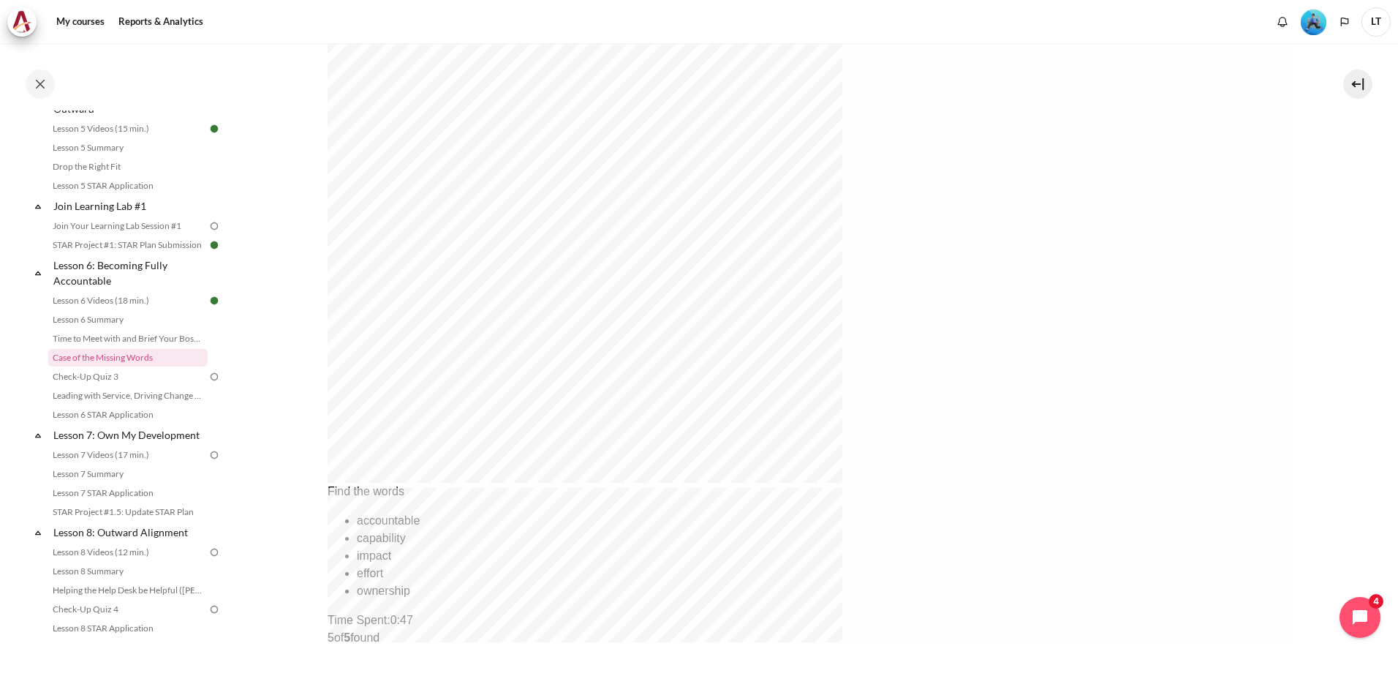
scroll to position [497, 0]
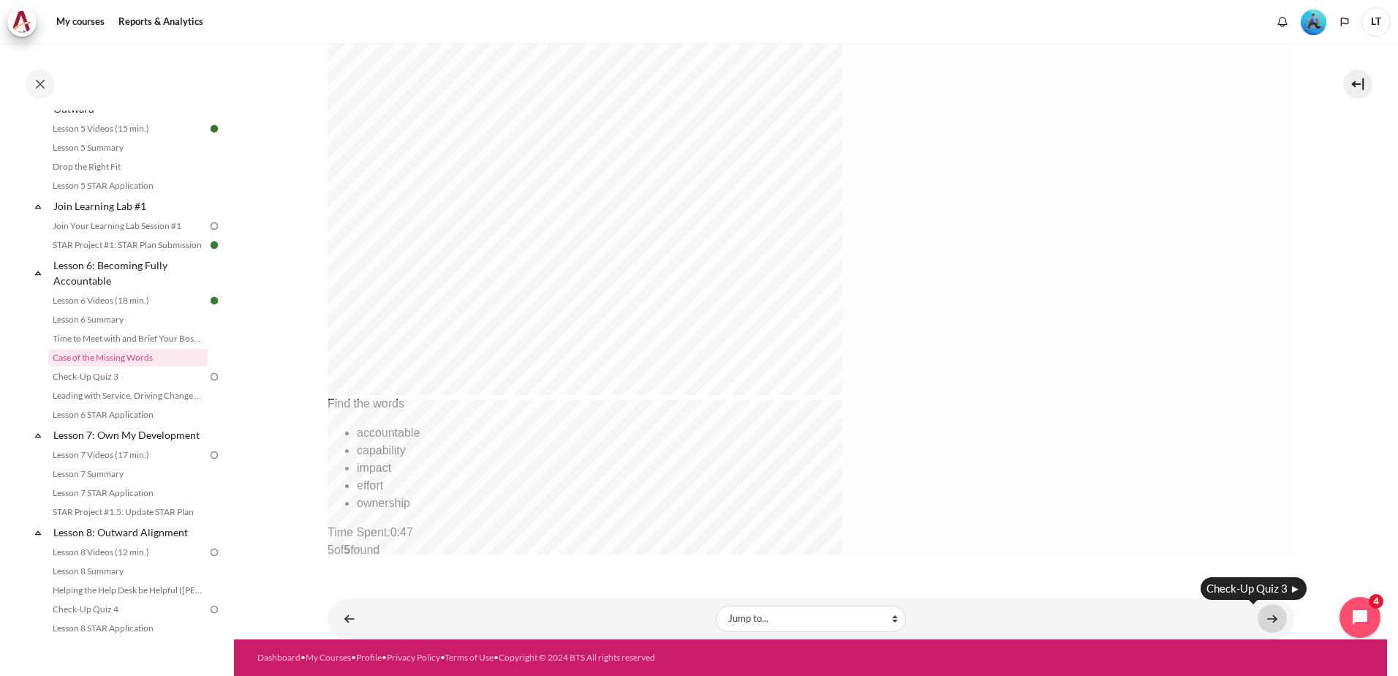
click at [1261, 617] on link "Content" at bounding box center [1272, 618] width 29 height 29
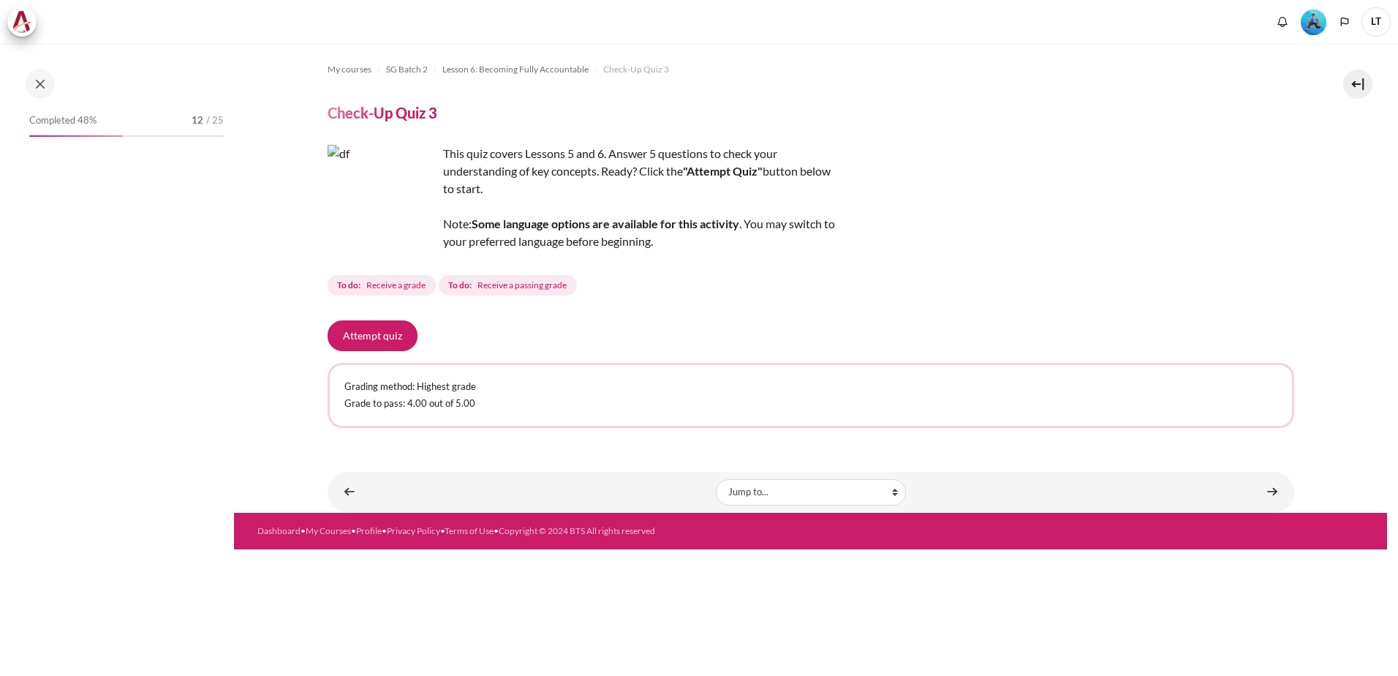
scroll to position [711, 0]
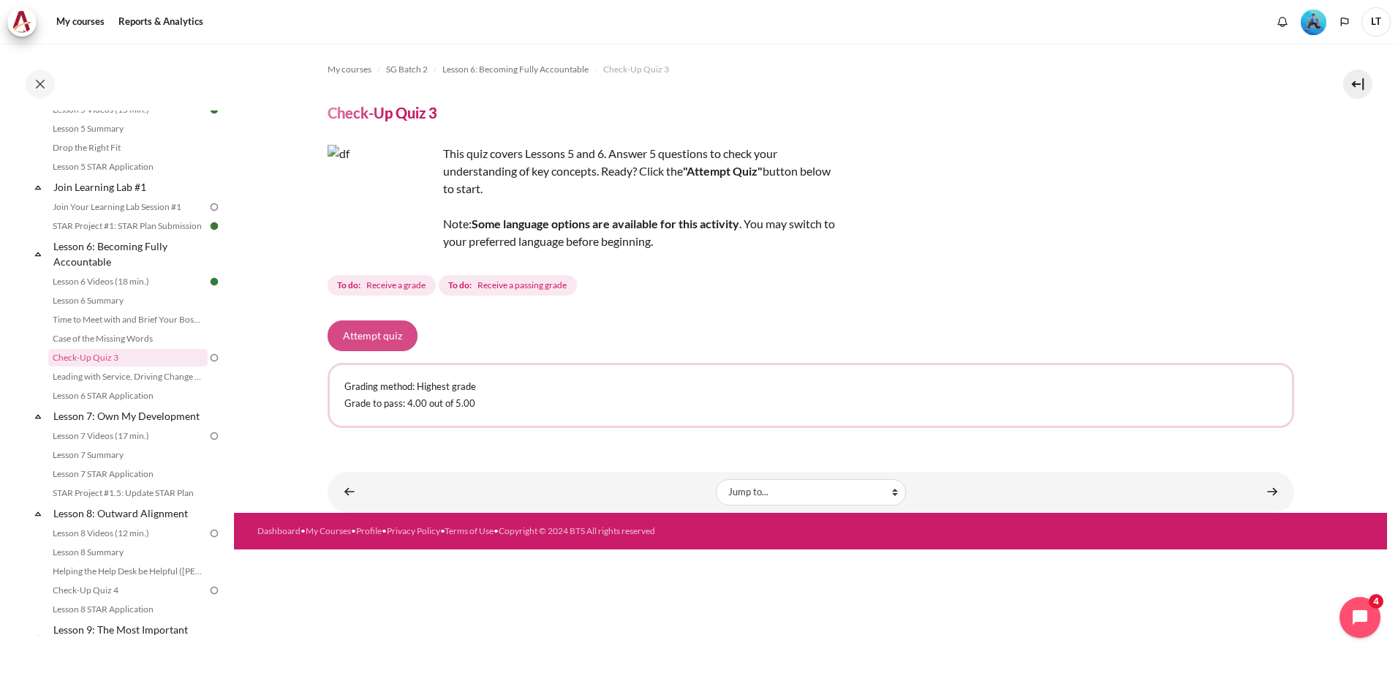
click at [369, 342] on button "Attempt quiz" at bounding box center [373, 335] width 90 height 31
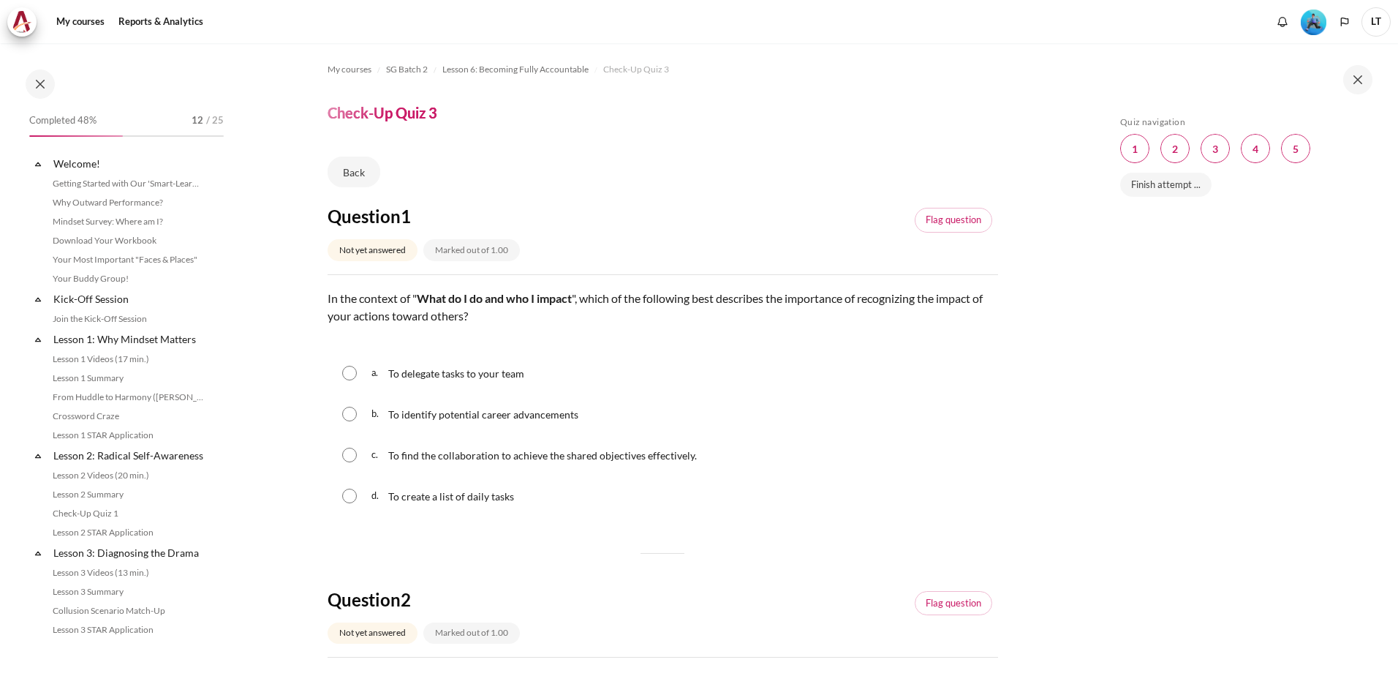
scroll to position [711, 0]
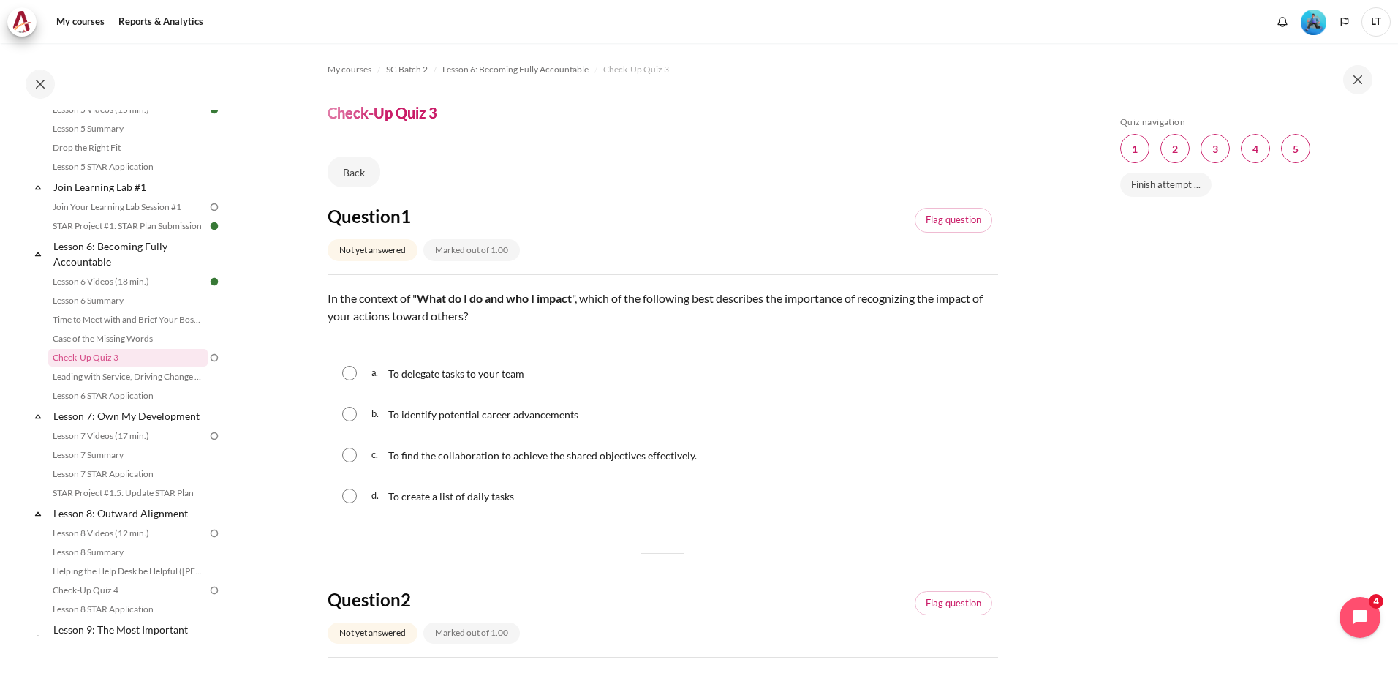
click at [350, 452] on input "Content" at bounding box center [349, 455] width 15 height 15
radio input "true"
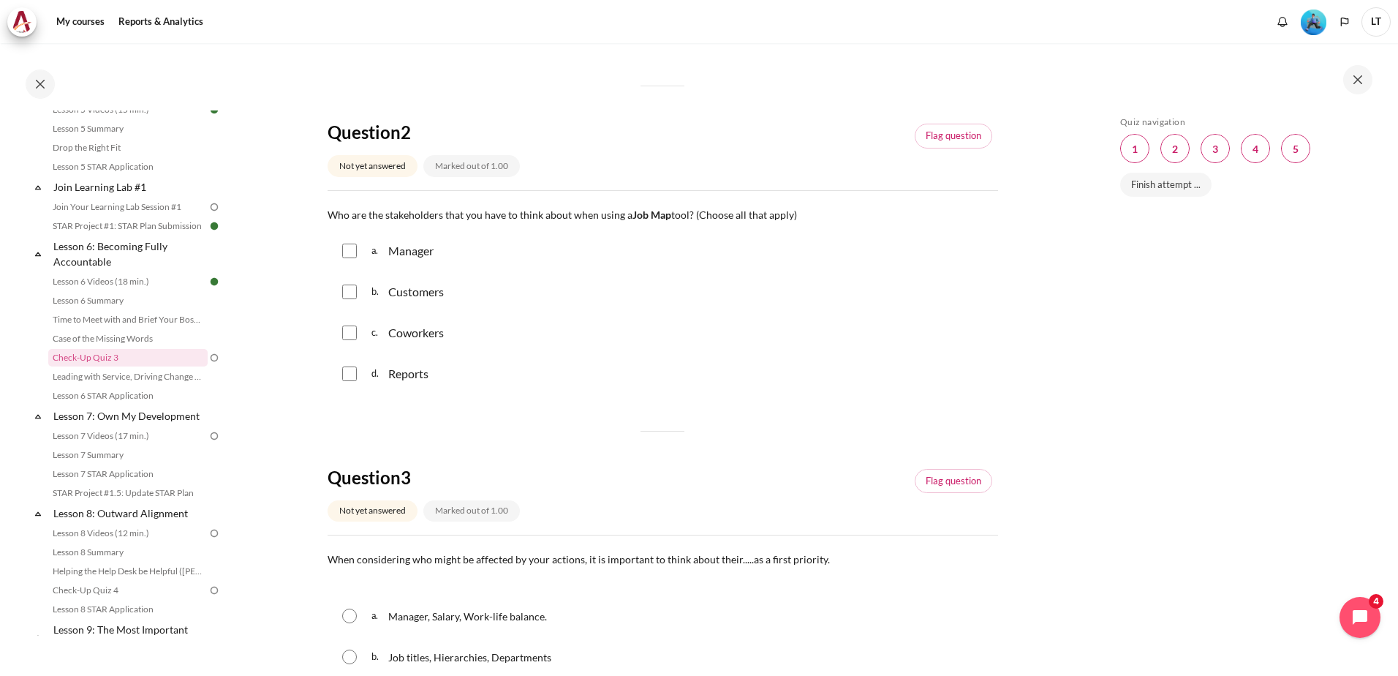
scroll to position [512, 0]
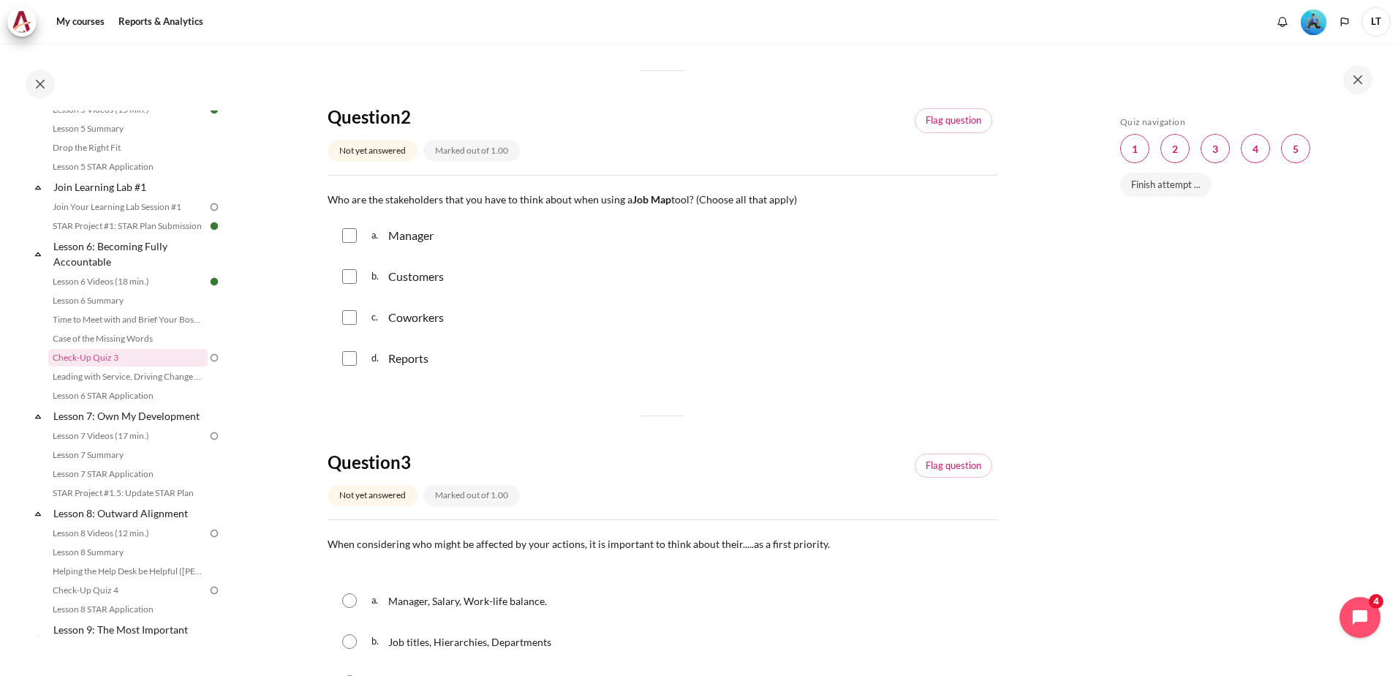
click at [347, 238] on input "Content" at bounding box center [349, 235] width 15 height 15
checkbox input "true"
click at [350, 277] on input "Content" at bounding box center [349, 276] width 15 height 15
checkbox input "true"
click at [352, 310] on input "Content" at bounding box center [349, 317] width 15 height 15
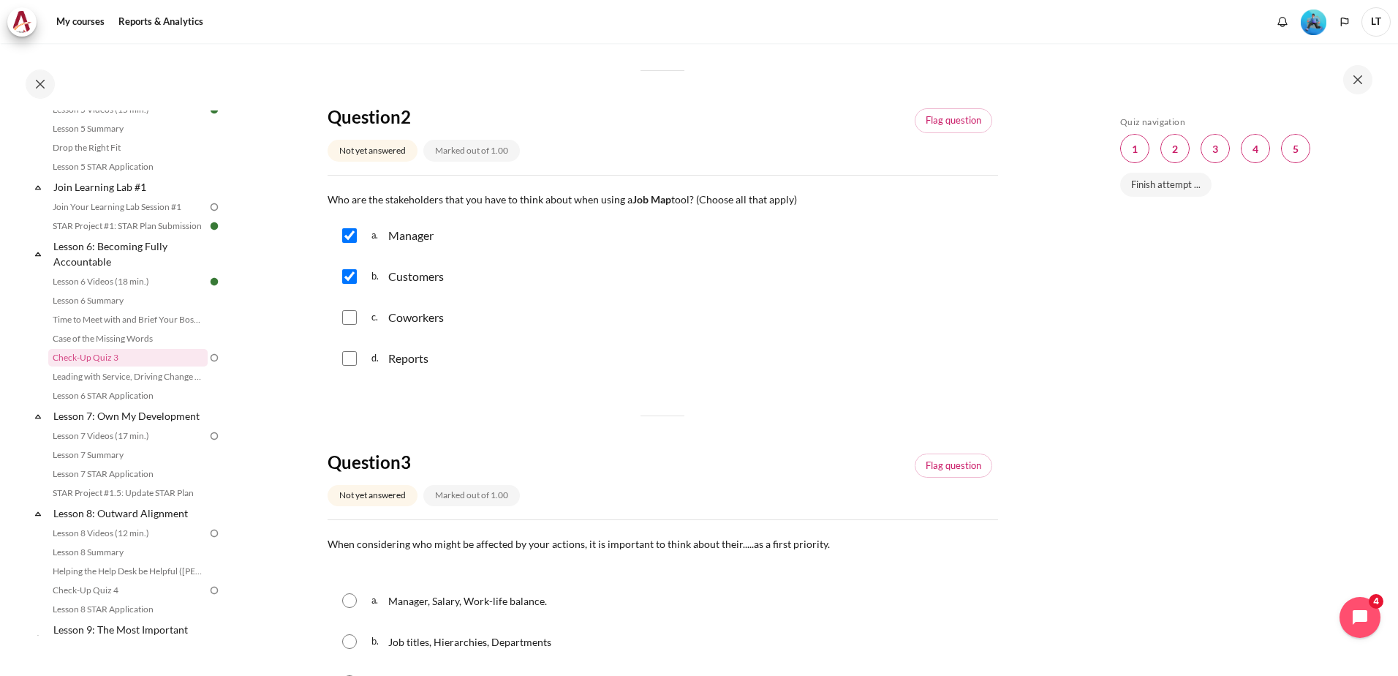
checkbox input "true"
click at [350, 366] on div "d. Reports" at bounding box center [663, 358] width 671 height 38
click at [350, 360] on input "Content" at bounding box center [349, 358] width 15 height 15
checkbox input "true"
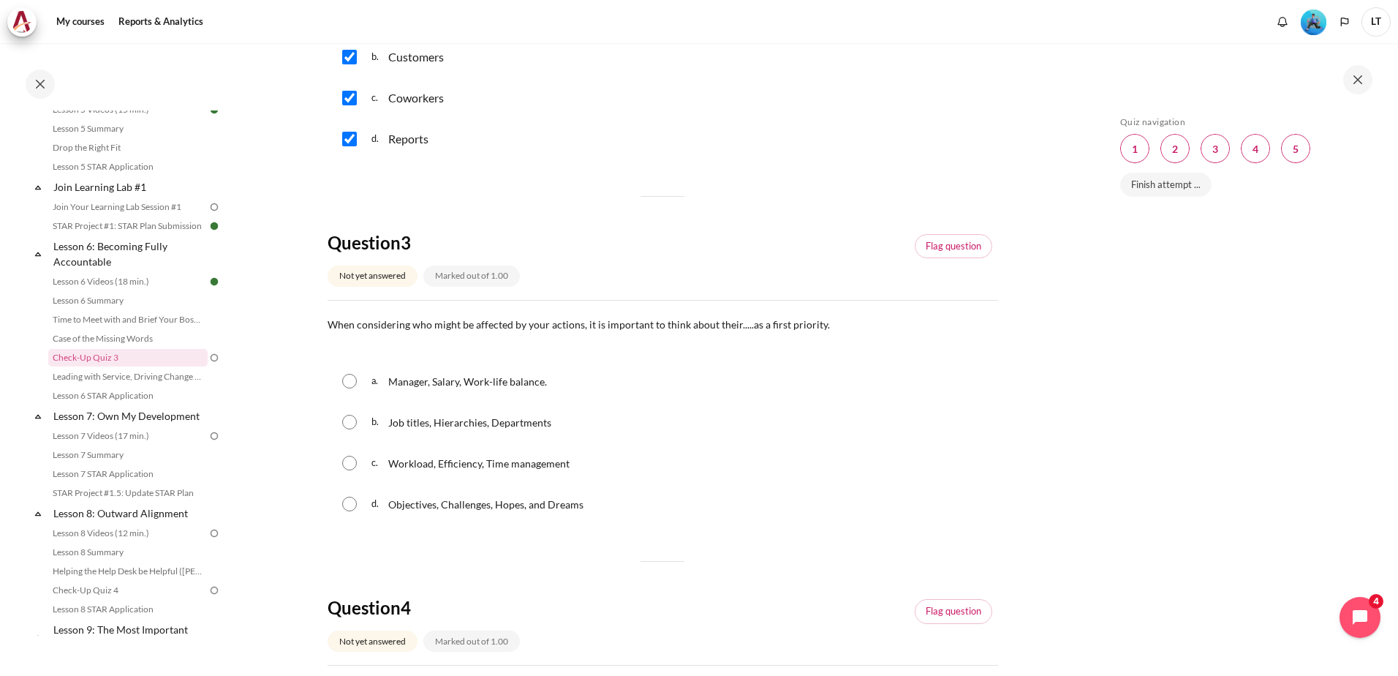
click at [350, 464] on input "Content" at bounding box center [349, 463] width 15 height 15
radio input "true"
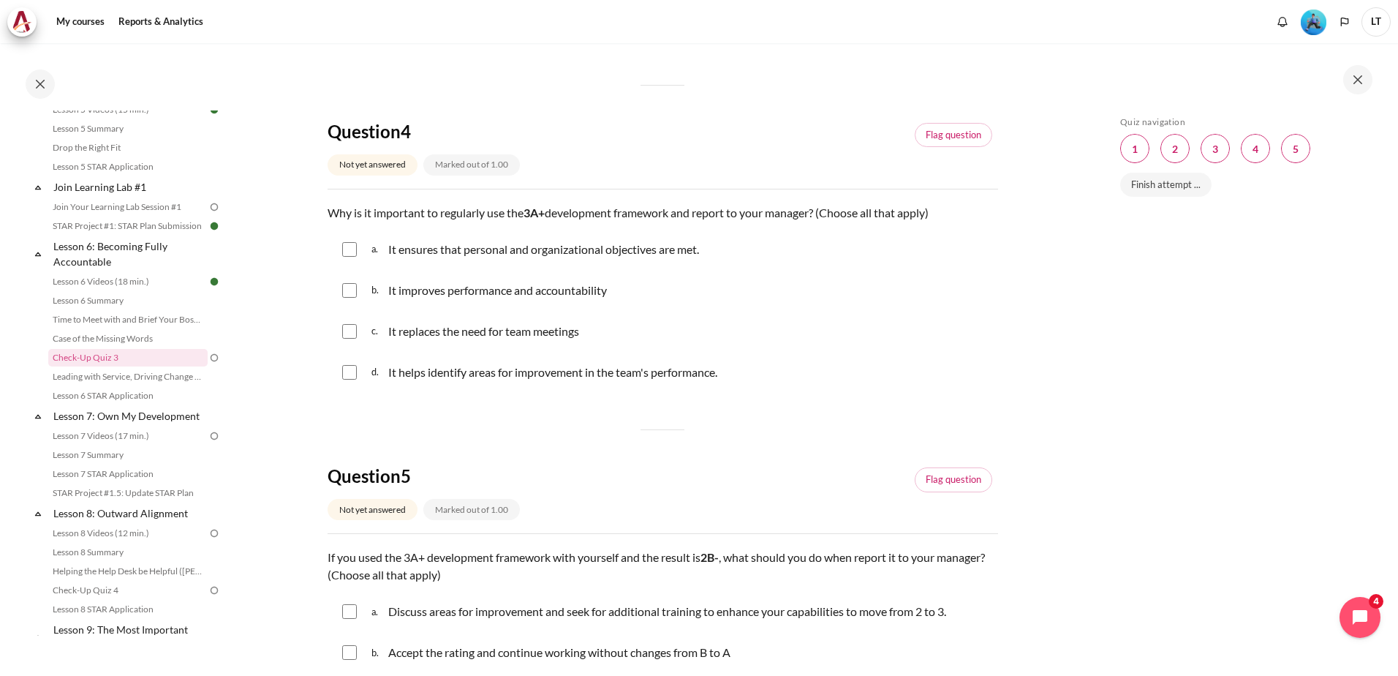
scroll to position [1243, 0]
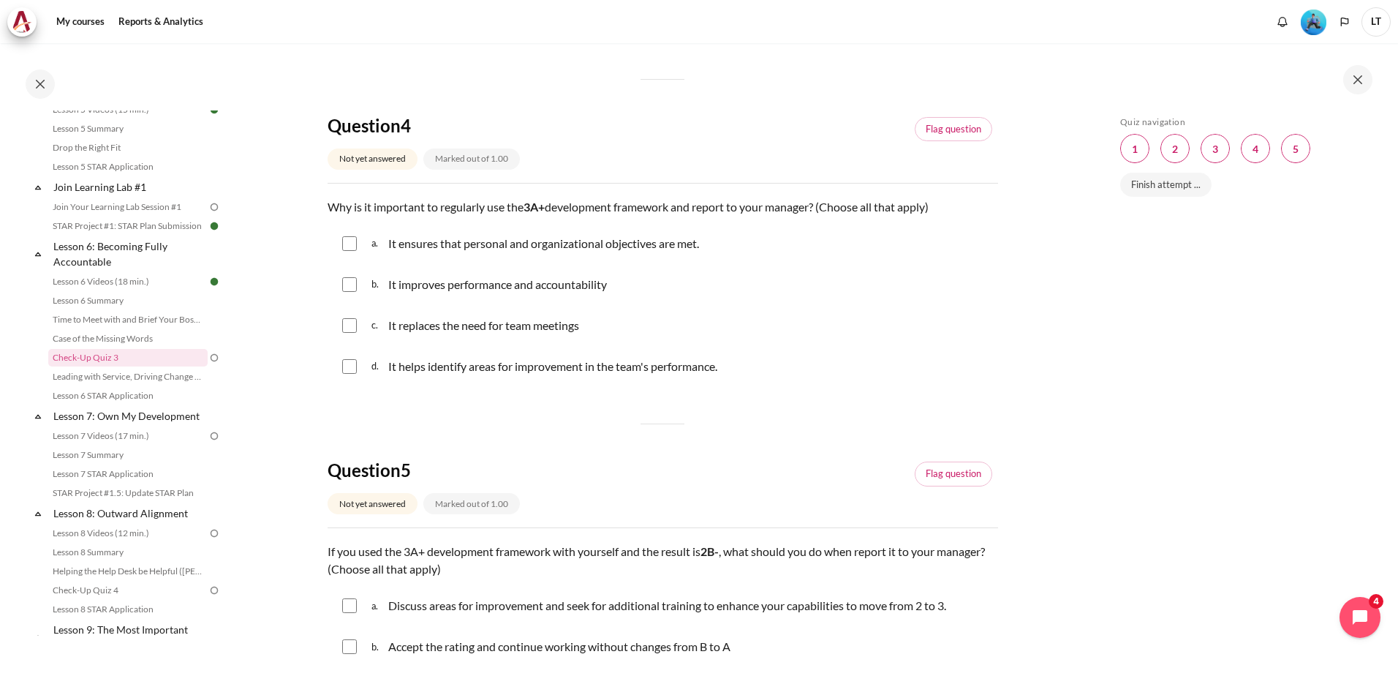
click at [349, 285] on input "Content" at bounding box center [349, 284] width 15 height 15
checkbox input "true"
click at [350, 369] on input "Content" at bounding box center [349, 366] width 15 height 15
checkbox input "false"
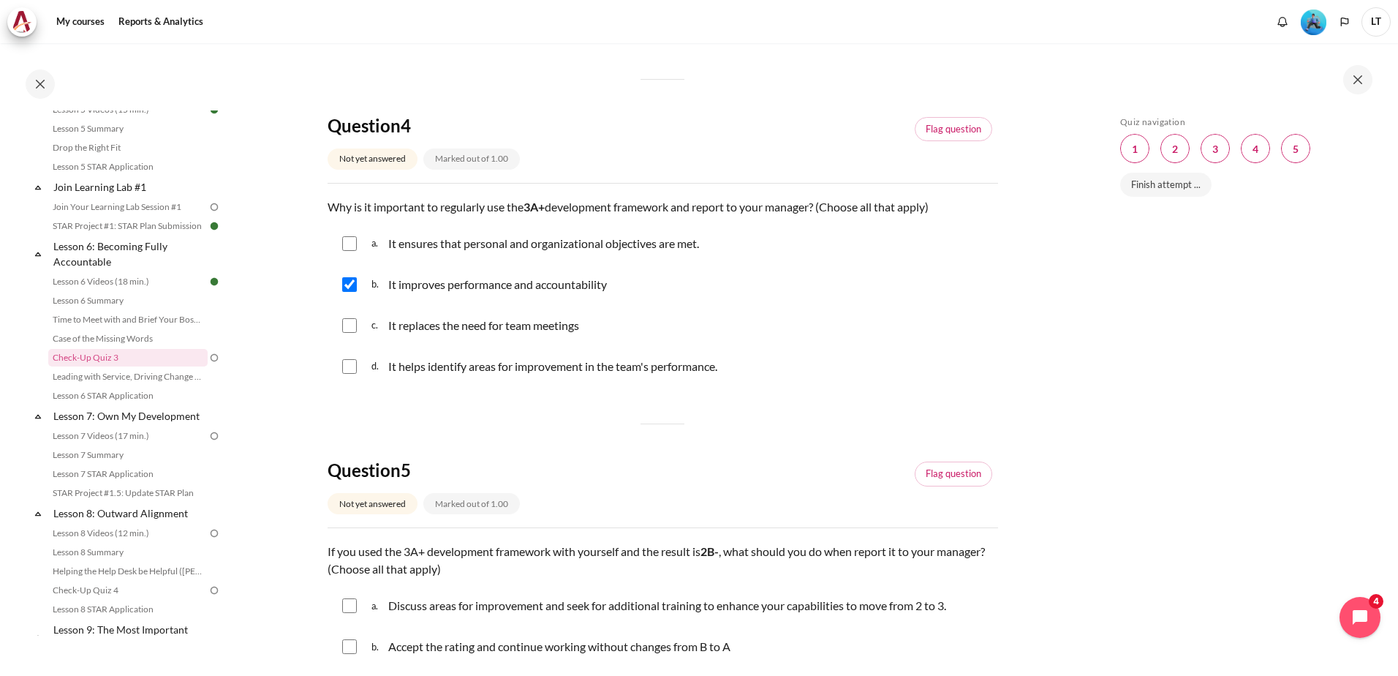
click at [345, 246] on input "Content" at bounding box center [349, 243] width 15 height 15
checkbox input "true"
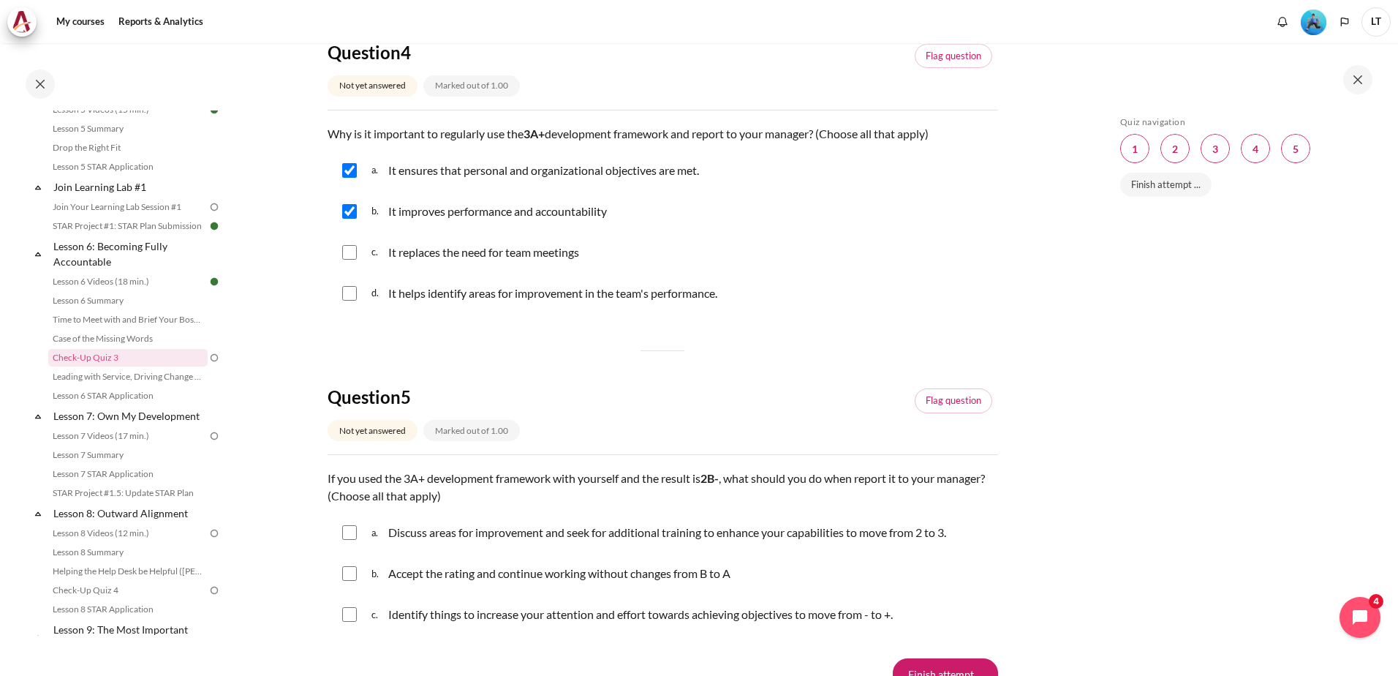
scroll to position [1452, 0]
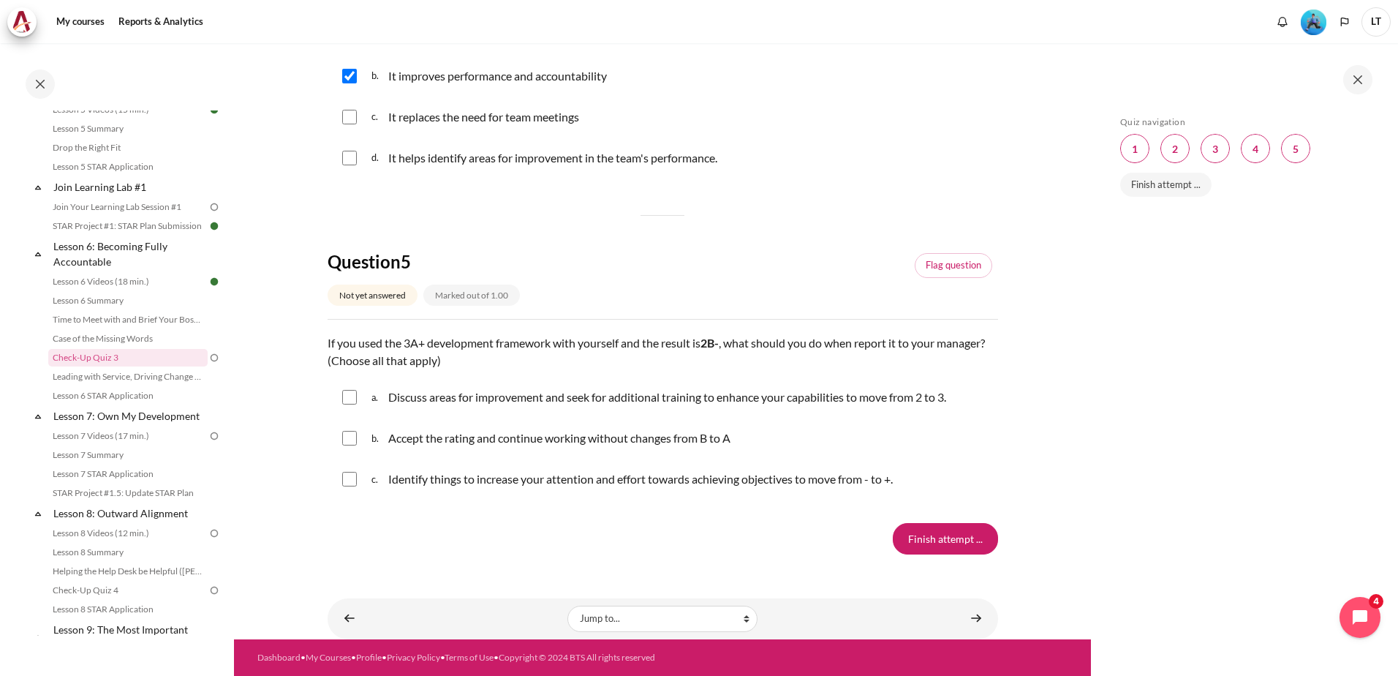
click at [350, 399] on input "Content" at bounding box center [349, 397] width 15 height 15
checkbox input "true"
click at [348, 486] on input "Content" at bounding box center [349, 479] width 15 height 15
checkbox input "true"
click at [347, 443] on input "Content" at bounding box center [349, 438] width 15 height 15
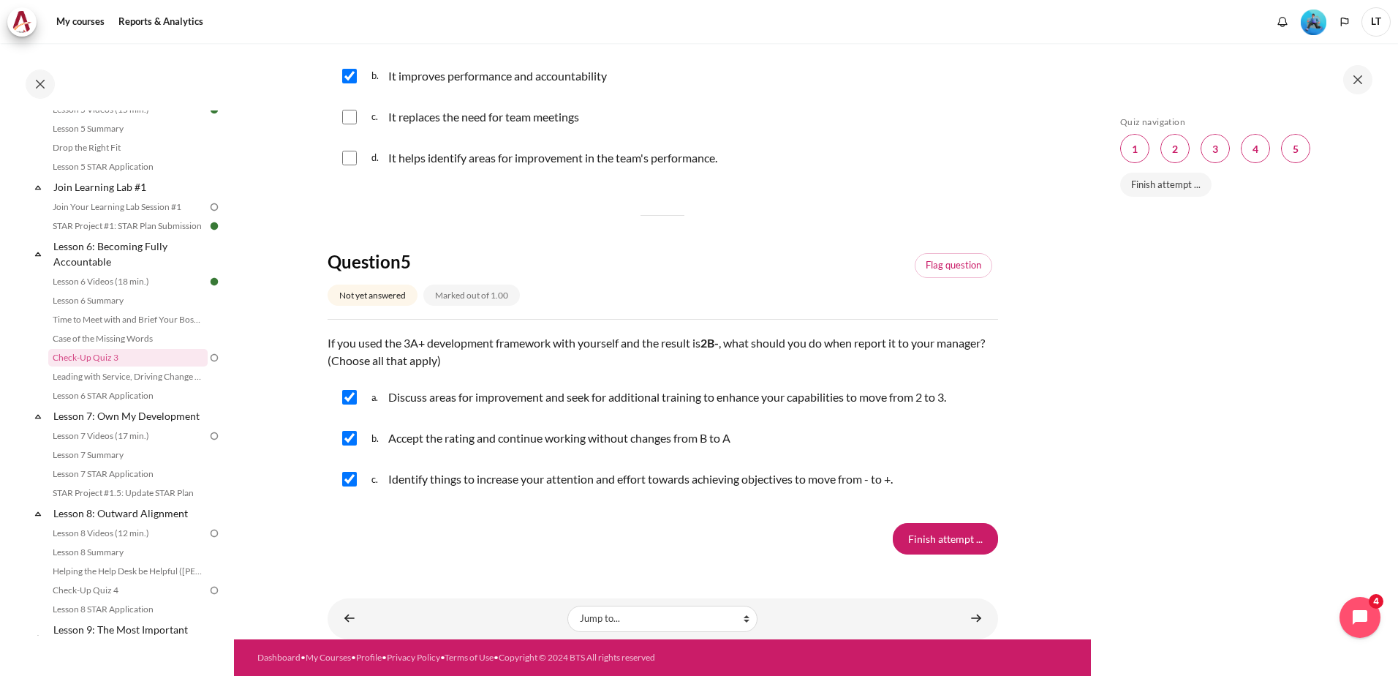
click at [347, 443] on input "Content" at bounding box center [349, 438] width 15 height 15
checkbox input "false"
click at [957, 542] on input "Finish attempt ..." at bounding box center [945, 538] width 105 height 31
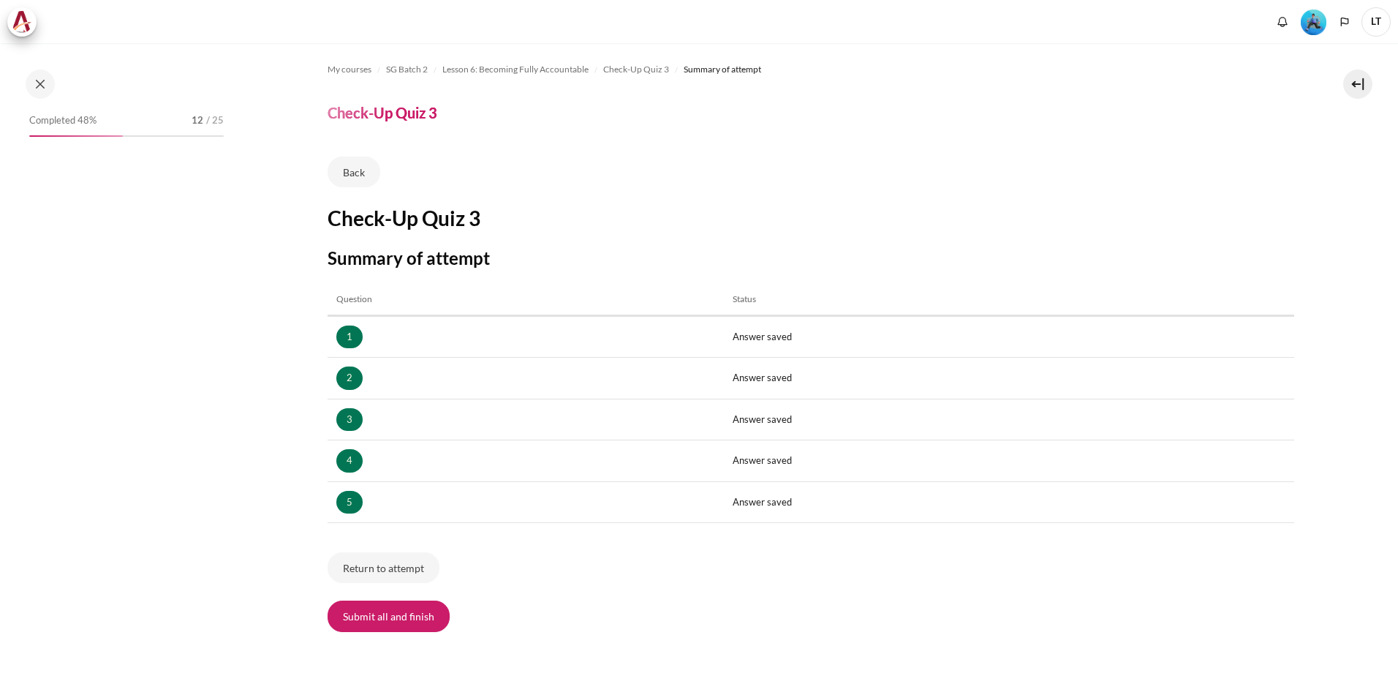
scroll to position [73, 0]
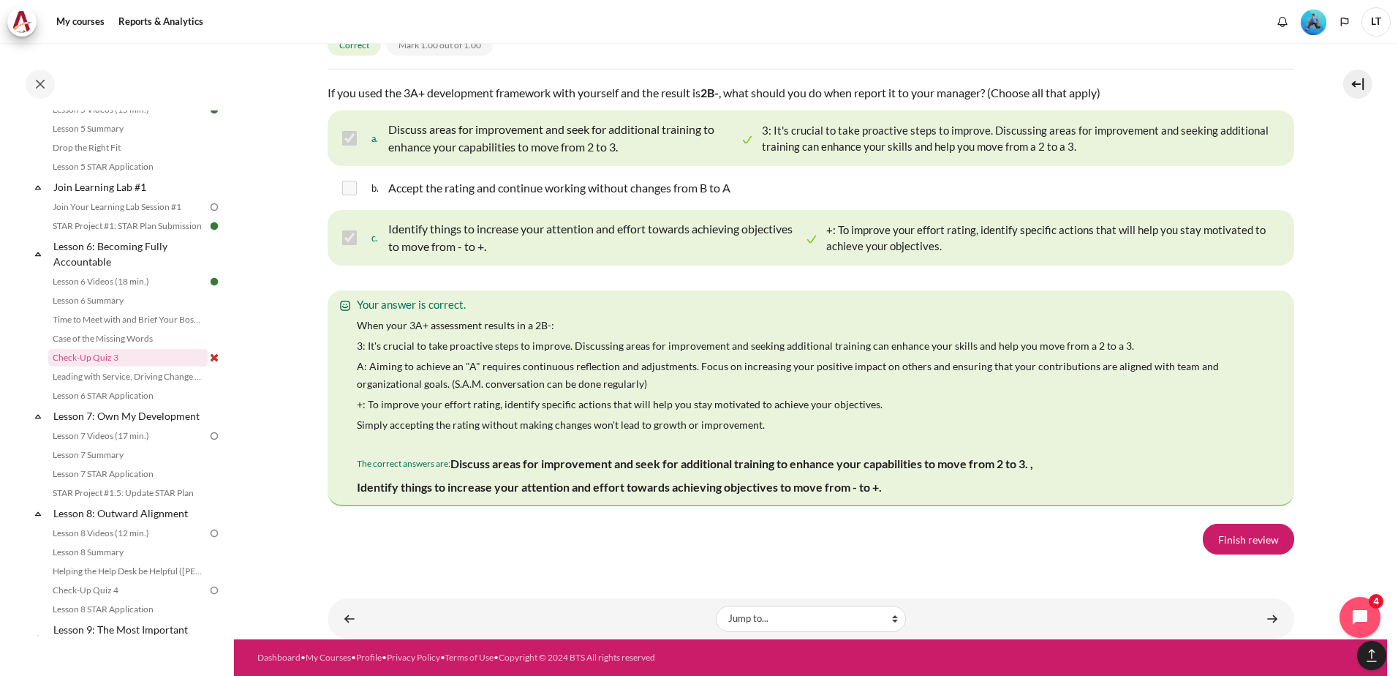
scroll to position [2559, 0]
click at [1238, 554] on link "Finish review" at bounding box center [1248, 539] width 91 height 31
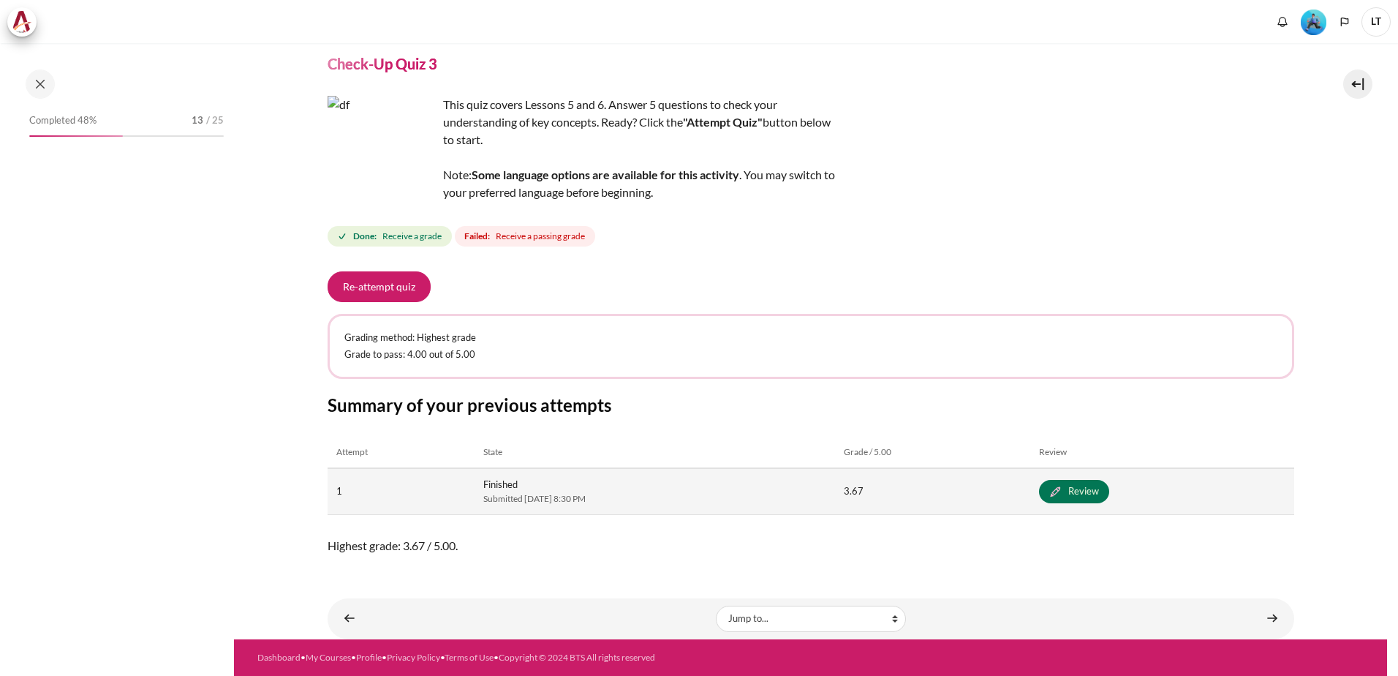
scroll to position [711, 0]
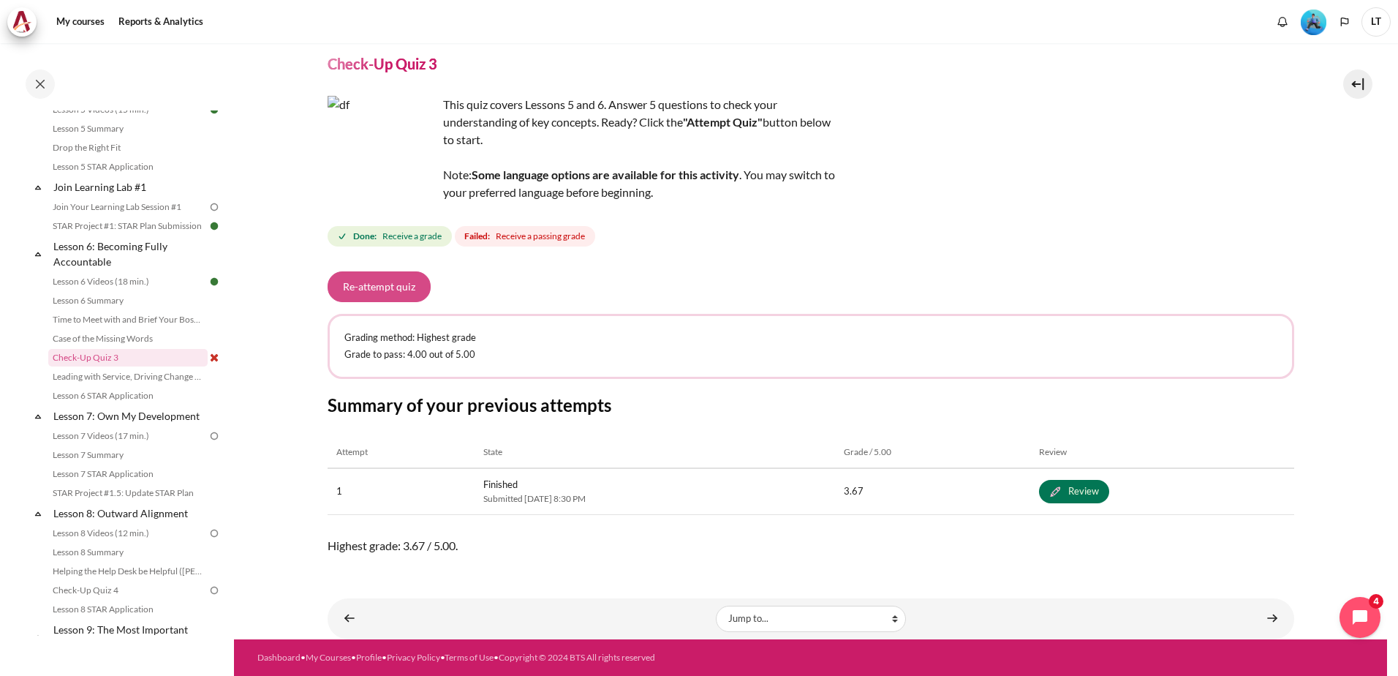
click at [385, 295] on button "Re-attempt quiz" at bounding box center [379, 286] width 103 height 31
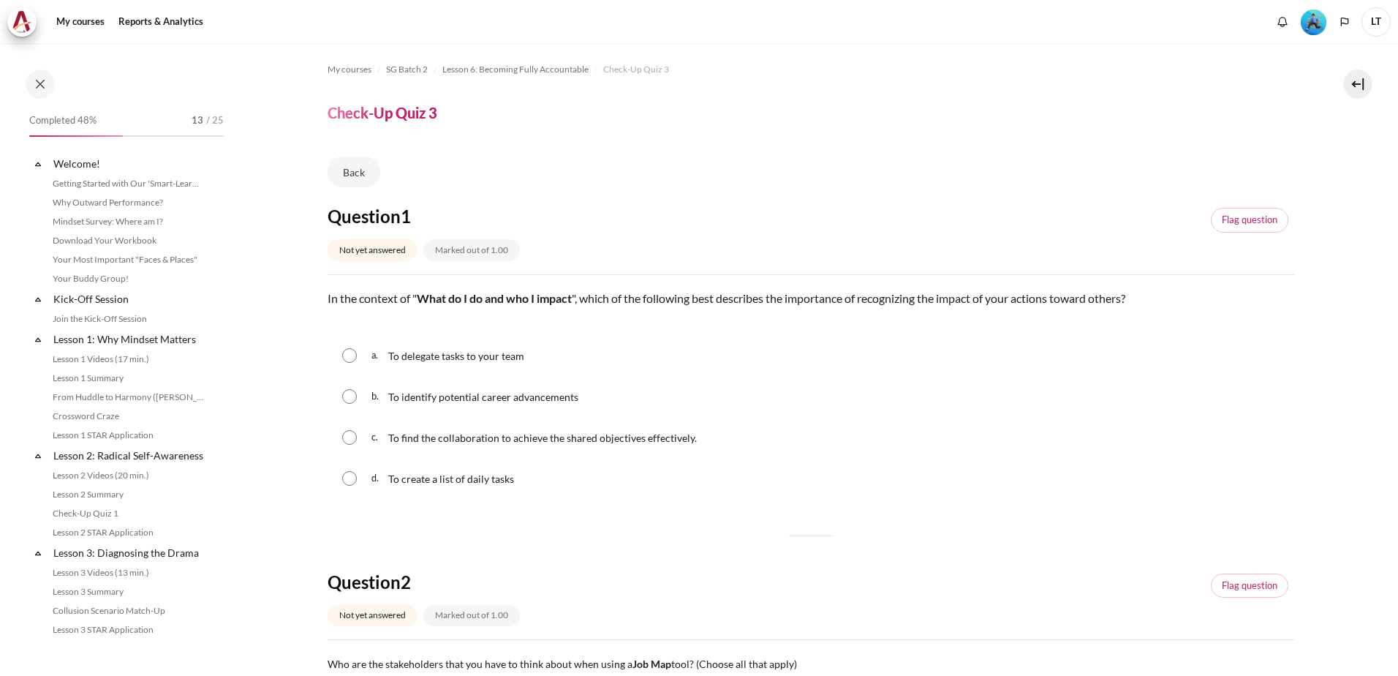
scroll to position [711, 0]
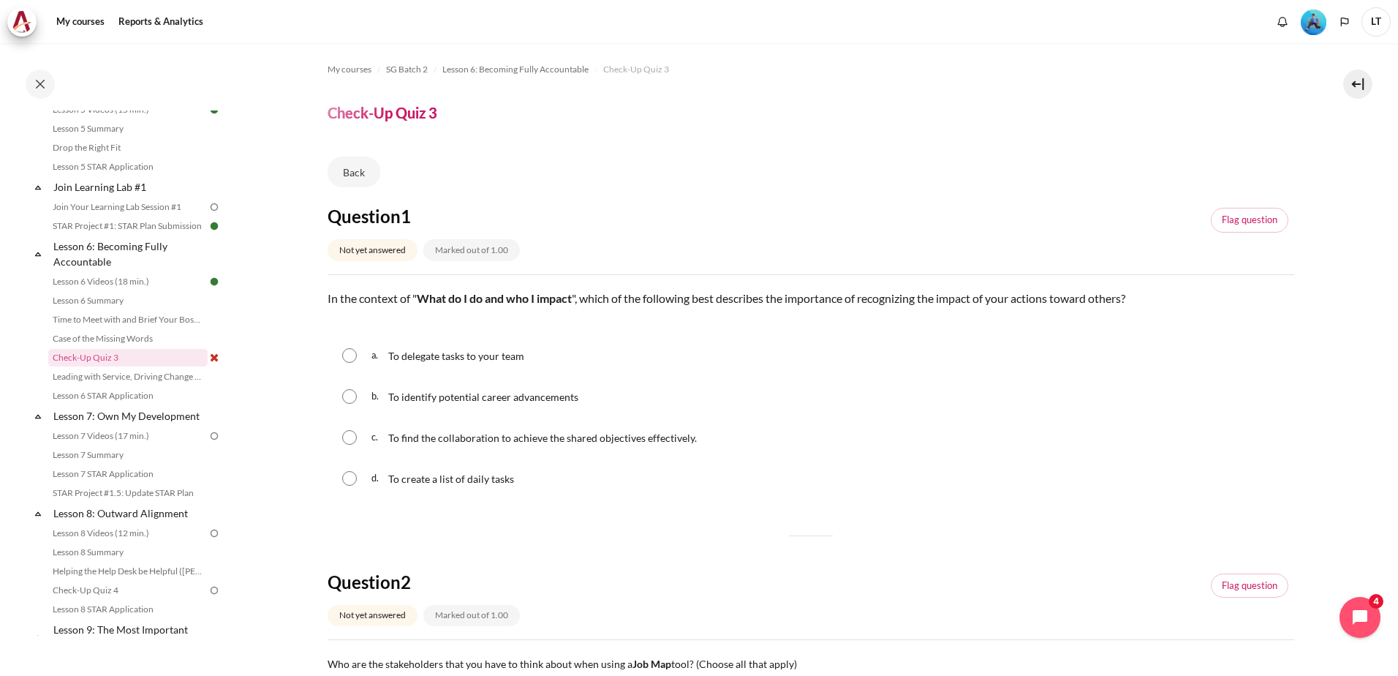
click at [350, 443] on input "Content" at bounding box center [349, 437] width 15 height 15
radio input "true"
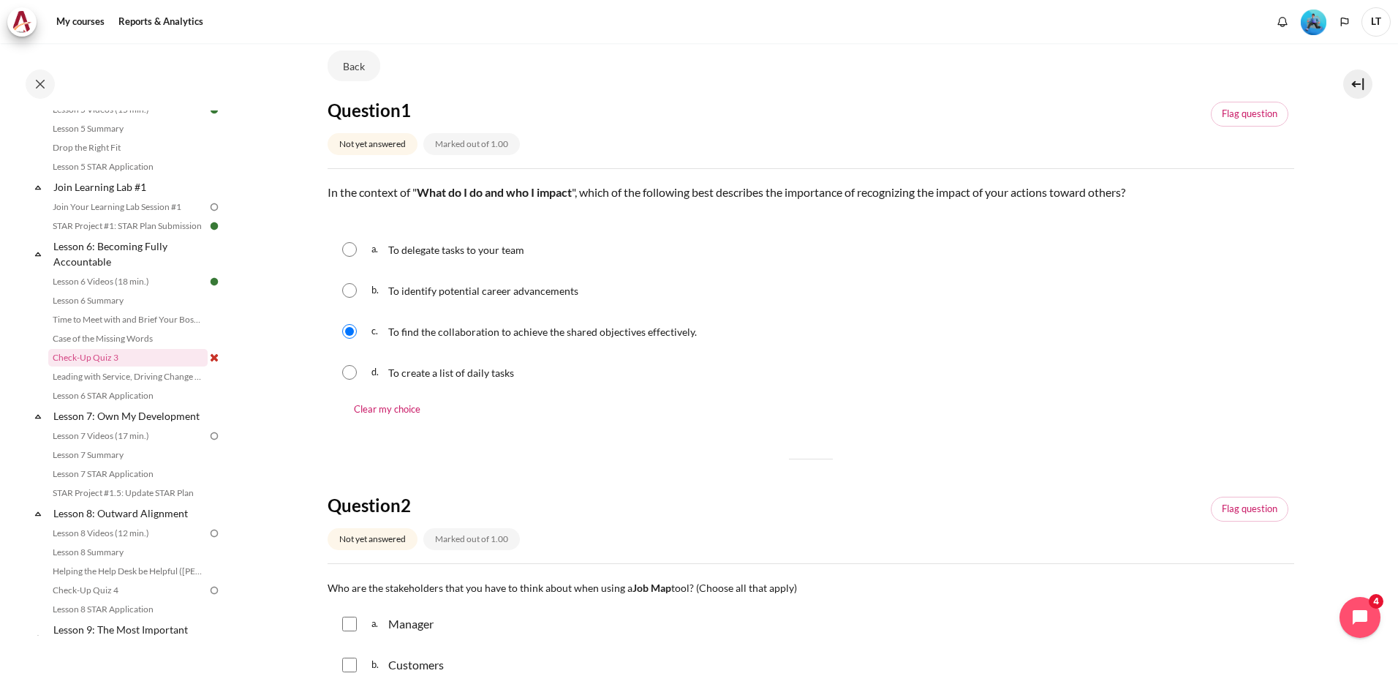
scroll to position [293, 0]
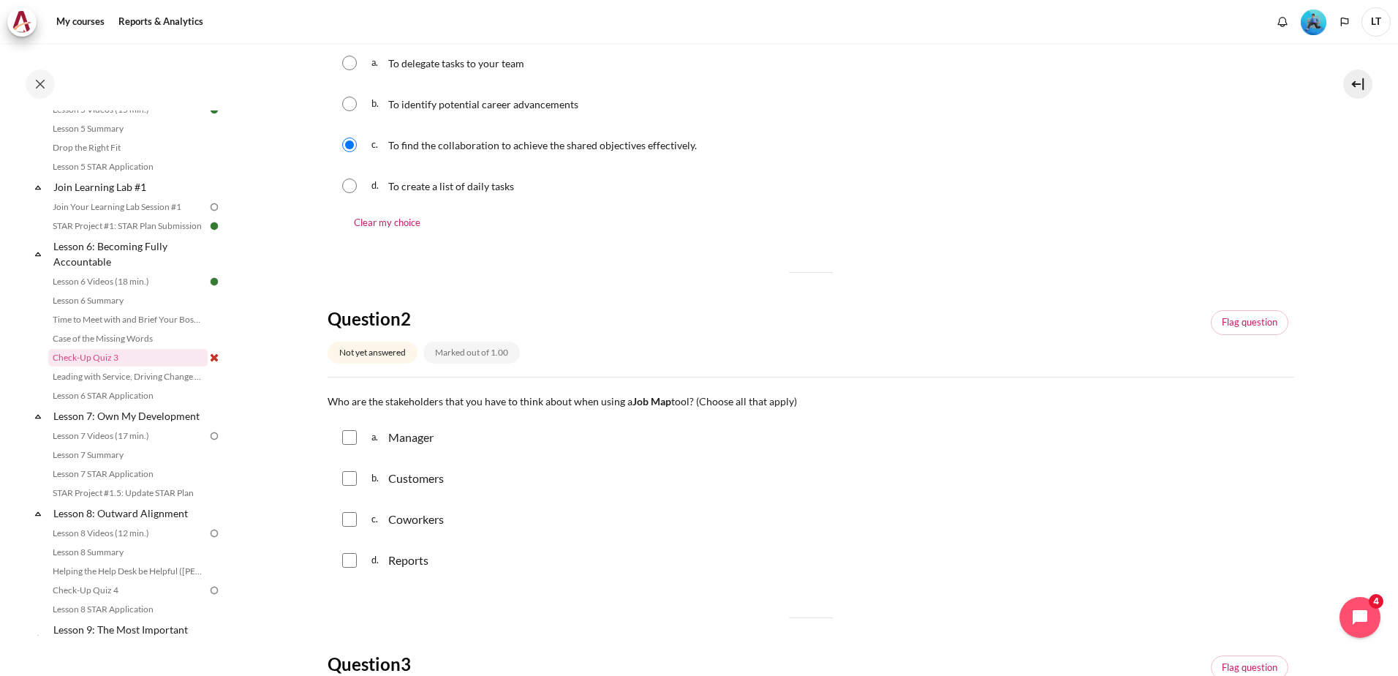
click at [350, 444] on input "Content" at bounding box center [349, 437] width 15 height 15
checkbox input "true"
click at [352, 475] on input "Content" at bounding box center [349, 478] width 15 height 15
checkbox input "true"
click at [352, 513] on input "Content" at bounding box center [349, 519] width 15 height 15
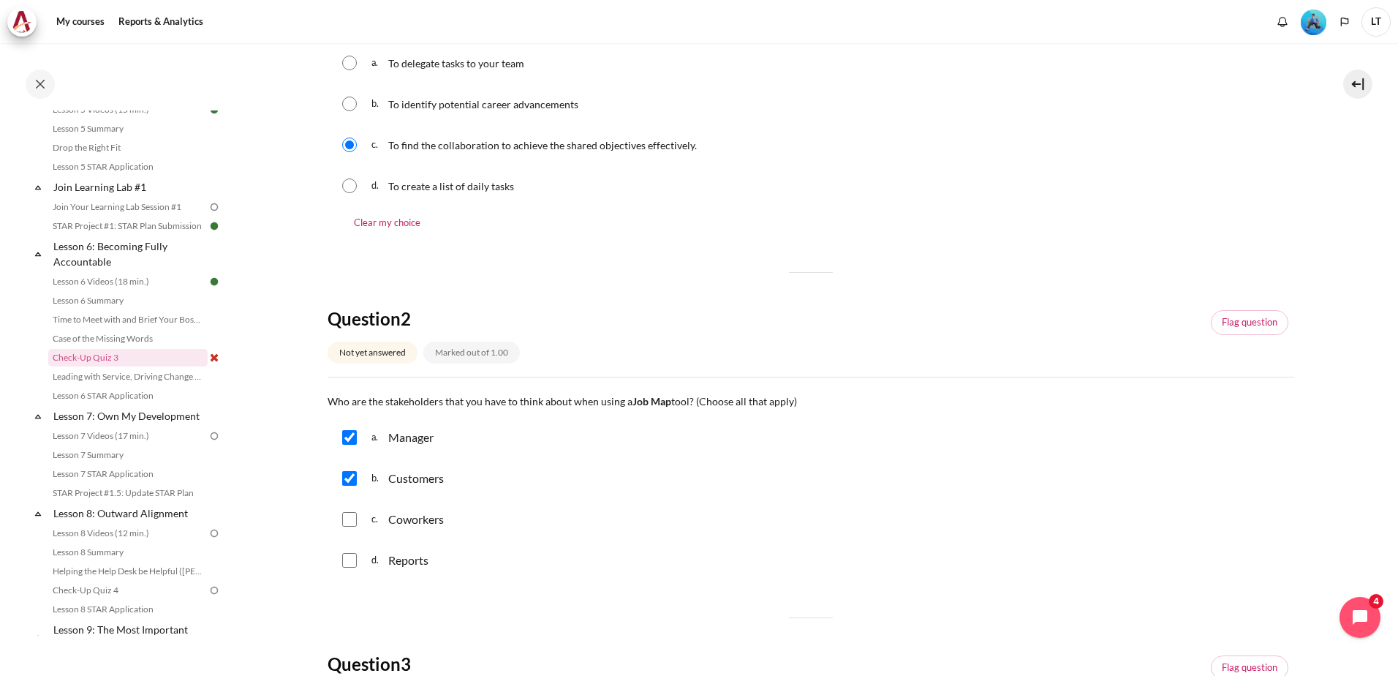
checkbox input "true"
click at [350, 559] on input "Content" at bounding box center [349, 560] width 15 height 15
checkbox input "true"
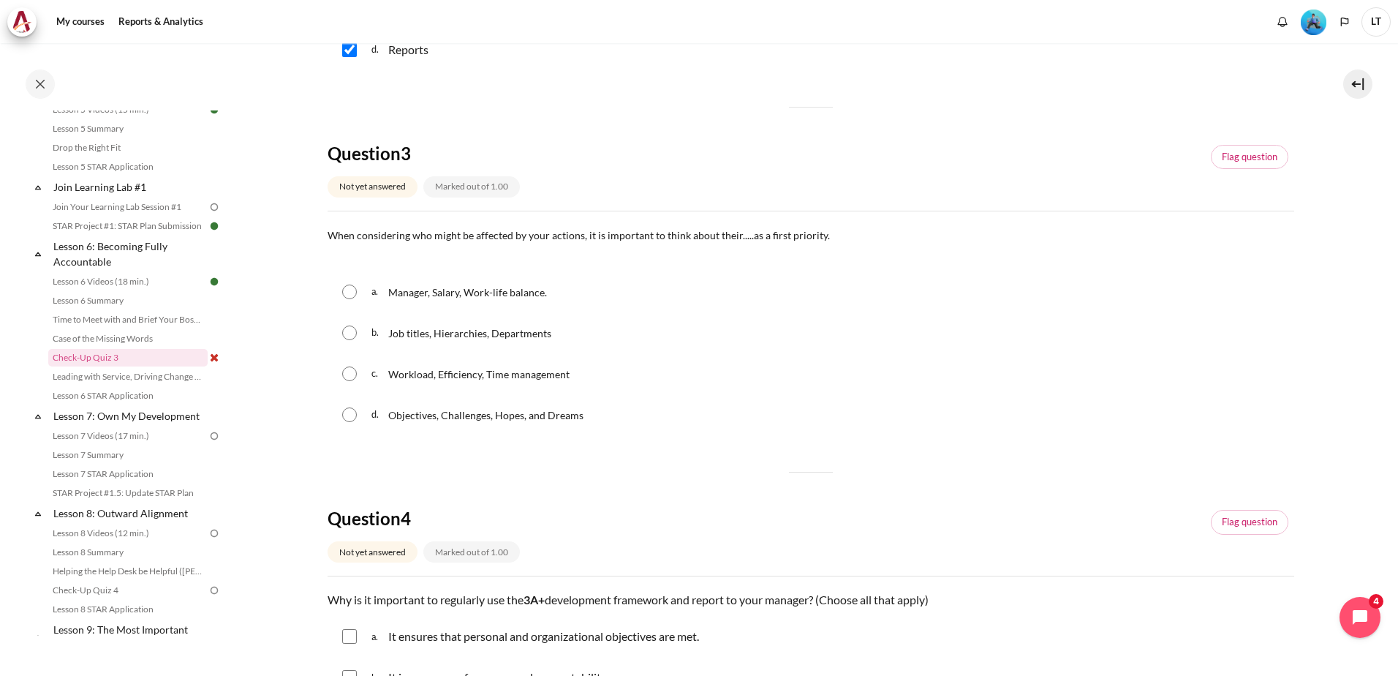
scroll to position [804, 0]
click at [345, 415] on input "Content" at bounding box center [349, 413] width 15 height 15
radio input "true"
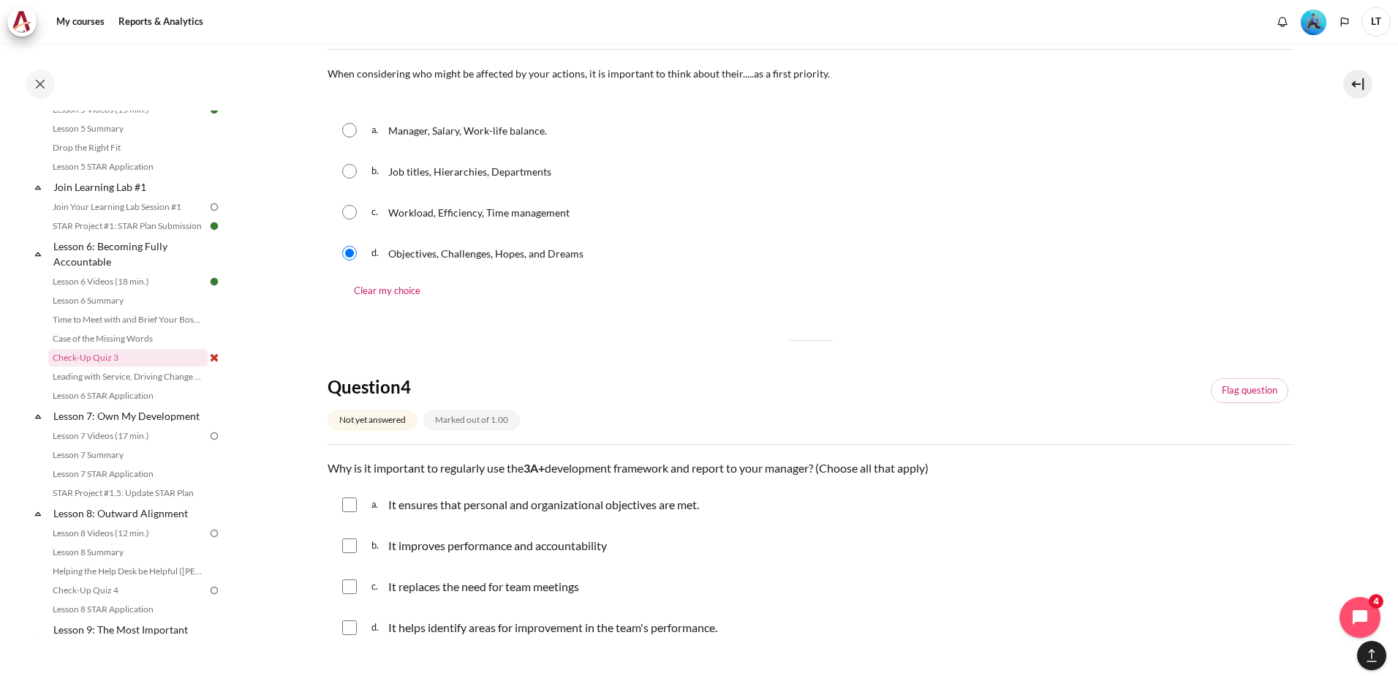
scroll to position [1097, 0]
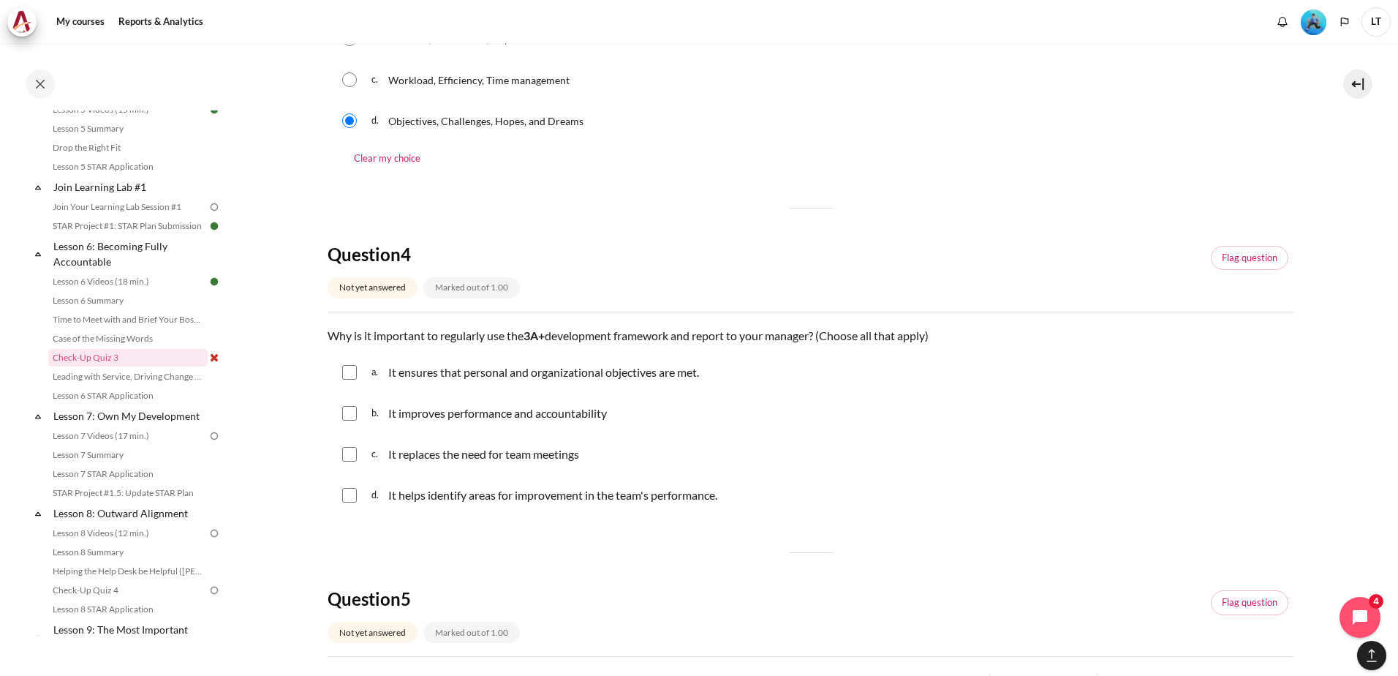
click at [350, 372] on input "Content" at bounding box center [349, 372] width 15 height 15
checkbox input "true"
click at [344, 412] on input "Content" at bounding box center [349, 413] width 15 height 15
checkbox input "true"
click at [347, 494] on input "Content" at bounding box center [349, 495] width 15 height 15
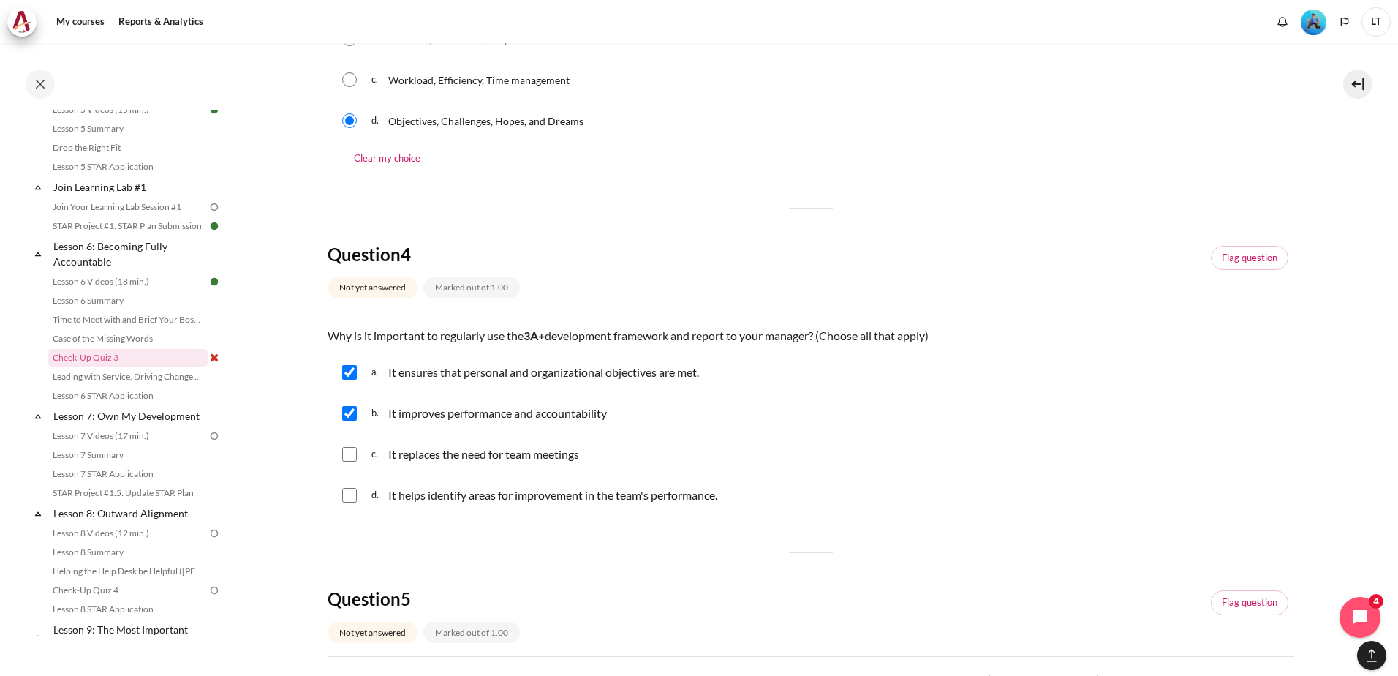
checkbox input "true"
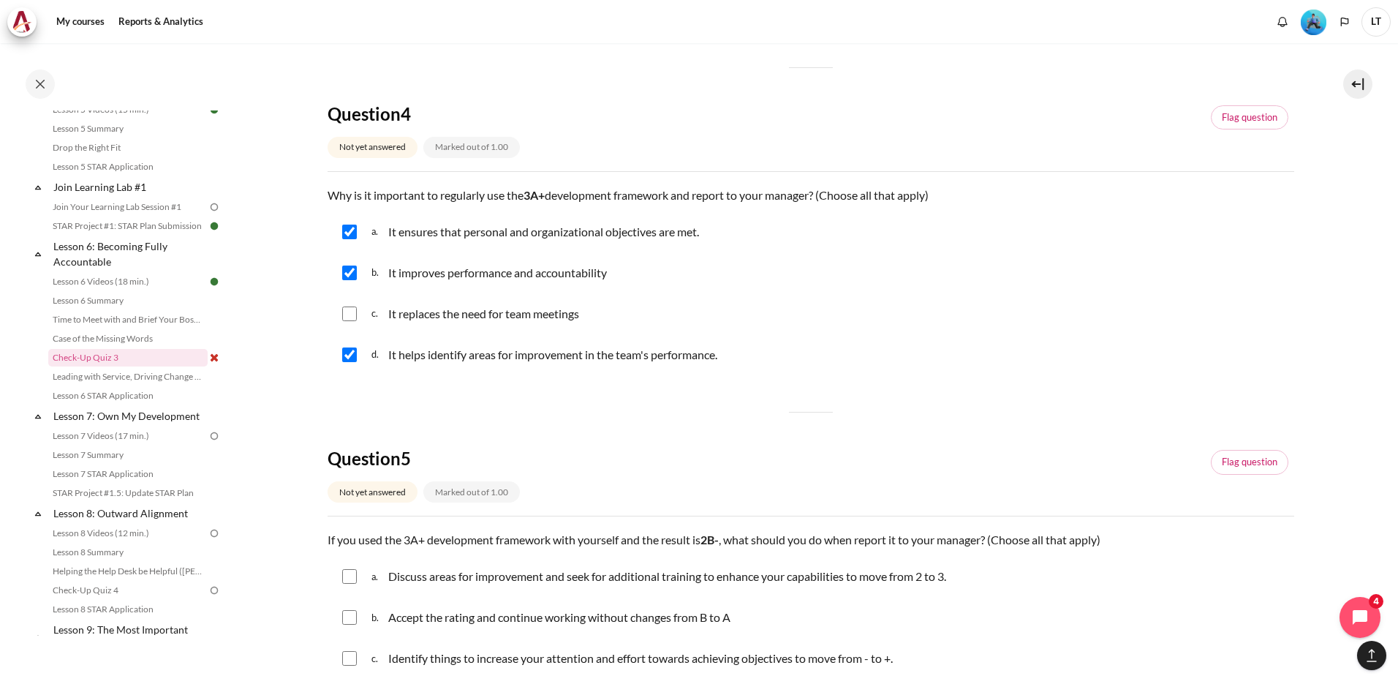
scroll to position [1389, 0]
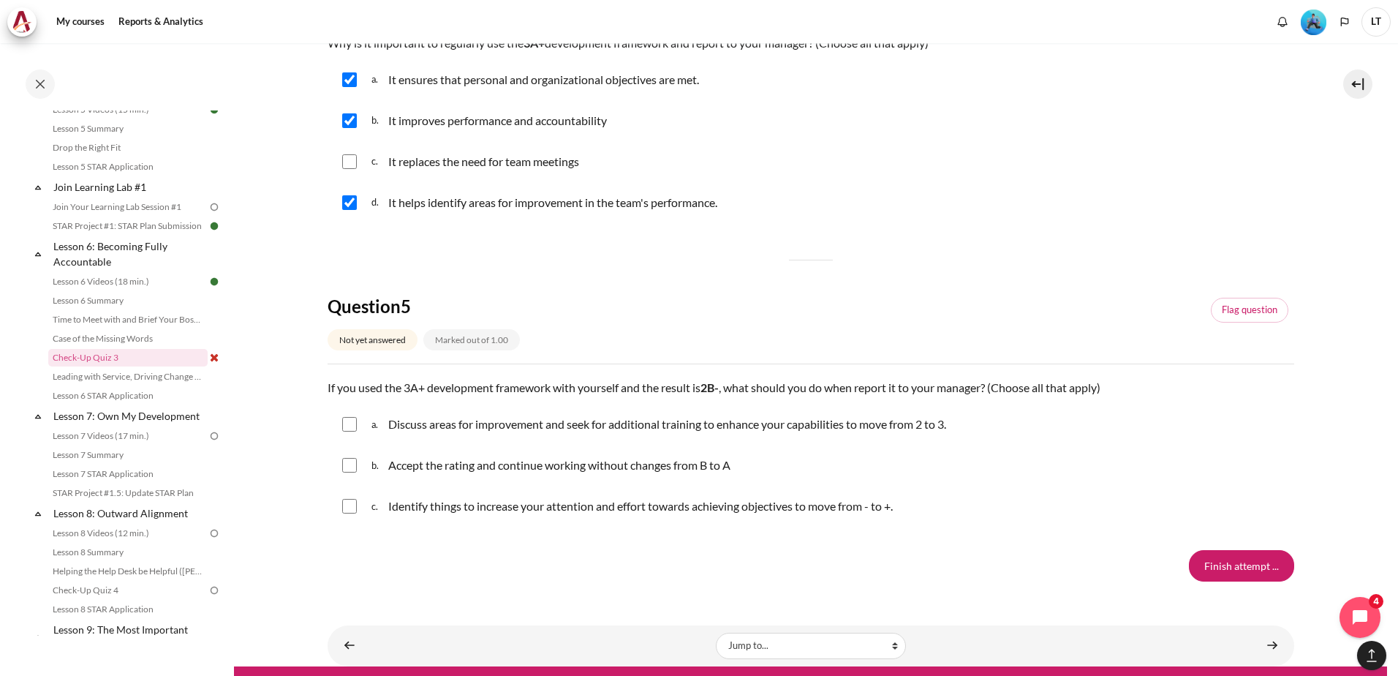
click at [344, 426] on input "Content" at bounding box center [349, 424] width 15 height 15
checkbox input "true"
click at [349, 510] on input "Content" at bounding box center [349, 506] width 15 height 15
checkbox input "true"
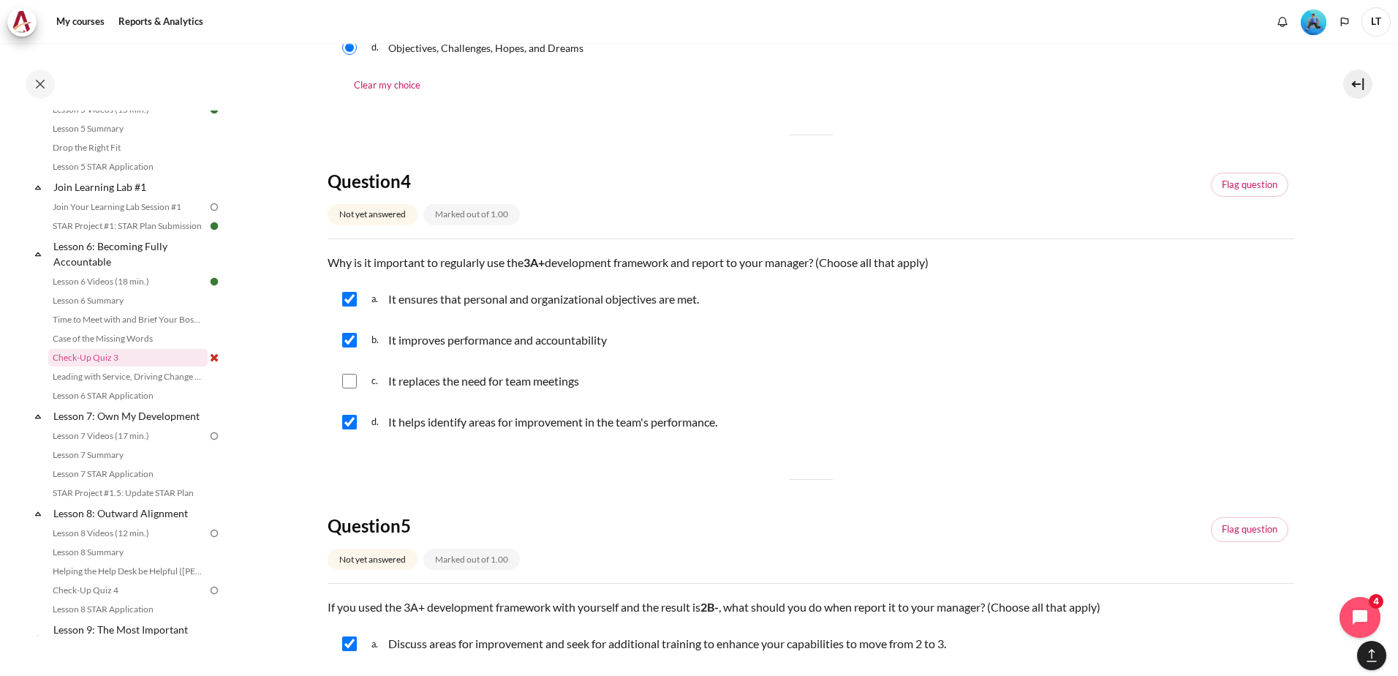
scroll to position [1416, 0]
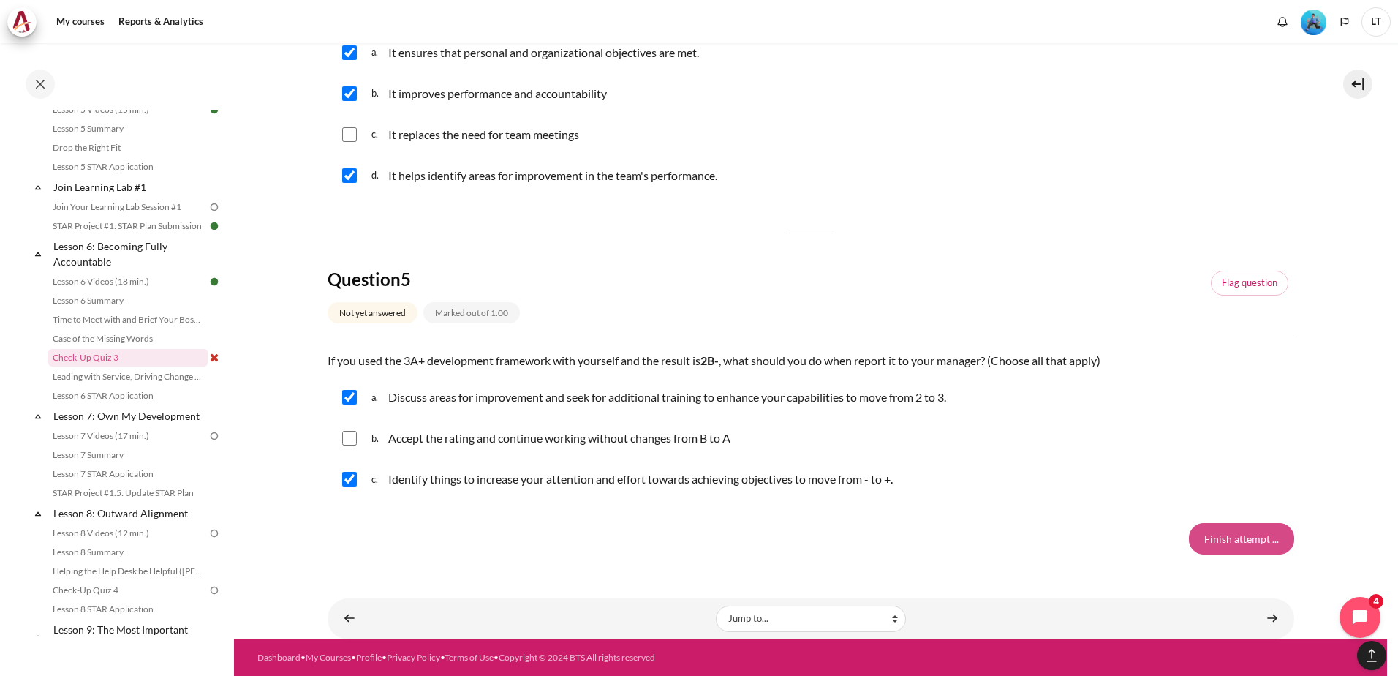
click at [1242, 546] on input "Finish attempt ..." at bounding box center [1241, 538] width 105 height 31
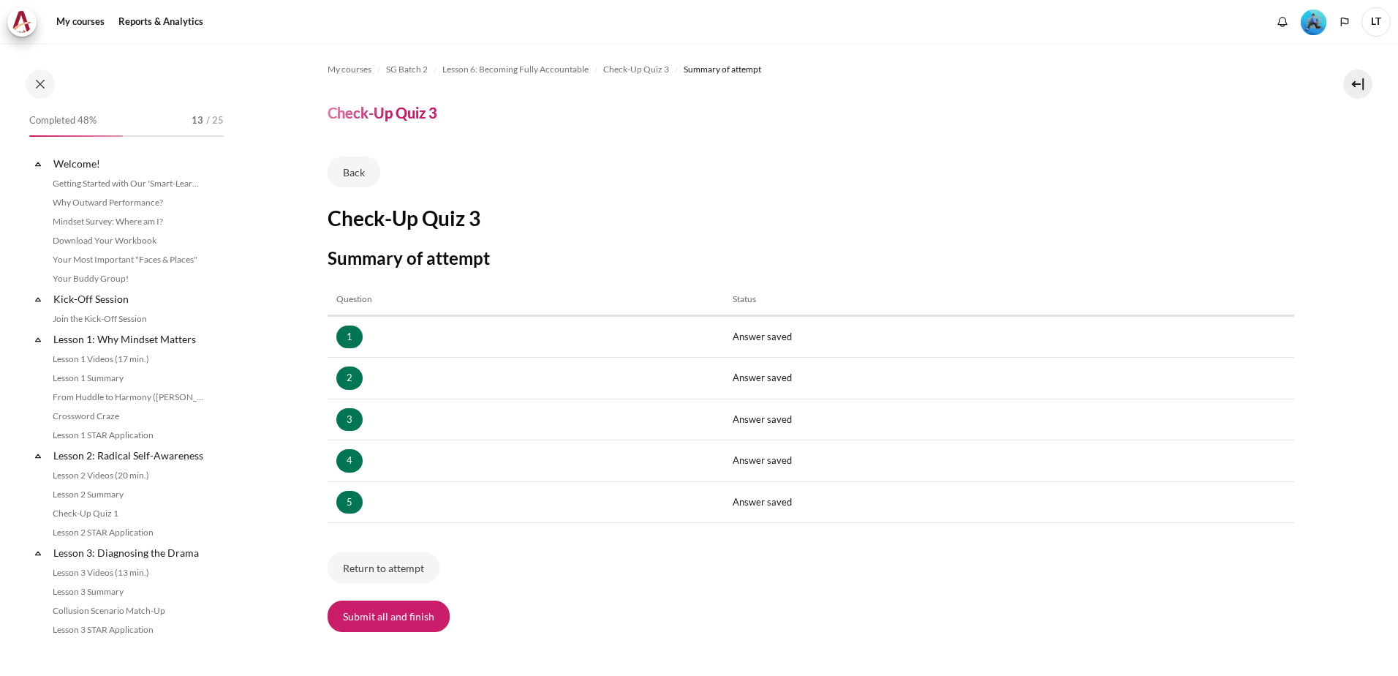
scroll to position [711, 0]
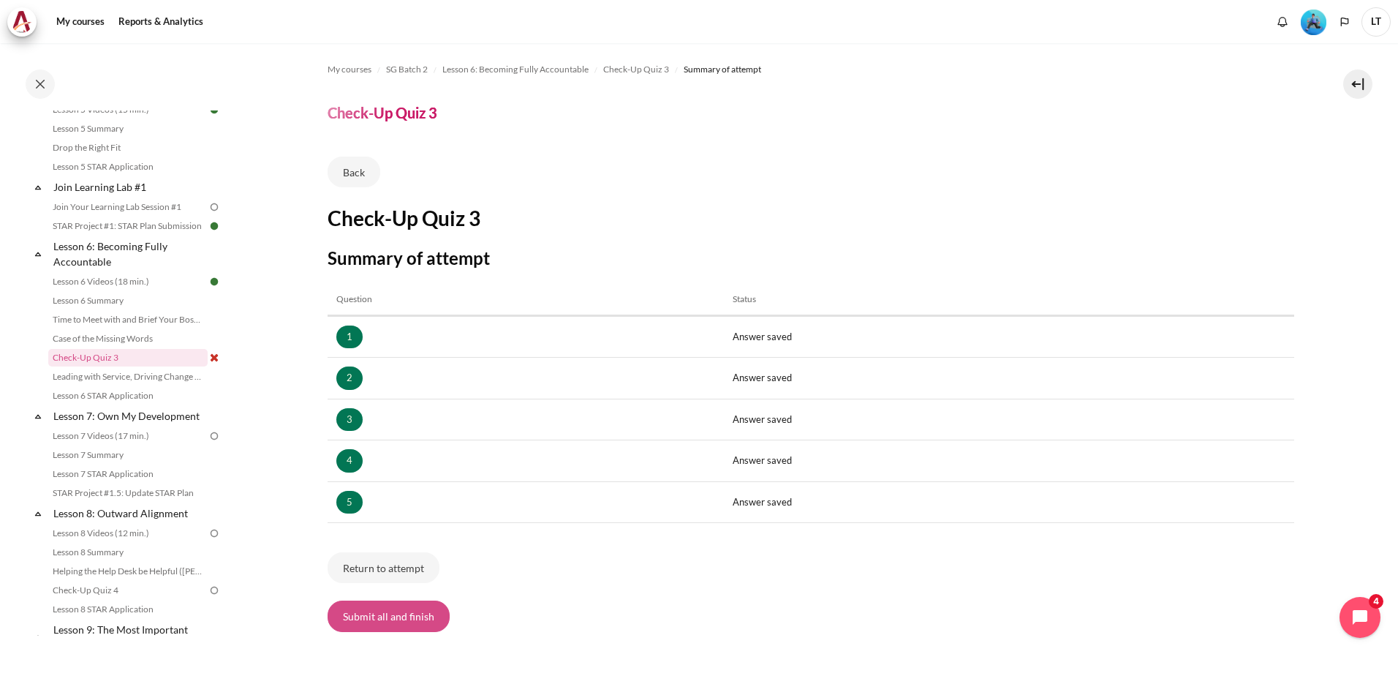
click at [383, 611] on button "Submit all and finish" at bounding box center [389, 615] width 122 height 31
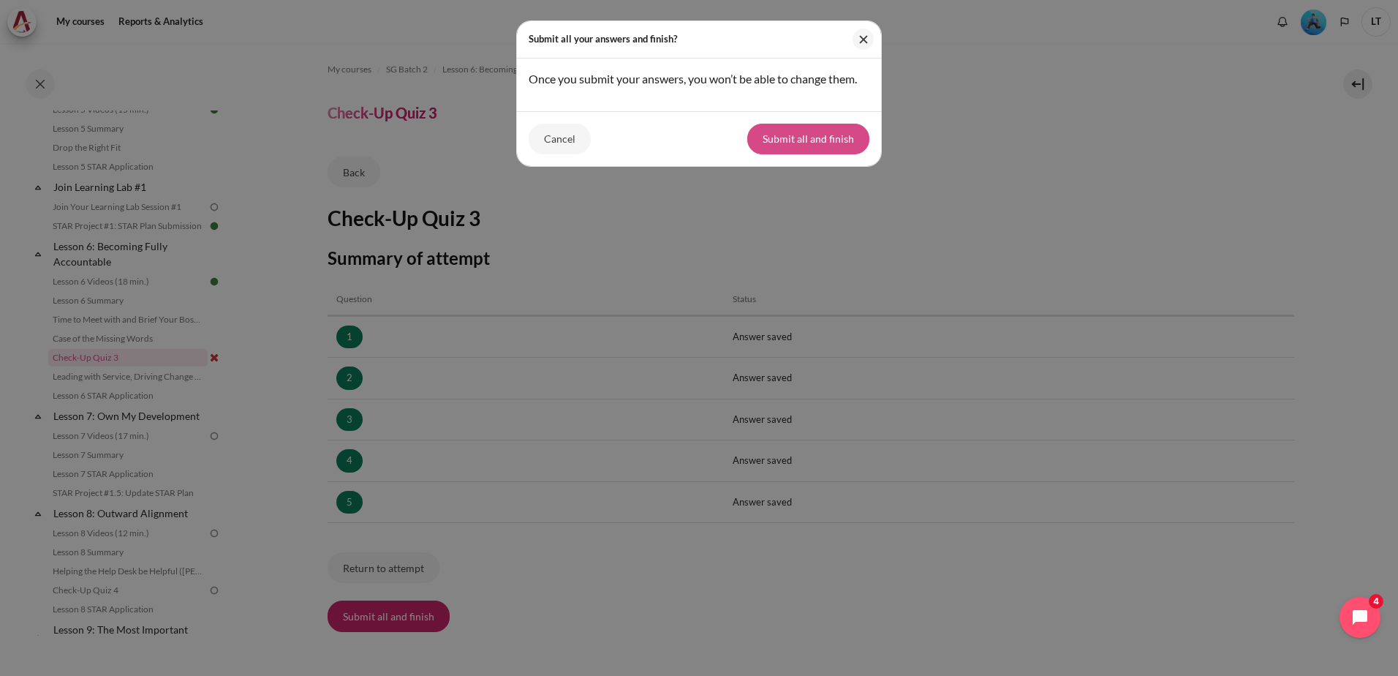
click at [789, 145] on button "Submit all and finish" at bounding box center [808, 139] width 122 height 31
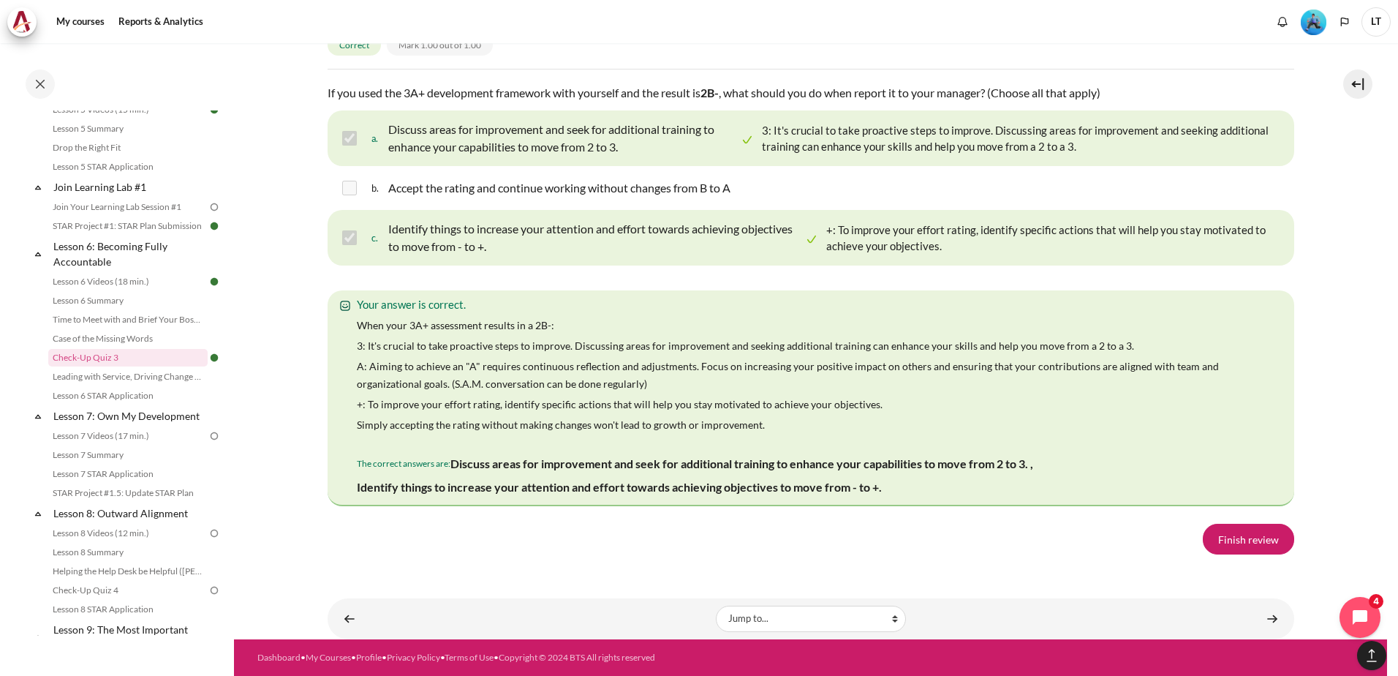
scroll to position [2621, 0]
click at [1260, 542] on link "Finish review" at bounding box center [1248, 539] width 91 height 31
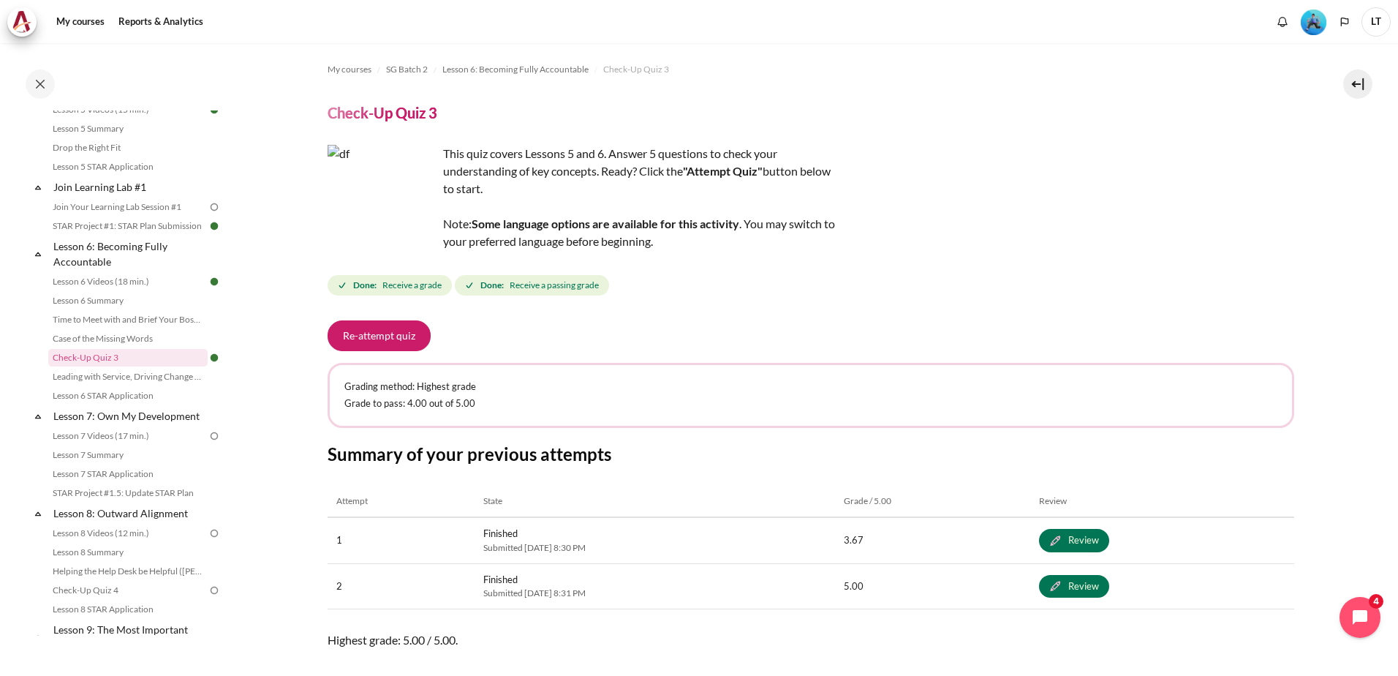
scroll to position [94, 0]
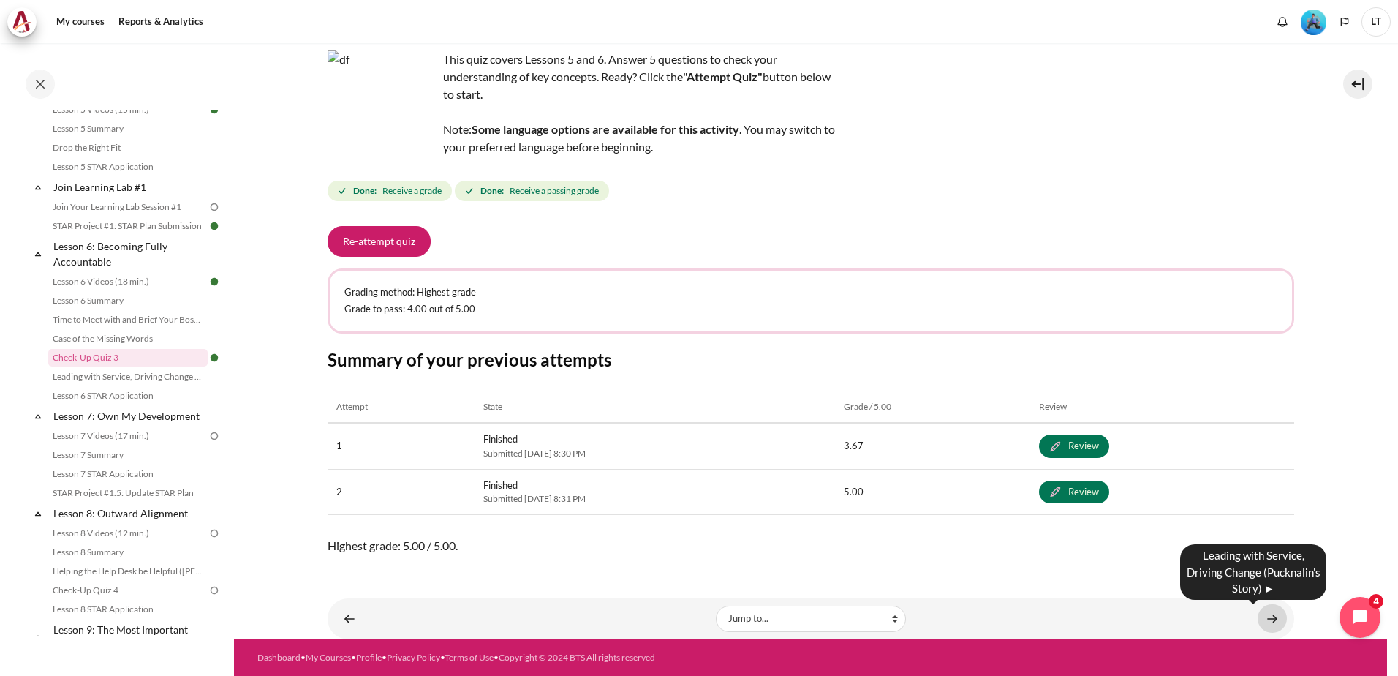
click at [1264, 621] on link "Content" at bounding box center [1272, 618] width 29 height 29
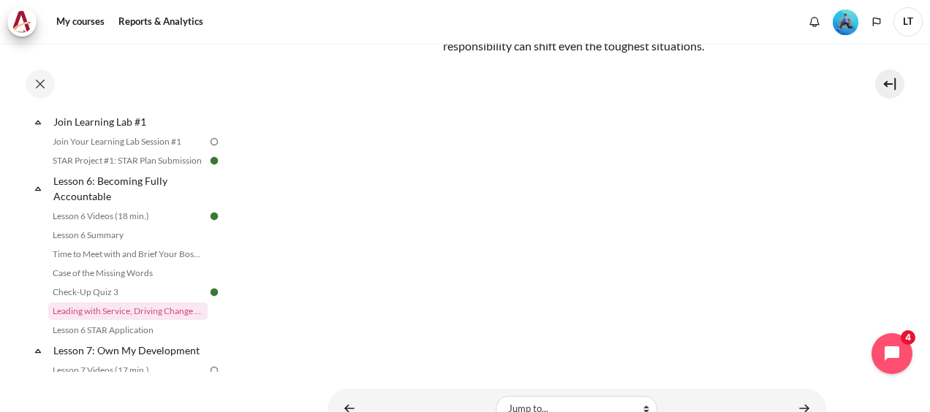
scroll to position [275, 0]
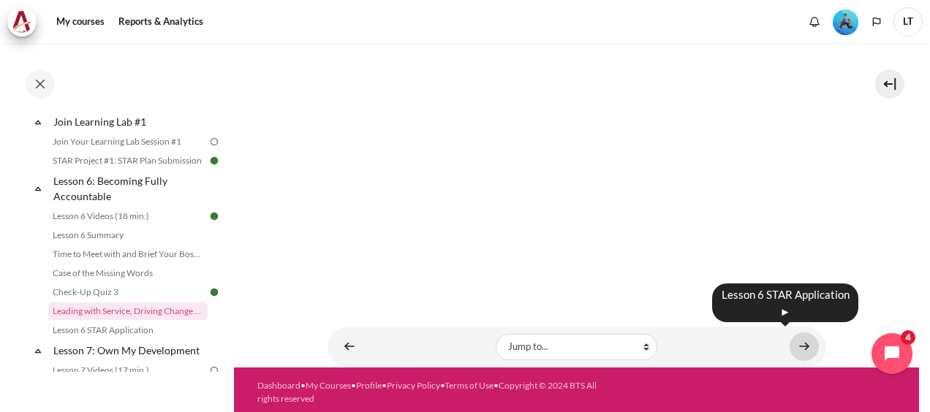
click at [793, 340] on link "Content" at bounding box center [804, 347] width 29 height 29
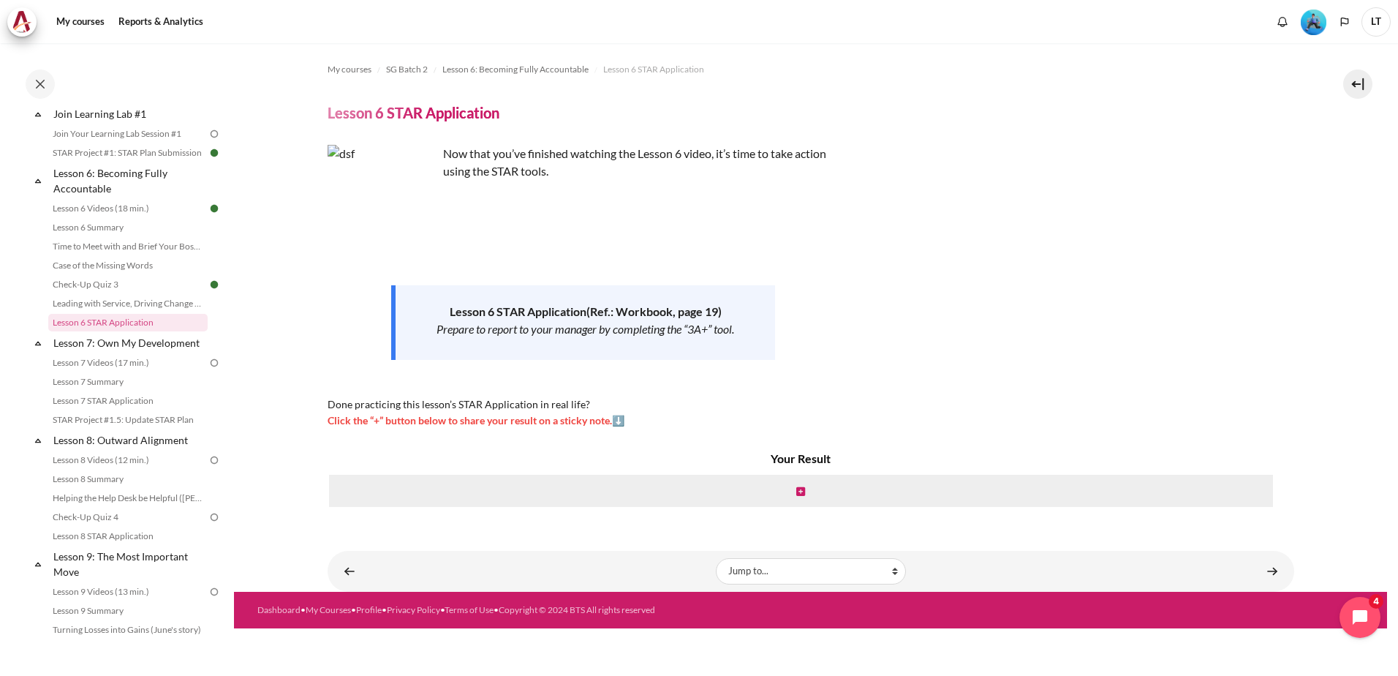
scroll to position [780, 0]
